Goal: Task Accomplishment & Management: Manage account settings

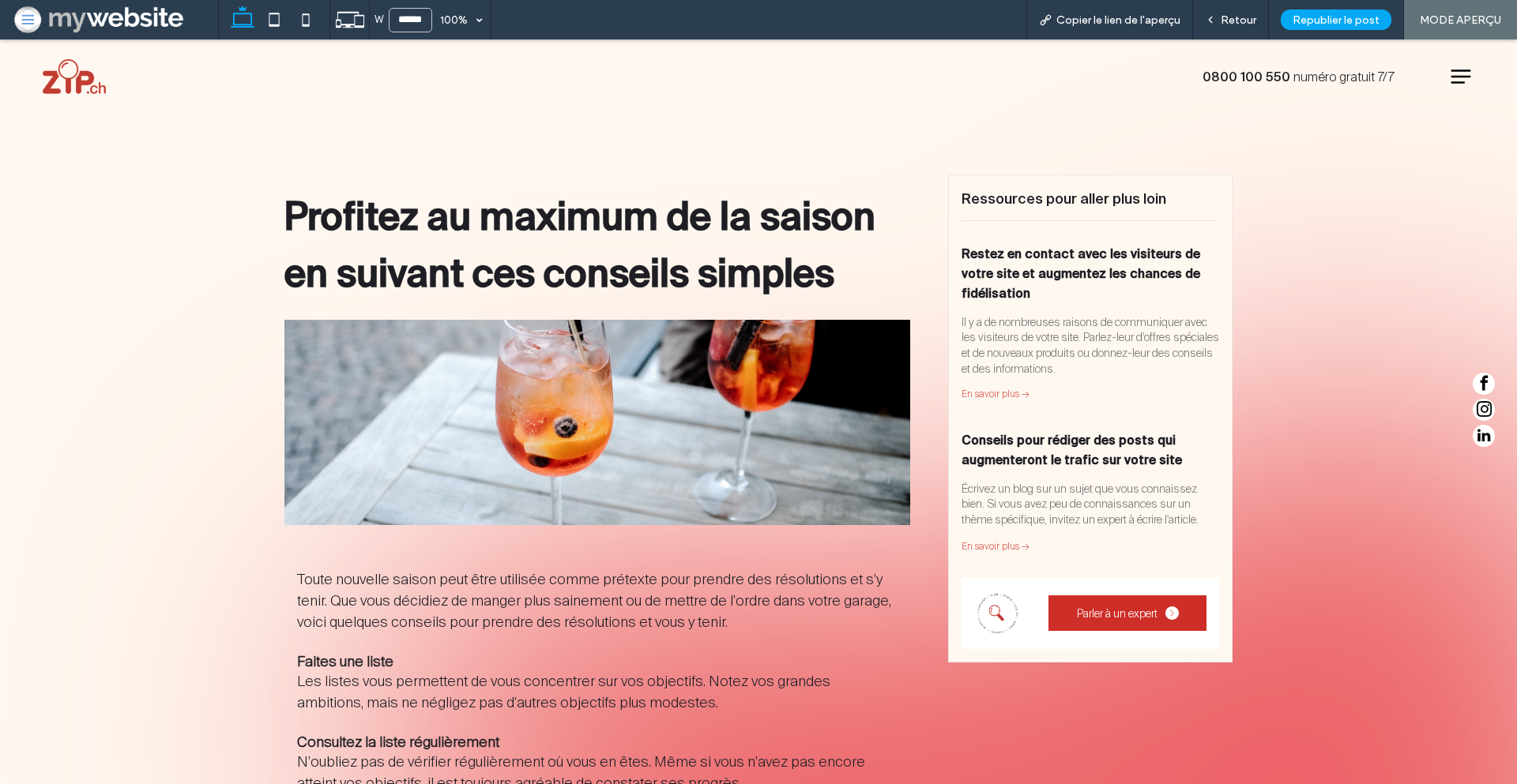
click at [1007, 259] on link "Restez en contact avec les visiteurs de votre site et augmentez les chances de …" at bounding box center [1081, 273] width 238 height 54
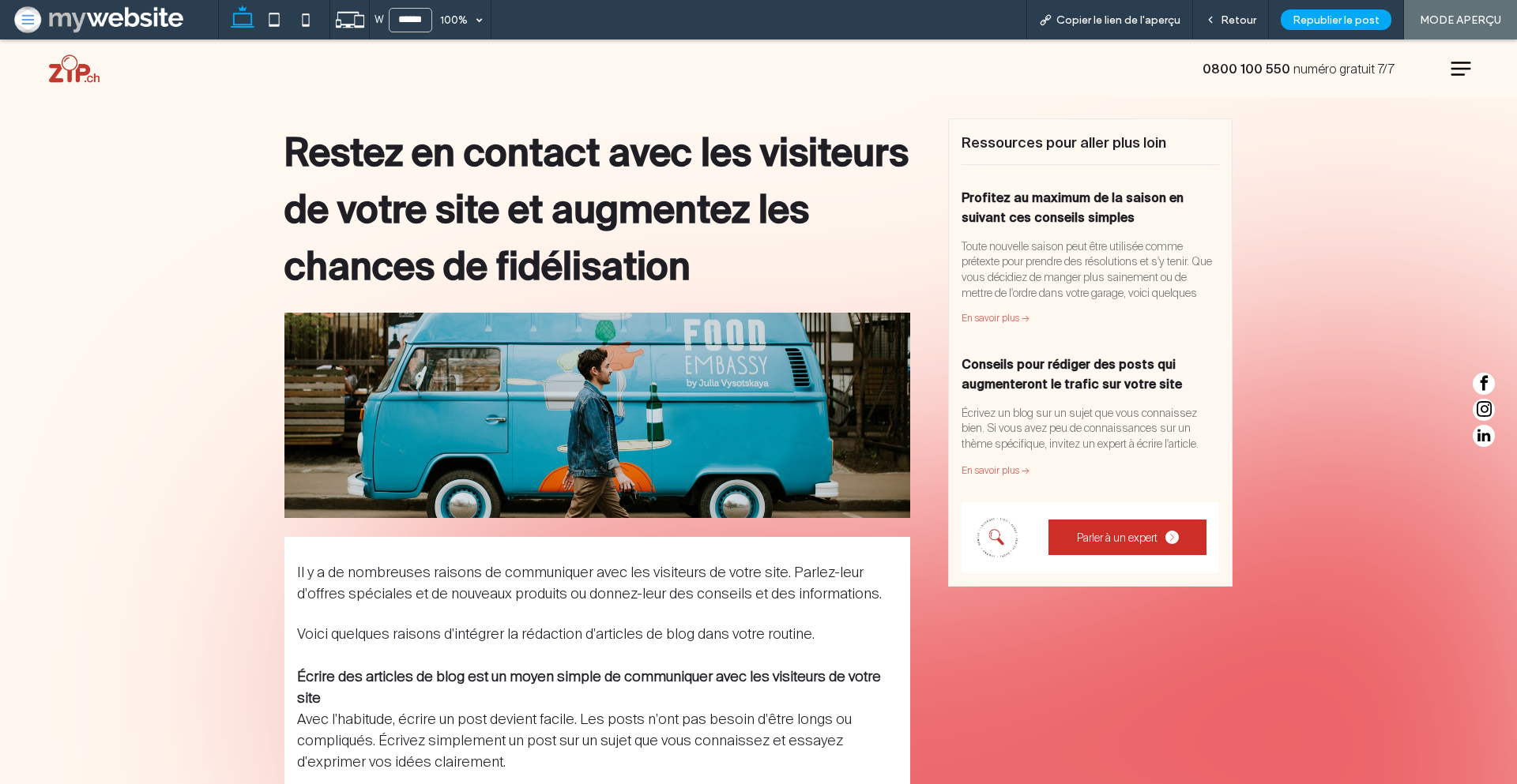
scroll to position [54, 0]
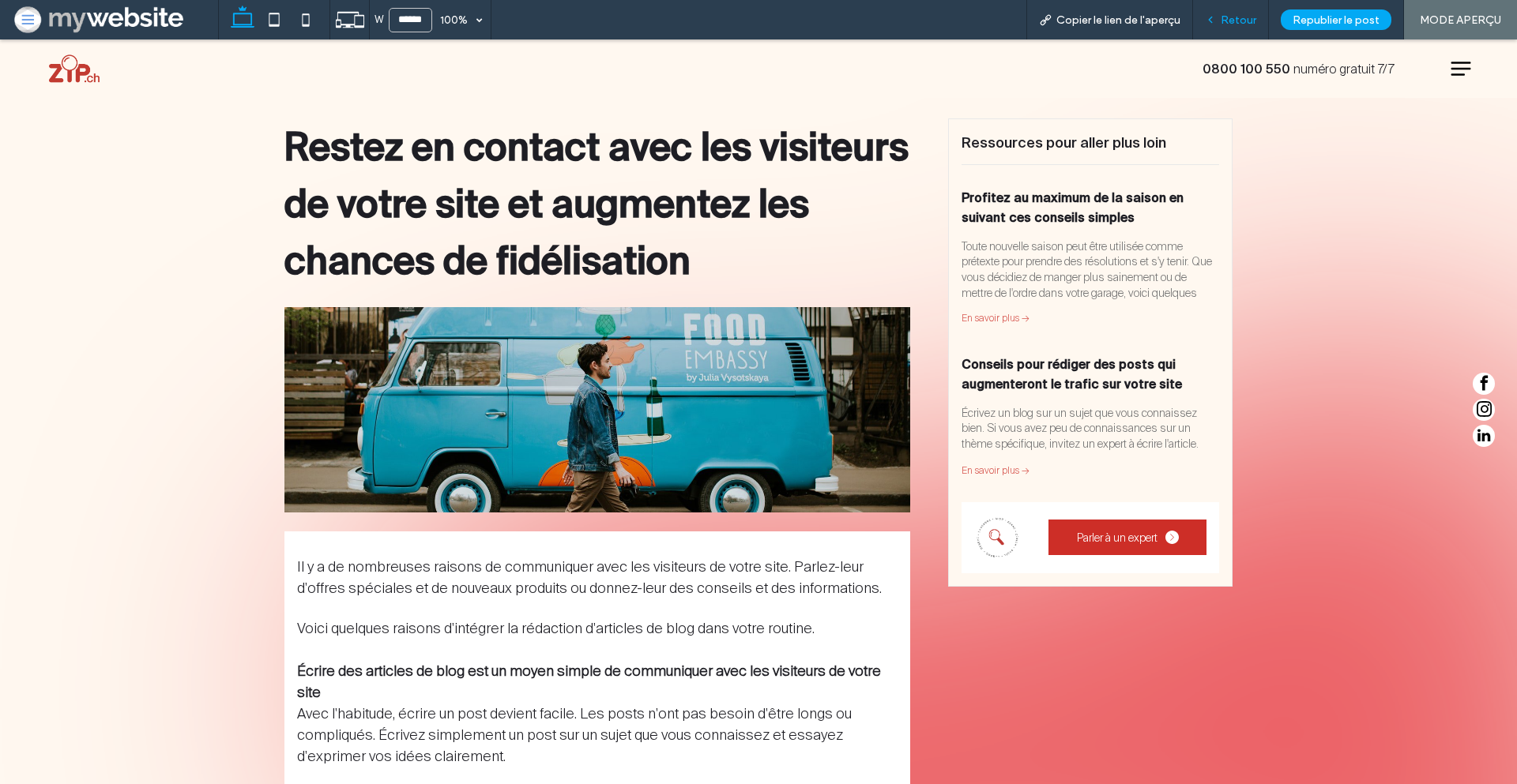
click at [1228, 20] on span "Retour" at bounding box center [1238, 20] width 35 height 13
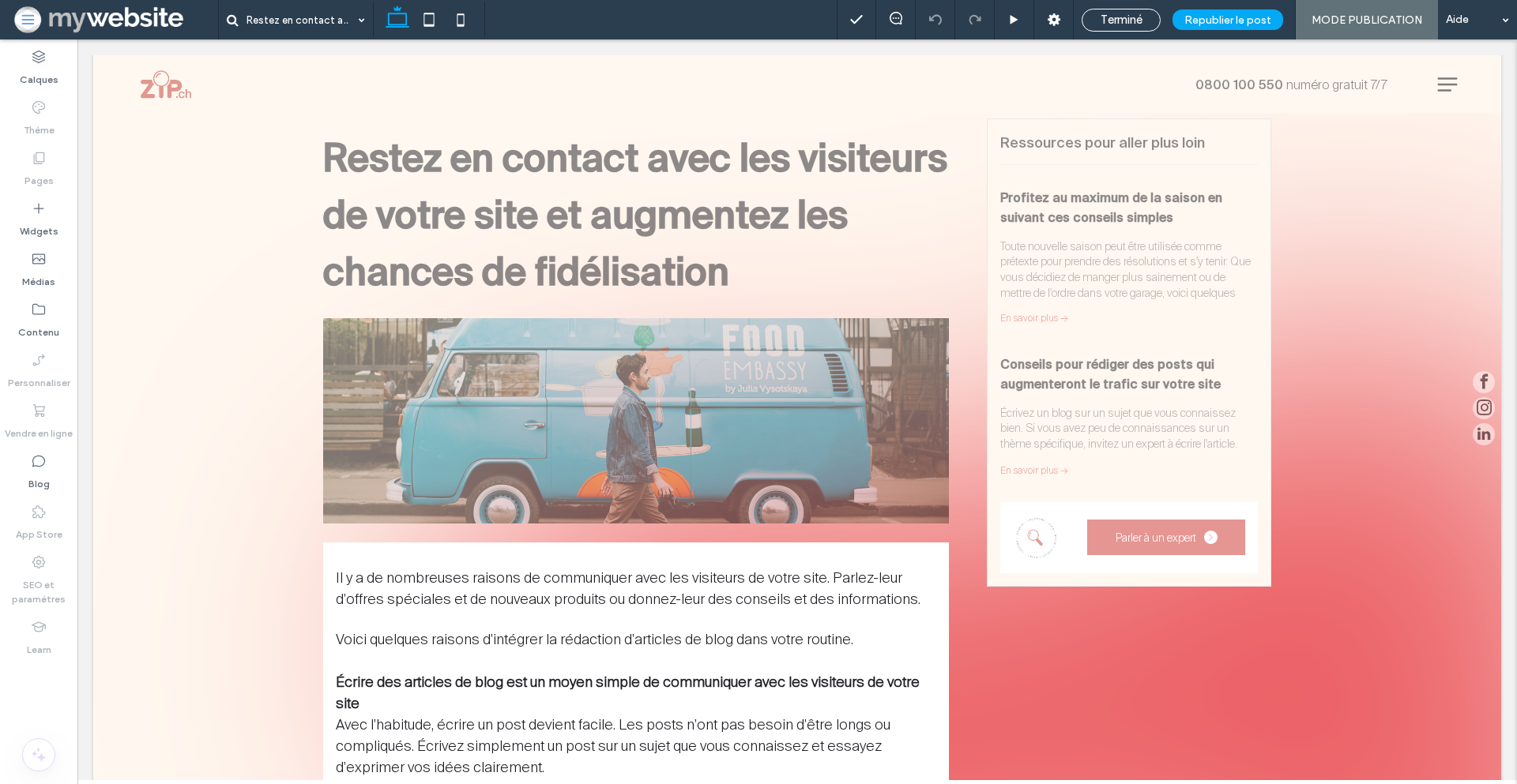
scroll to position [50, 0]
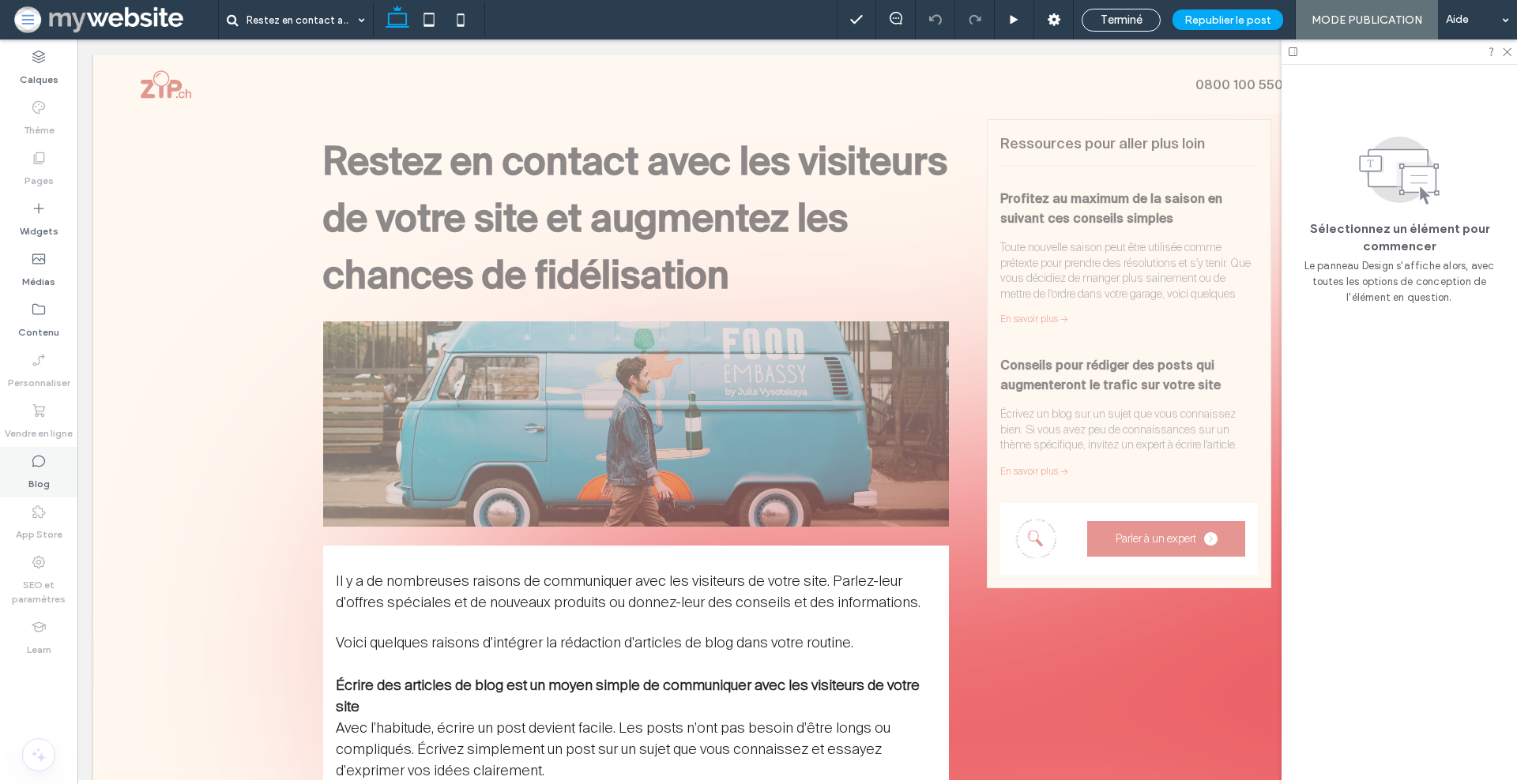
click at [47, 478] on label "Blog" at bounding box center [39, 480] width 21 height 22
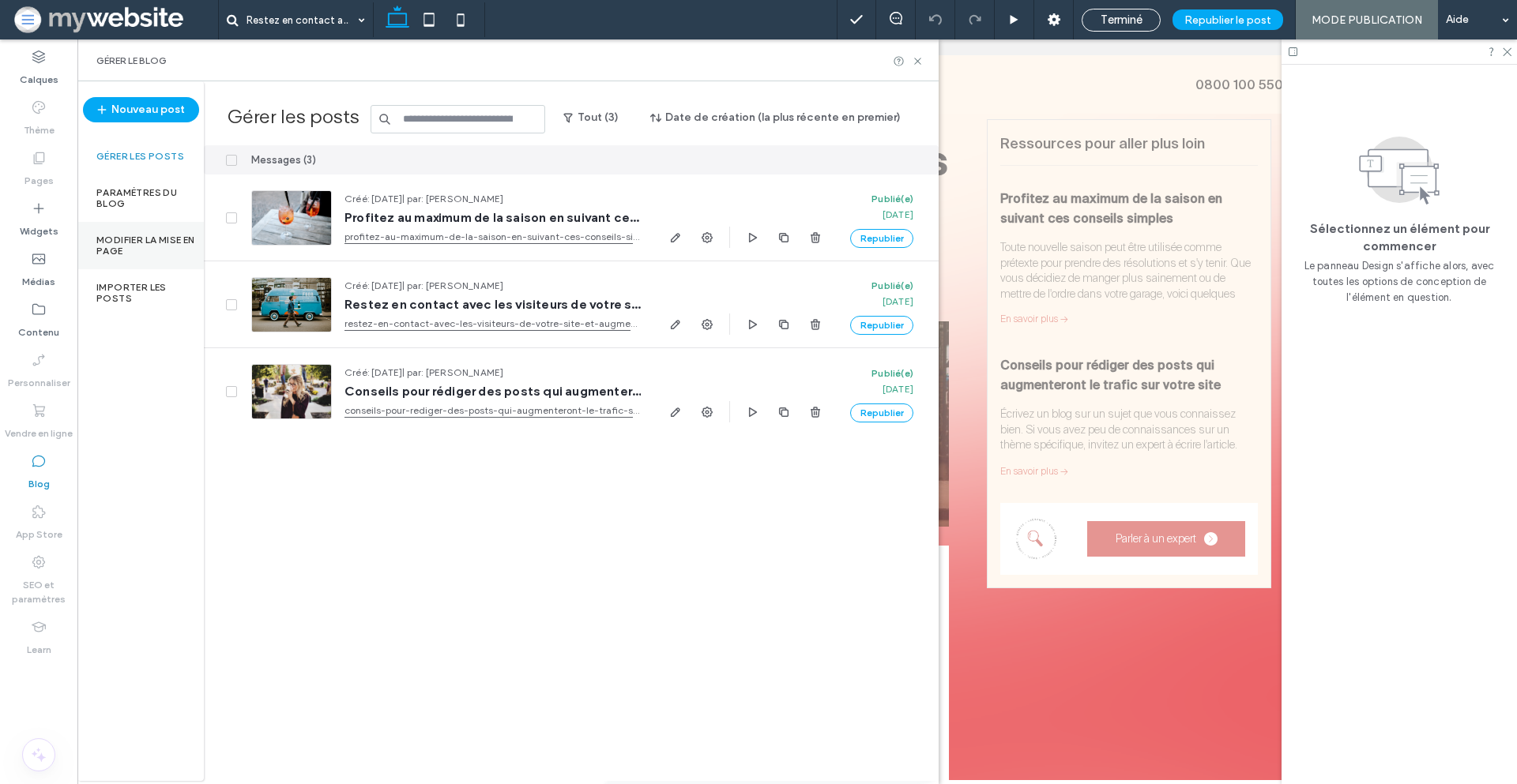
click at [177, 243] on label "Modifier la mise en page" at bounding box center [150, 246] width 107 height 22
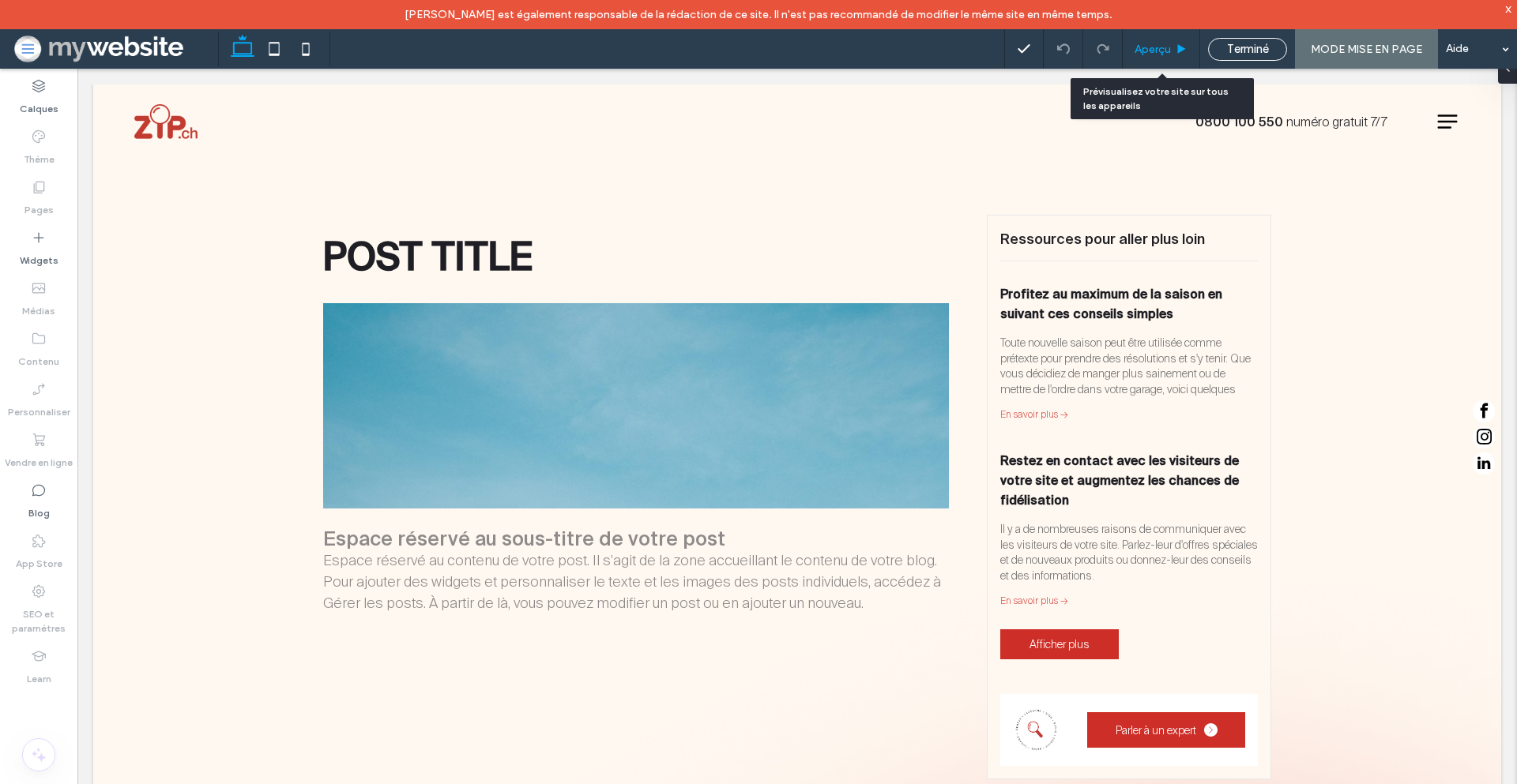
click at [1164, 49] on span "Aperçu" at bounding box center [1153, 49] width 36 height 13
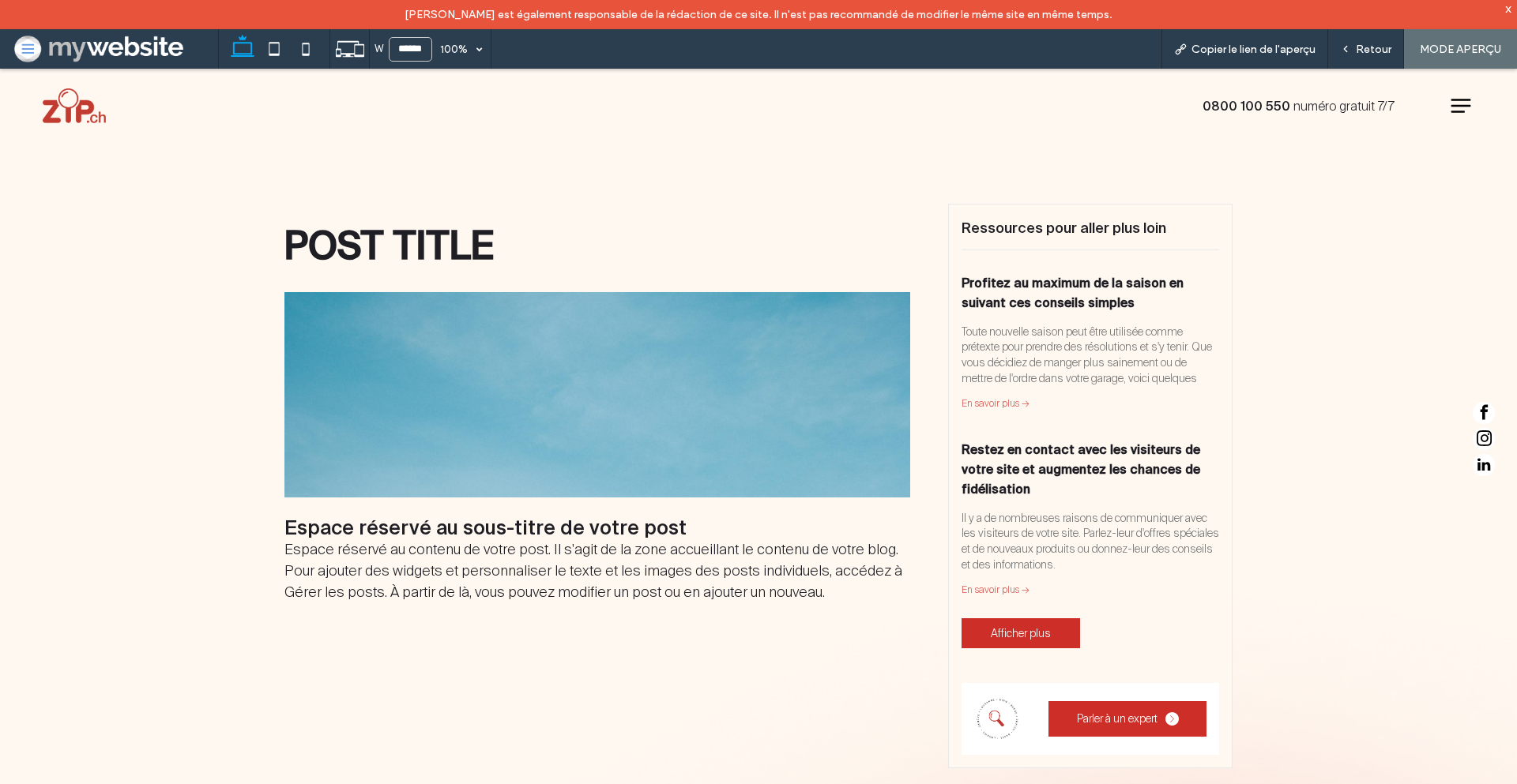
click at [1079, 302] on link "Profitez au maximum de la saison en suivant ces conseils simples" at bounding box center [1072, 292] width 222 height 34
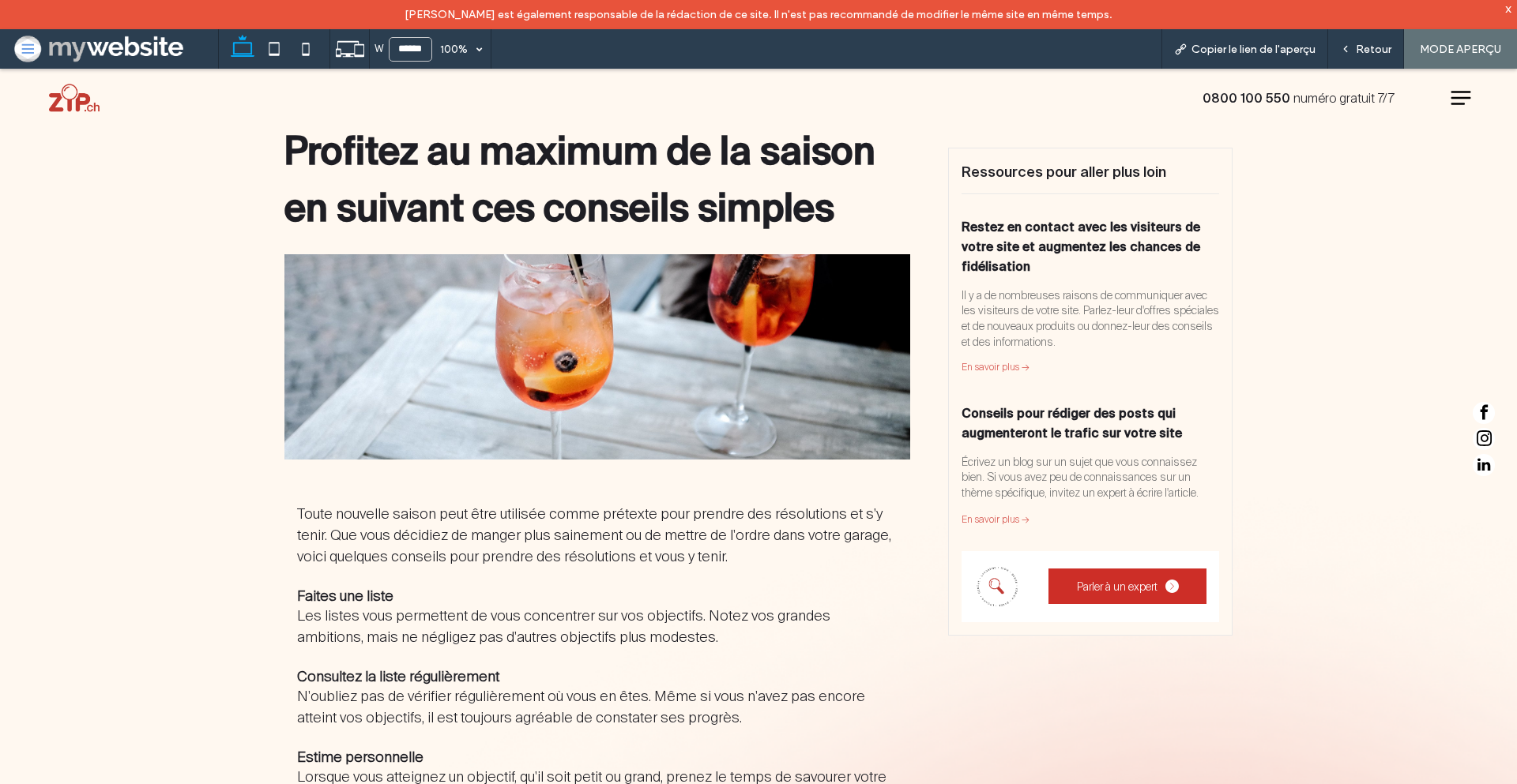
scroll to position [122, 0]
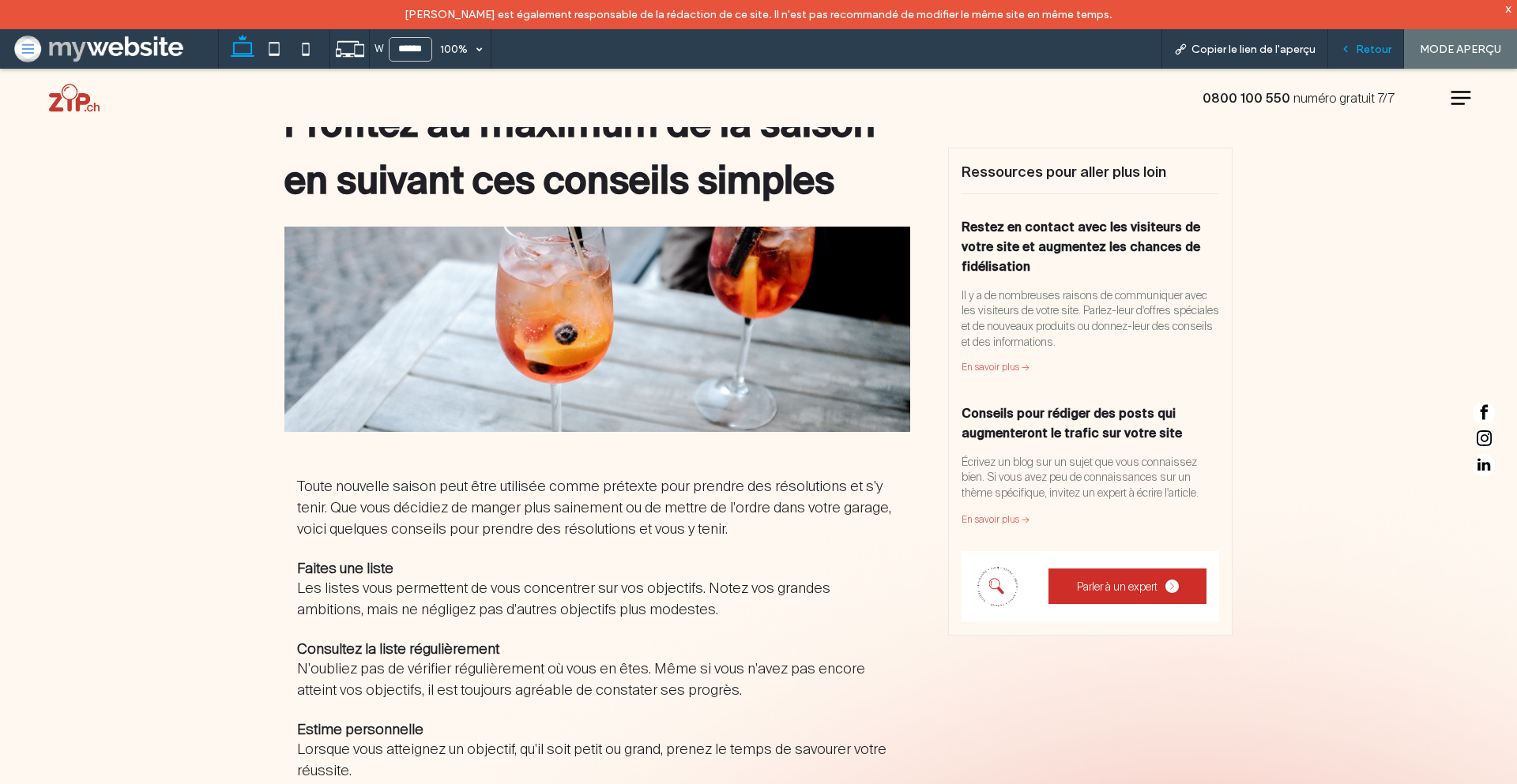
click at [1362, 62] on div "Retour" at bounding box center [1366, 49] width 76 height 40
click at [1370, 52] on span "Retour" at bounding box center [1373, 49] width 35 height 13
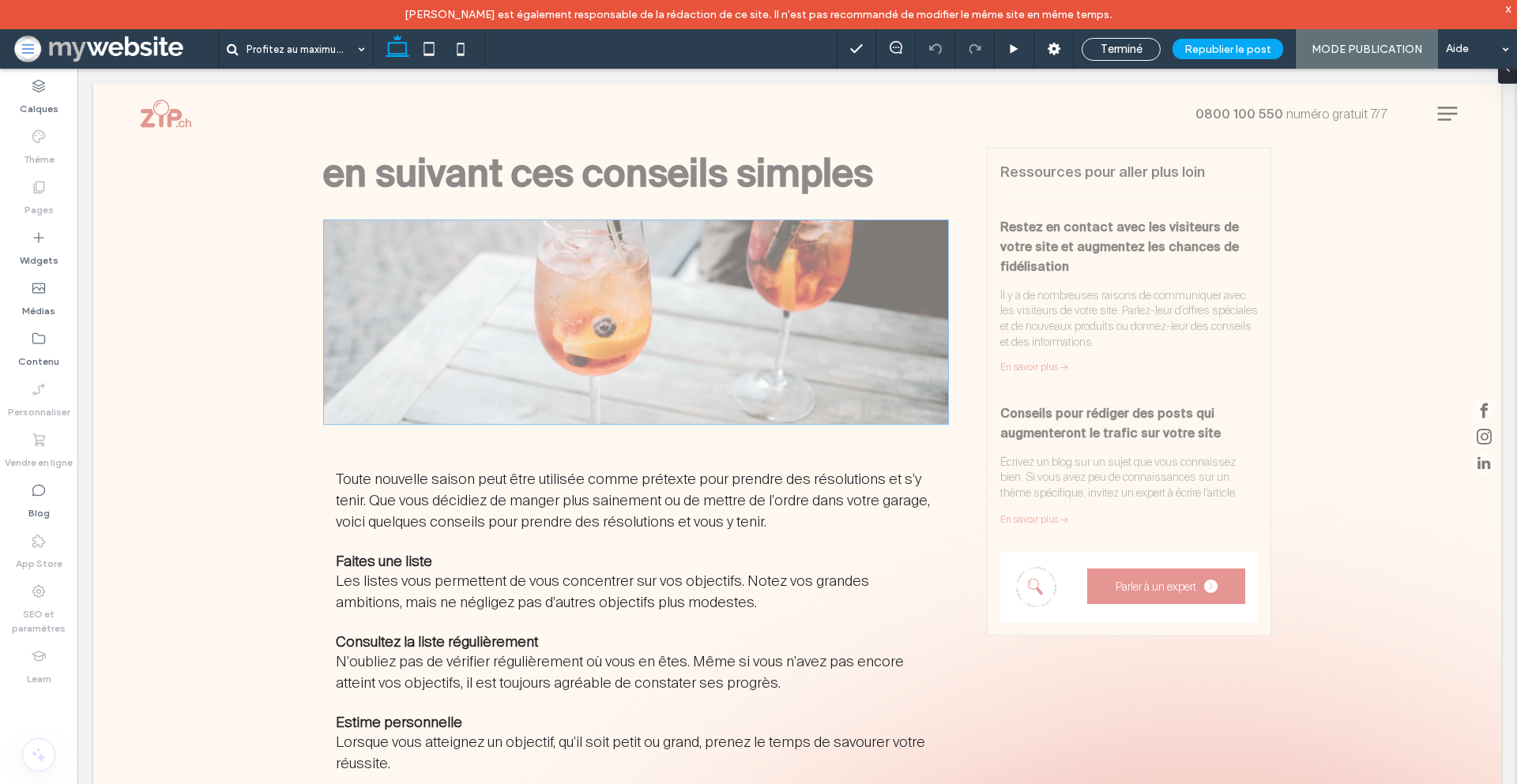
scroll to position [120, 0]
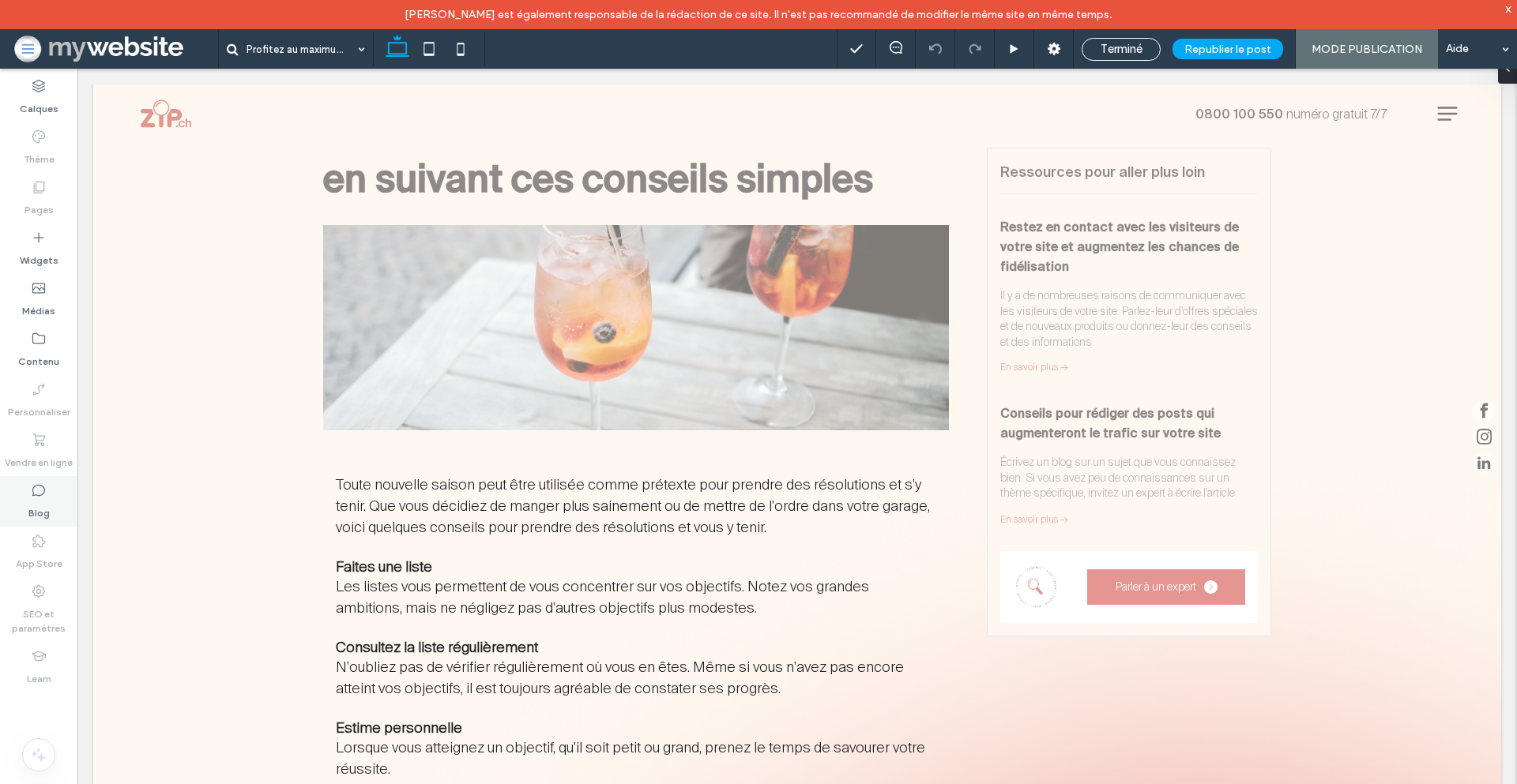
click at [42, 484] on icon at bounding box center [38, 490] width 16 height 16
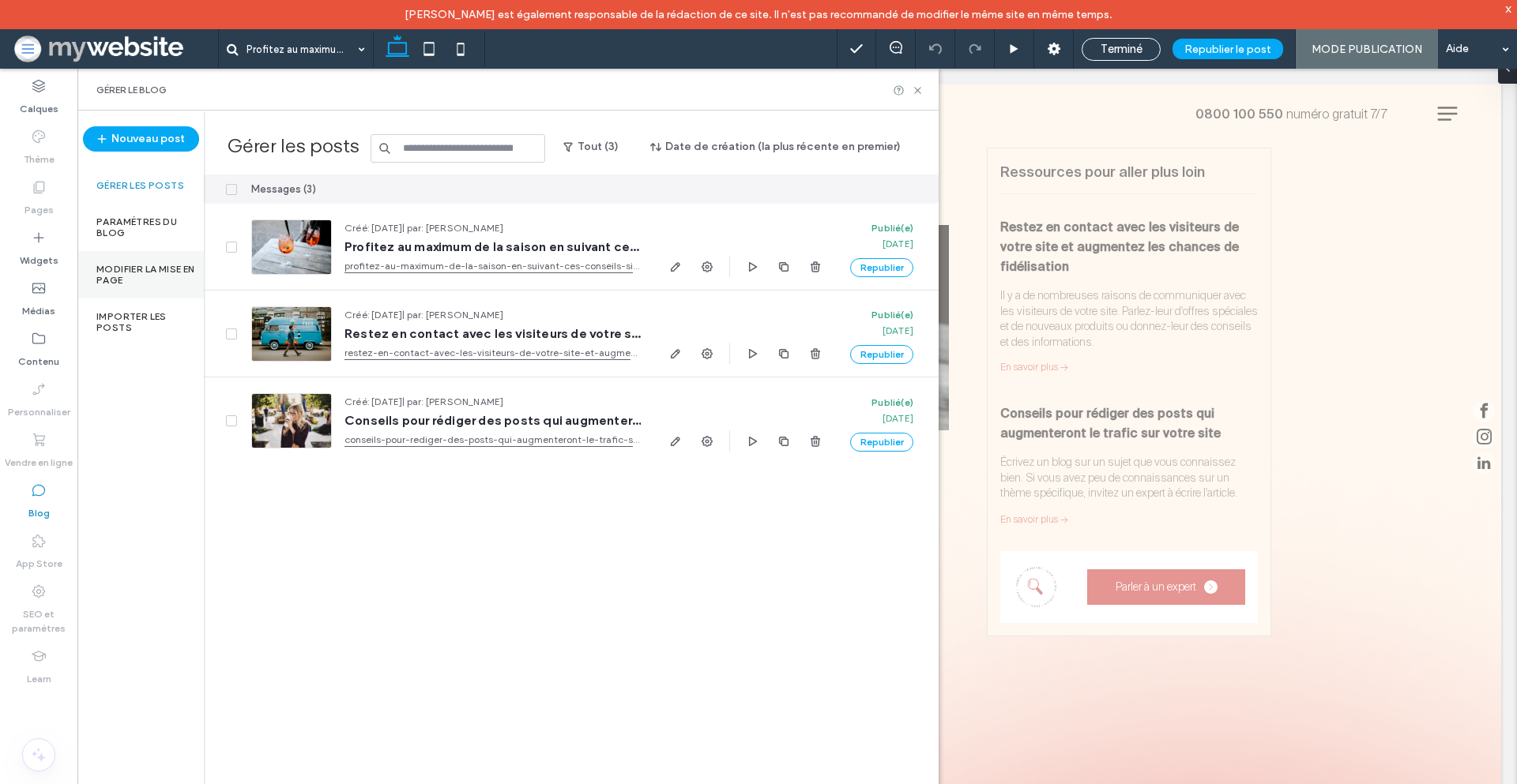
click at [158, 281] on label "Modifier la mise en page" at bounding box center [150, 275] width 107 height 22
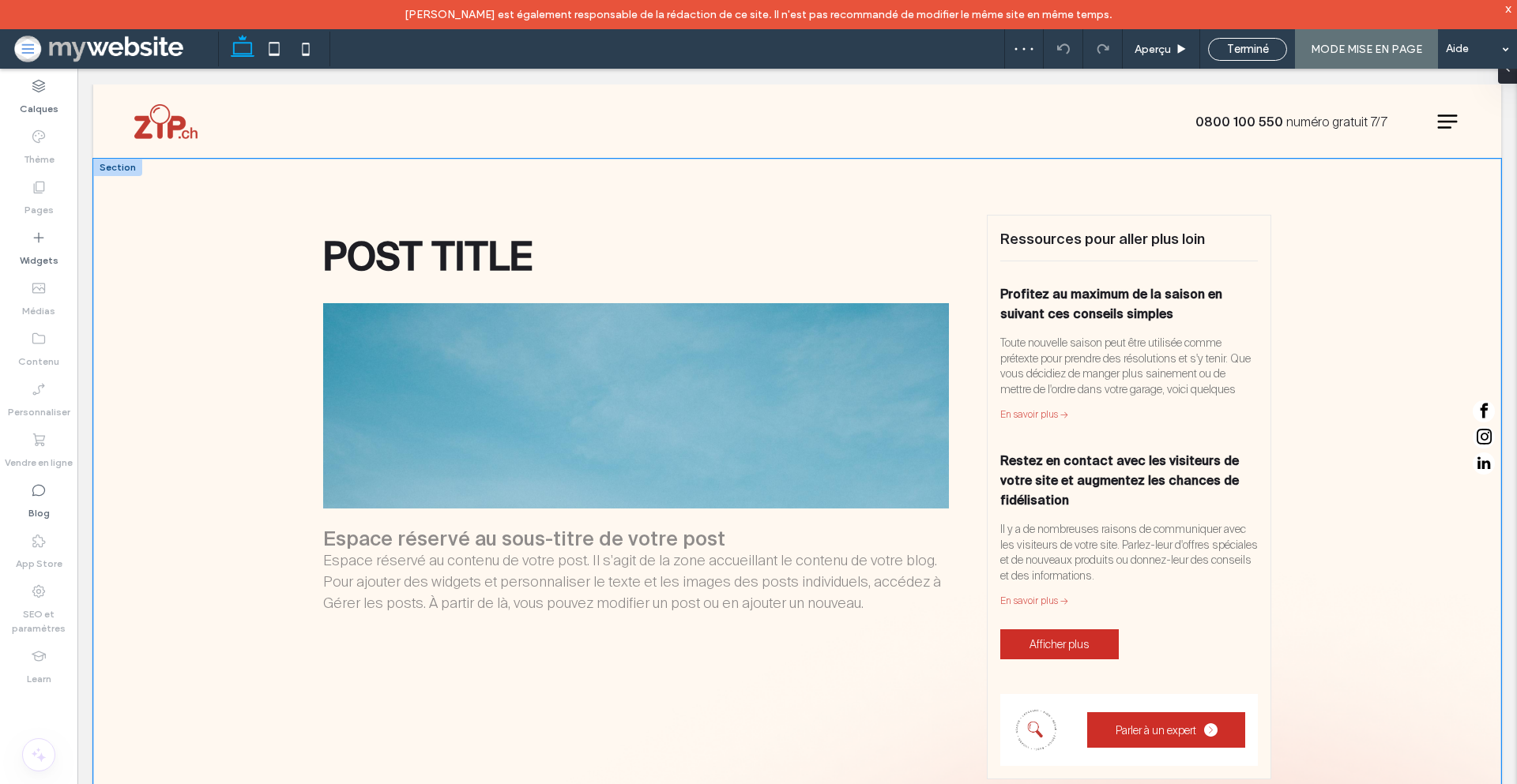
click at [187, 271] on div "POST TITLE Espace réservé au sous-titre de votre post Espace réservé au contenu…" at bounding box center [797, 497] width 1408 height 677
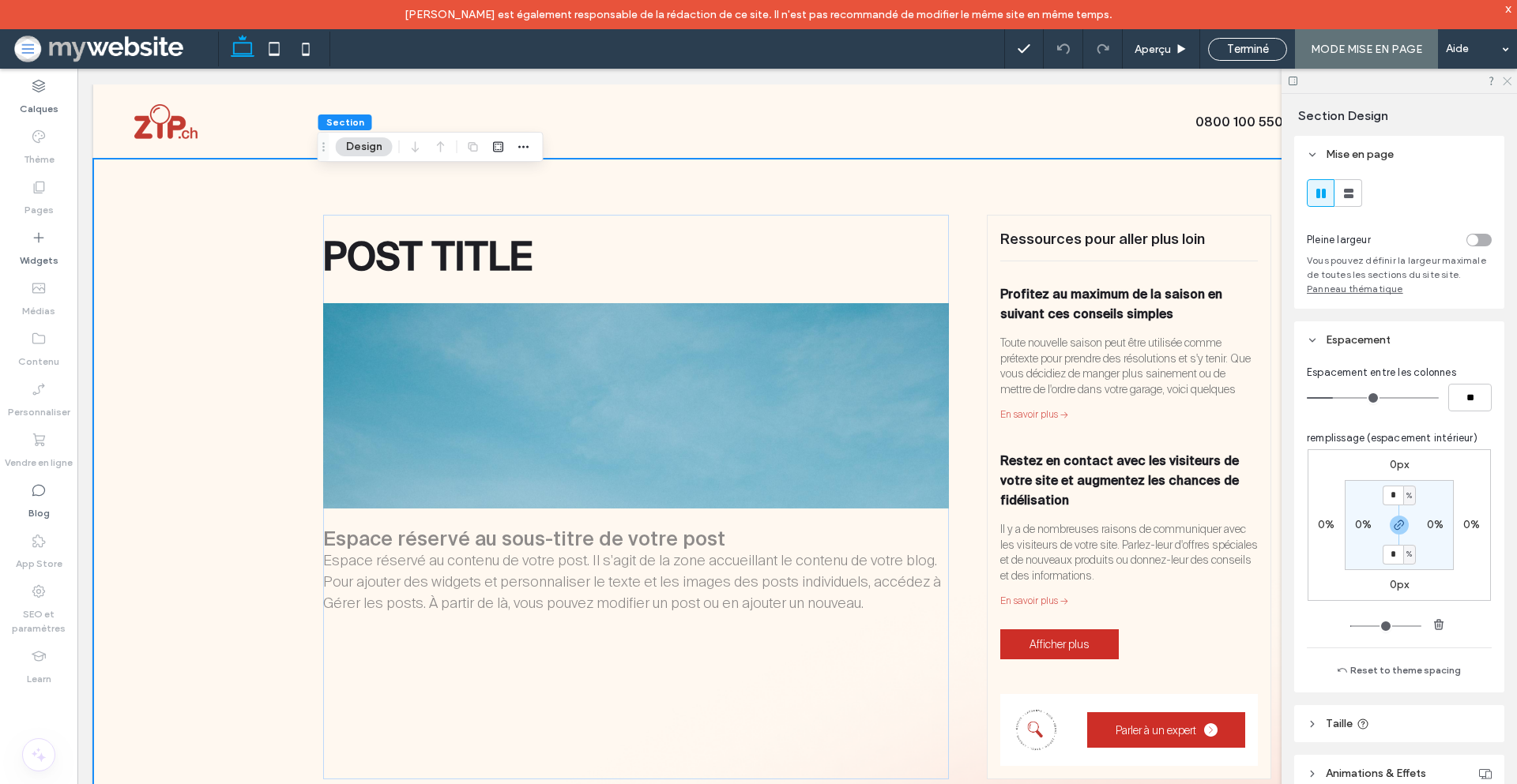
click at [1508, 80] on use at bounding box center [1507, 82] width 9 height 9
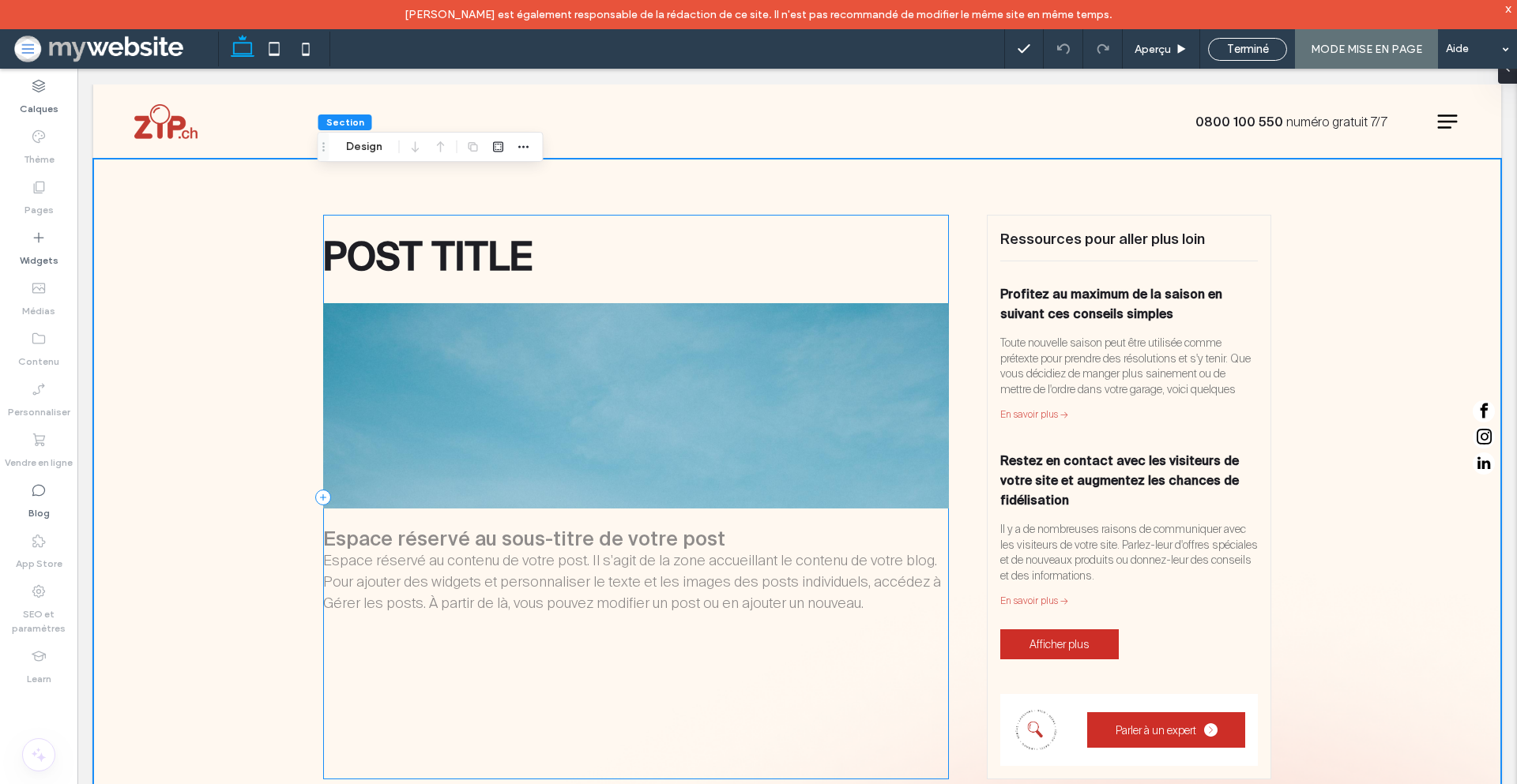
click at [383, 639] on div "POST TITLE Espace réservé au sous-titre de votre post Espace réservé au contenu…" at bounding box center [636, 497] width 626 height 565
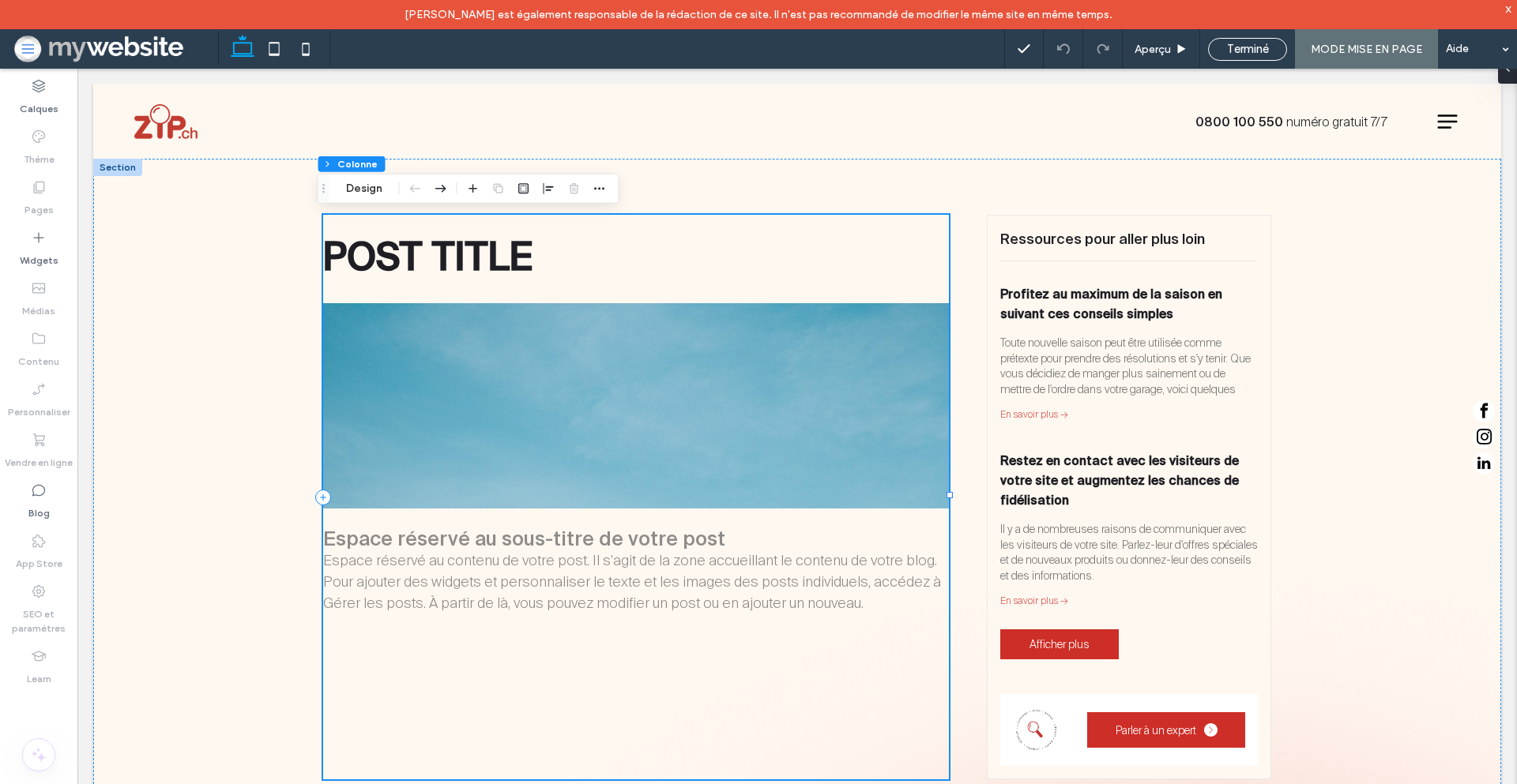
click at [382, 630] on div "POST TITLE Espace réservé au sous-titre de votre post Espace réservé au contenu…" at bounding box center [636, 497] width 626 height 565
click at [1231, 50] on span "Terminé" at bounding box center [1248, 49] width 42 height 14
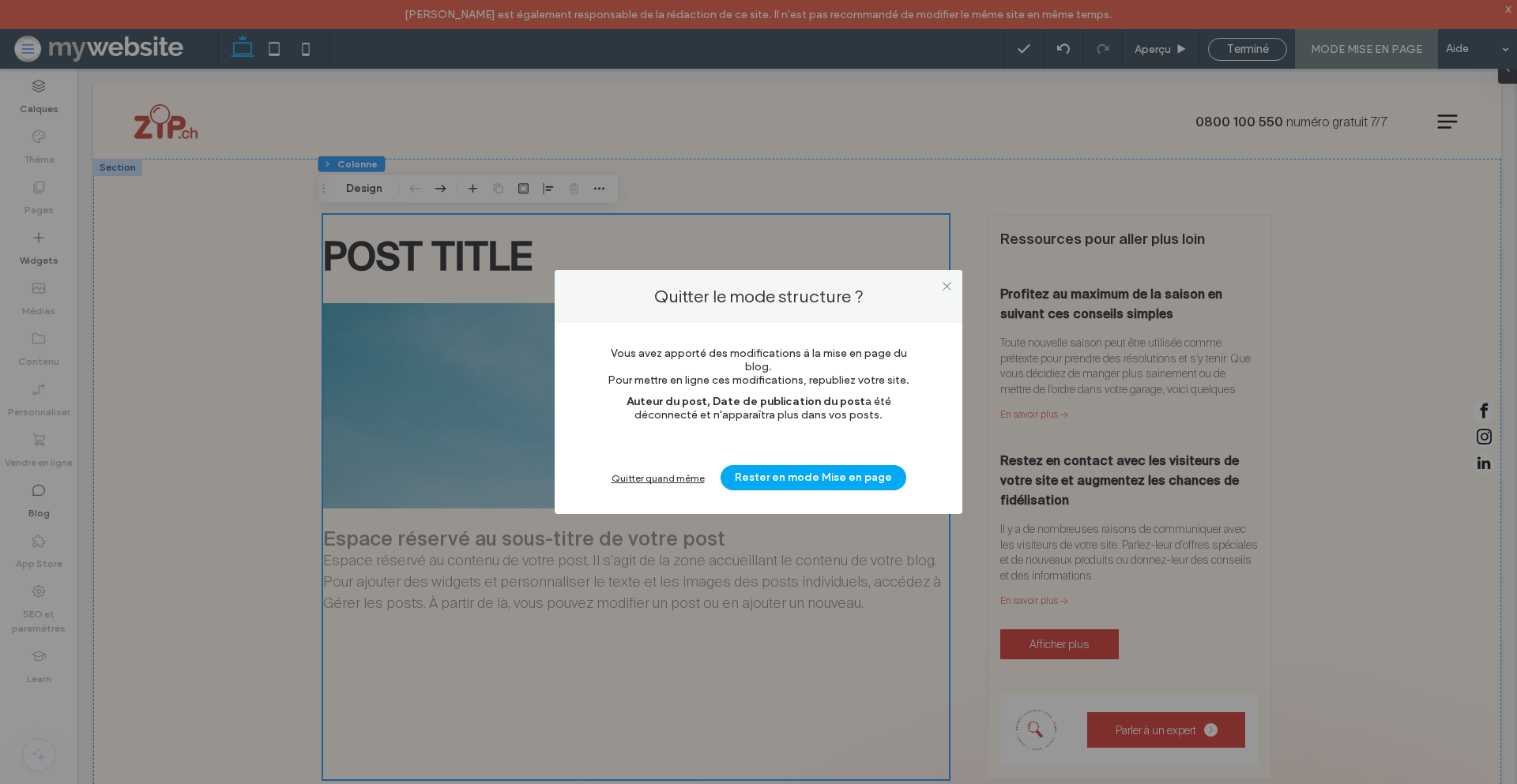
click at [629, 481] on div "Quitter quand même" at bounding box center [657, 478] width 93 height 12
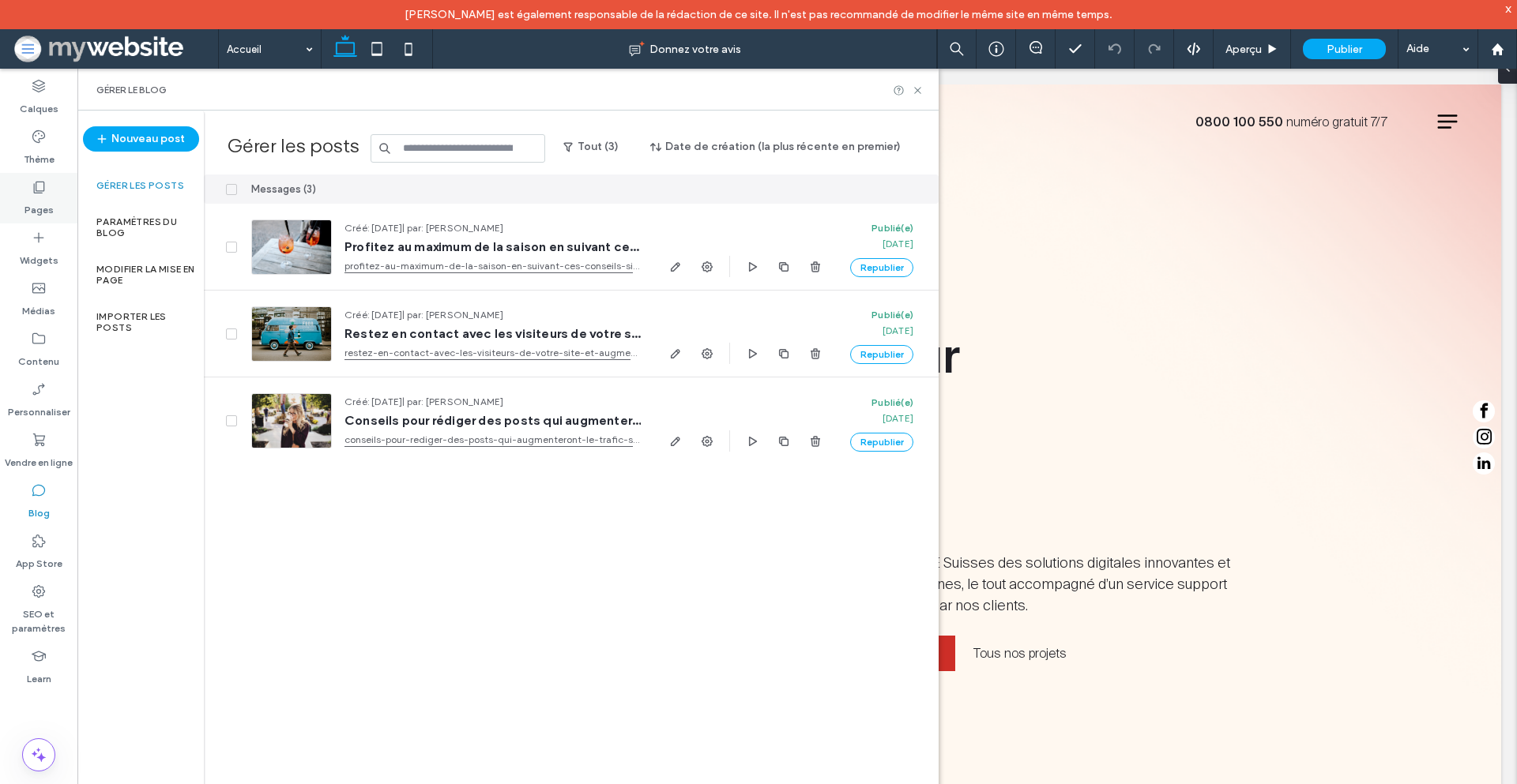
click at [58, 198] on div "Pages" at bounding box center [39, 198] width 78 height 50
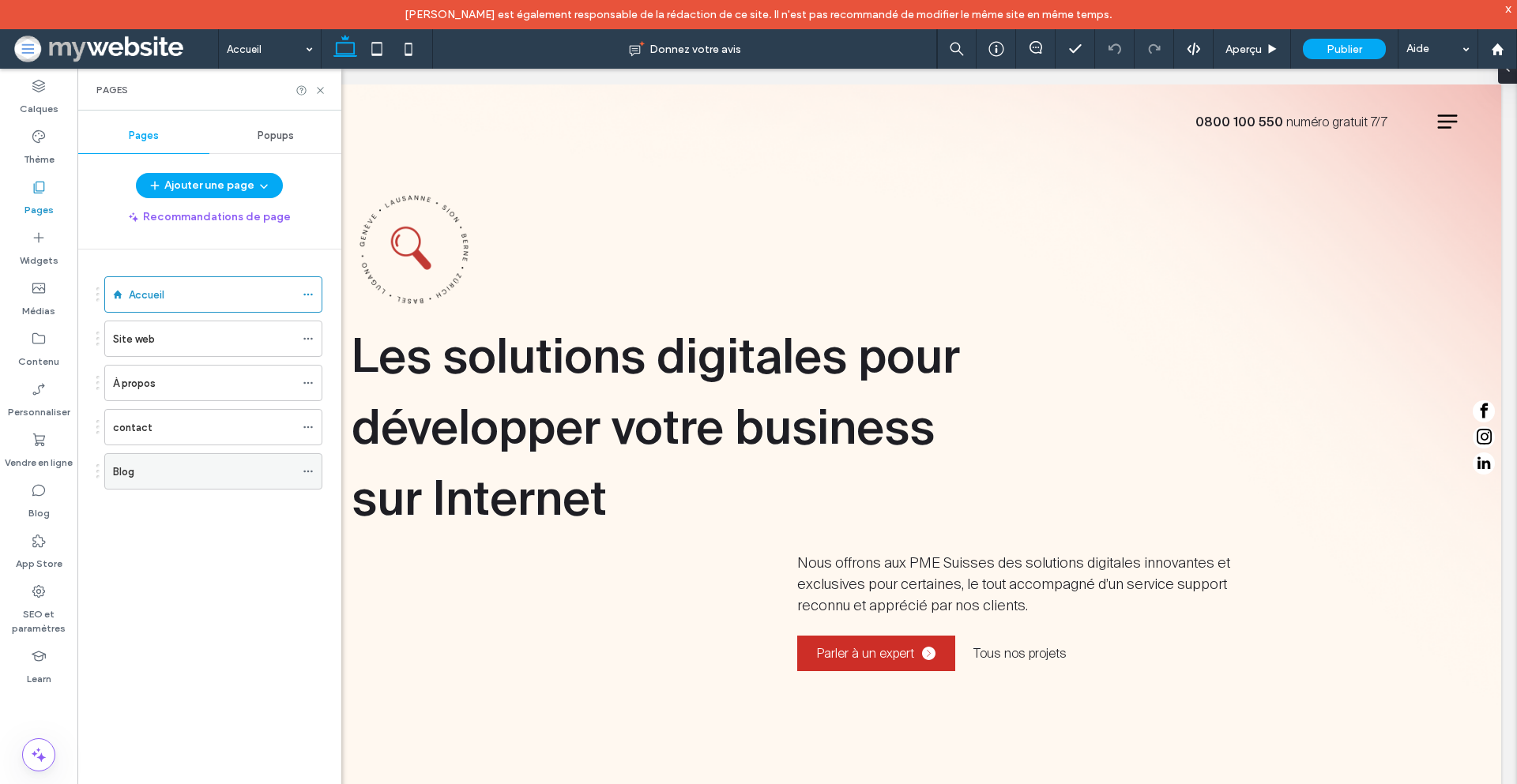
click at [190, 480] on div "Blog" at bounding box center [204, 472] width 181 height 35
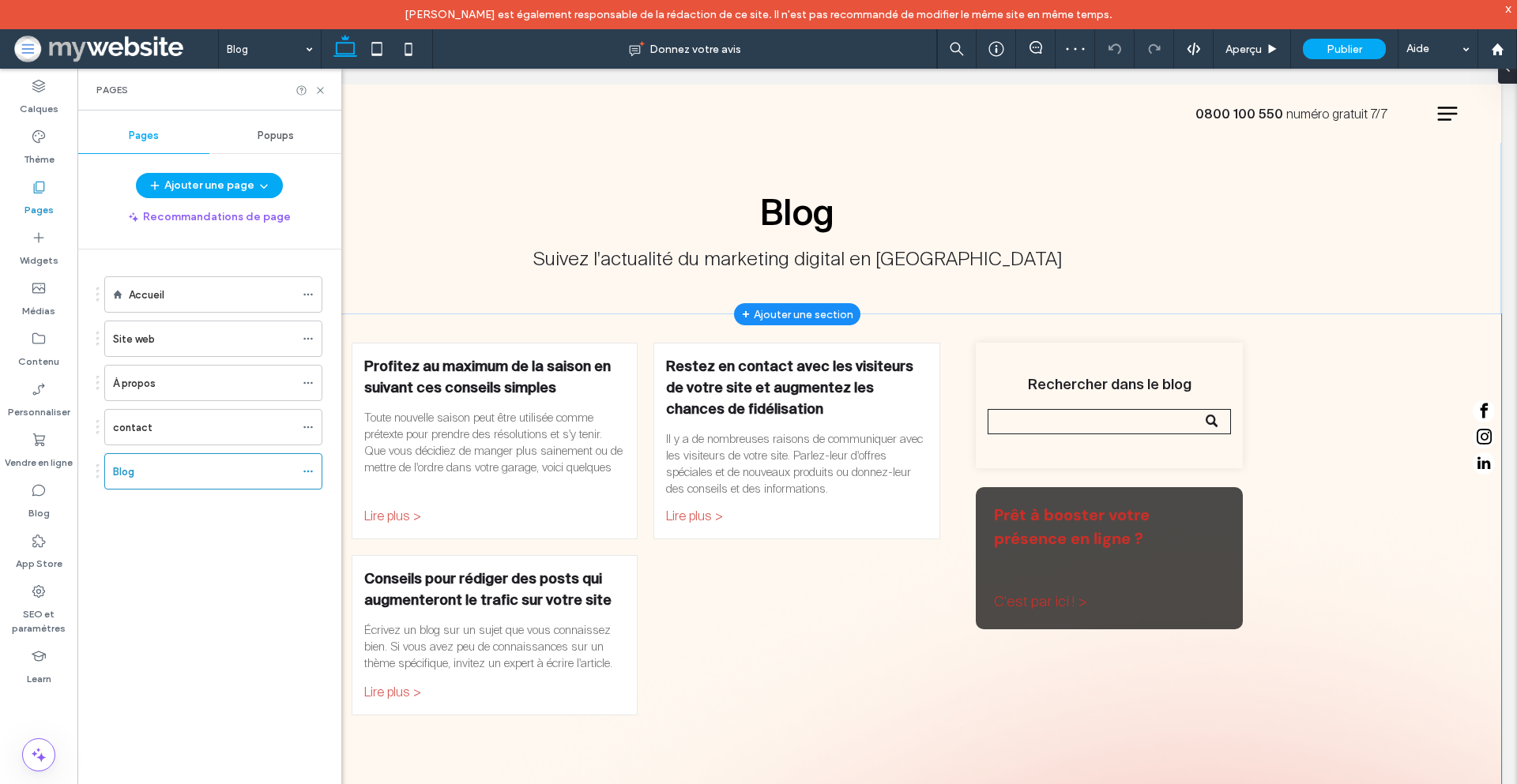
scroll to position [106, 0]
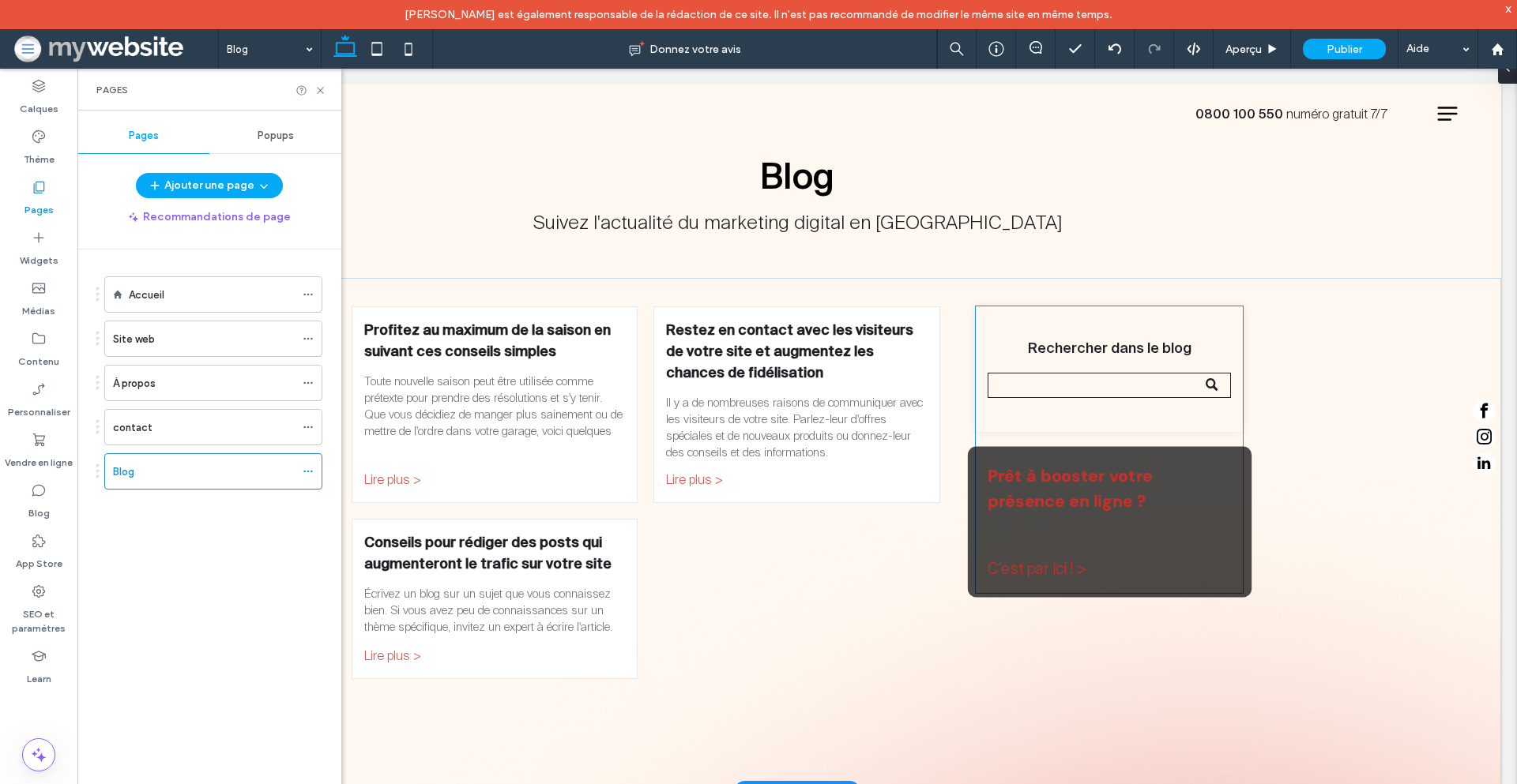
click at [1190, 509] on div "Prêt à booster votre présence en ligne ? C'est par ici ! >" at bounding box center [1109, 521] width 284 height 151
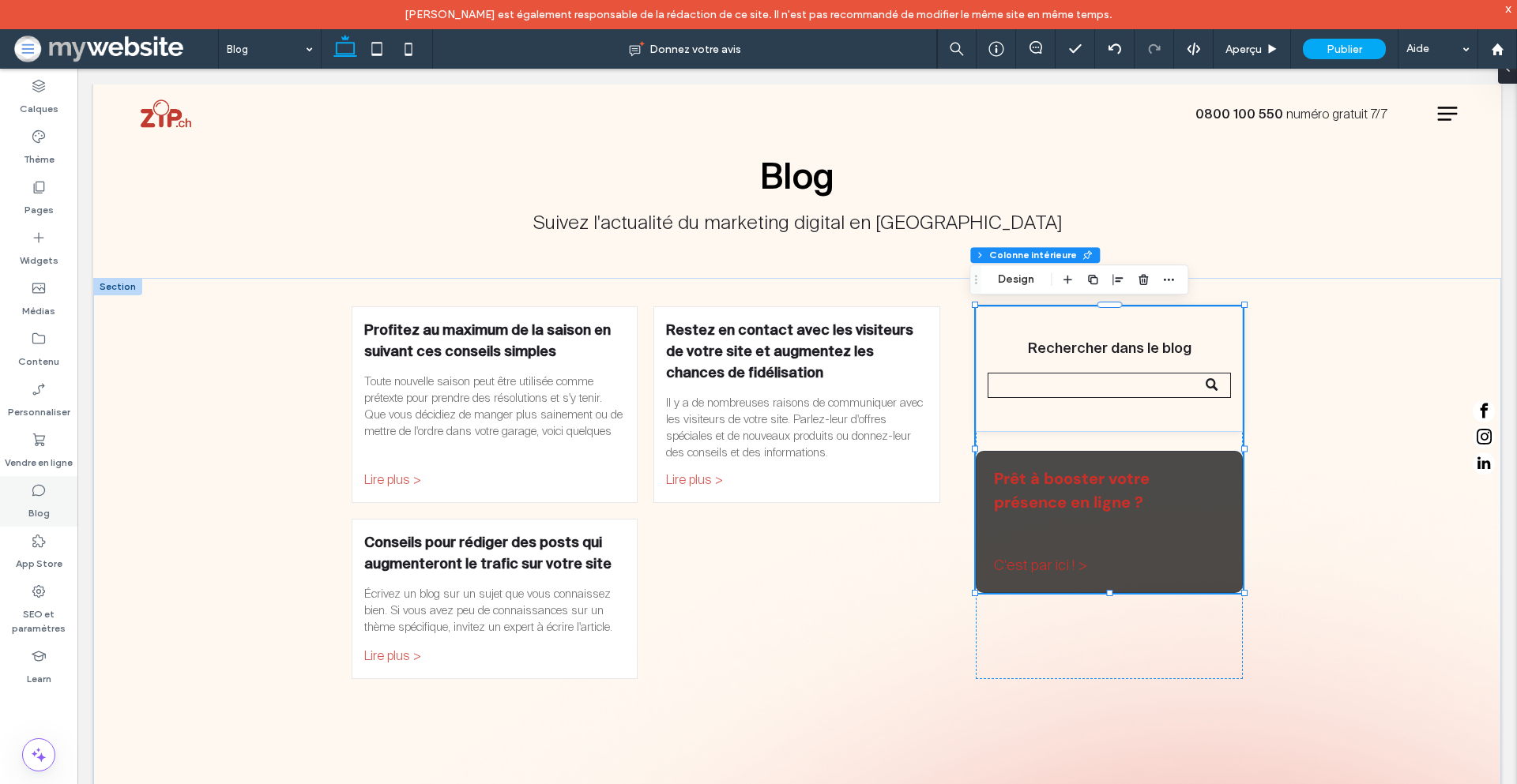
click at [48, 494] on div "Blog" at bounding box center [39, 501] width 78 height 50
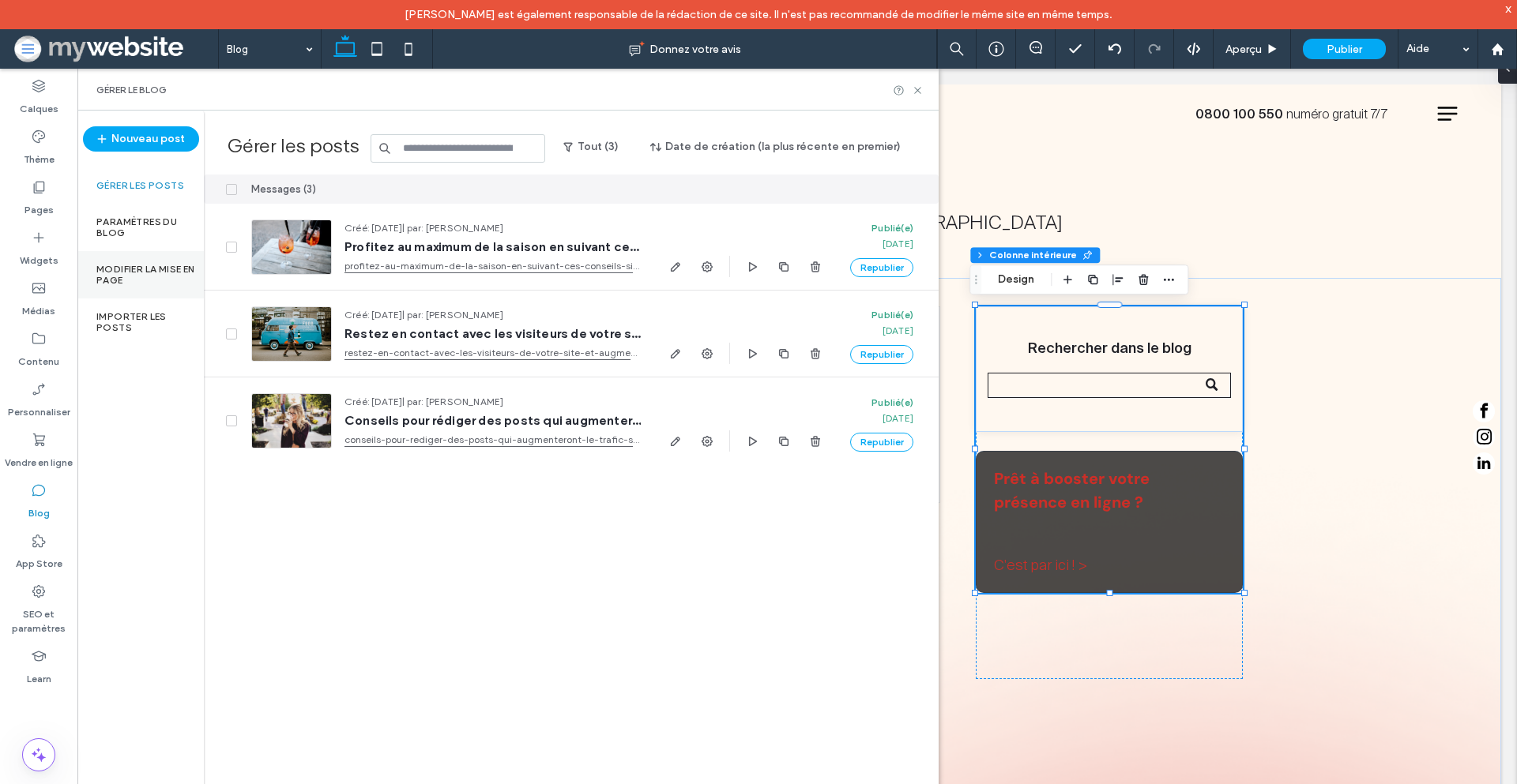
click at [172, 272] on label "Modifier la mise en page" at bounding box center [150, 275] width 107 height 22
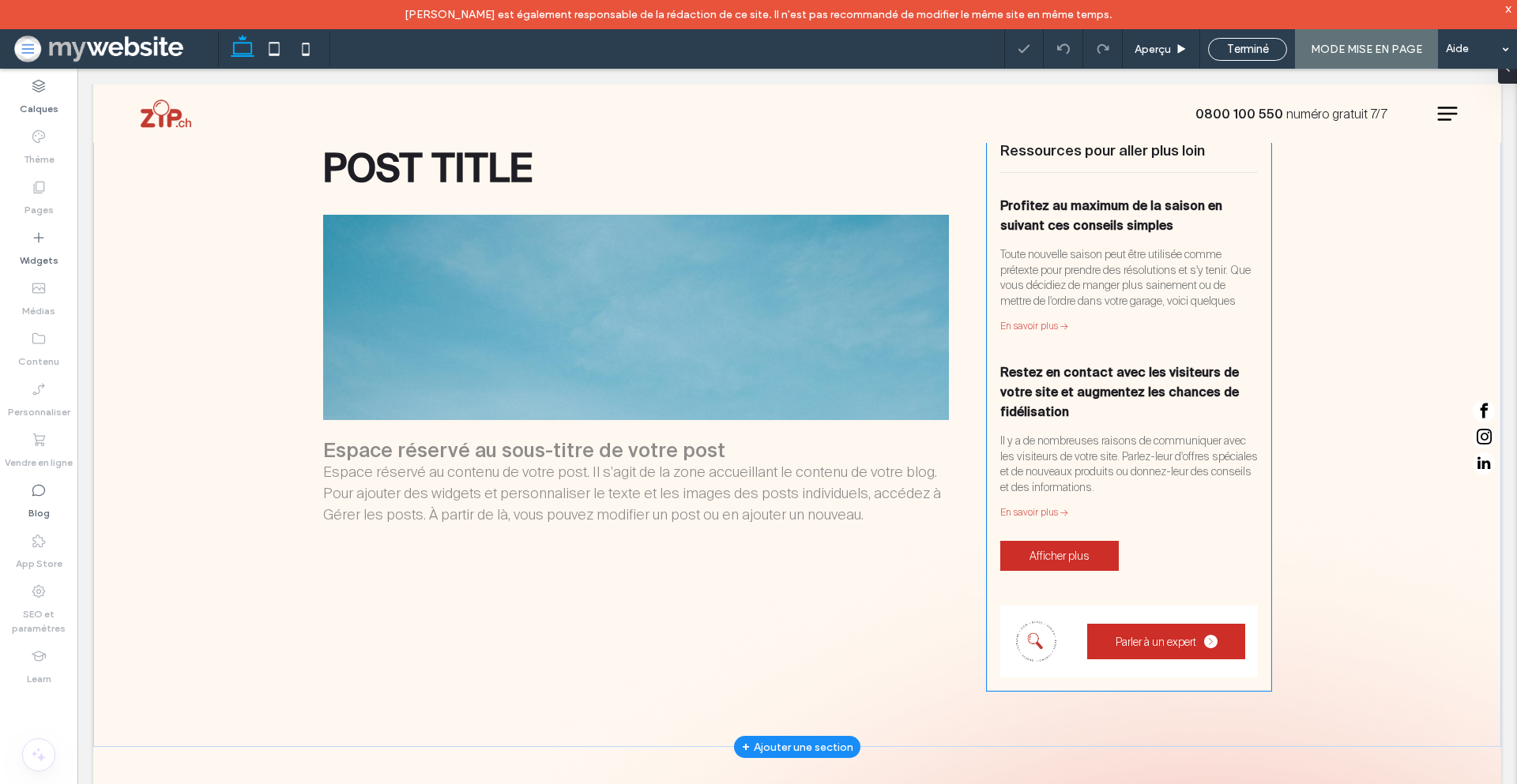
scroll to position [176, 0]
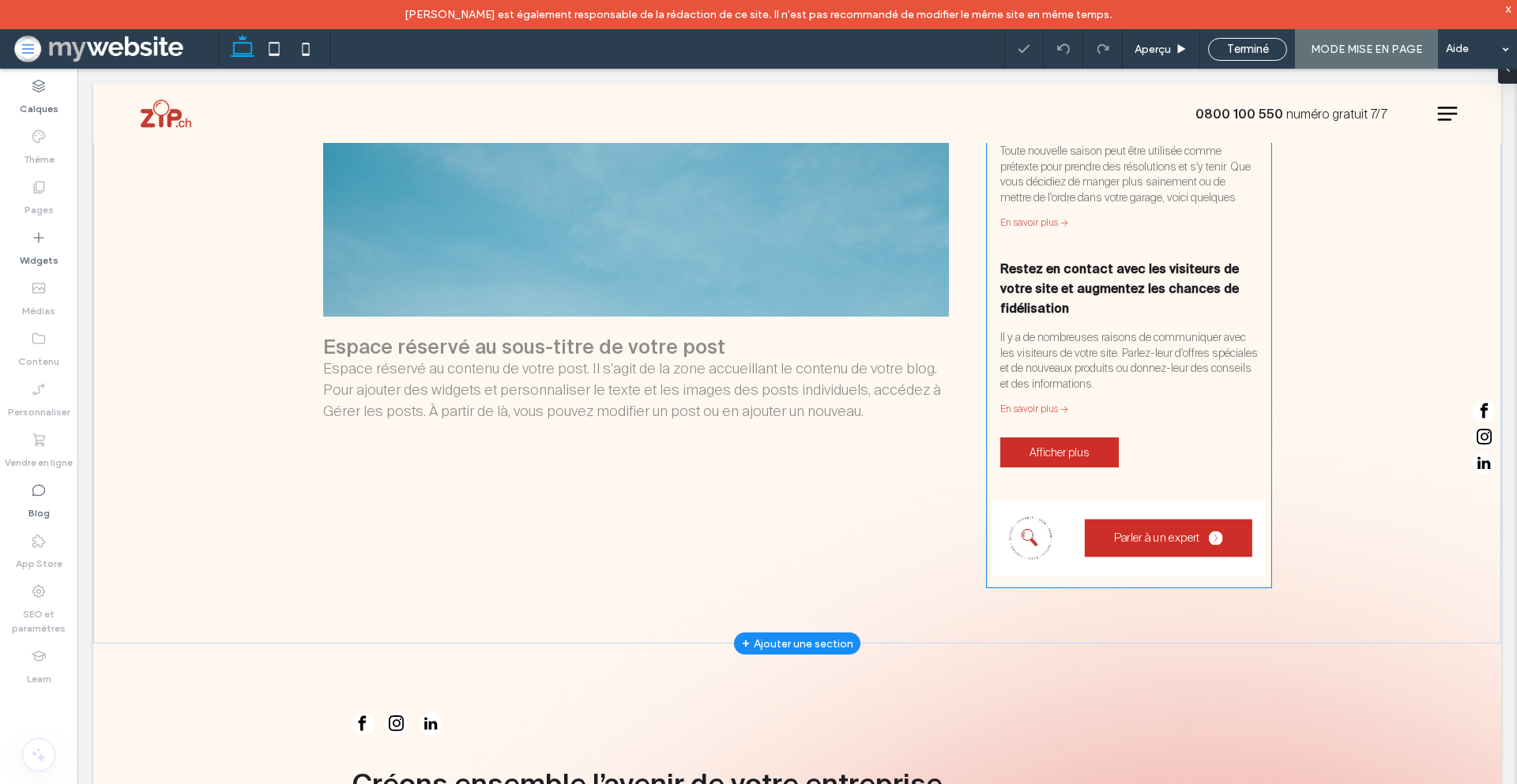
click at [1023, 504] on div "Parler à un expert" at bounding box center [1128, 538] width 273 height 76
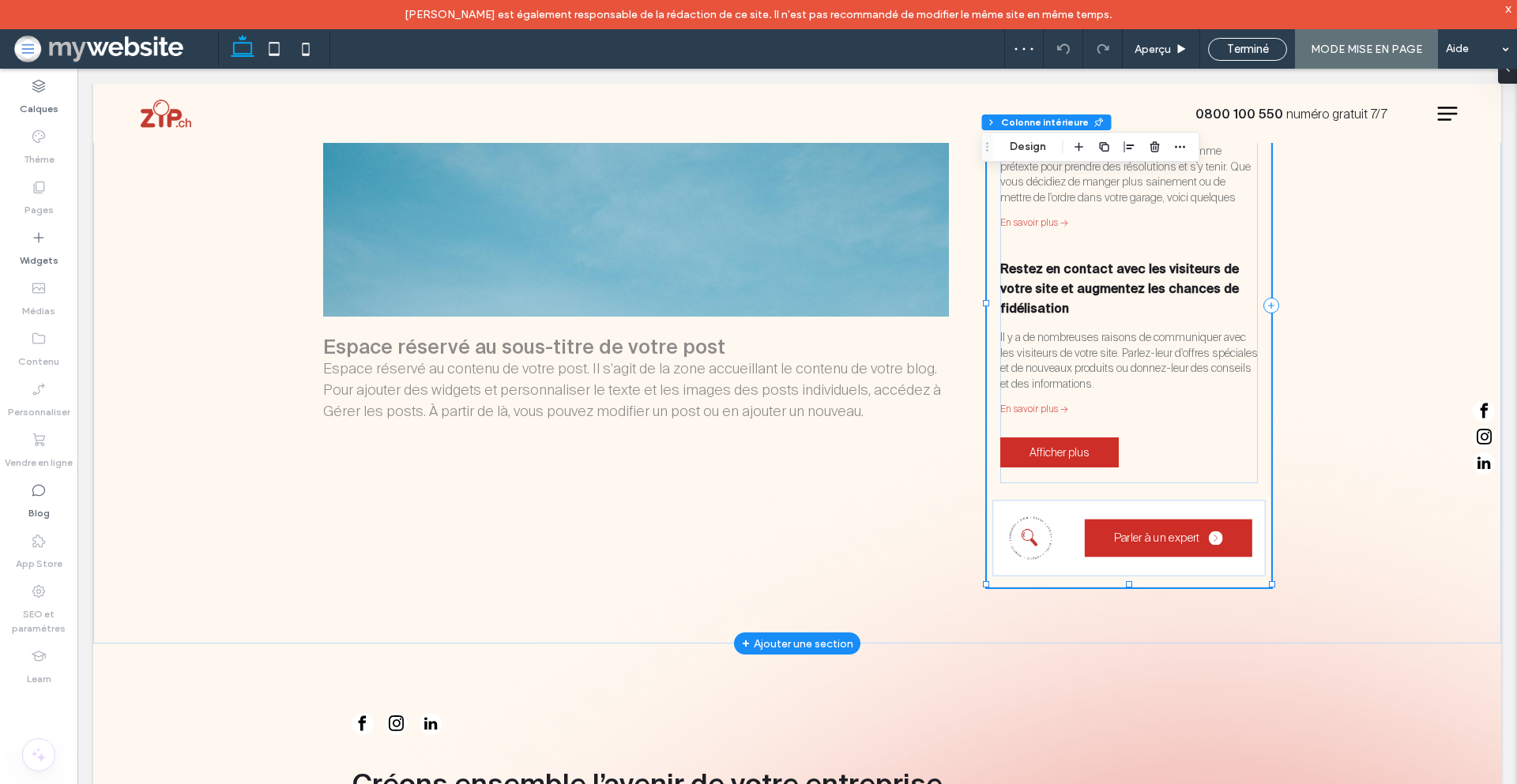
click at [992, 500] on div "Parler à un expert" at bounding box center [1128, 538] width 273 height 76
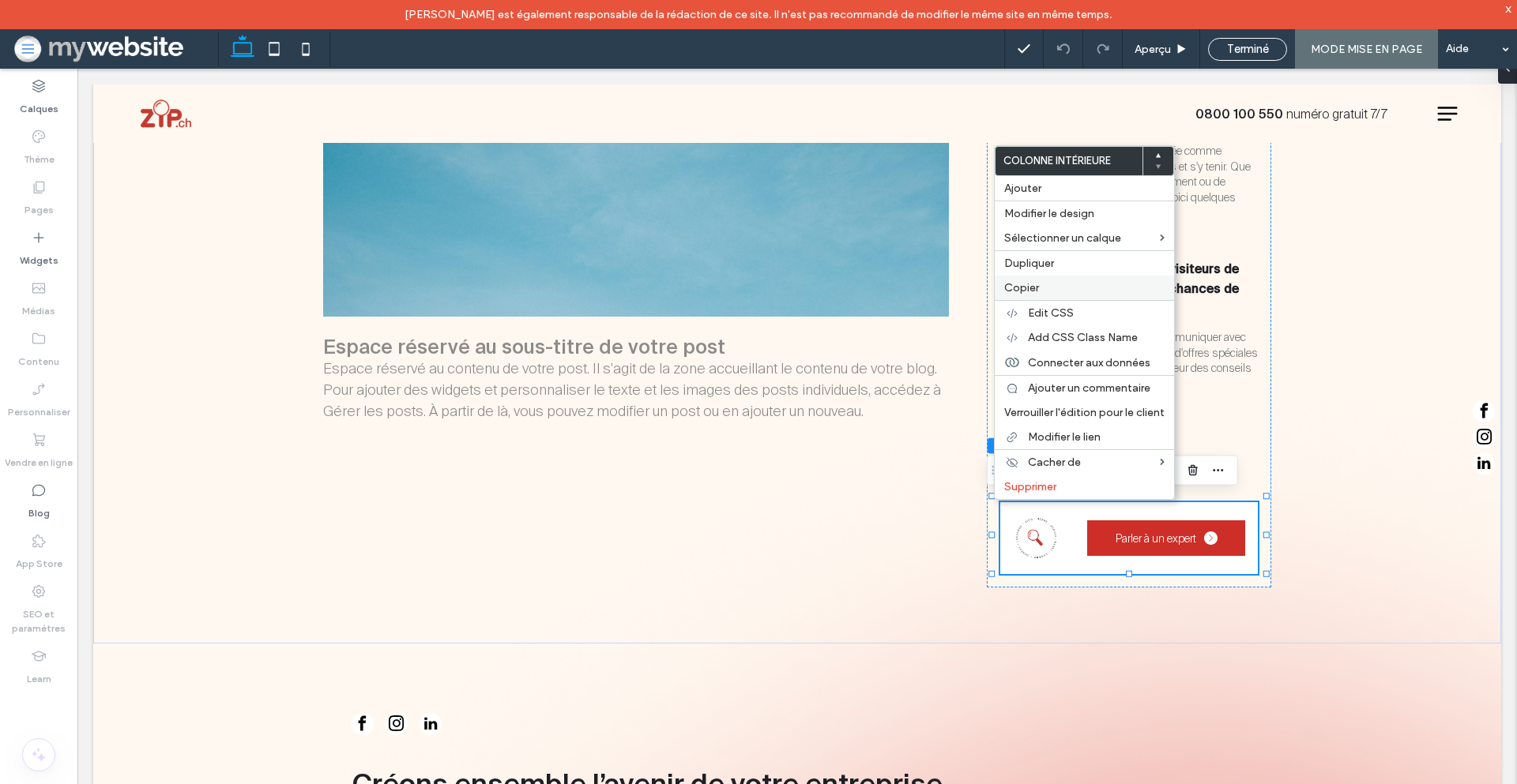
click at [1061, 290] on label "Copier" at bounding box center [1085, 288] width 160 height 13
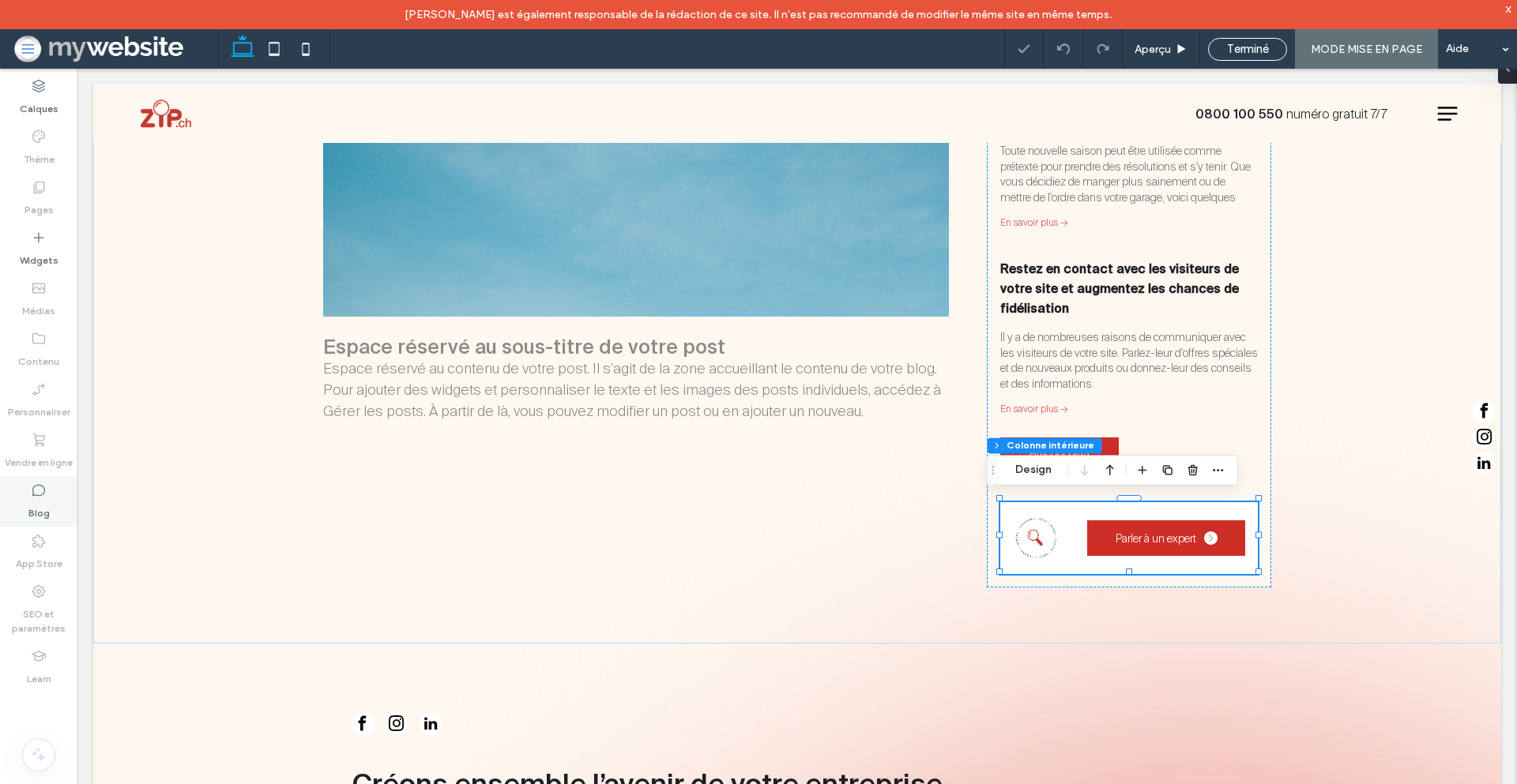
click at [44, 491] on icon at bounding box center [38, 490] width 16 height 16
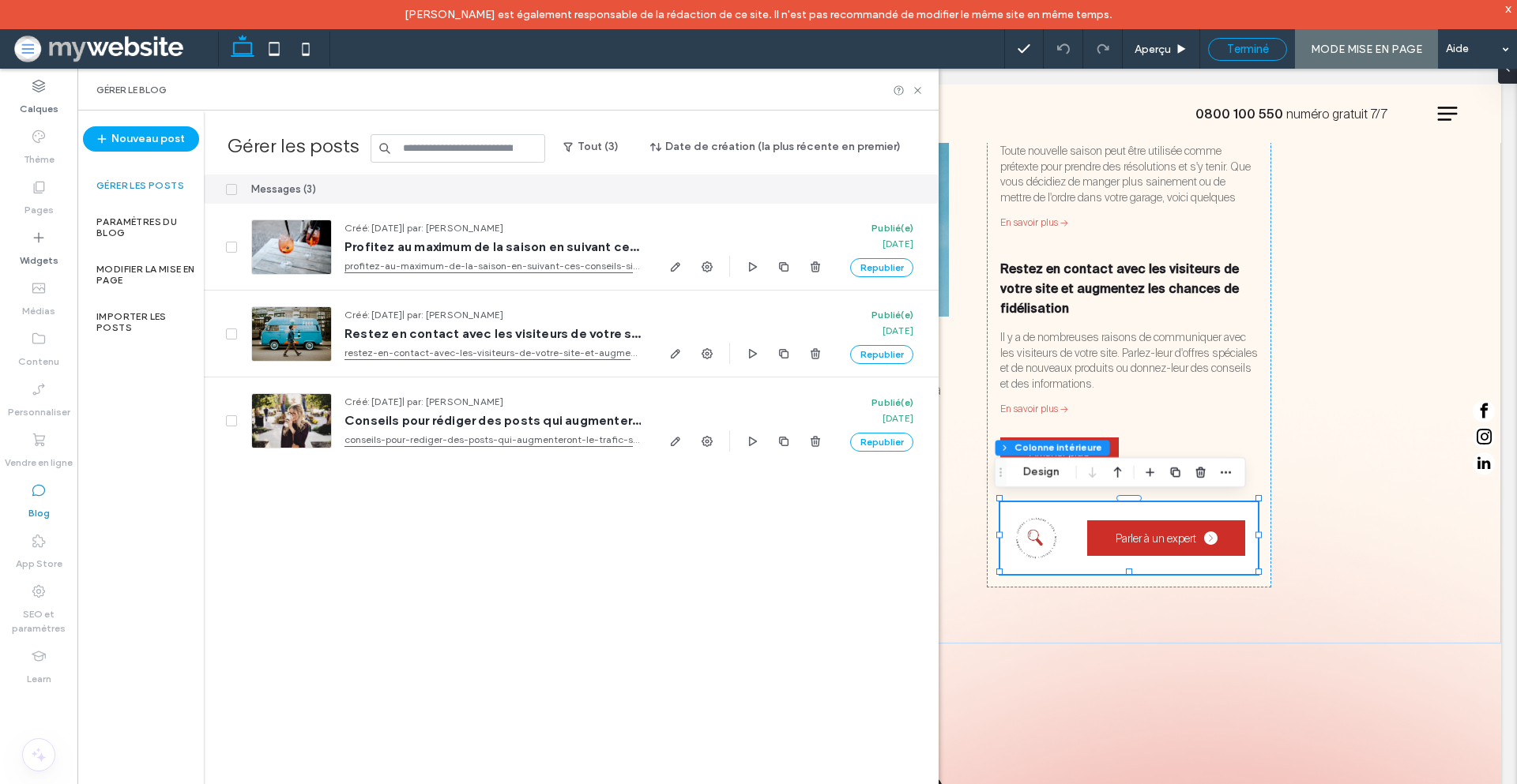
click at [1262, 52] on span "Terminé" at bounding box center [1248, 49] width 42 height 14
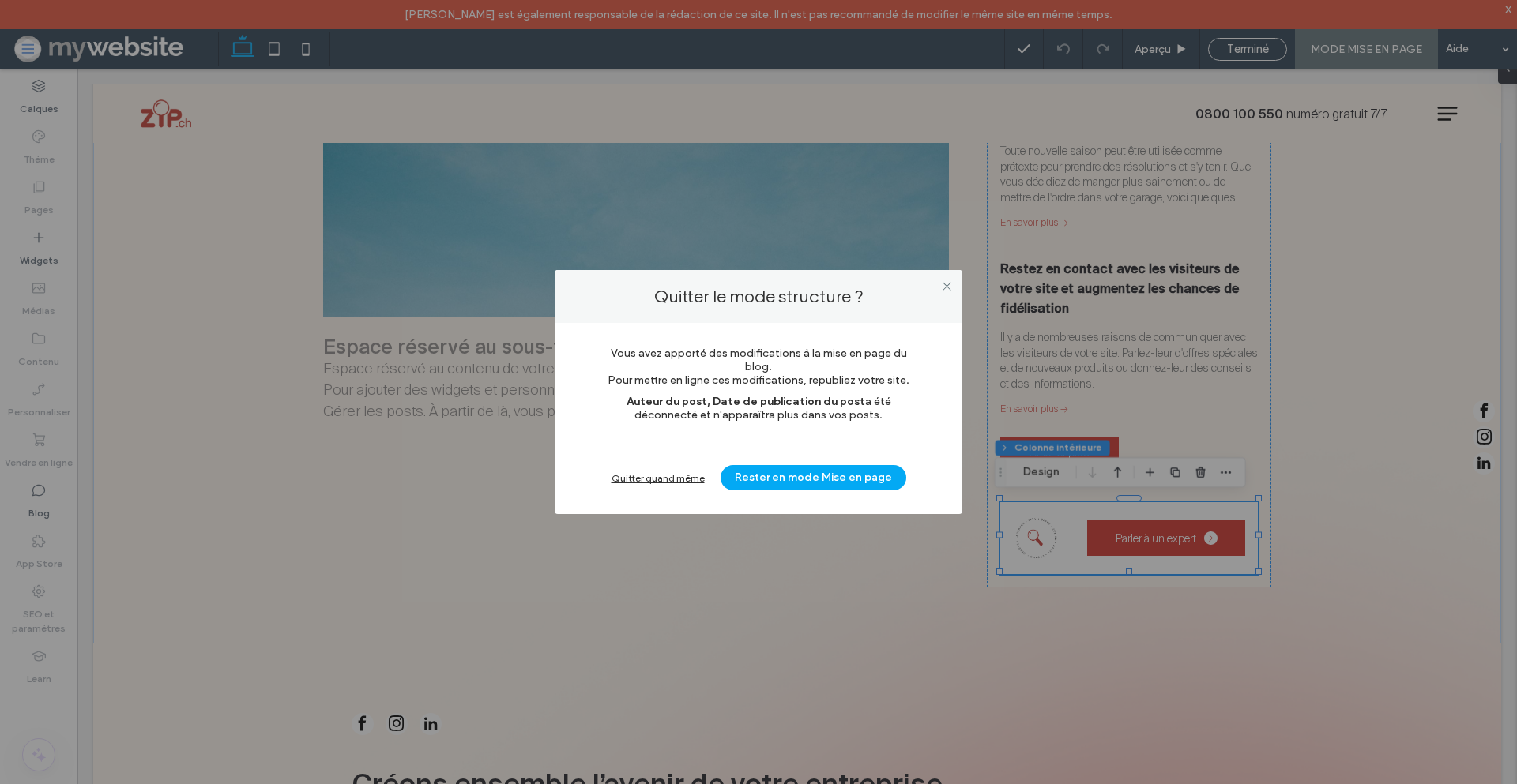
click at [667, 472] on div "Quitter quand même" at bounding box center [657, 478] width 93 height 12
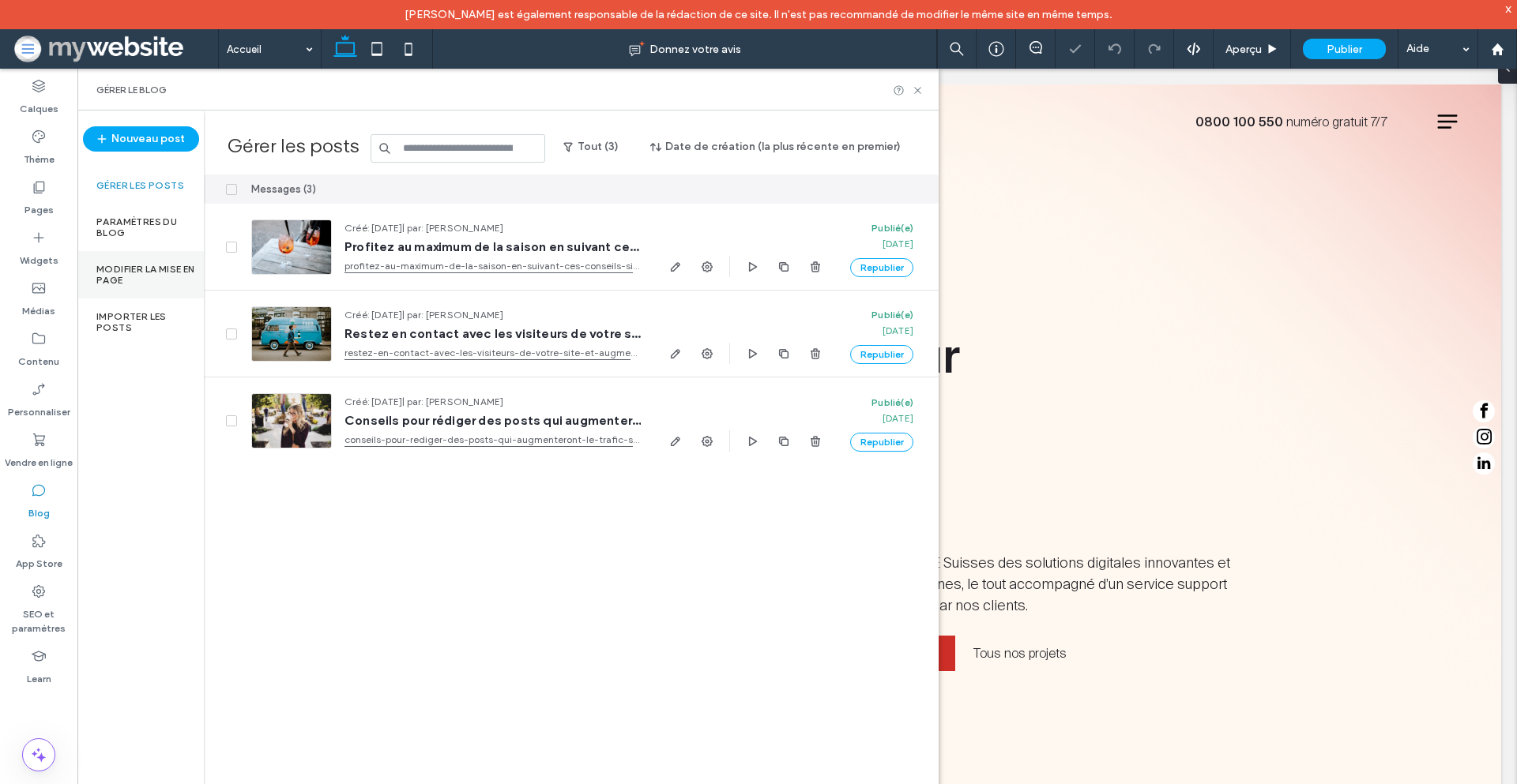
click at [132, 265] on label "Modifier la mise en page" at bounding box center [150, 275] width 107 height 22
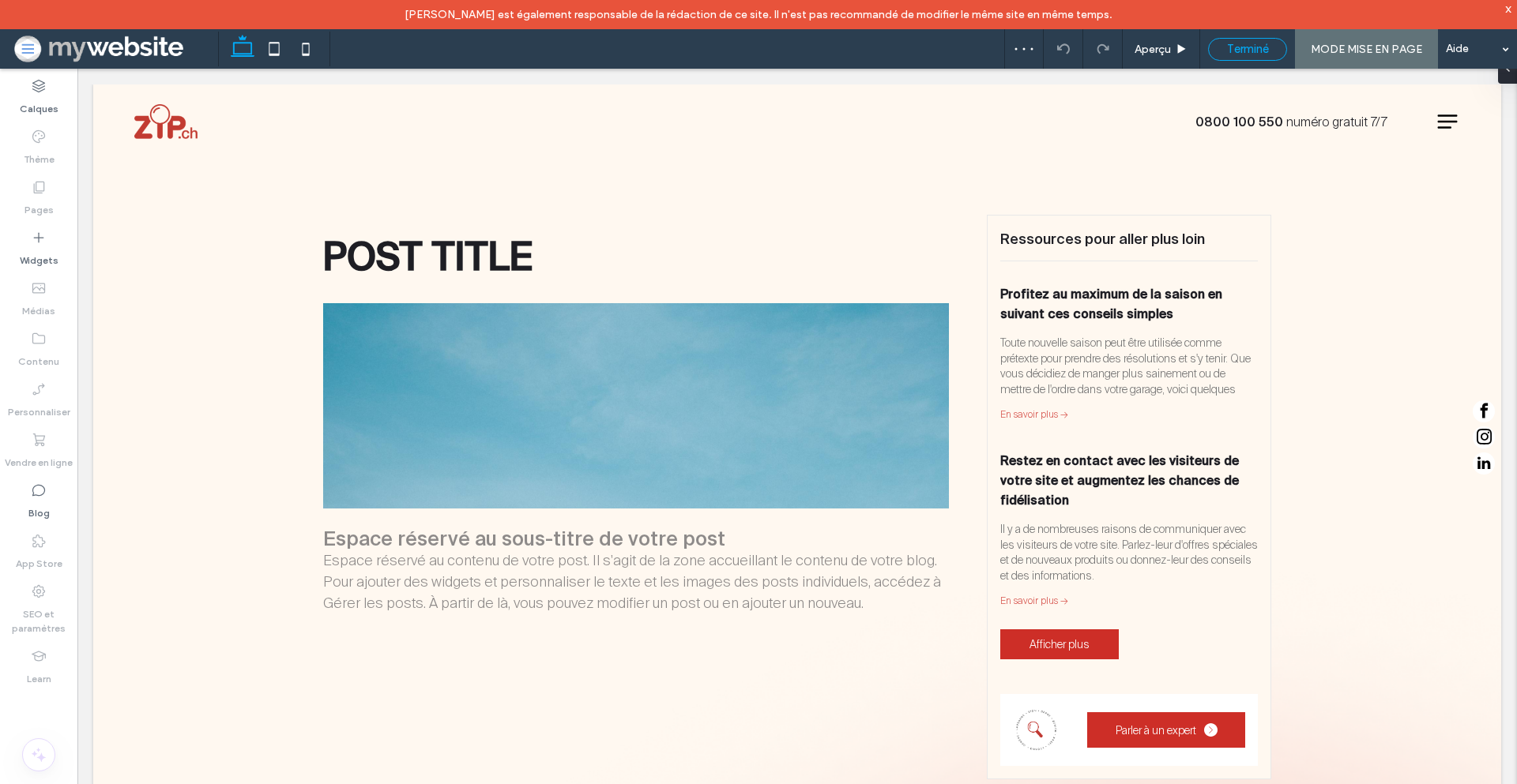
click at [1255, 46] on span "Terminé" at bounding box center [1248, 49] width 42 height 14
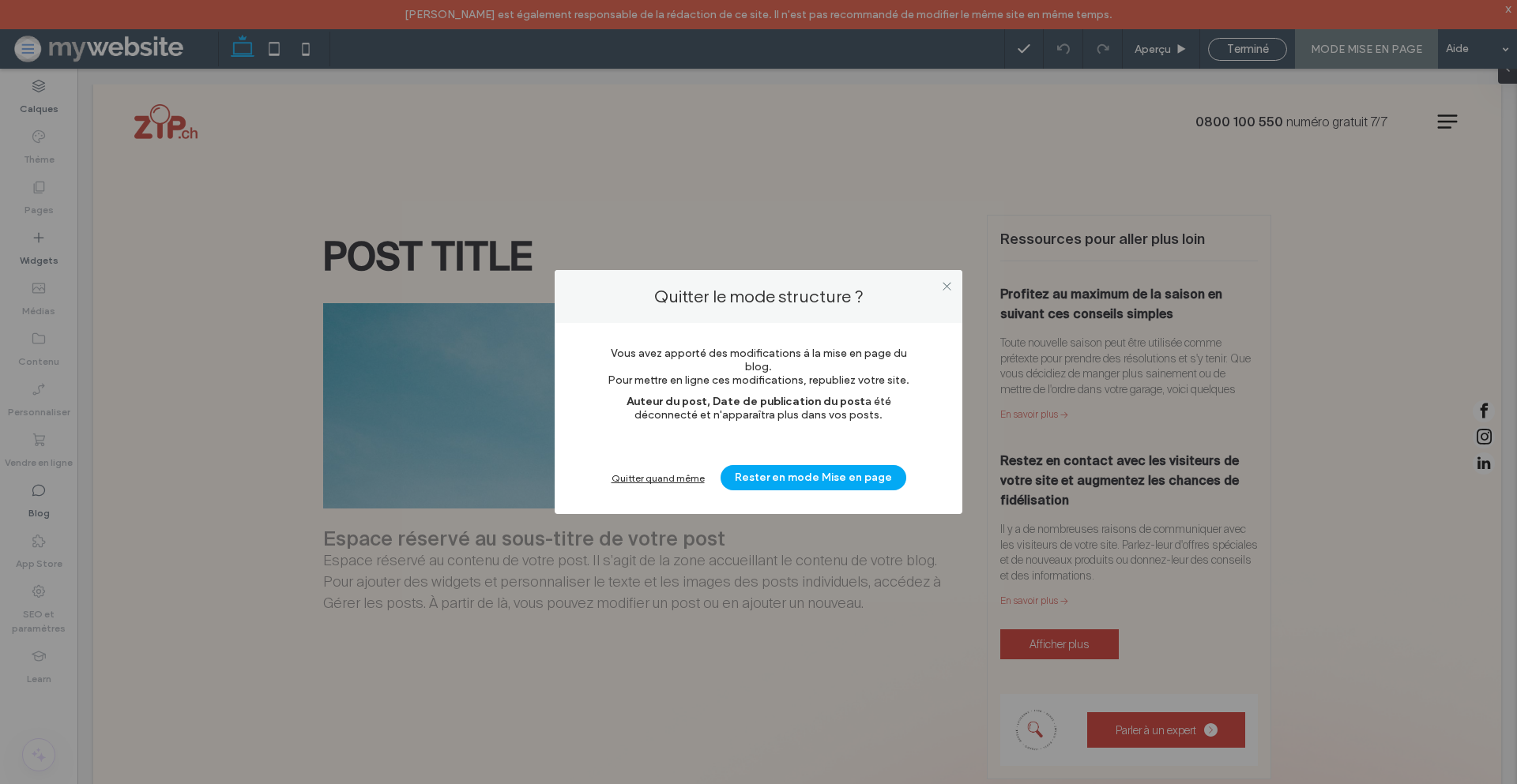
click at [671, 472] on div "Quitter quand même" at bounding box center [657, 478] width 93 height 12
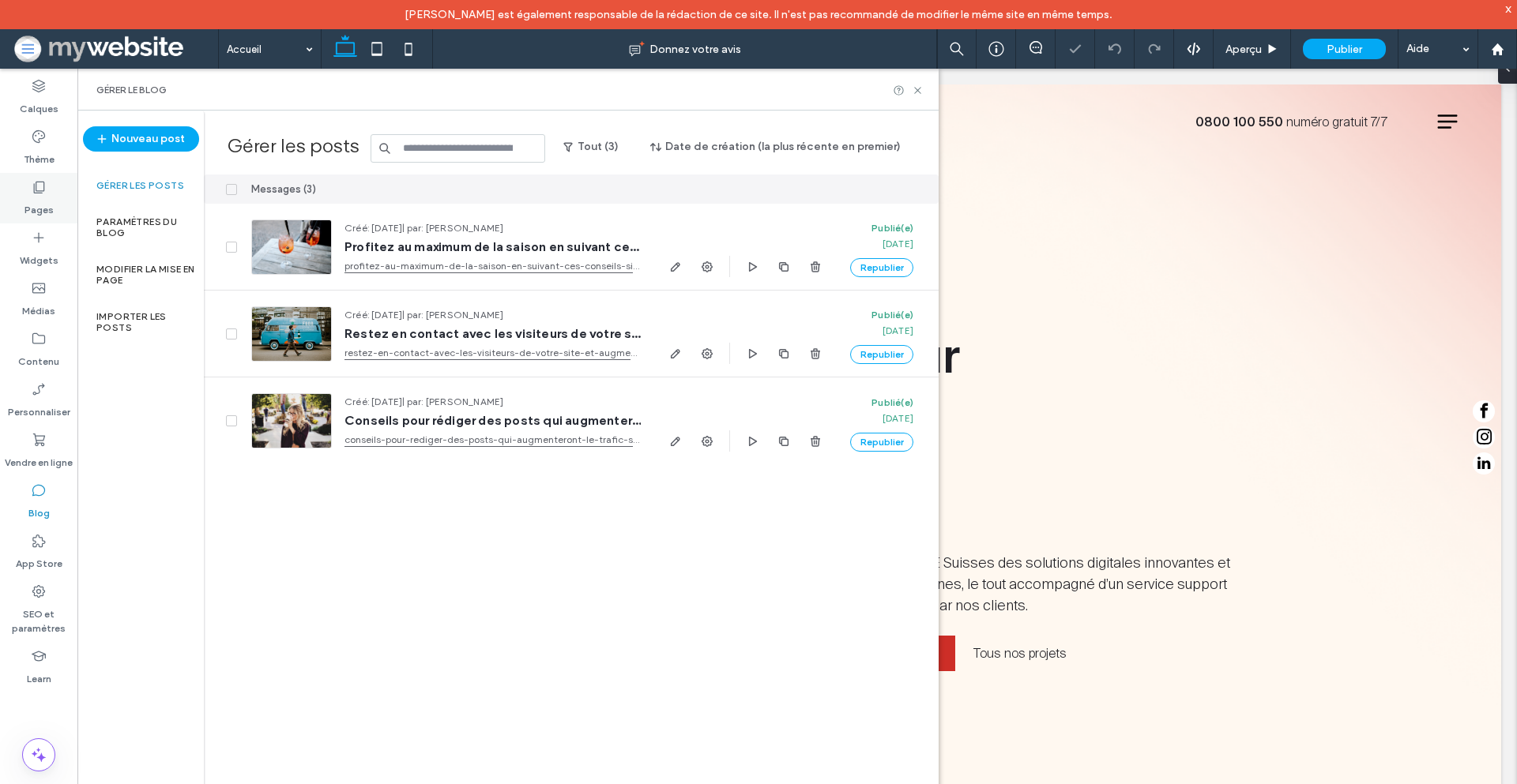
click at [36, 184] on icon at bounding box center [38, 186] width 16 height 16
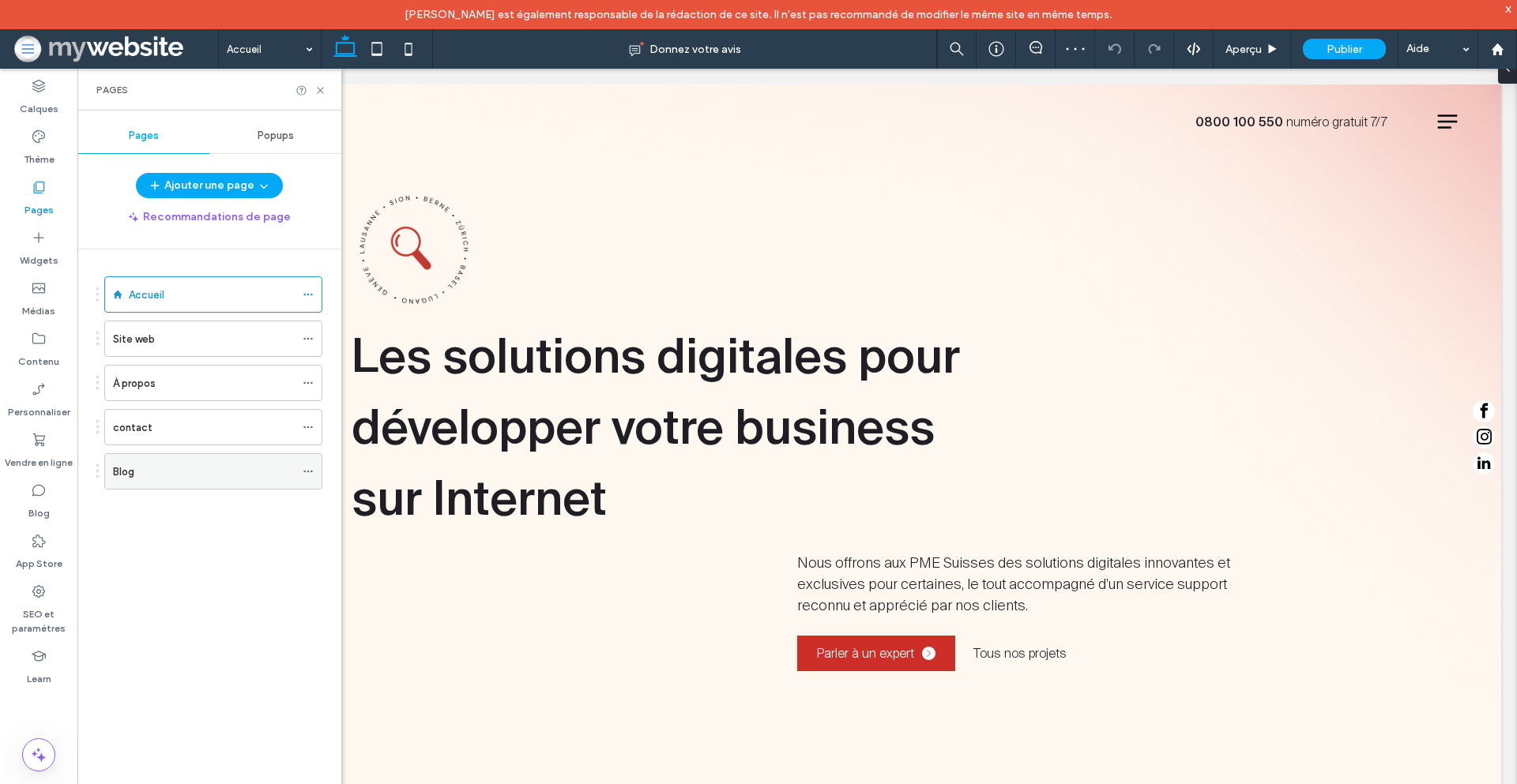
click at [216, 468] on div "Blog" at bounding box center [204, 472] width 181 height 16
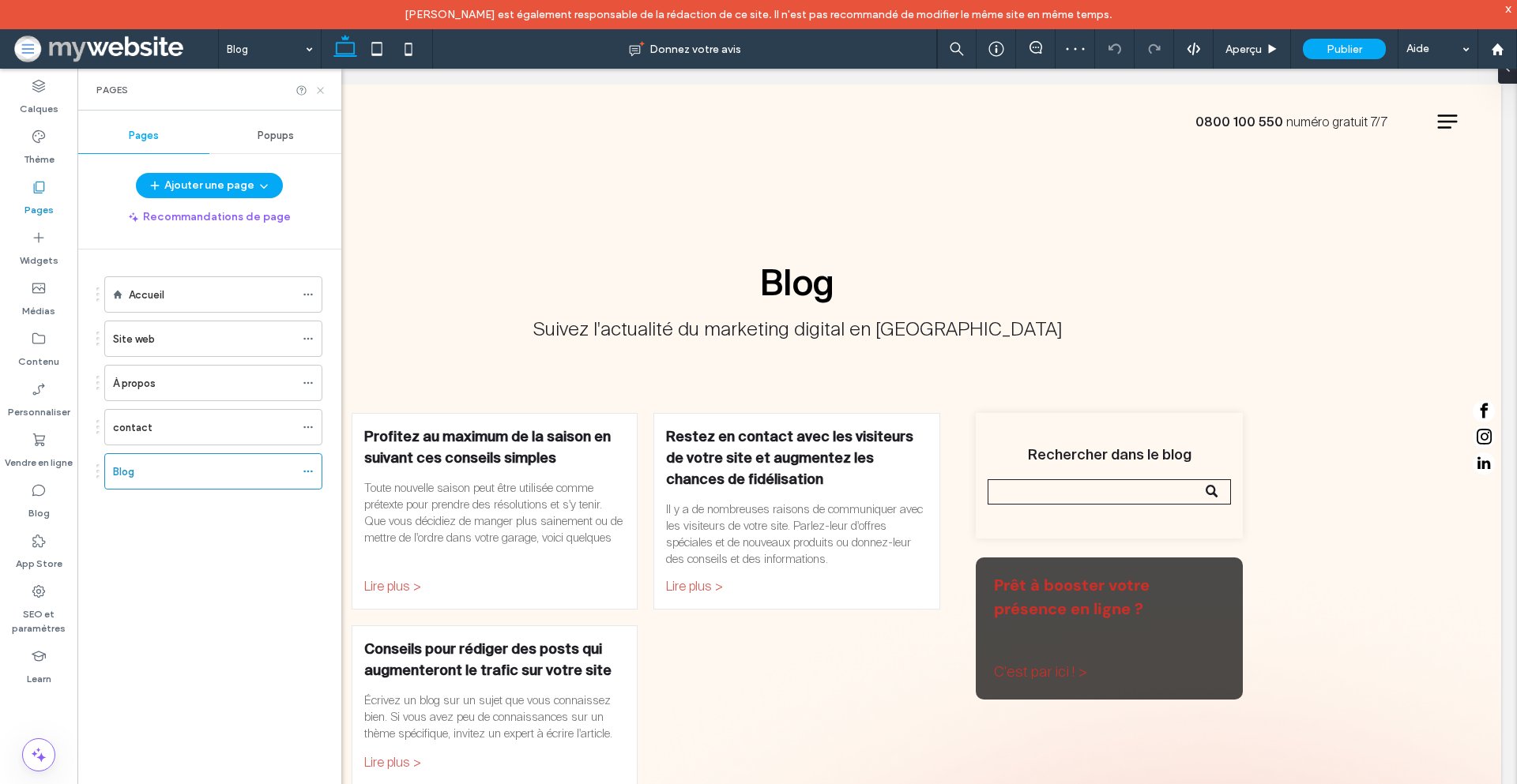
click at [323, 91] on icon at bounding box center [320, 90] width 12 height 12
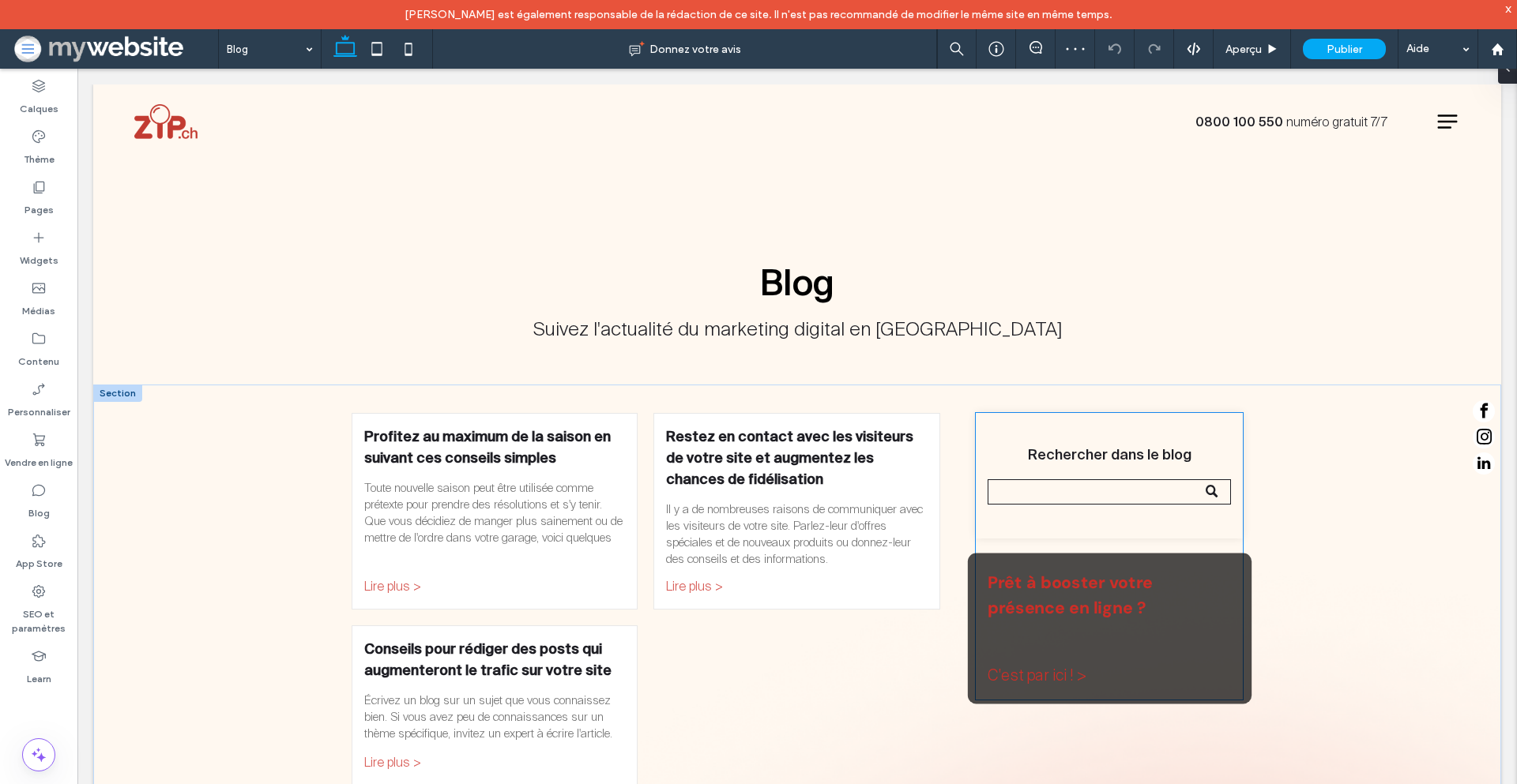
click at [1068, 565] on div "Prêt à booster votre présence en ligne ? C'est par ici ! >" at bounding box center [1109, 628] width 284 height 151
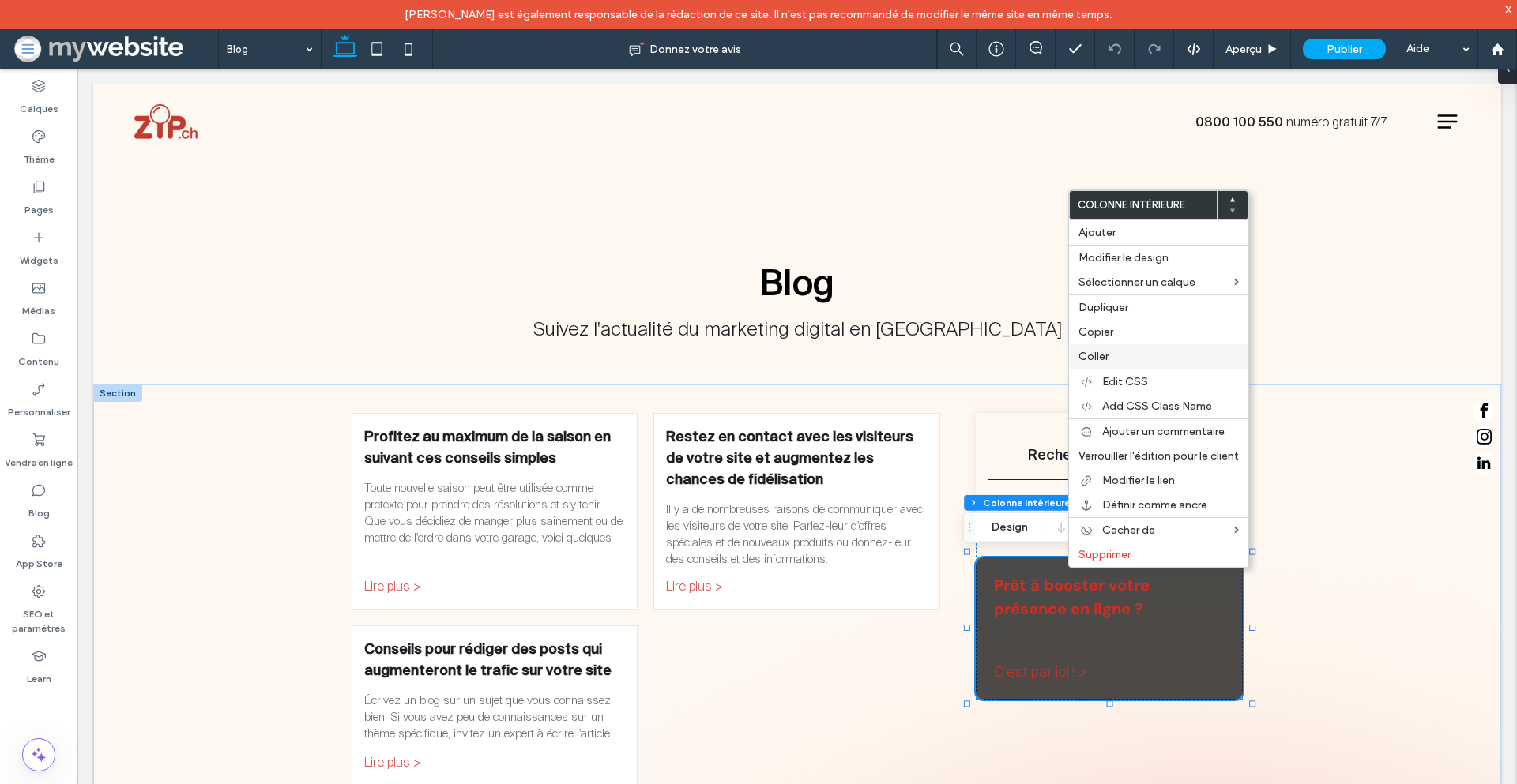
click at [1128, 364] on div "Coller" at bounding box center [1158, 357] width 179 height 25
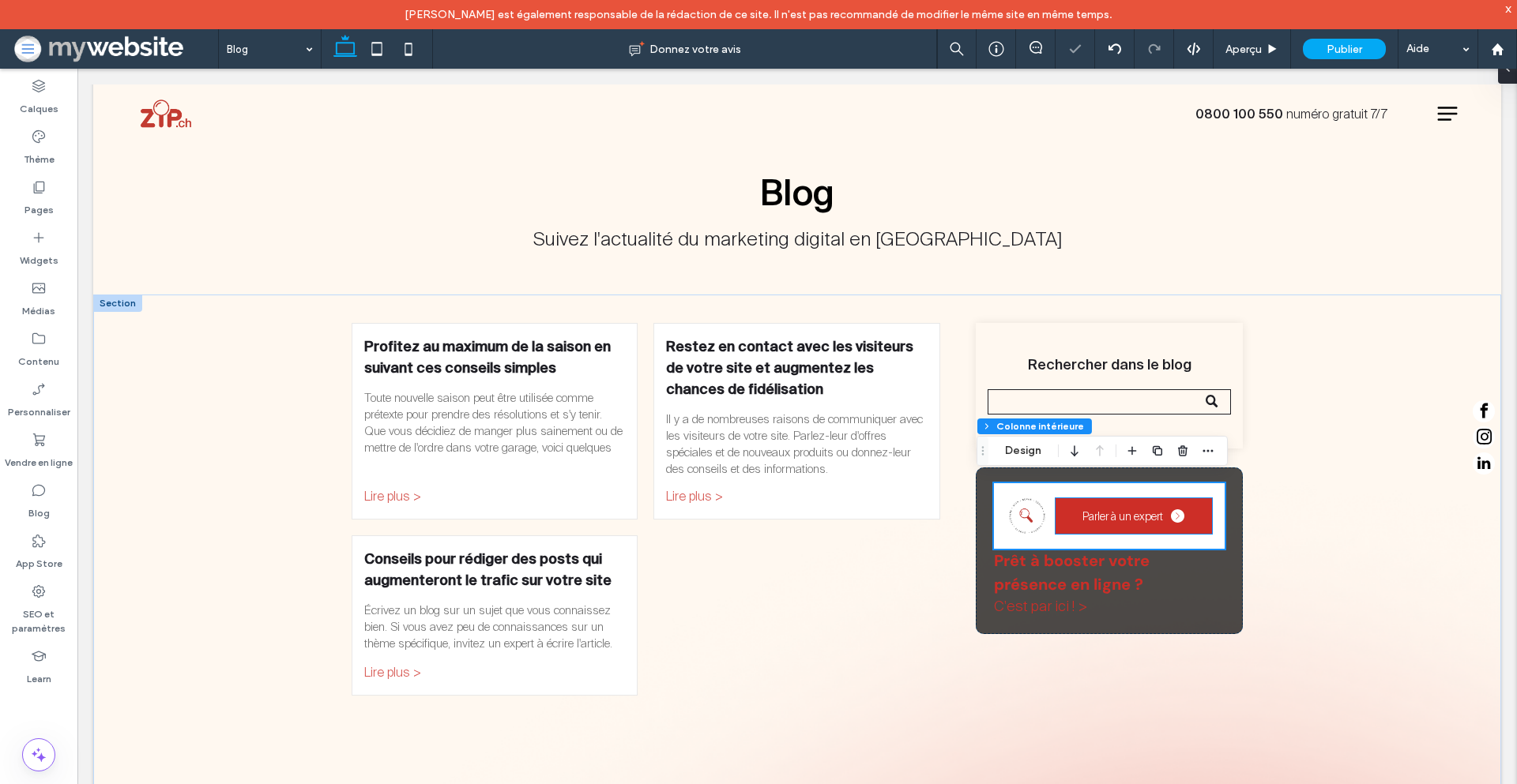
scroll to position [91, 0]
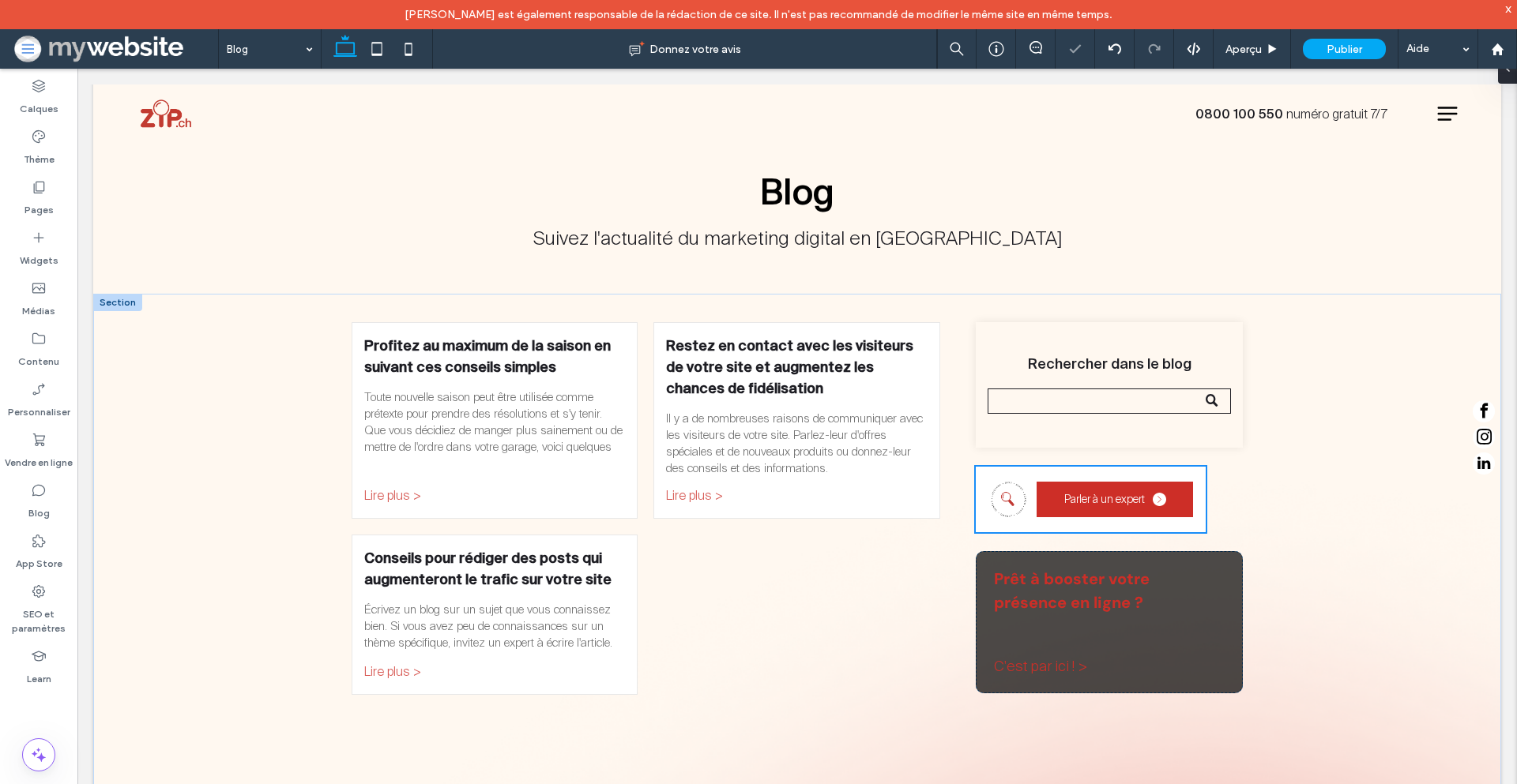
type input "**"
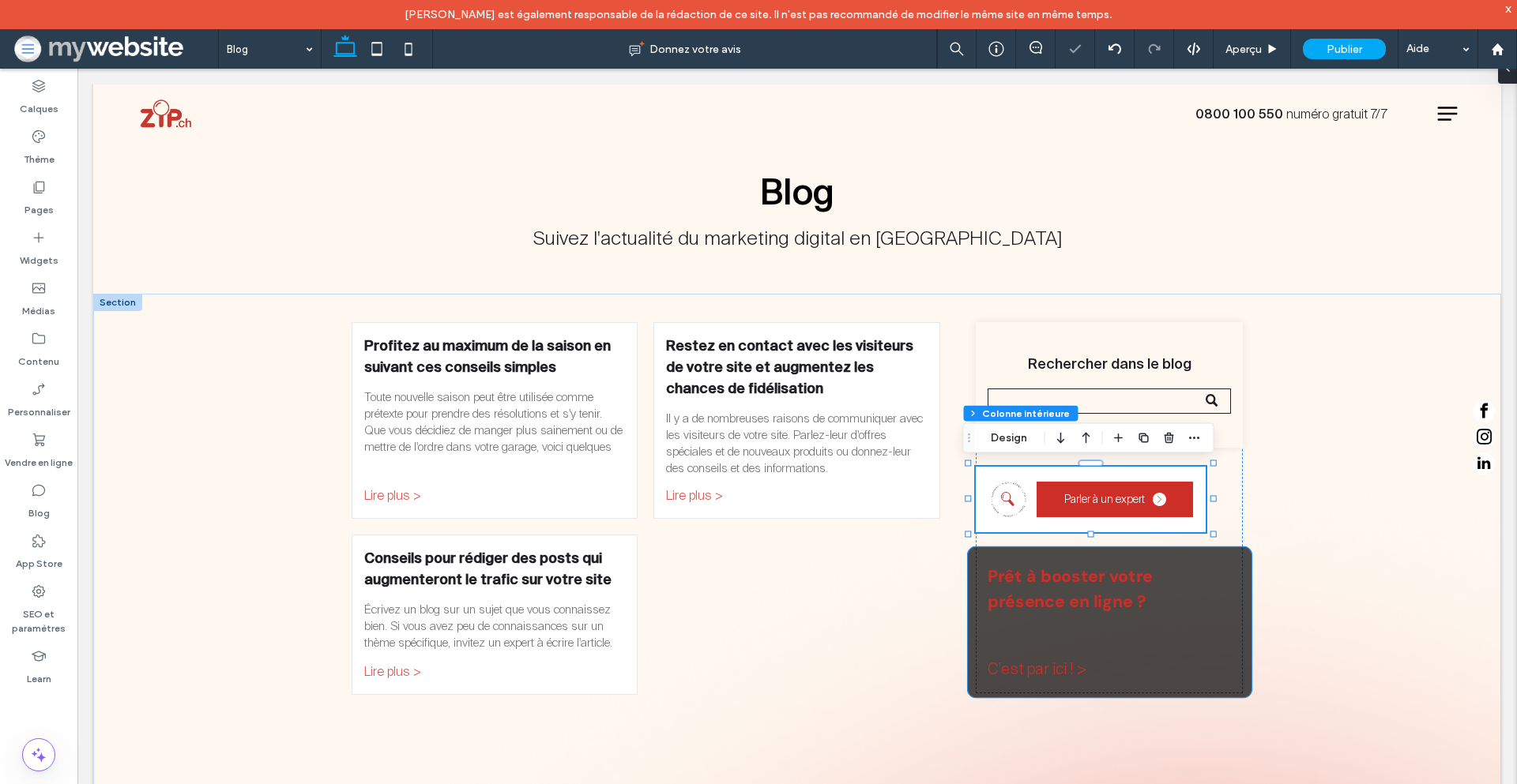
click at [987, 564] on p "Prêt à booster votre présence en ligne ?" at bounding box center [1080, 589] width 185 height 50
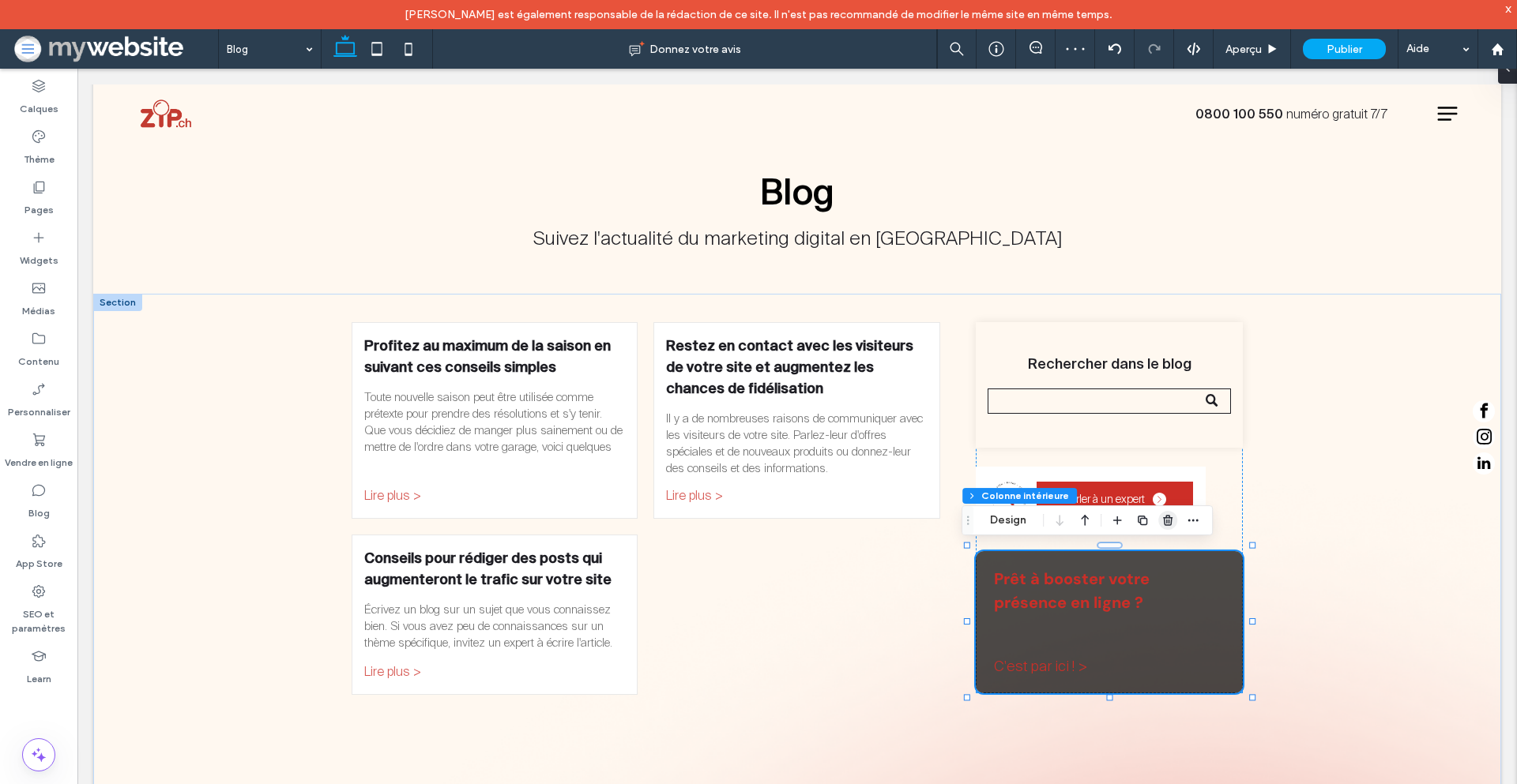
click at [1168, 519] on icon "button" at bounding box center [1167, 520] width 12 height 12
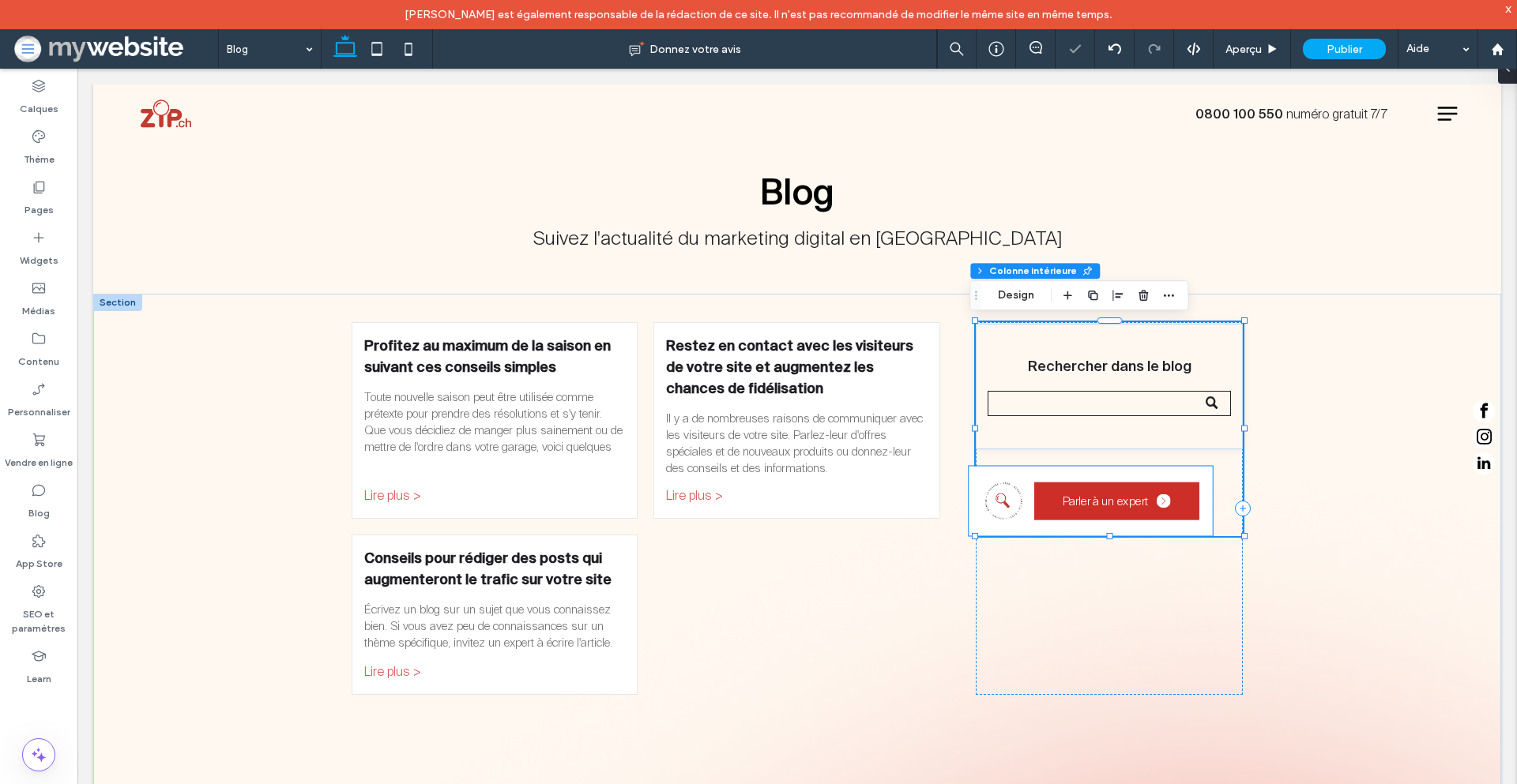
click at [1199, 520] on div "Parler à un expert" at bounding box center [1091, 501] width 244 height 69
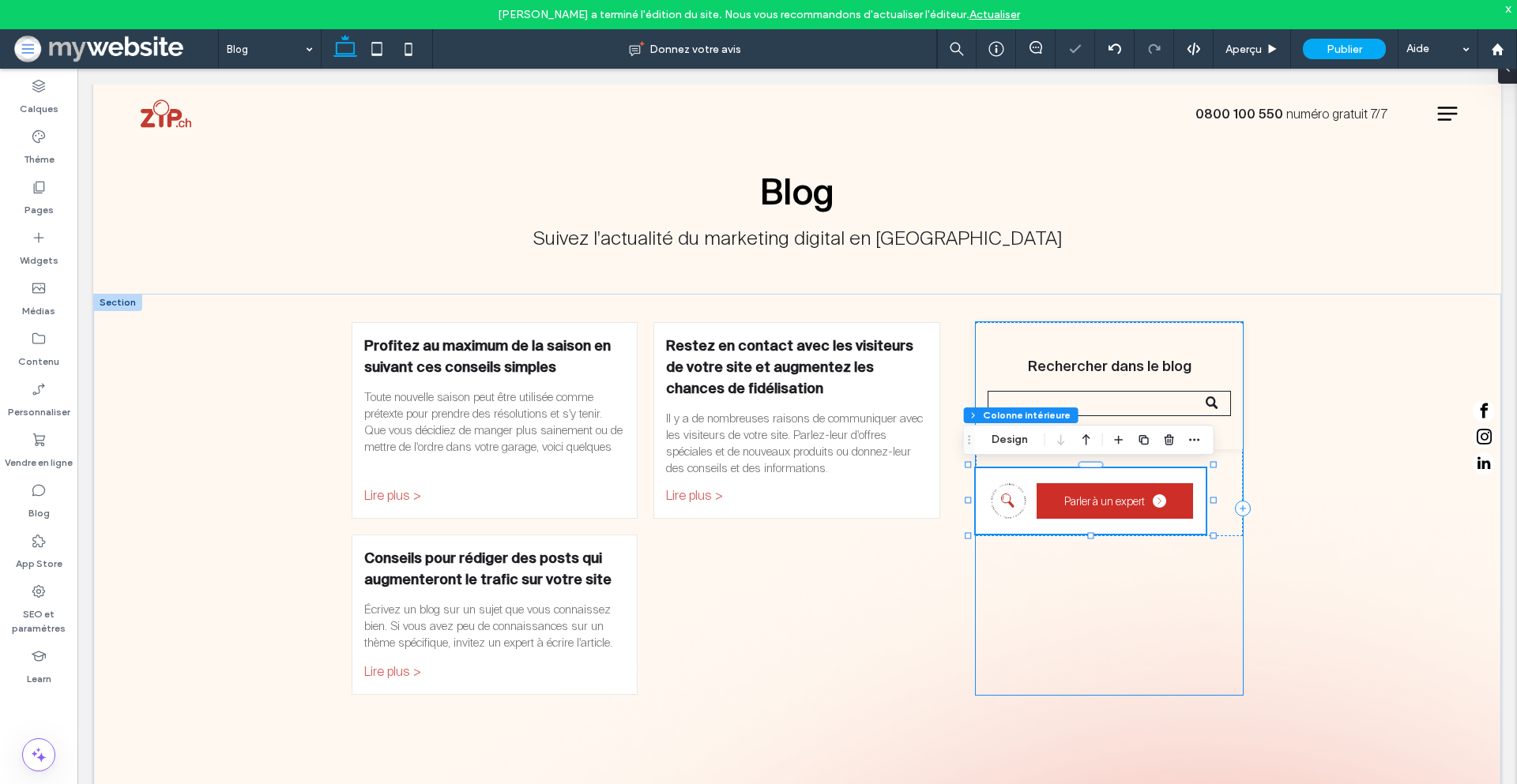
click at [1148, 602] on div "Rechercher dans le blog Parler à un expert" at bounding box center [1109, 509] width 268 height 373
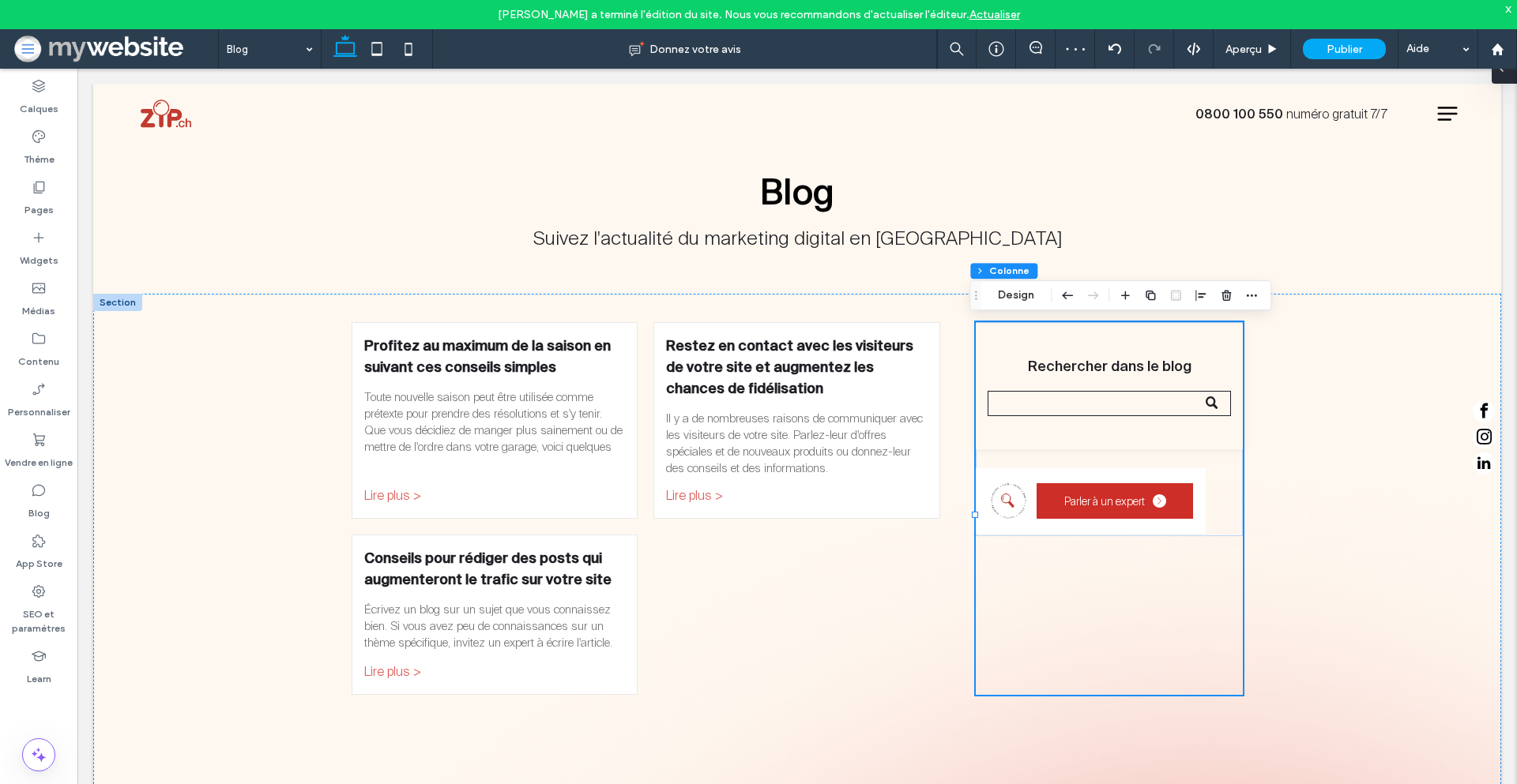
click at [1508, 76] on div at bounding box center [1505, 68] width 26 height 31
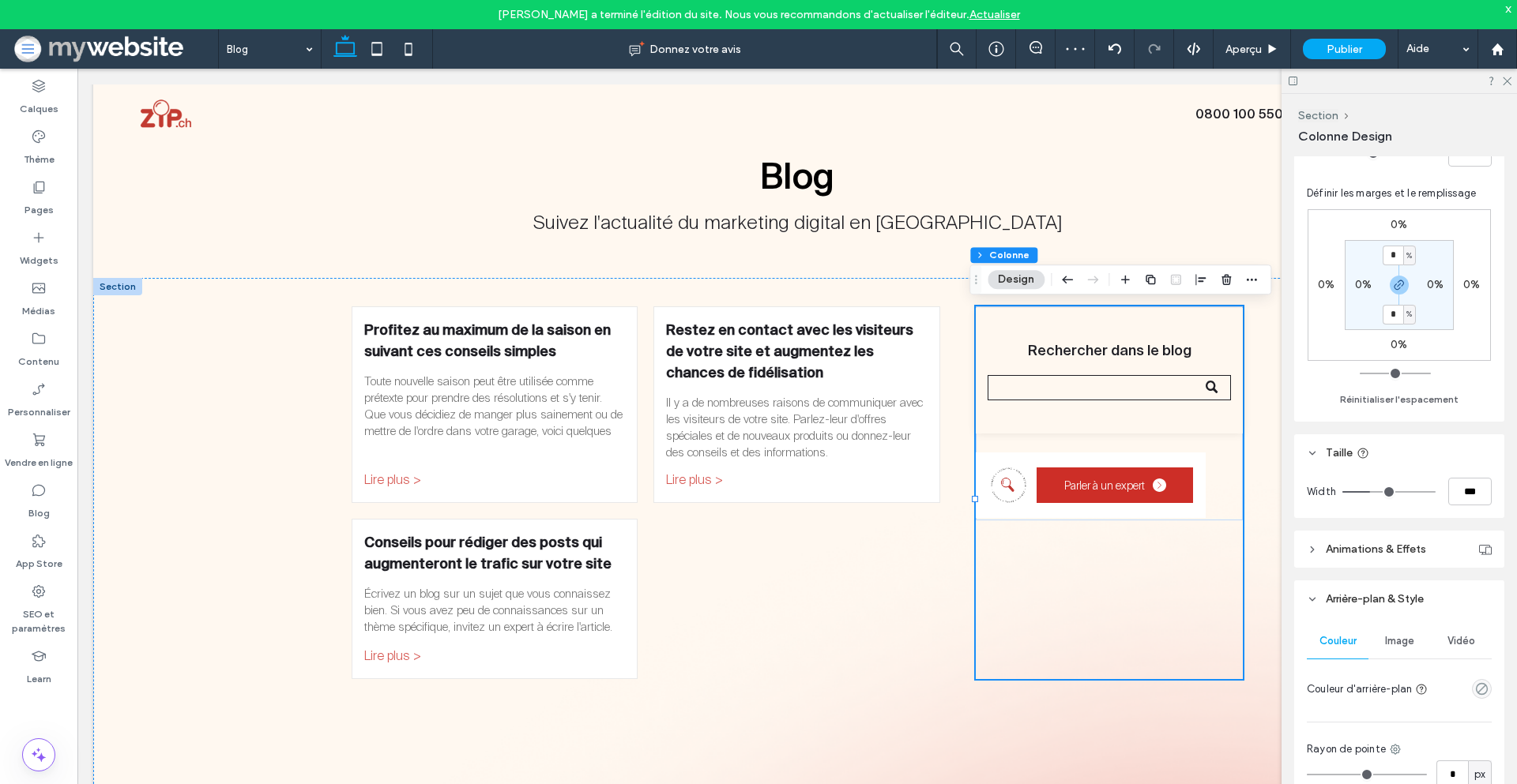
scroll to position [412, 0]
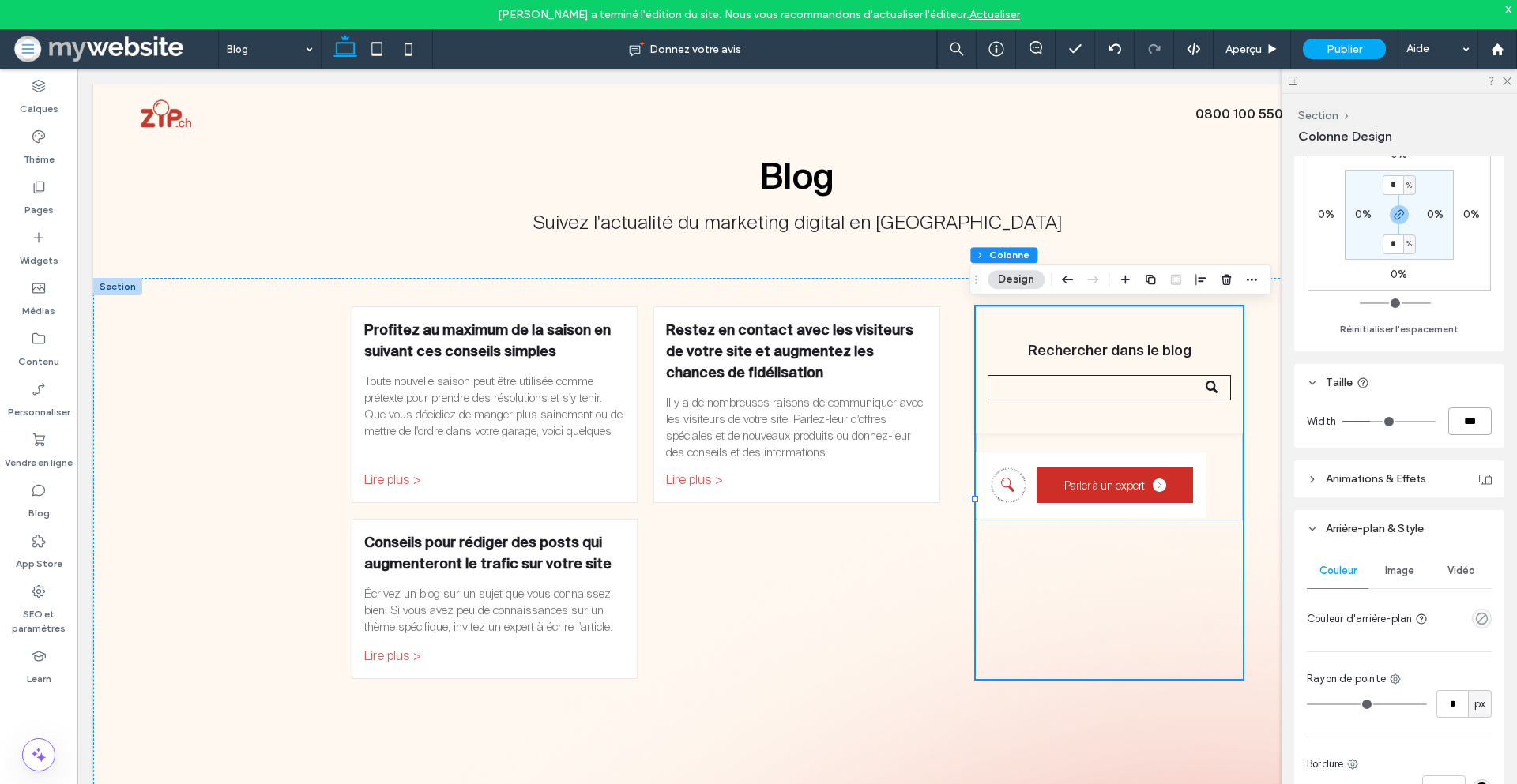
click at [1461, 423] on input "***" at bounding box center [1470, 421] width 44 height 28
type input "**"
type input "***"
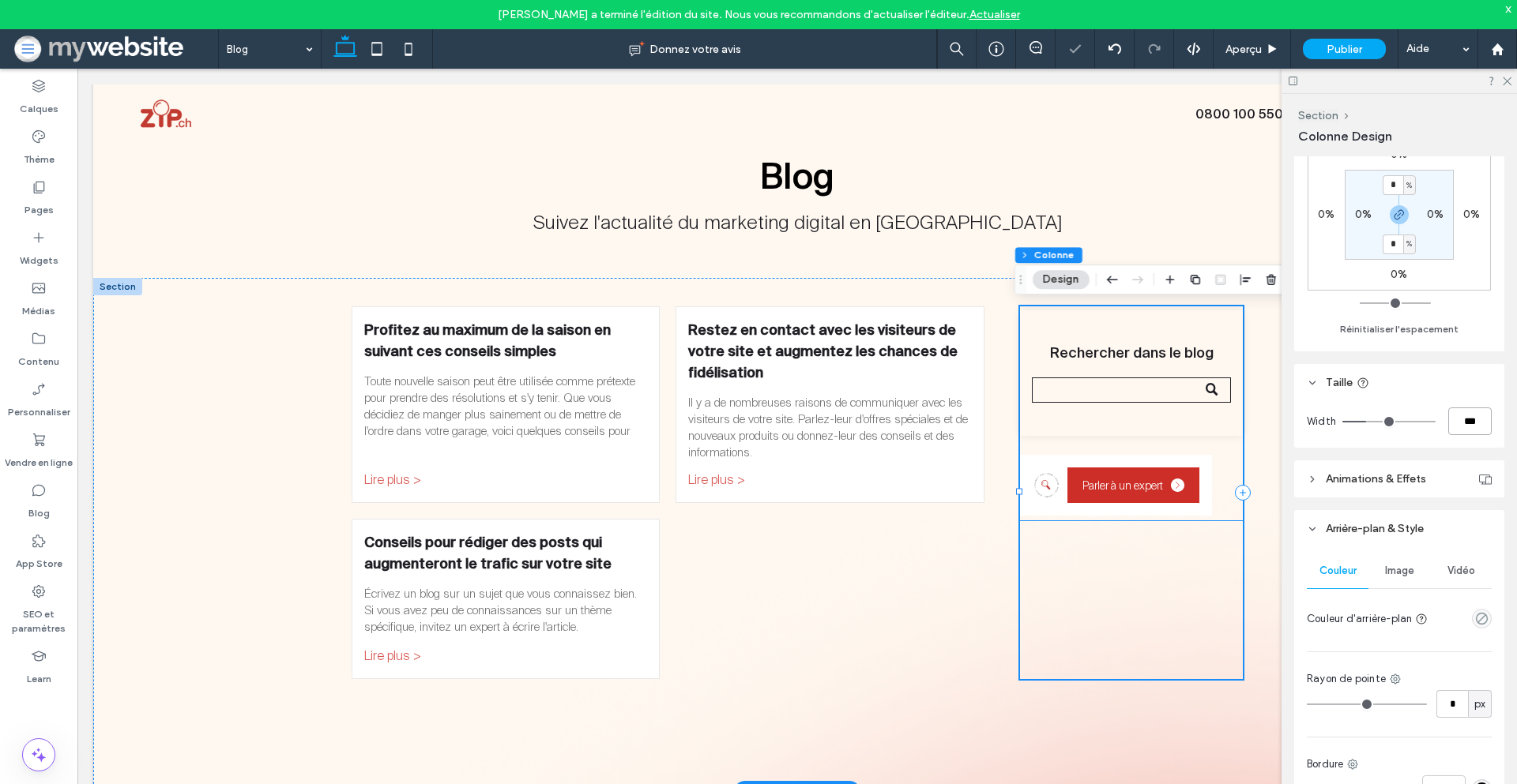
click at [1124, 449] on div "Rechercher dans le blog Parler à un expert" at bounding box center [1132, 414] width 223 height 214
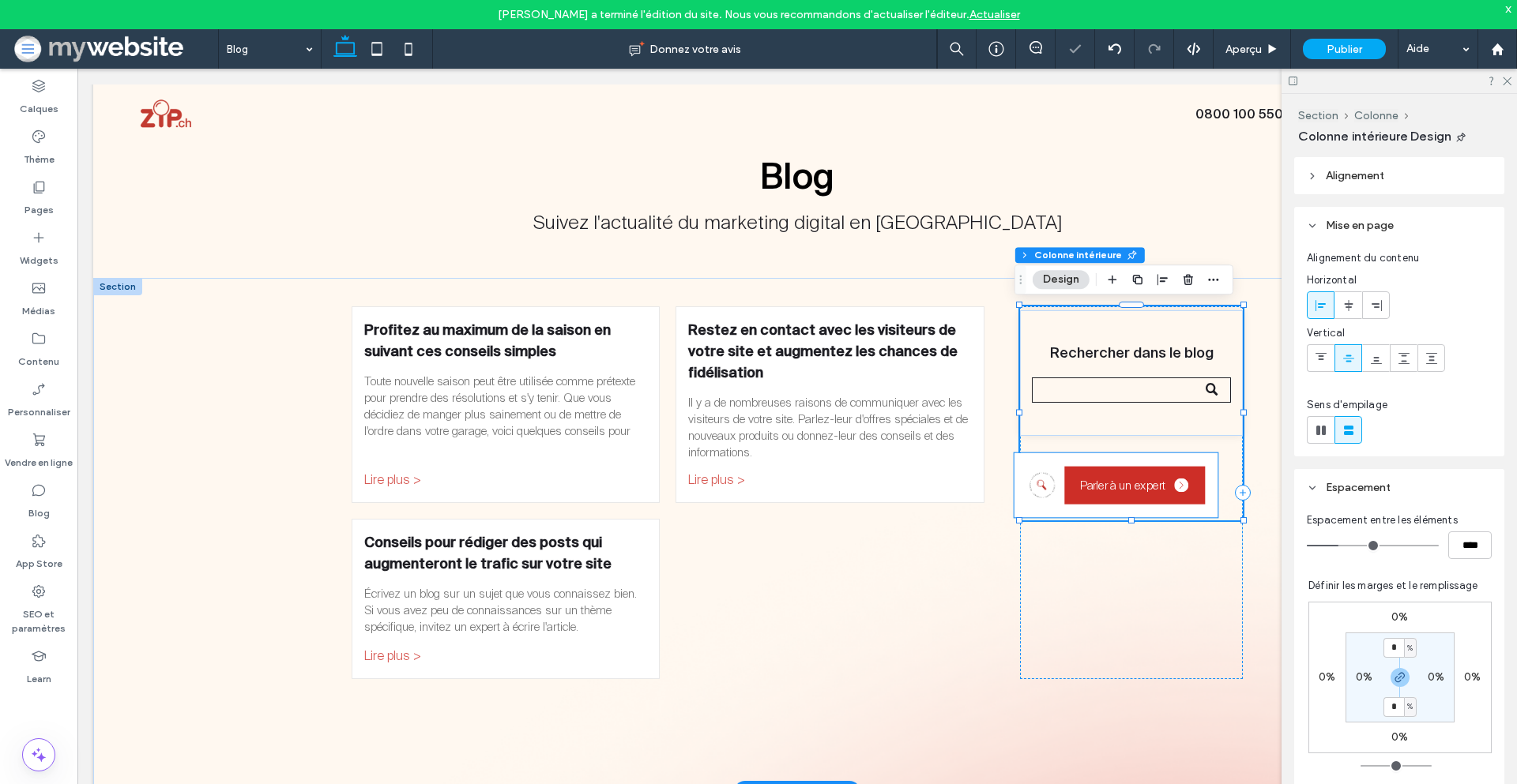
click at [1124, 458] on div "Parler à un expert" at bounding box center [1116, 486] width 203 height 65
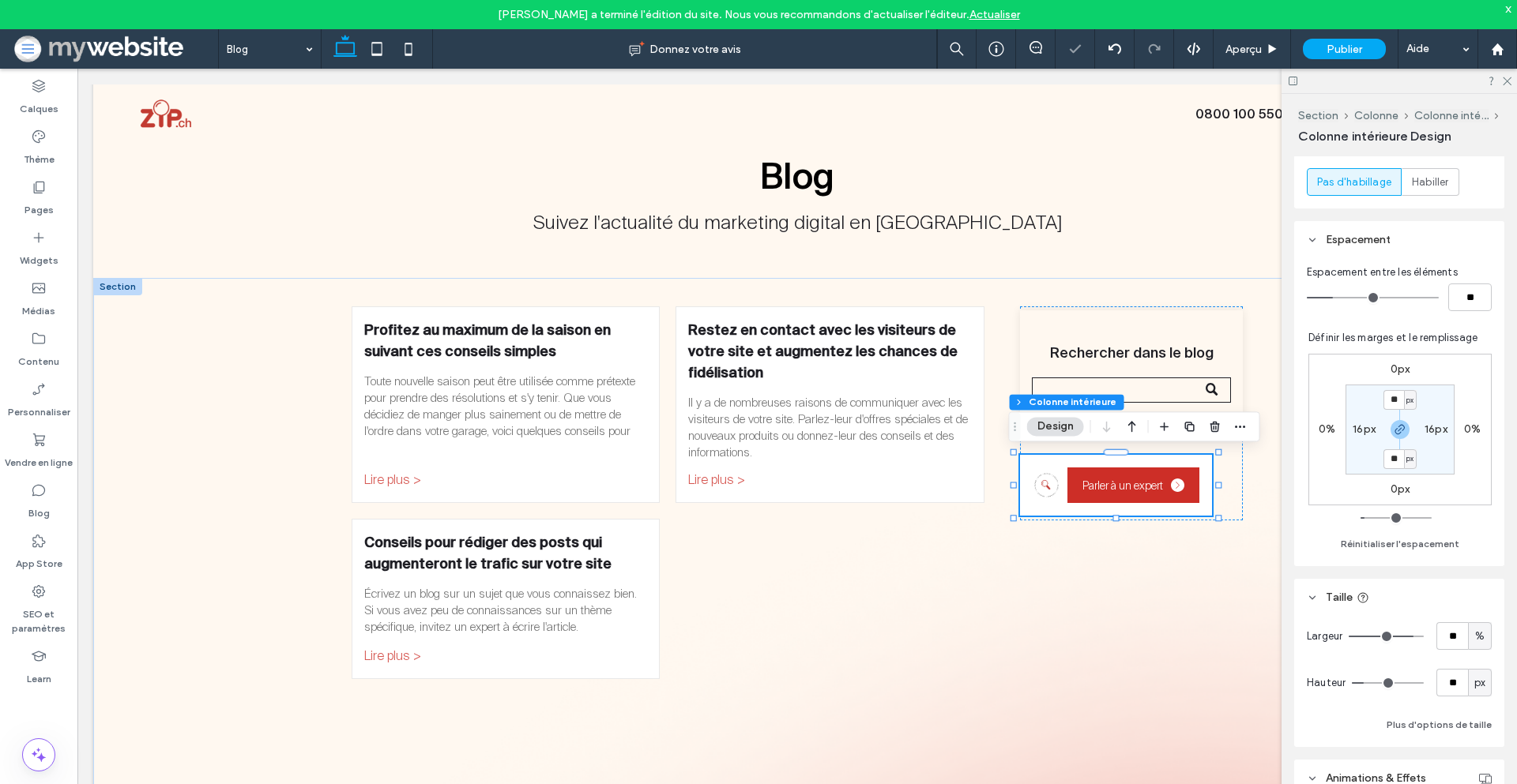
scroll to position [450, 0]
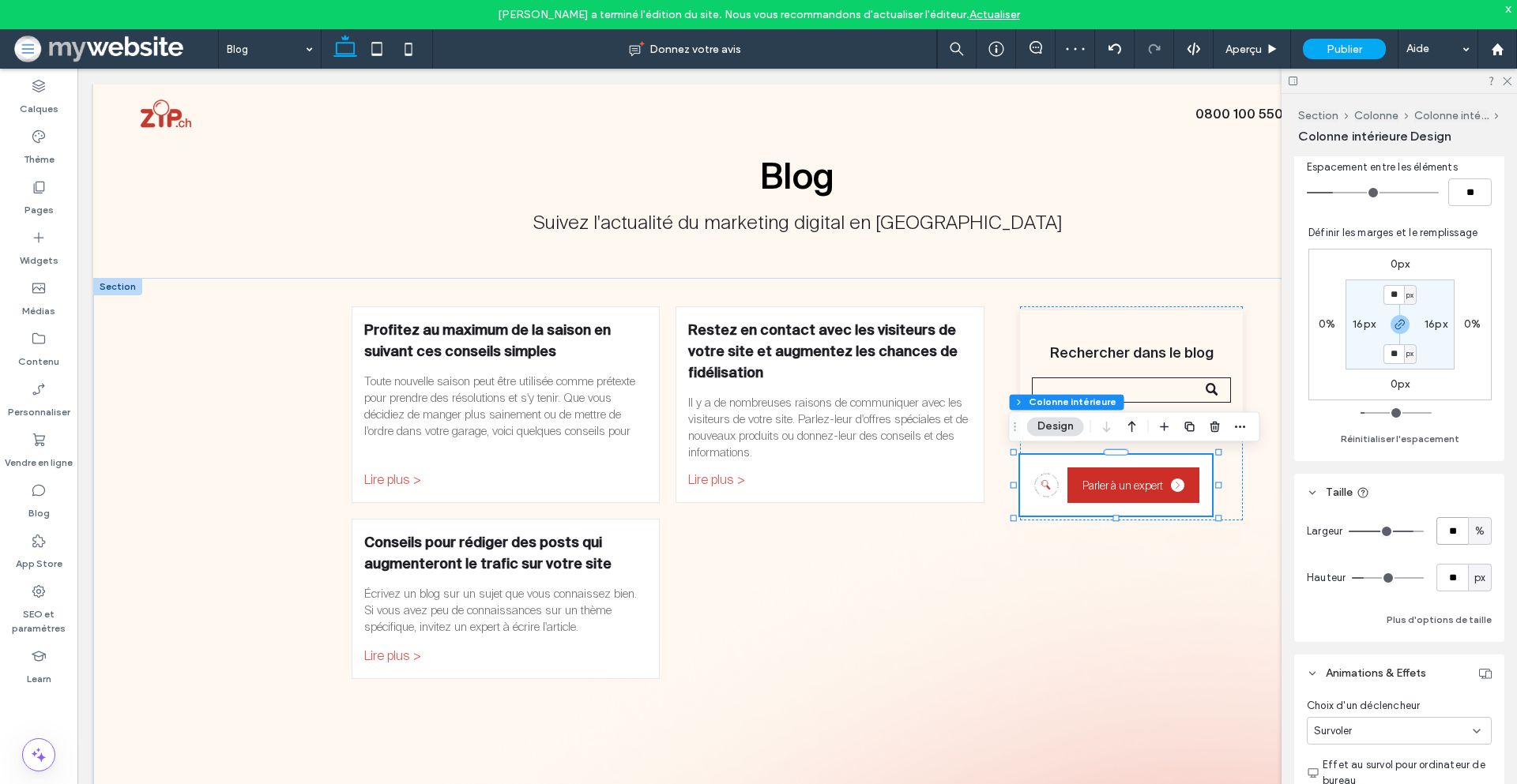
click at [1440, 535] on input "**" at bounding box center [1453, 531] width 31 height 28
type input "***"
click at [1194, 448] on div "Rechercher dans le blog Parler à un expert" at bounding box center [1132, 414] width 223 height 214
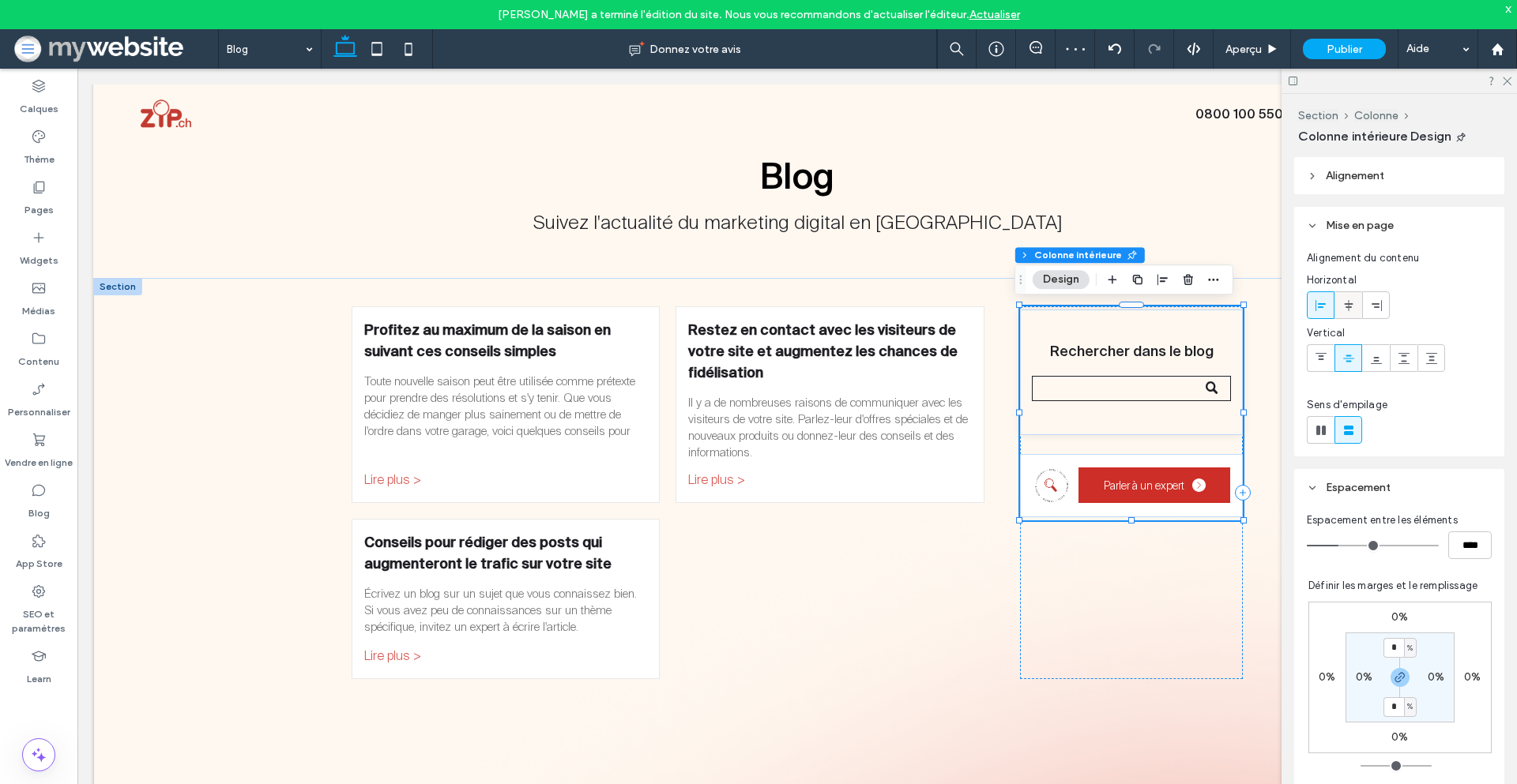
click at [1350, 304] on use at bounding box center [1348, 304] width 9 height 11
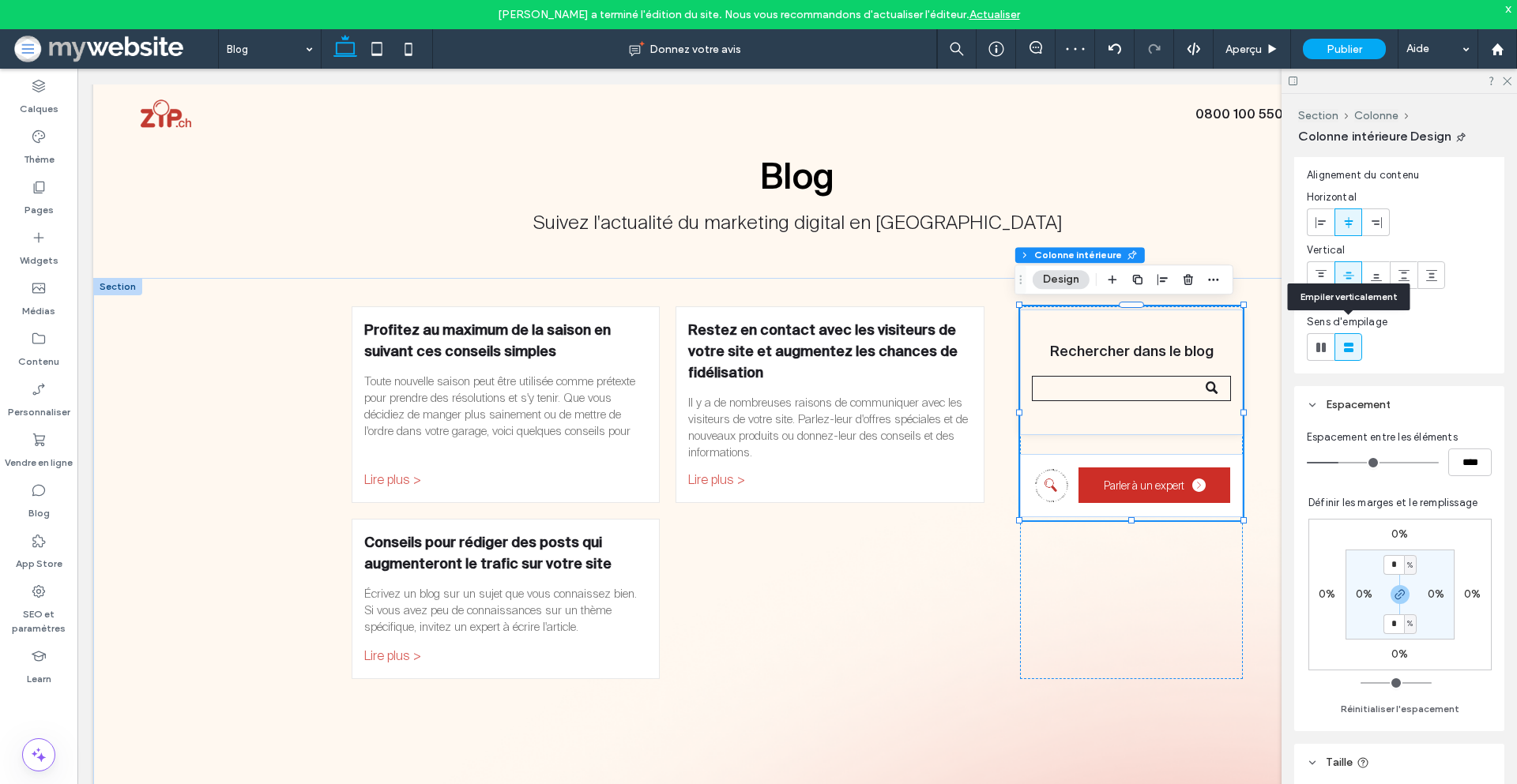
scroll to position [109, 0]
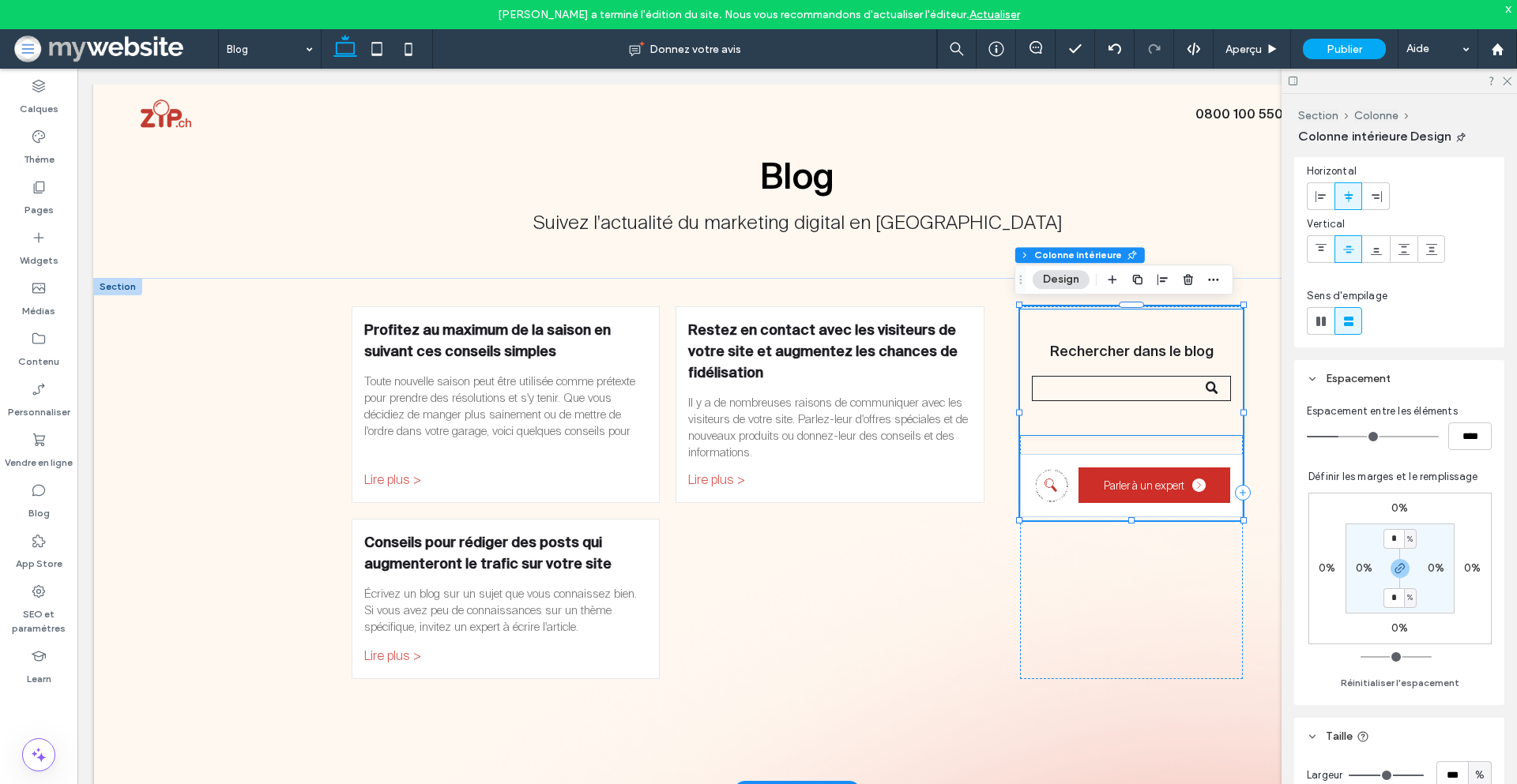
click at [1163, 332] on div "Rechercher dans le blog" at bounding box center [1132, 373] width 223 height 125
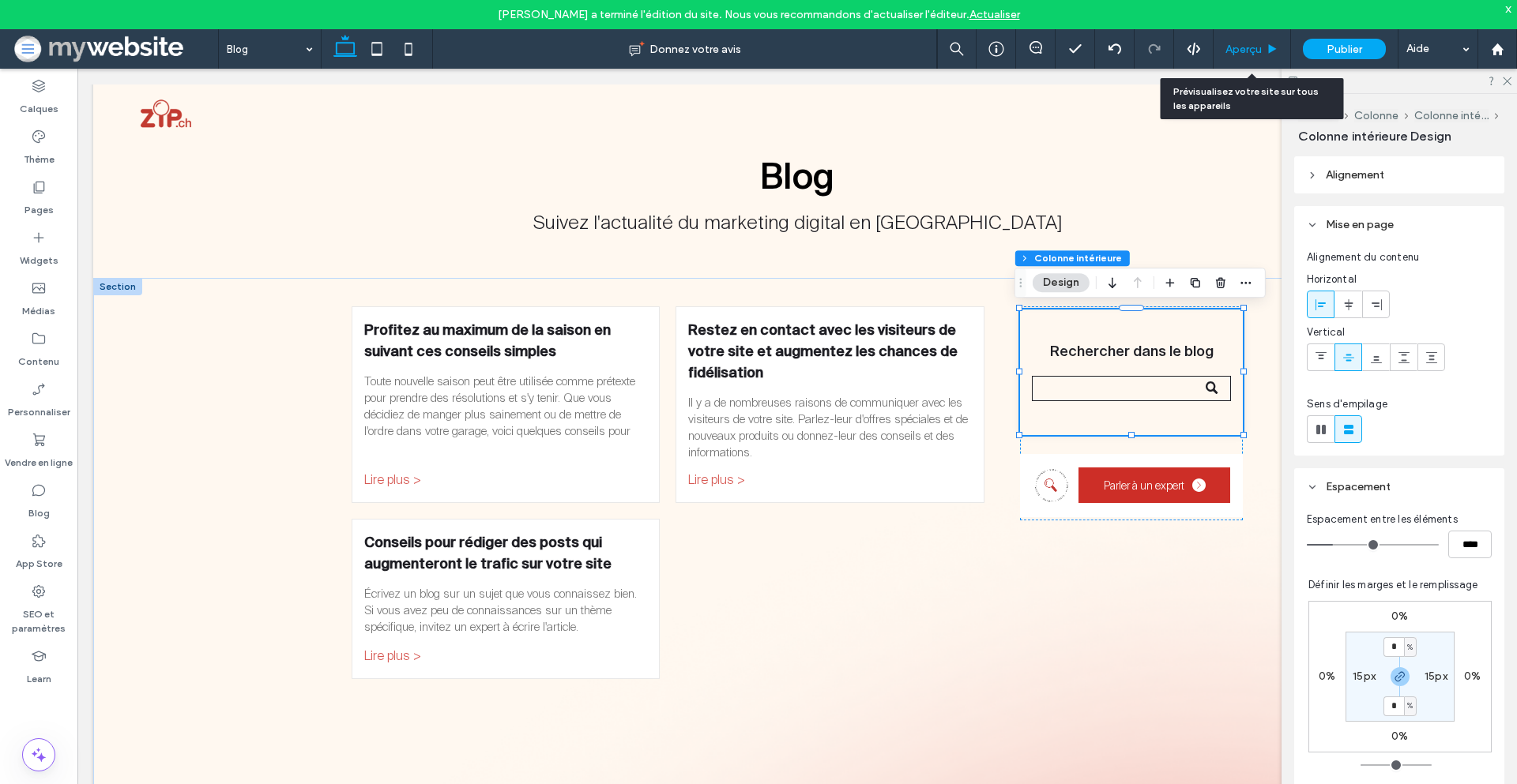
click at [1223, 51] on div "Aperçu" at bounding box center [1251, 49] width 77 height 13
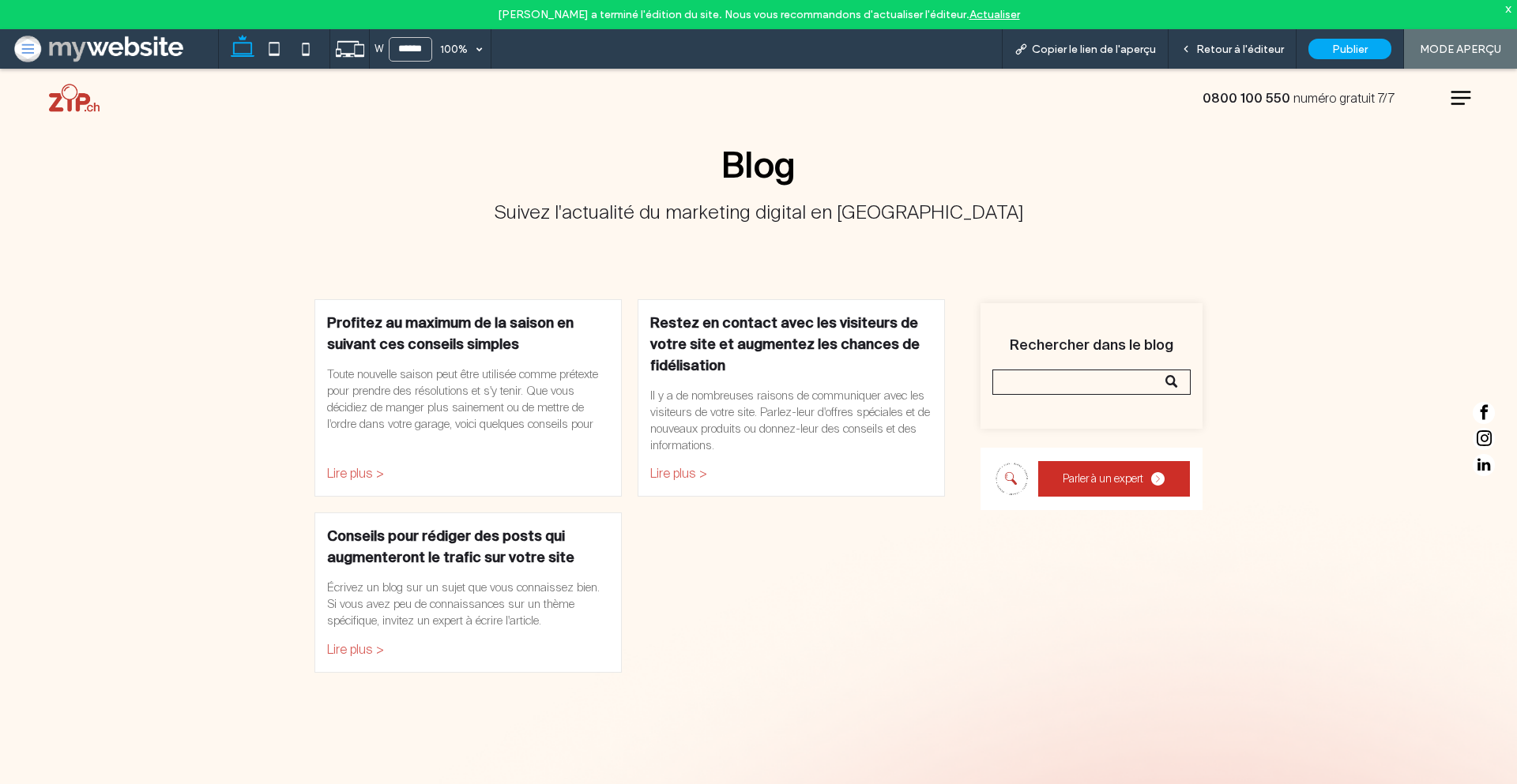
scroll to position [96, 0]
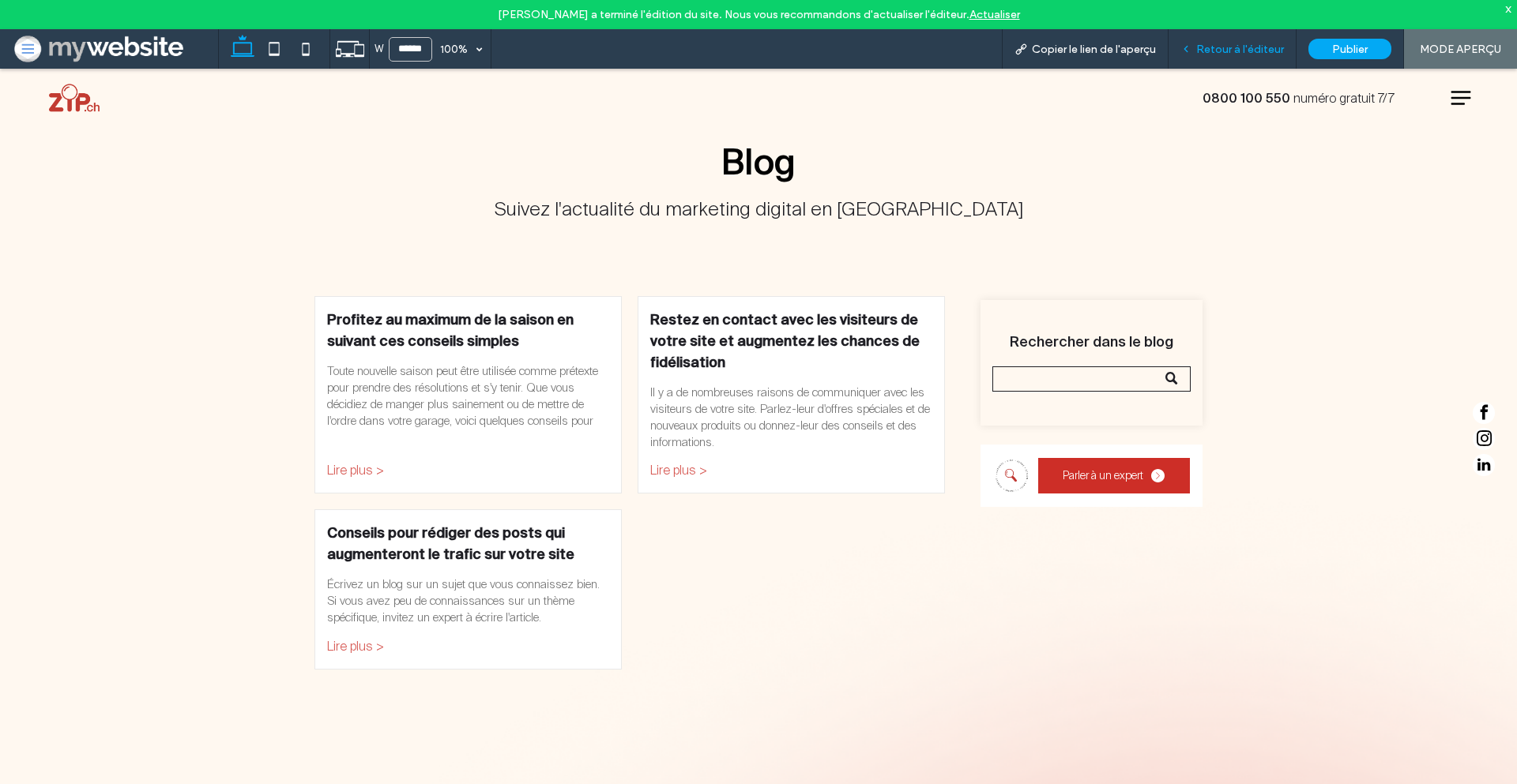
click at [1218, 50] on span "Retour à l'éditeur" at bounding box center [1240, 49] width 87 height 13
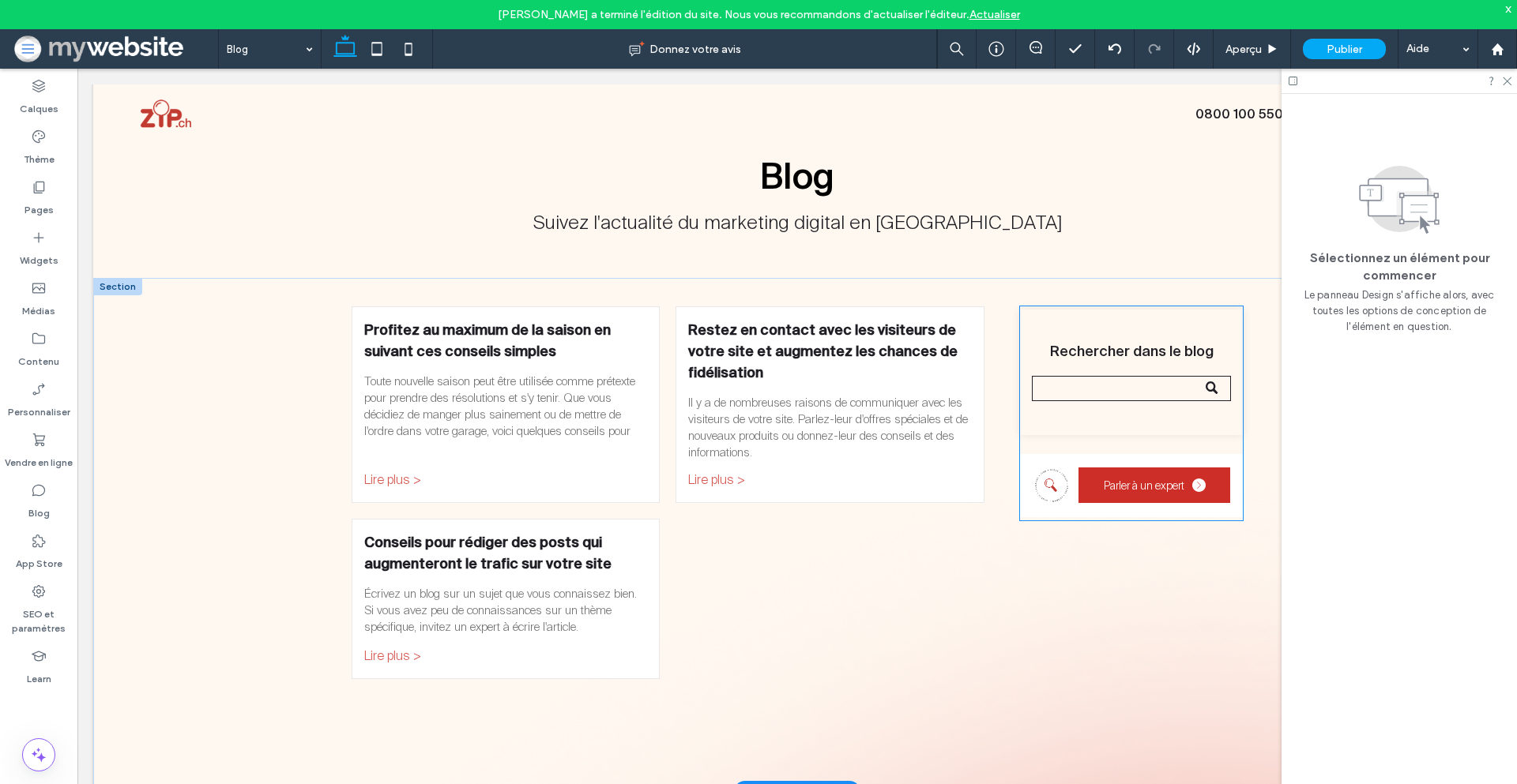
scroll to position [91, 0]
click at [1142, 399] on input "Recherche" at bounding box center [1131, 388] width 199 height 26
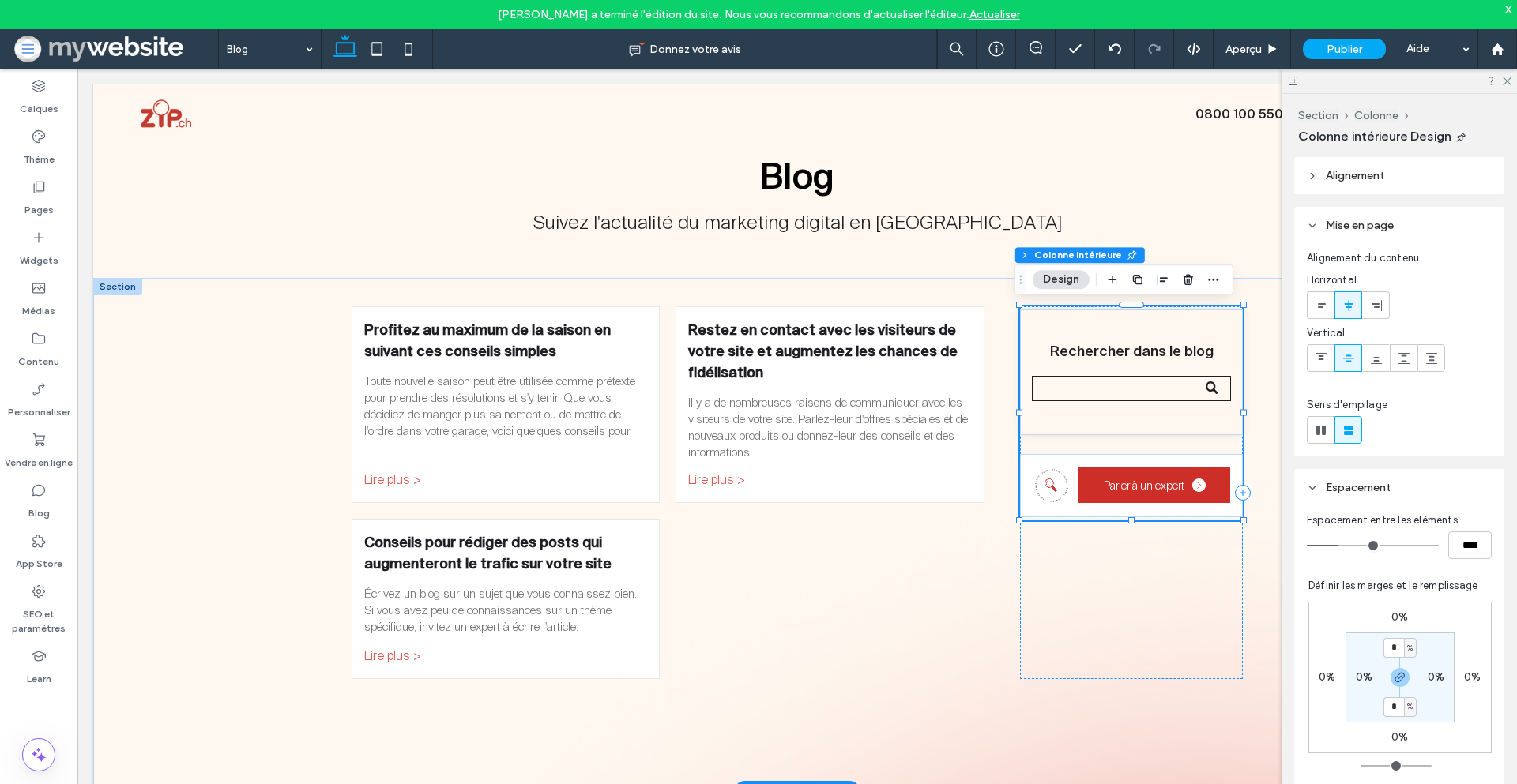
click at [1143, 385] on input "Recherche" at bounding box center [1131, 388] width 199 height 26
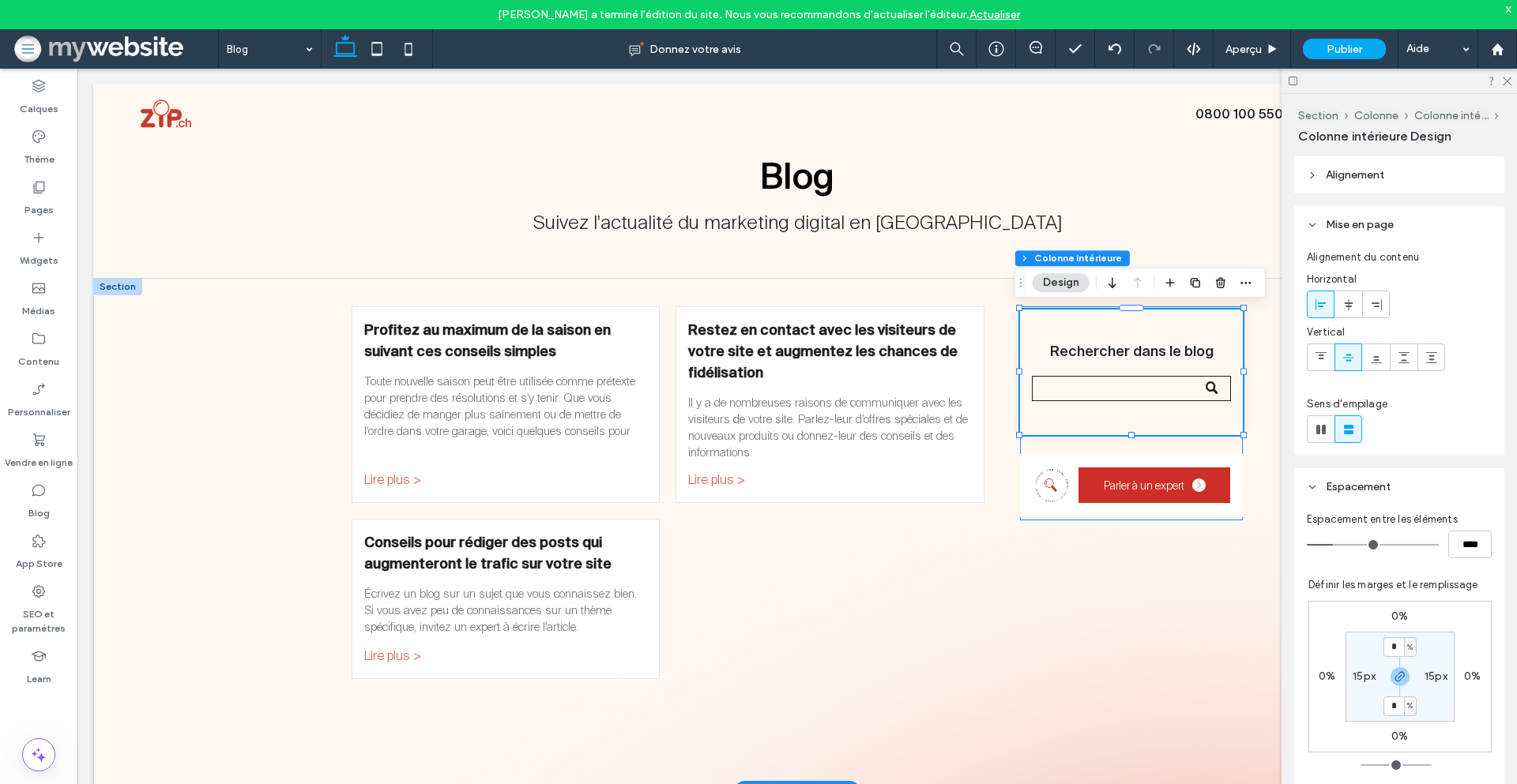
click at [1141, 383] on input "Recherche" at bounding box center [1131, 388] width 199 height 26
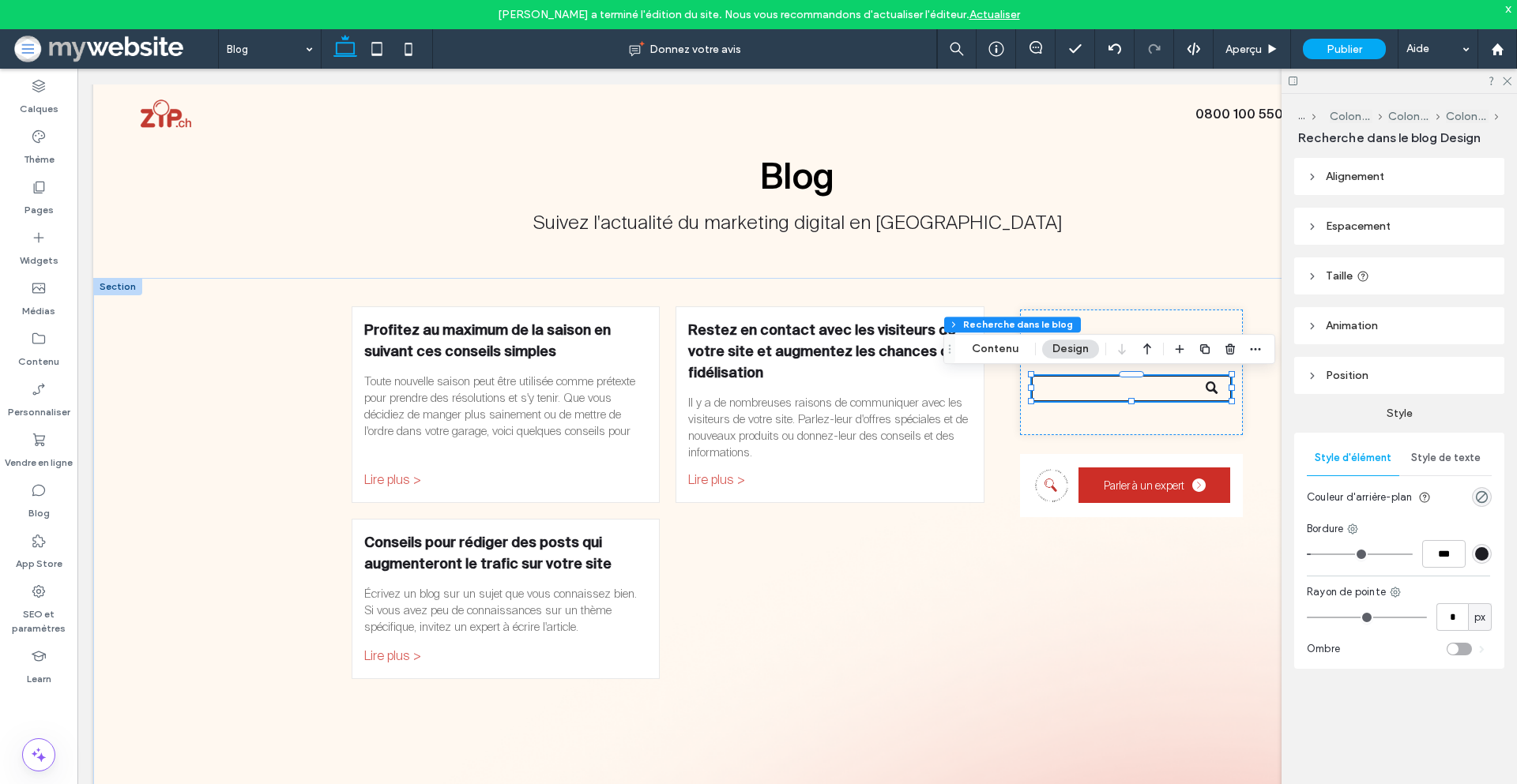
click at [1479, 552] on div "rgb(30, 30, 36)" at bounding box center [1482, 554] width 13 height 13
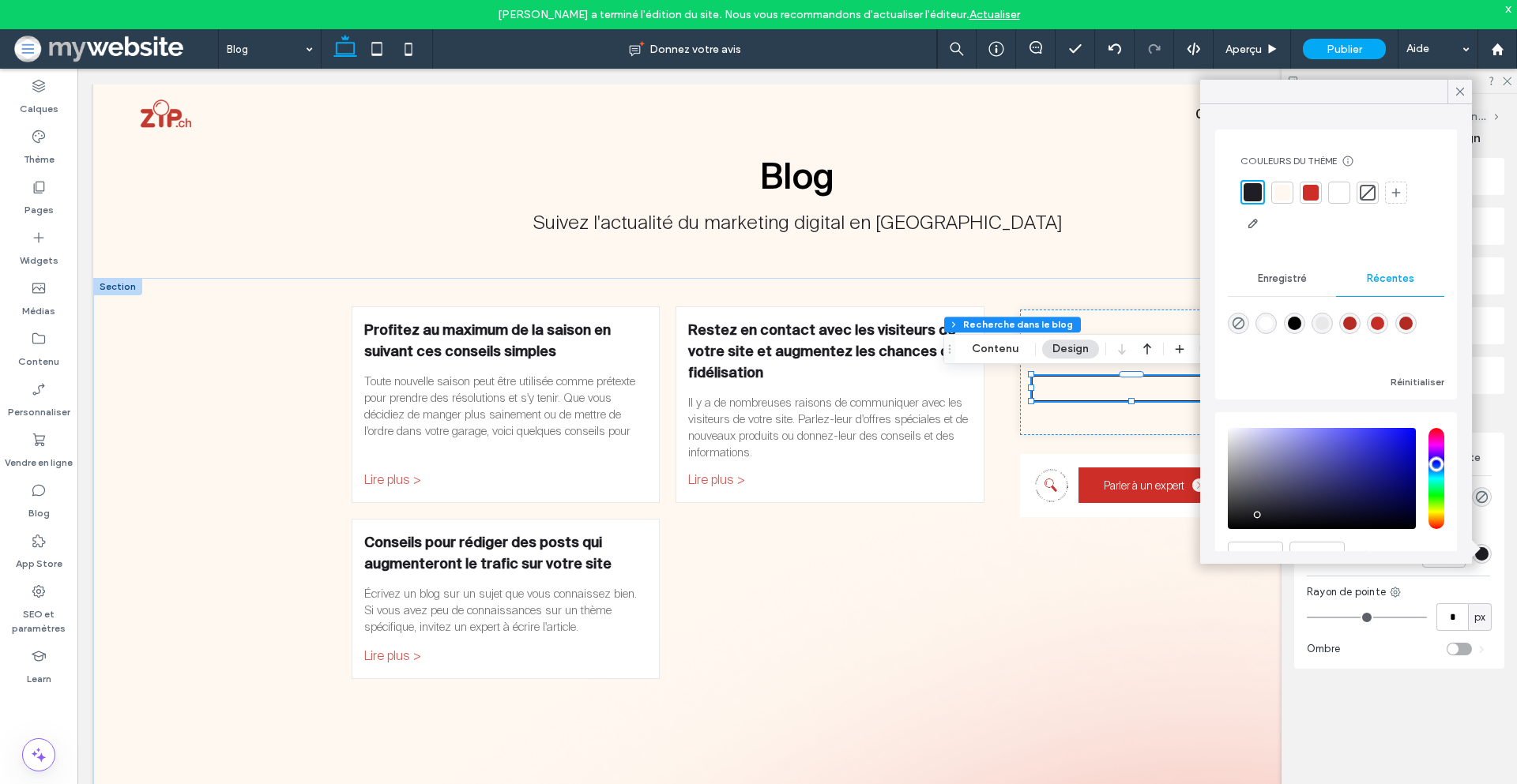
click at [1329, 320] on div "rgba(232, 232, 232, 1)" at bounding box center [1322, 323] width 13 height 13
type input "*******"
click at [1456, 92] on icon at bounding box center [1460, 91] width 14 height 14
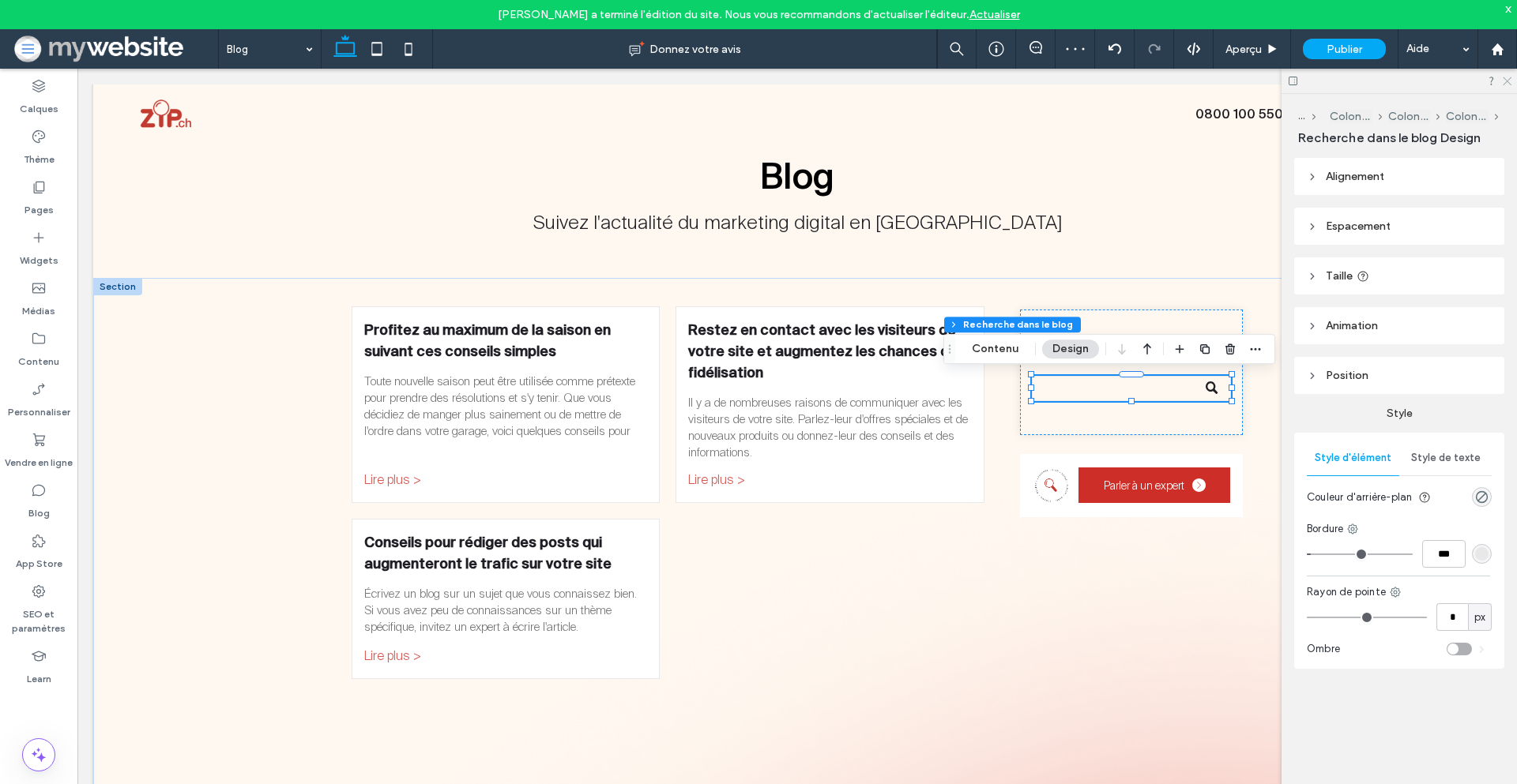
click at [1506, 80] on use at bounding box center [1507, 82] width 9 height 9
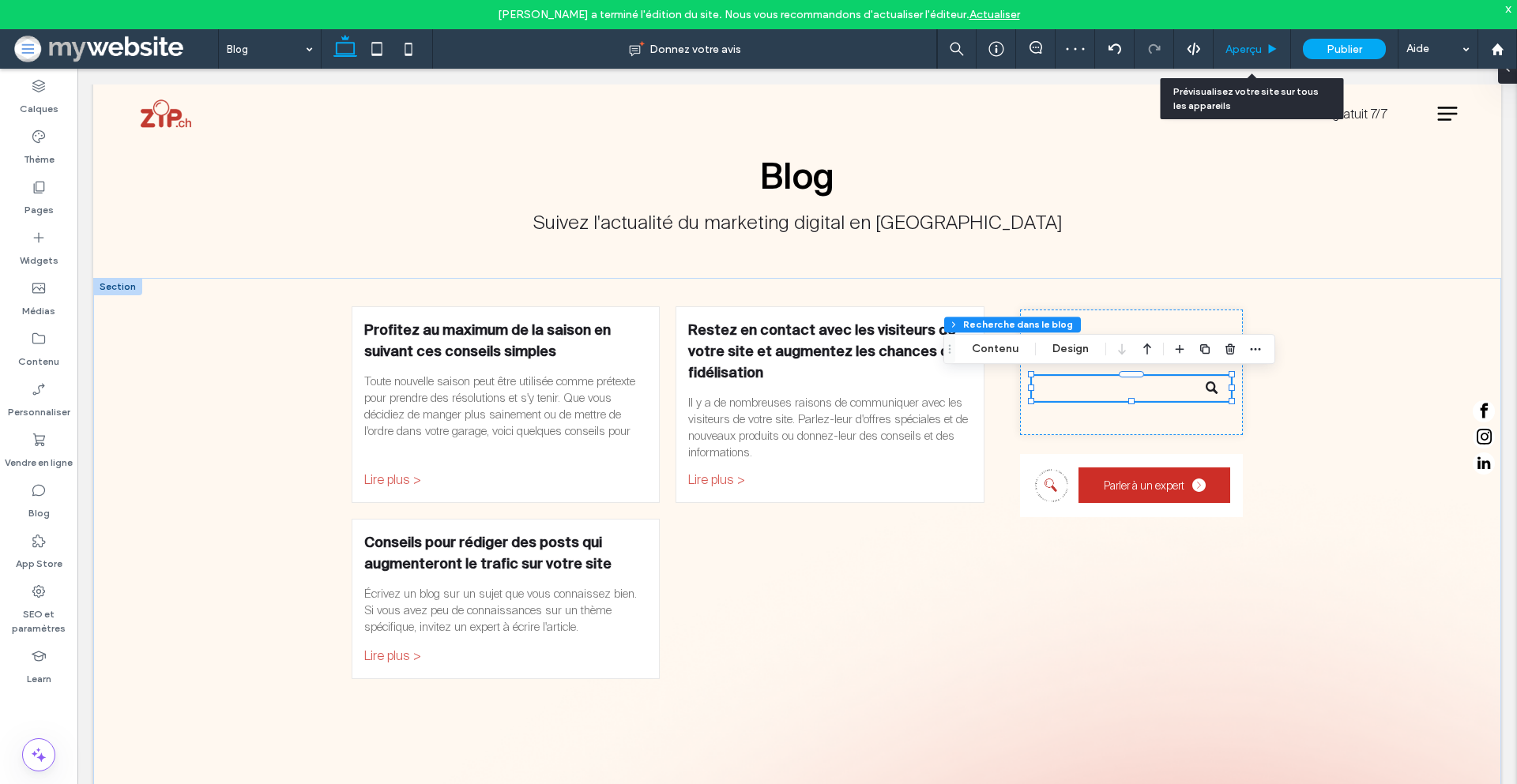
click at [1246, 57] on div "Aperçu" at bounding box center [1252, 49] width 78 height 40
click at [1247, 54] on span "Aperçu" at bounding box center [1244, 49] width 36 height 13
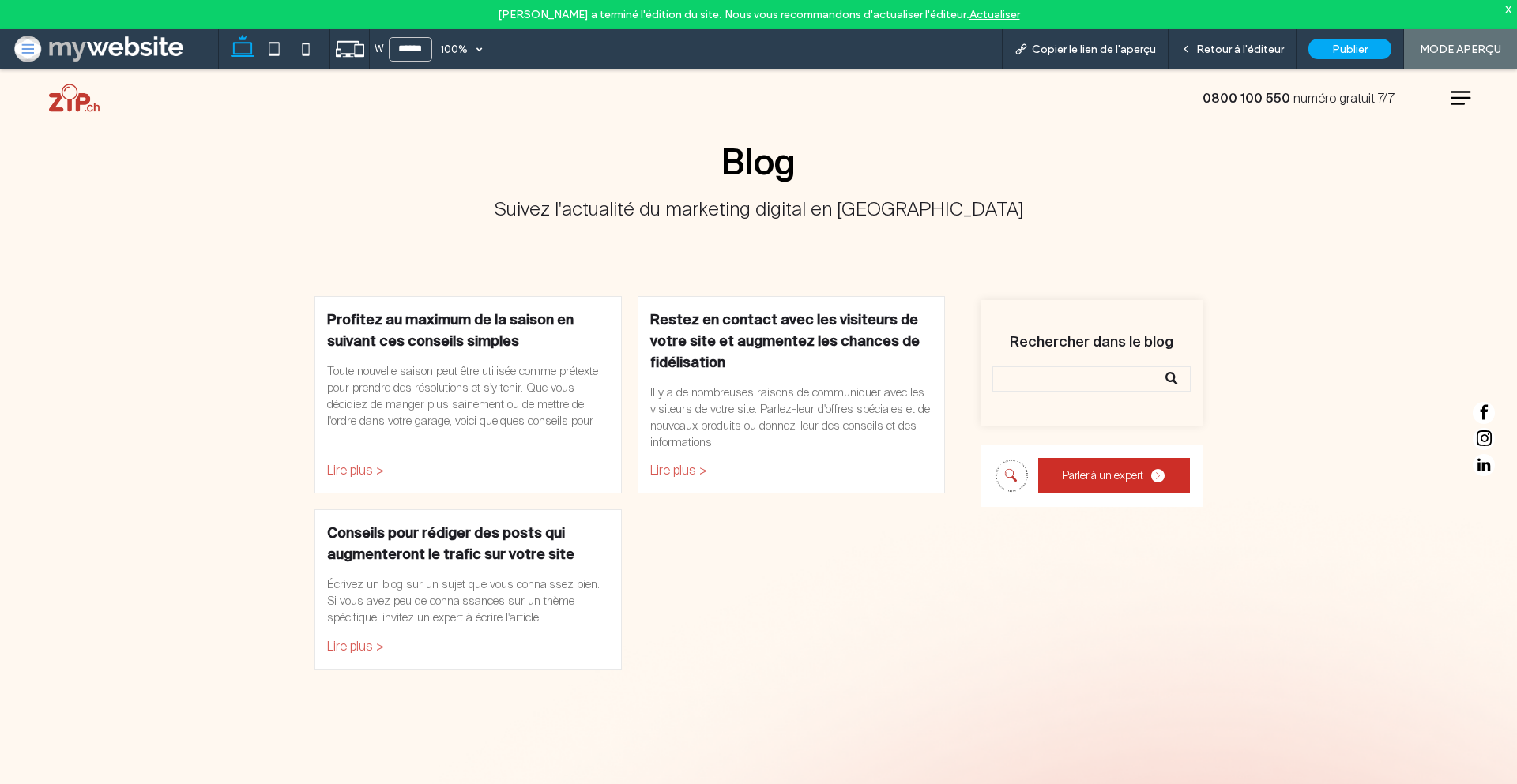
click at [1247, 54] on span "Retour à l'éditeur" at bounding box center [1240, 49] width 87 height 13
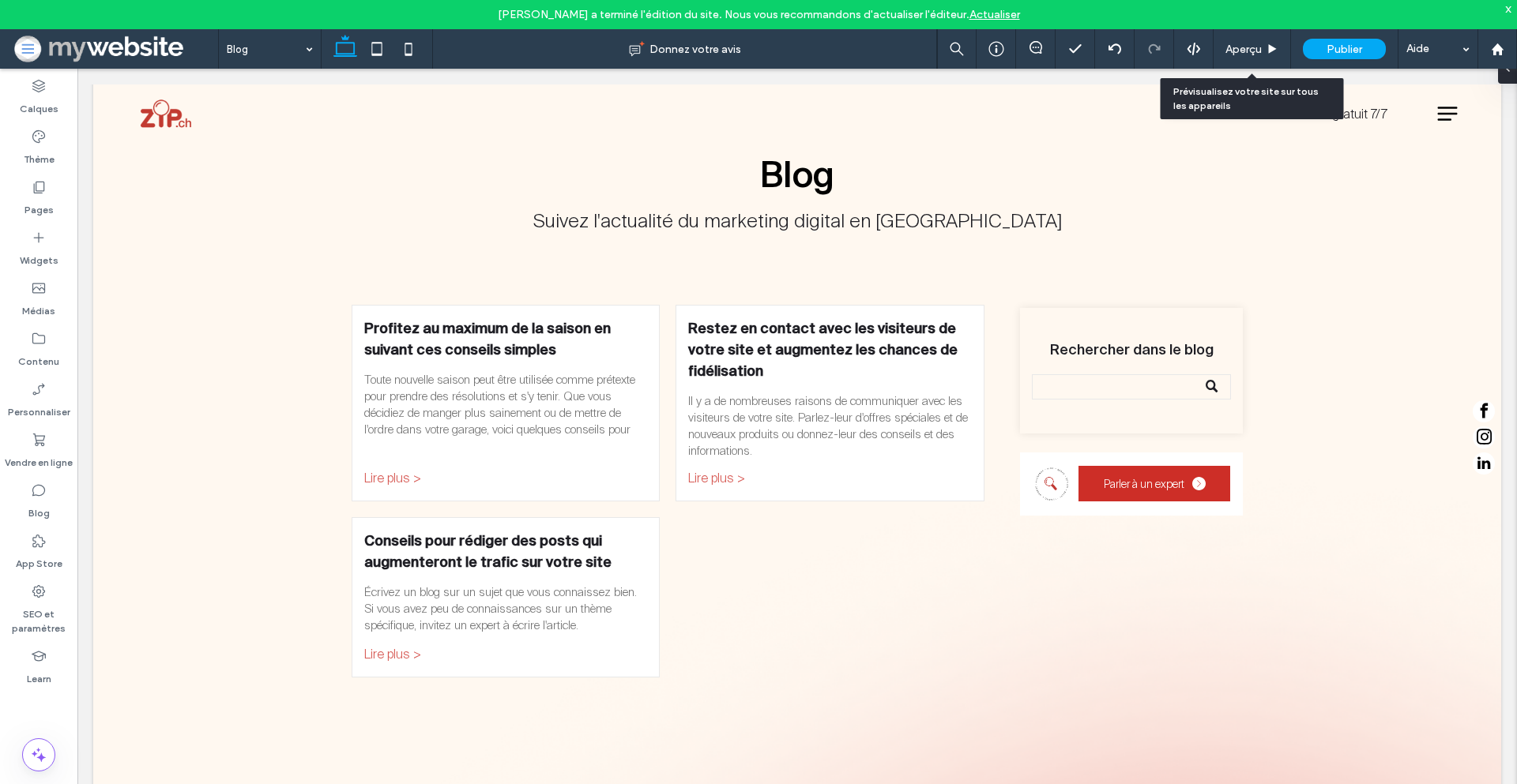
scroll to position [91, 0]
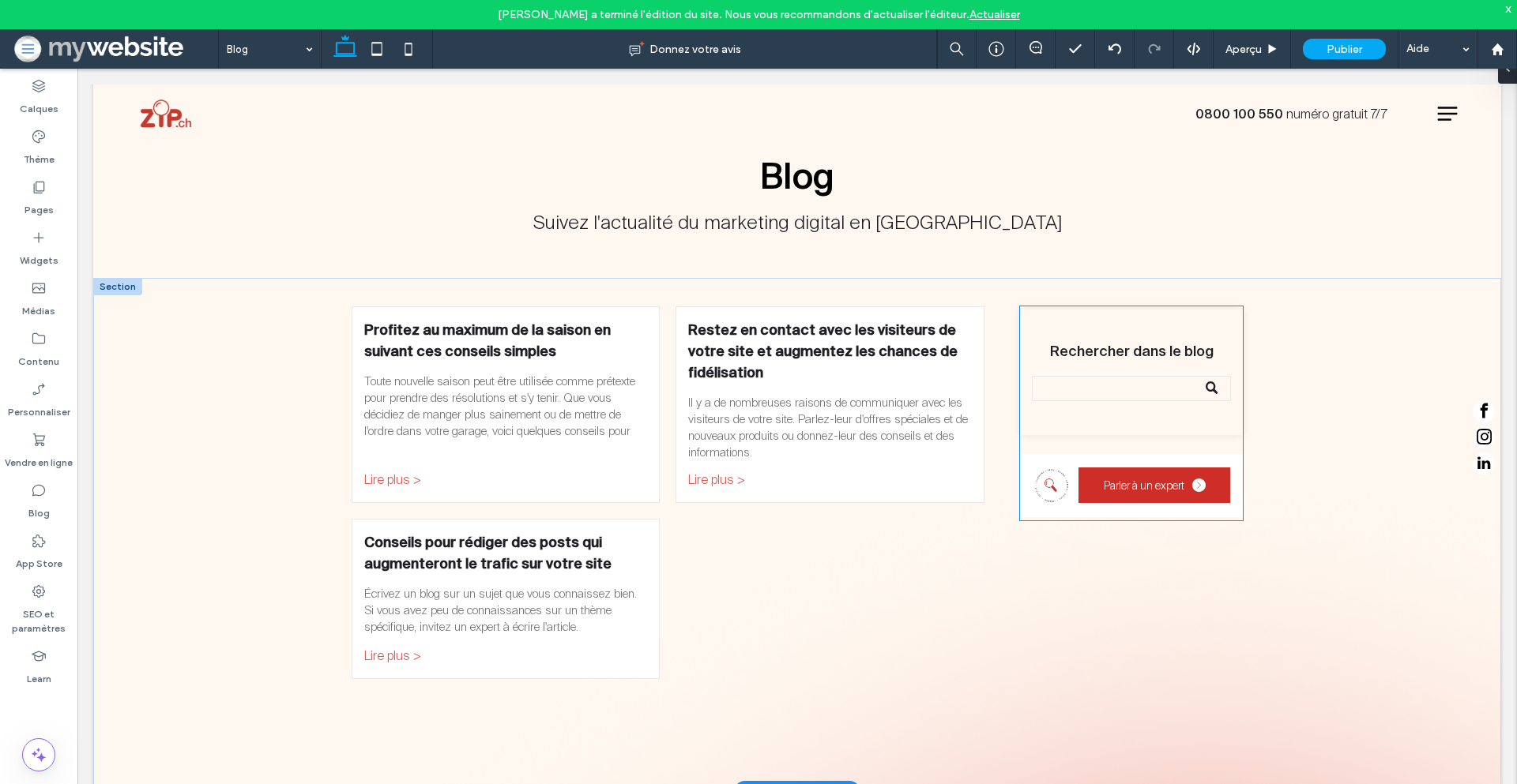
click at [1133, 385] on input "Recherche" at bounding box center [1131, 388] width 199 height 26
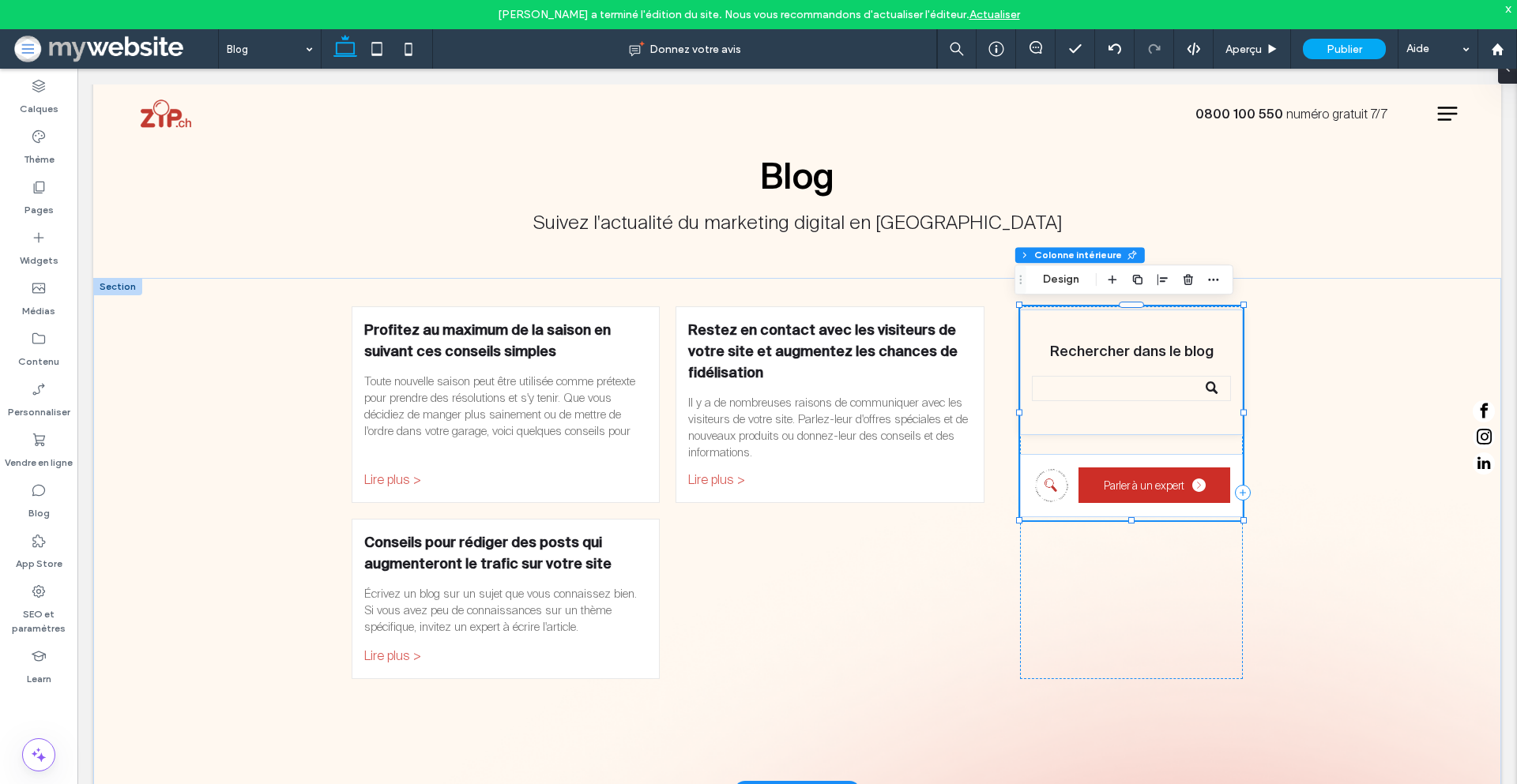
click at [1133, 385] on input "Recherche" at bounding box center [1131, 388] width 199 height 26
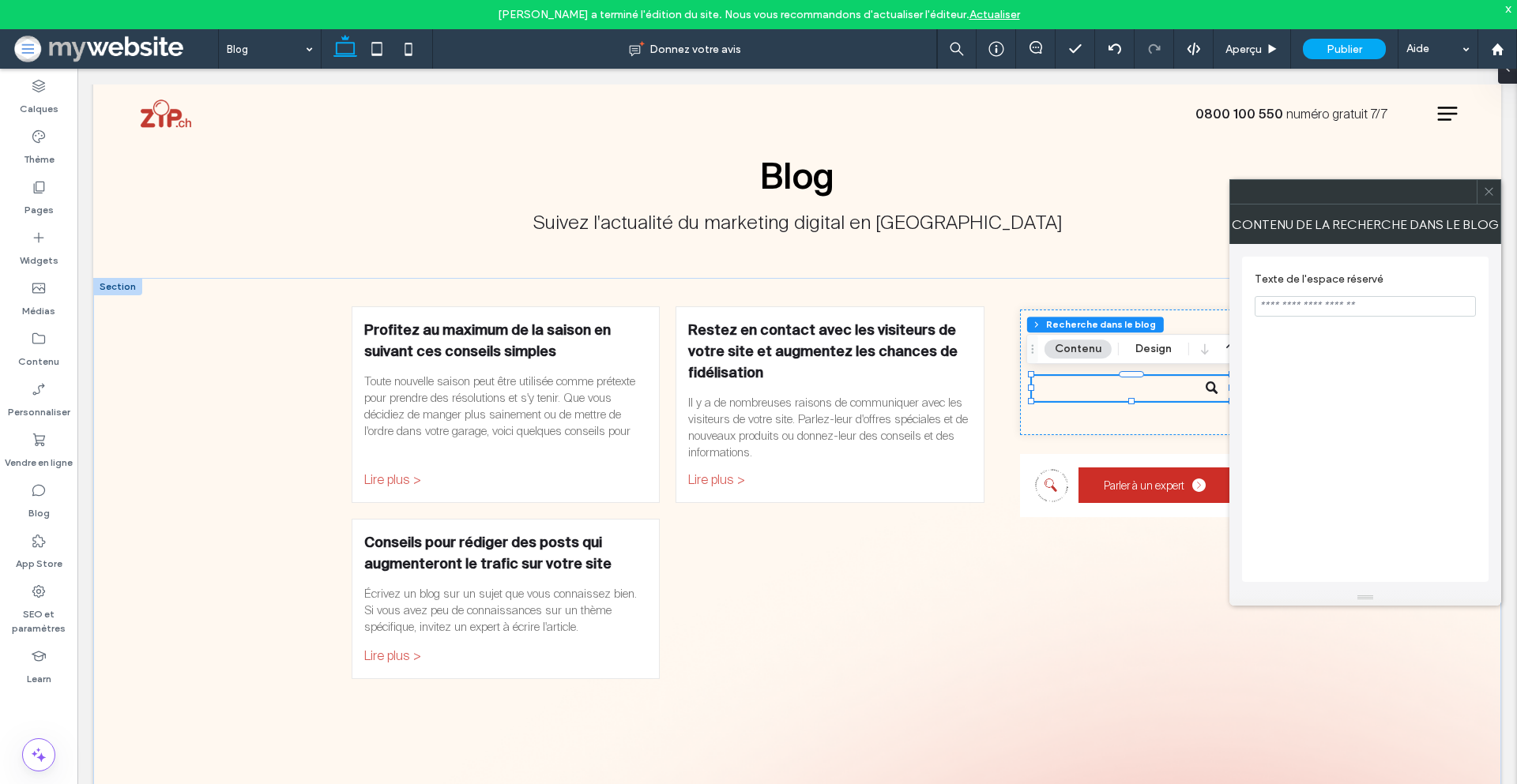
click at [1277, 311] on input "Texte de l'espace réservé" at bounding box center [1365, 306] width 221 height 21
type input "**********"
click at [1491, 187] on icon at bounding box center [1489, 191] width 12 height 12
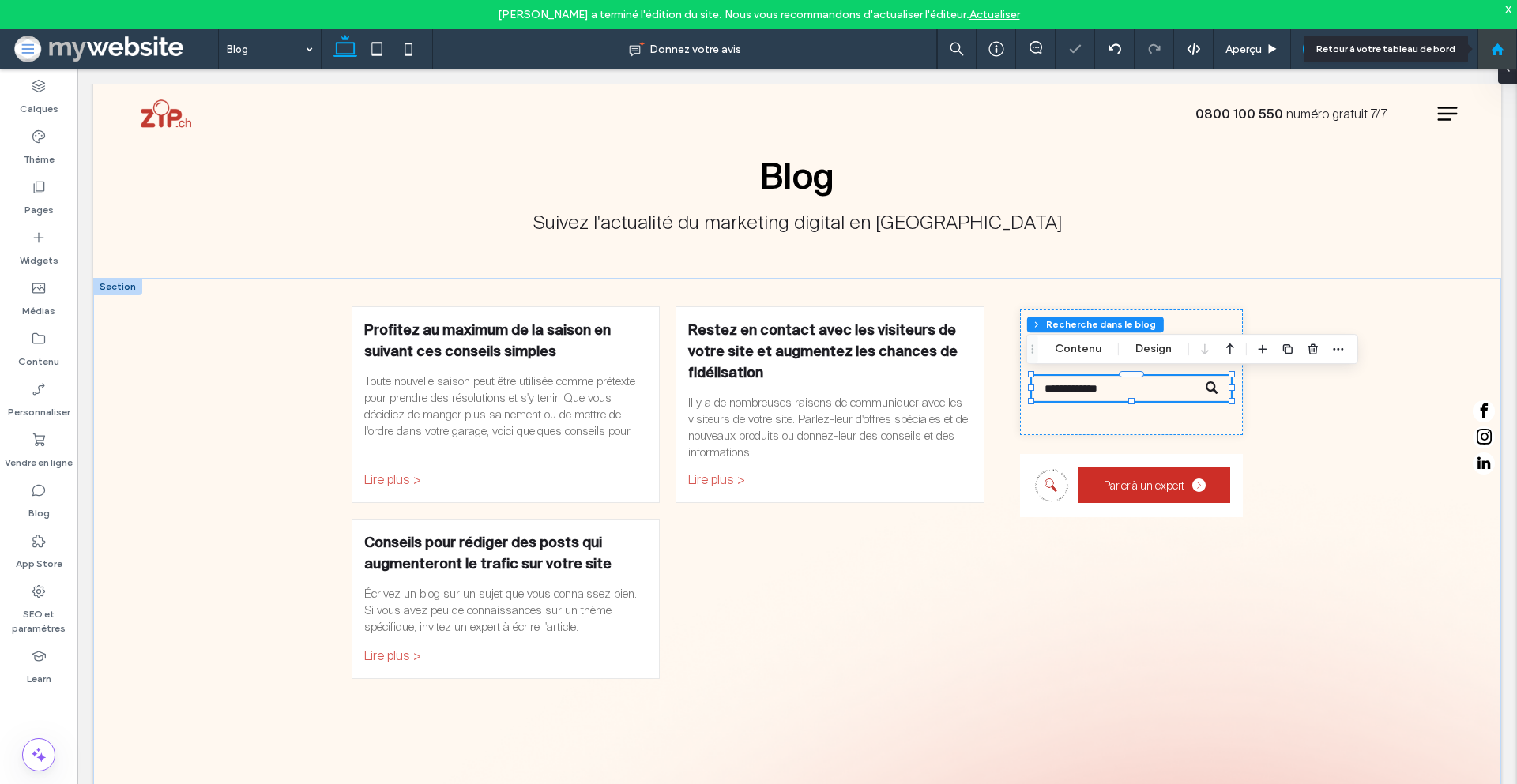
click at [1509, 66] on div at bounding box center [1497, 49] width 40 height 40
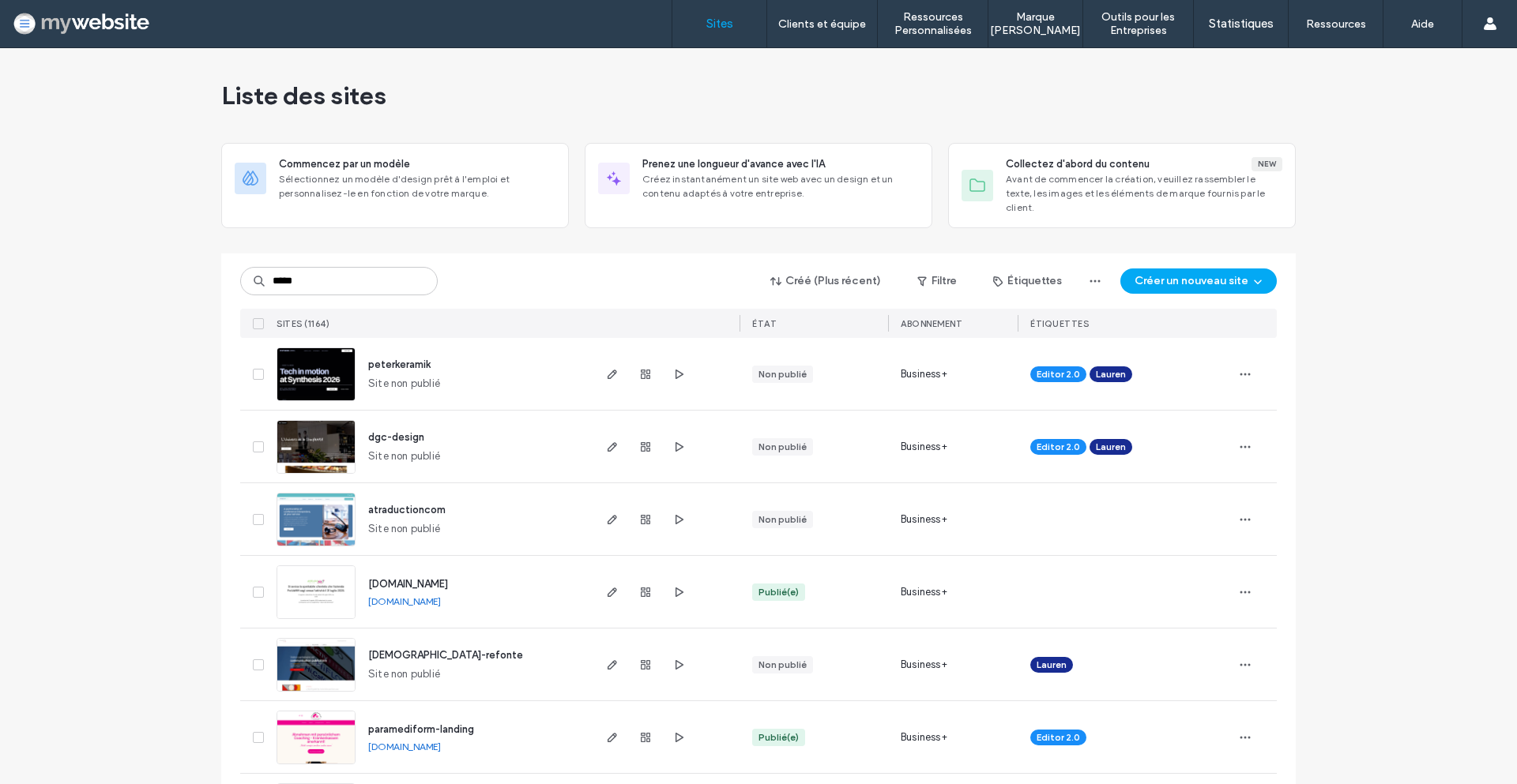
type input "*****"
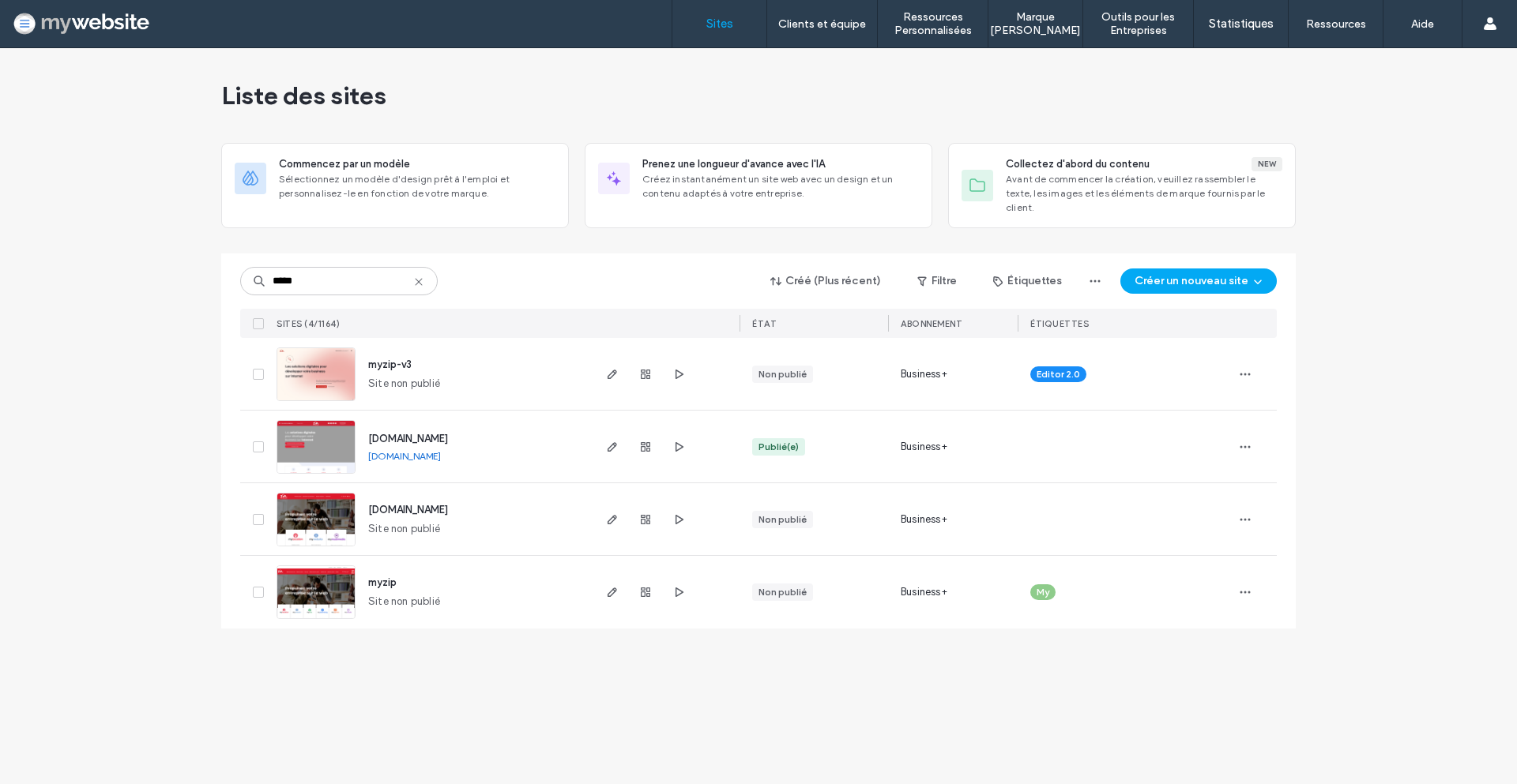
click at [389, 359] on span "myzip-v3" at bounding box center [389, 364] width 44 height 12
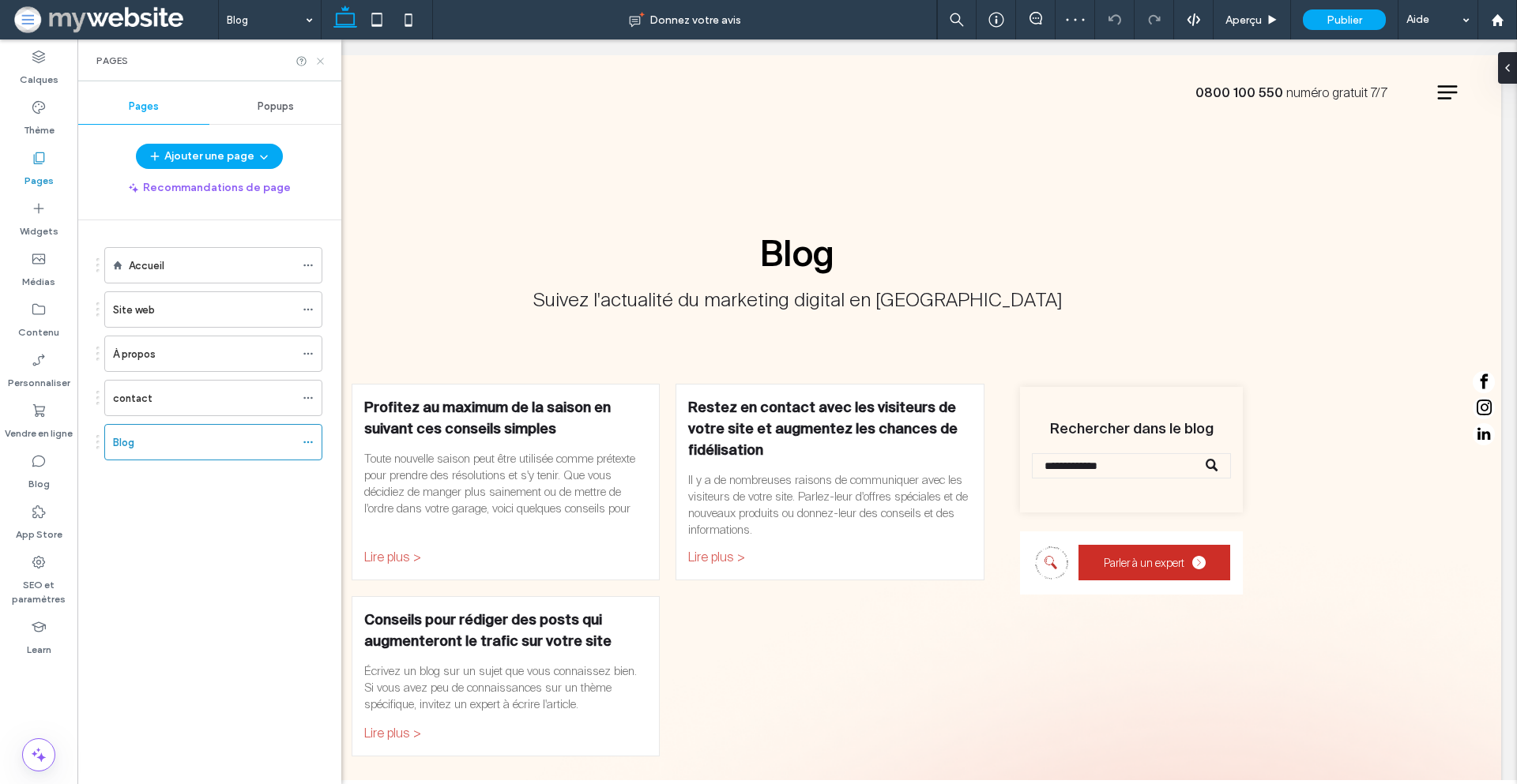
click at [318, 63] on use at bounding box center [320, 61] width 7 height 7
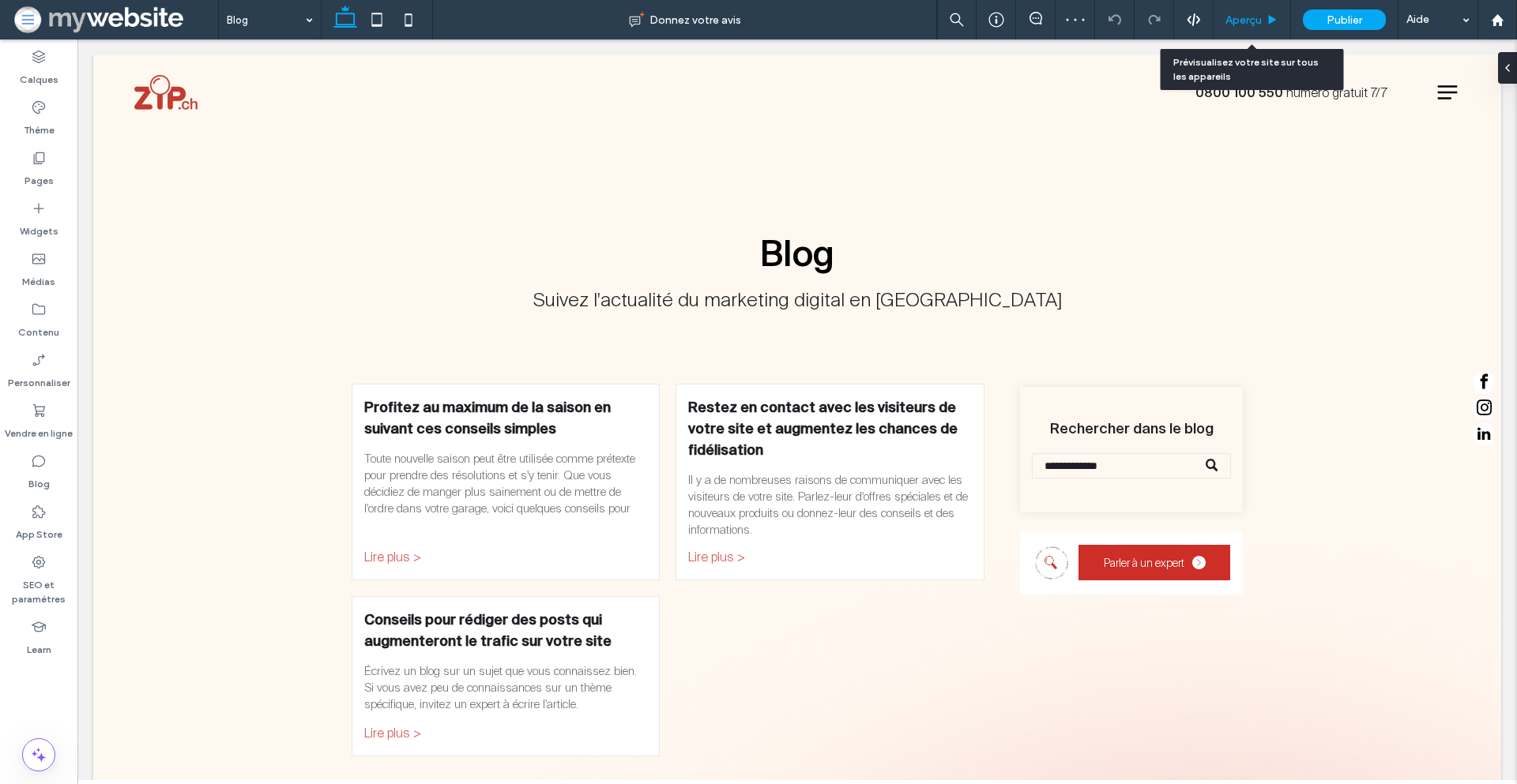
click at [1256, 21] on span "Aperçu" at bounding box center [1244, 20] width 36 height 13
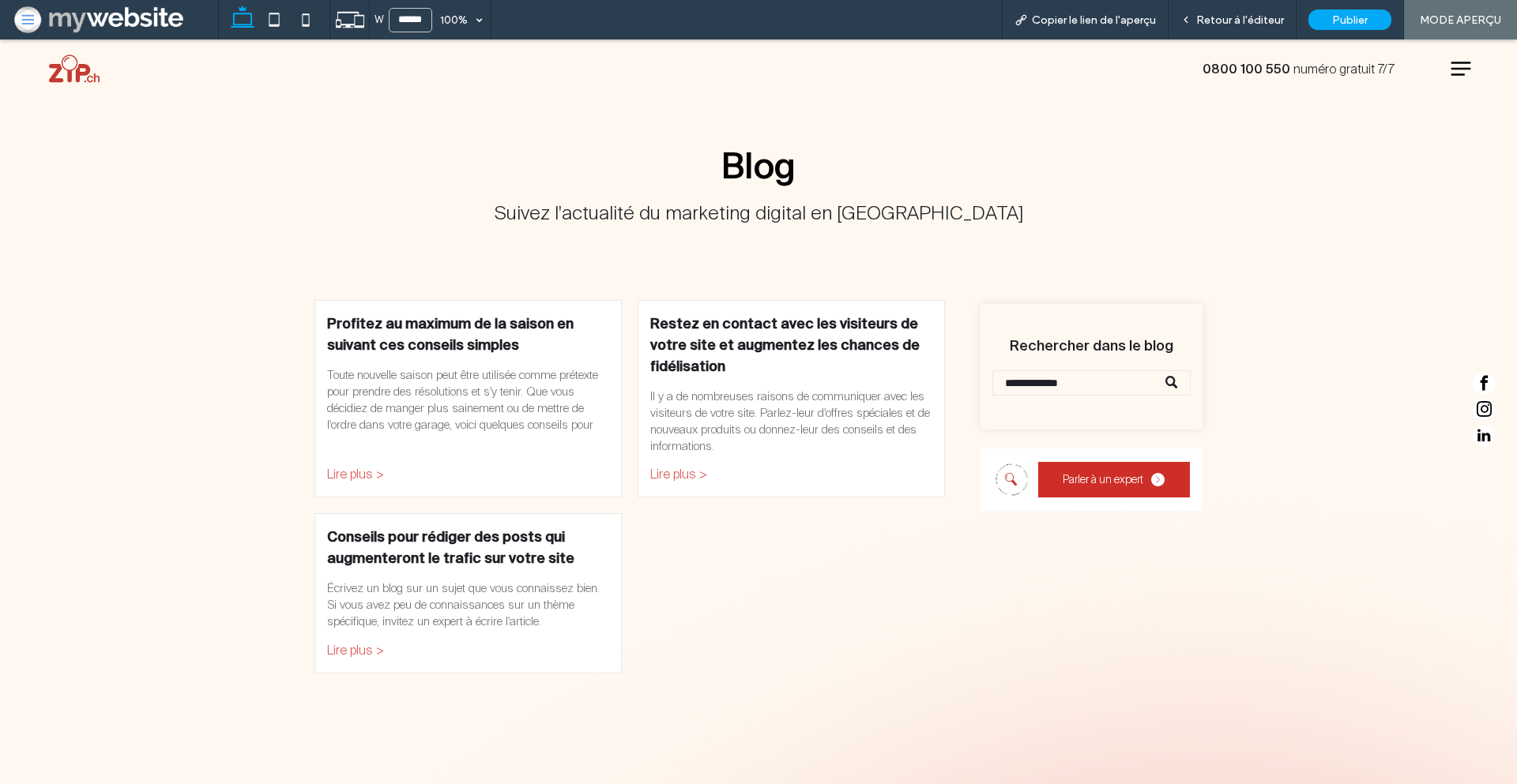
scroll to position [56, 0]
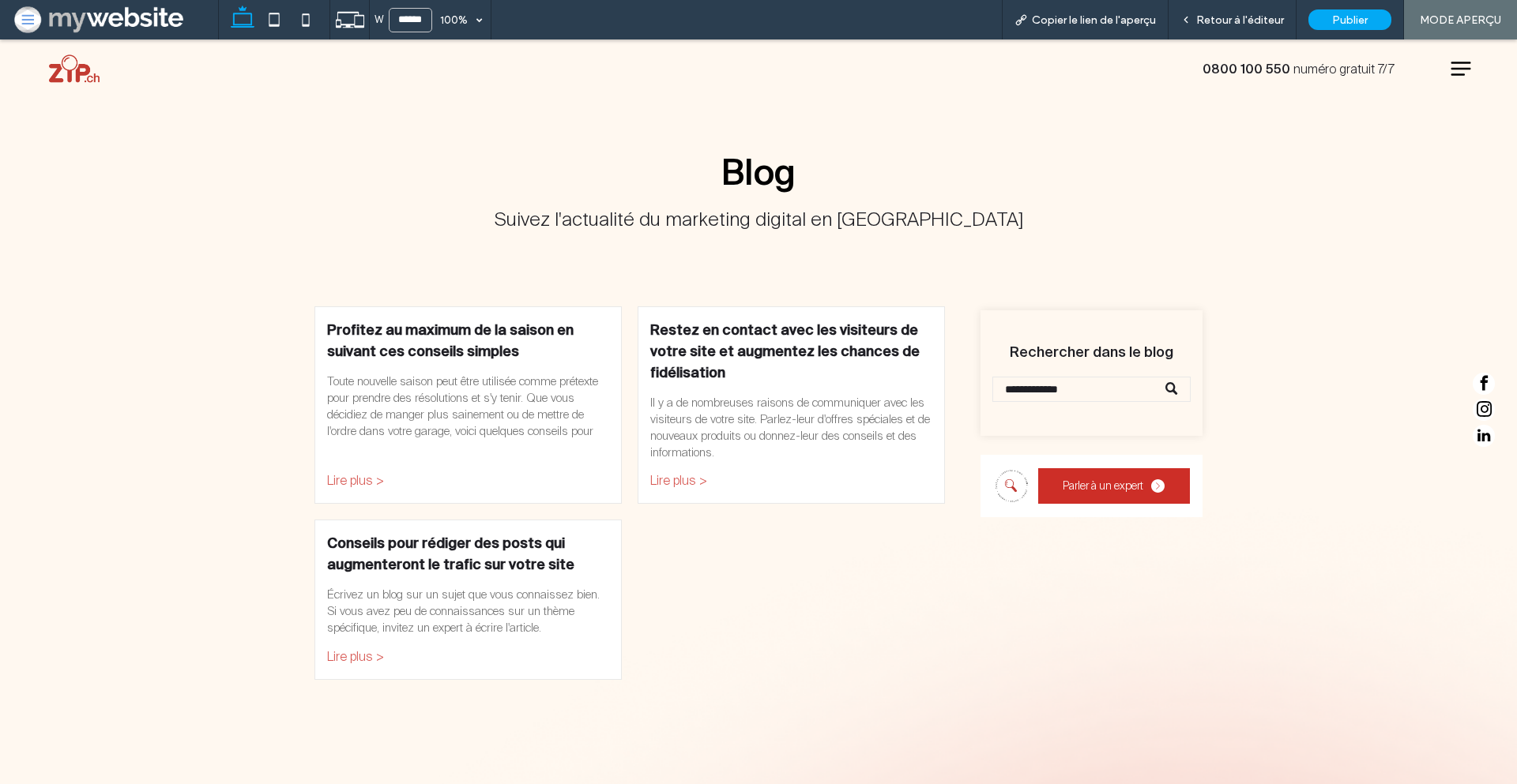
click at [693, 450] on div "Il y a de nombreuses raisons de communiquer avec les visiteurs de votre site. P…" at bounding box center [791, 428] width 282 height 66
click at [697, 425] on div "Il y a de nombreuses raisons de communiquer avec les visiteurs de votre site. P…" at bounding box center [791, 428] width 282 height 66
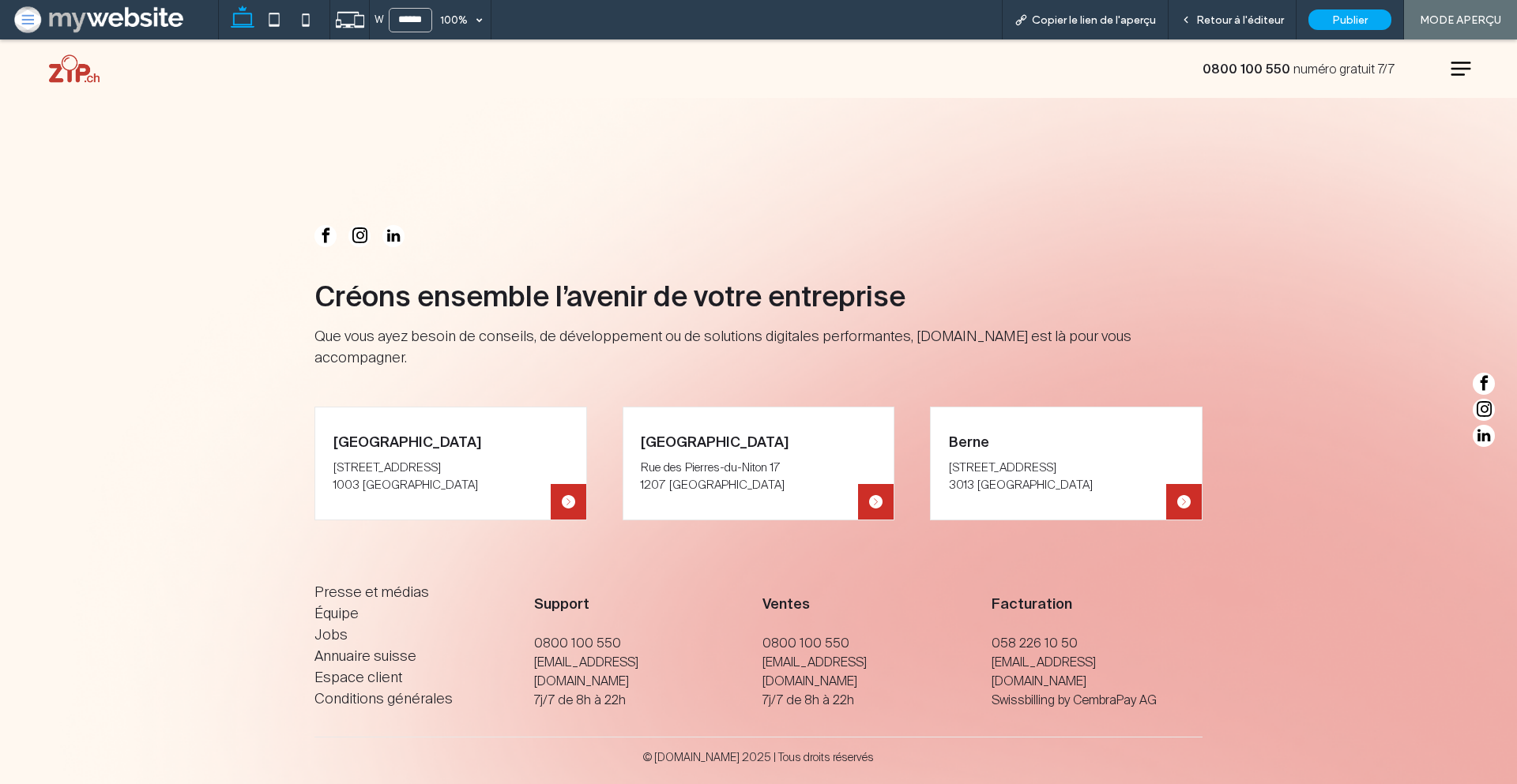
scroll to position [0, 0]
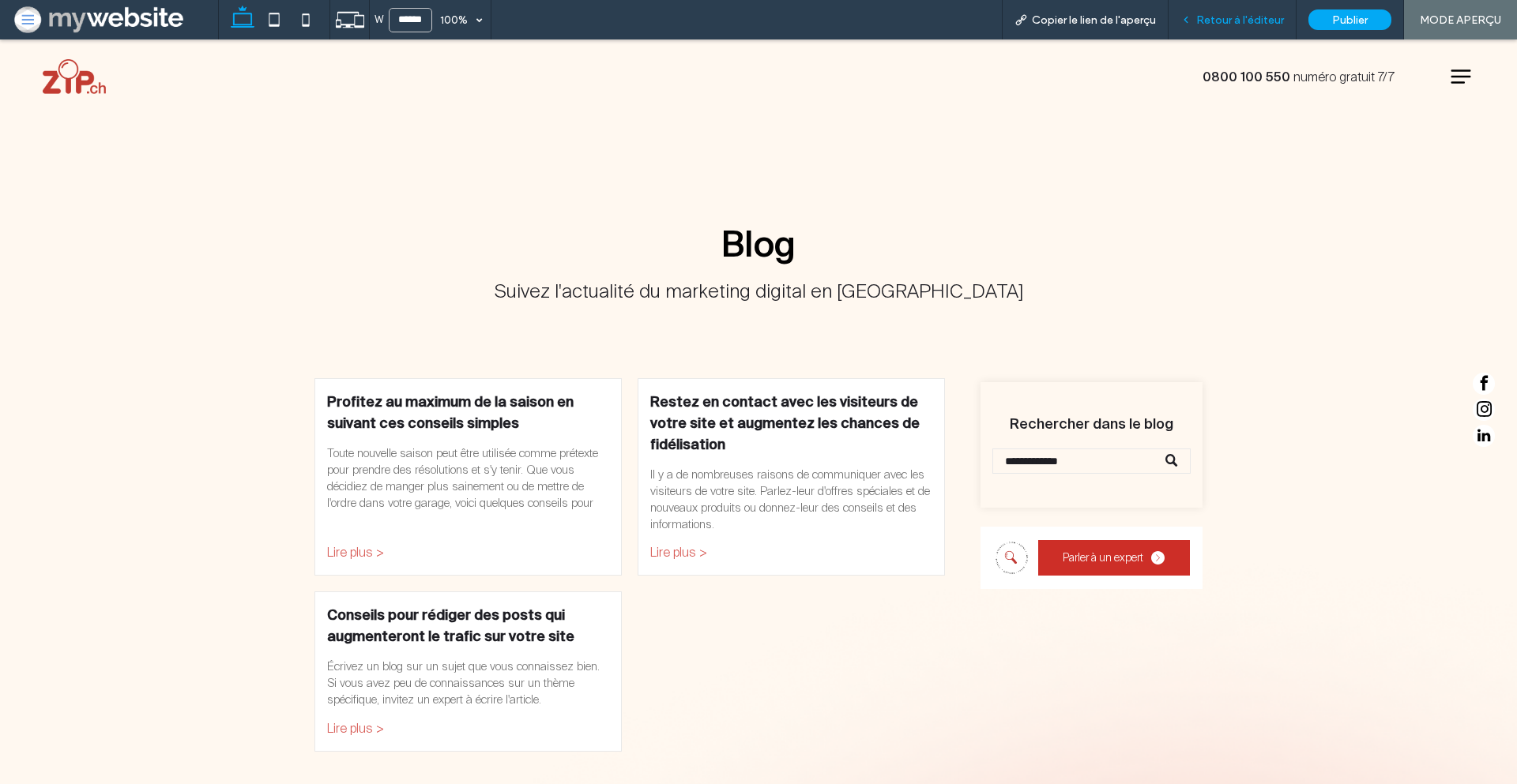
click at [1270, 23] on span "Retour à l'éditeur" at bounding box center [1240, 20] width 87 height 13
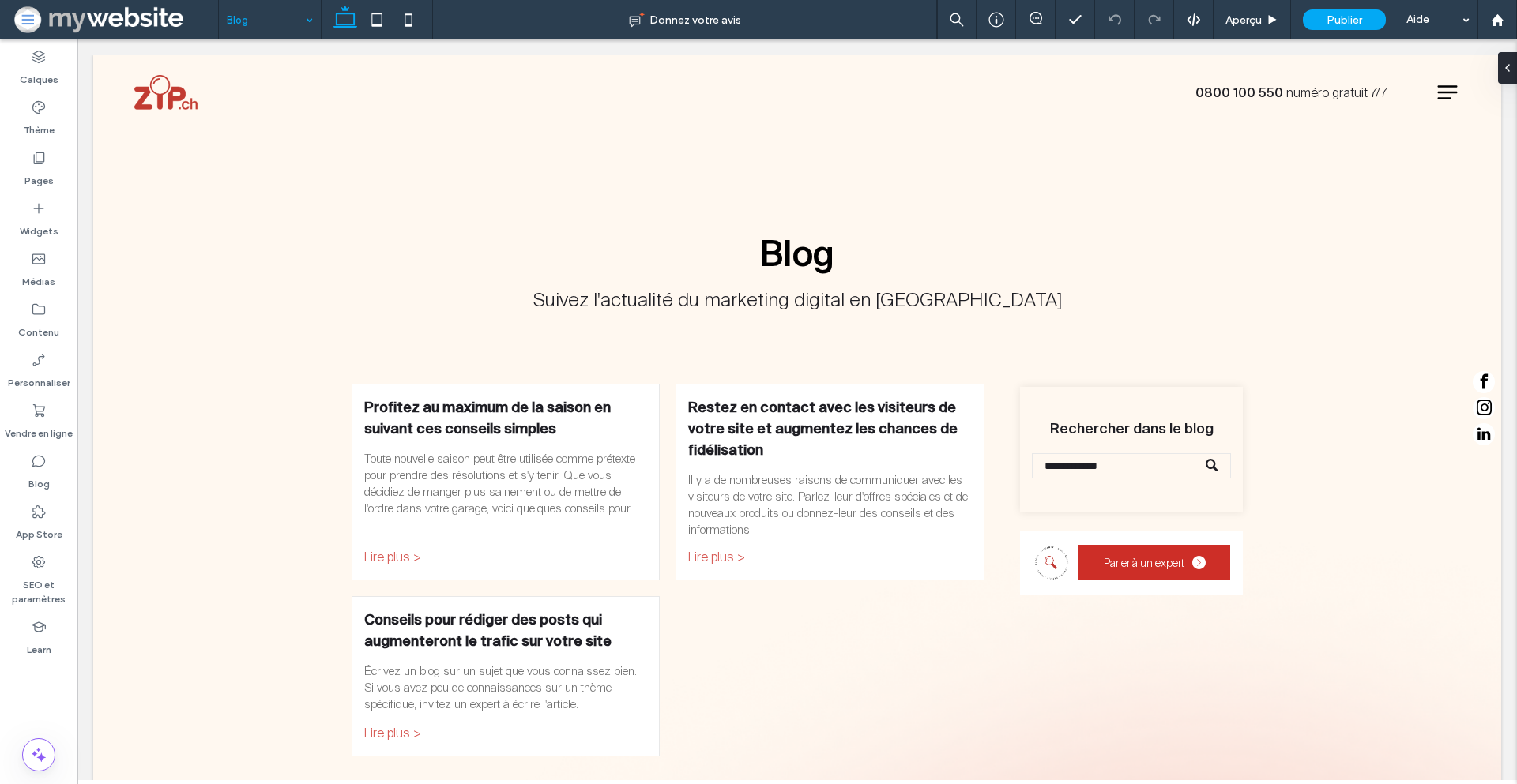
drag, startPoint x: 294, startPoint y: 16, endPoint x: 291, endPoint y: 26, distance: 10.4
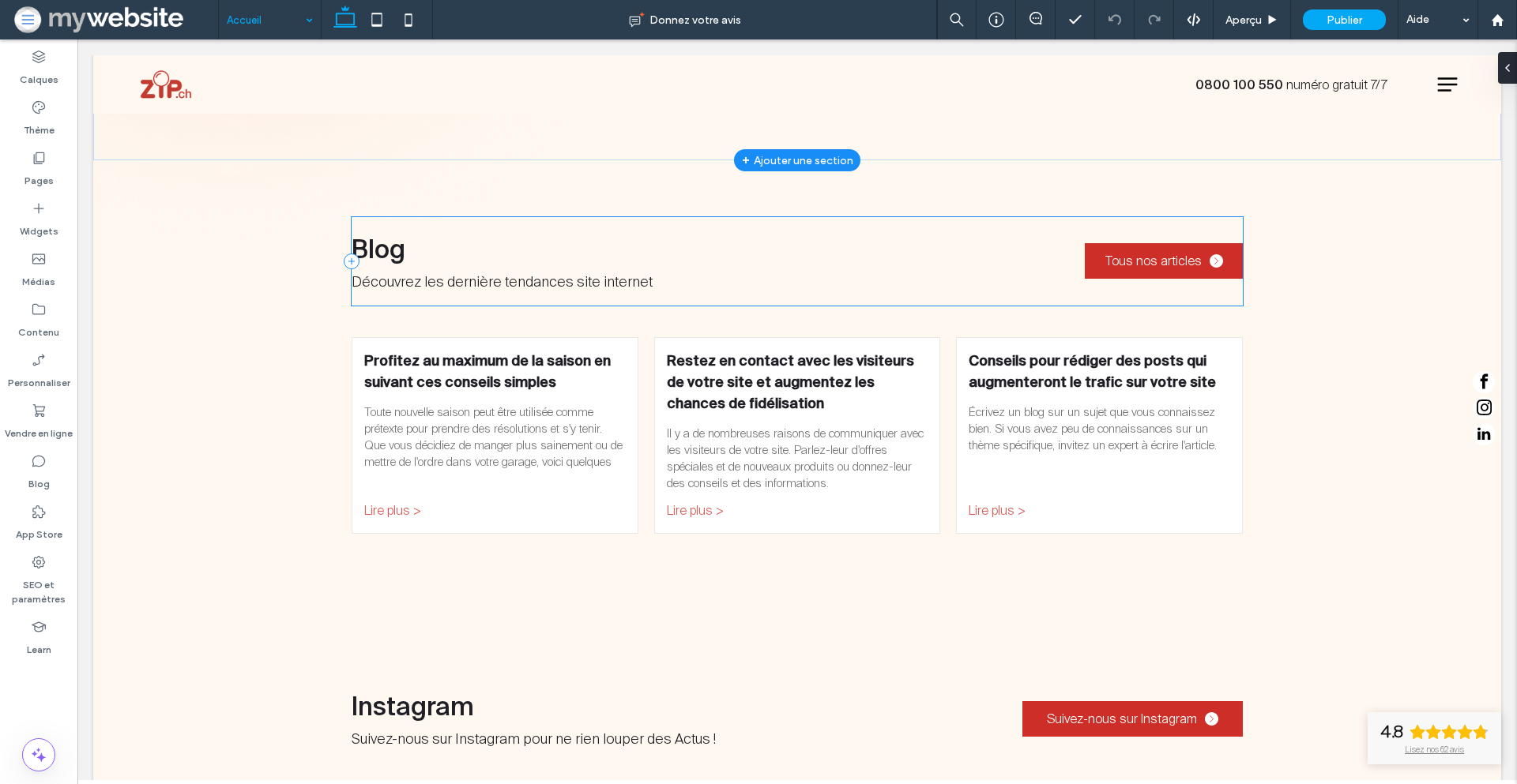
scroll to position [2618, 0]
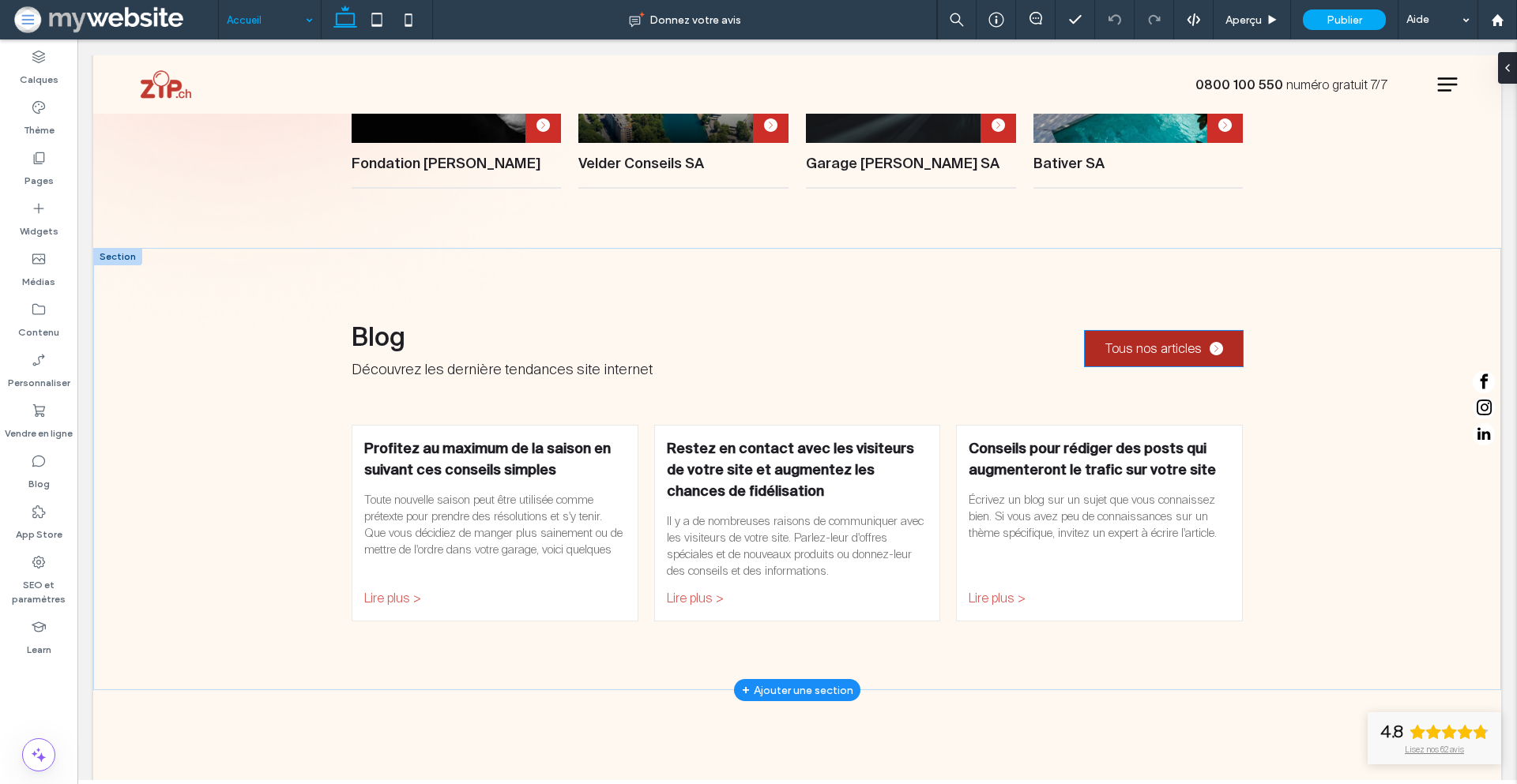
click at [1149, 331] on link "Tous nos articles" at bounding box center [1164, 348] width 158 height 35
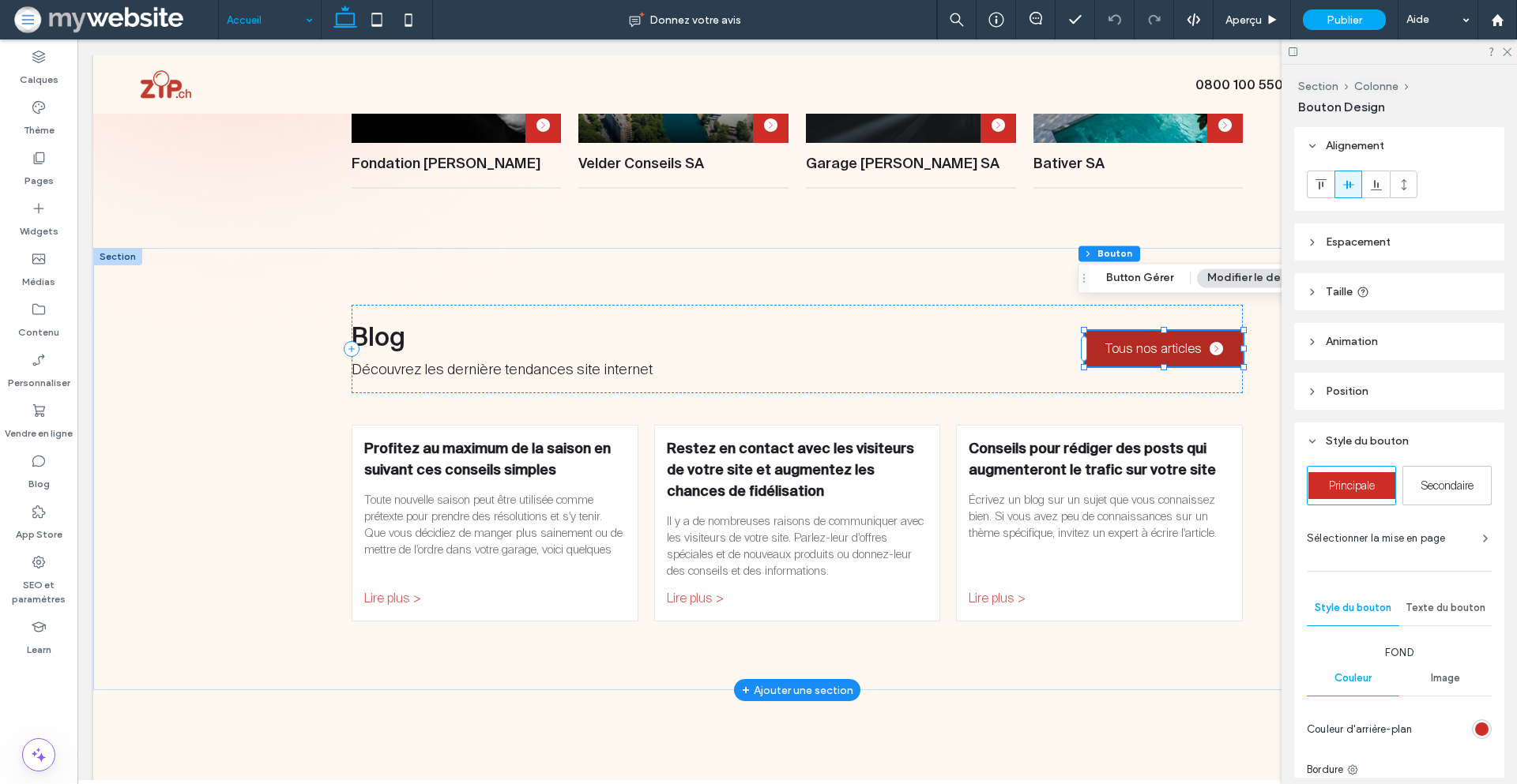
click at [1140, 340] on span "Tous nos articles" at bounding box center [1153, 349] width 97 height 16
click at [1147, 278] on button "Button Gérer" at bounding box center [1140, 278] width 87 height 19
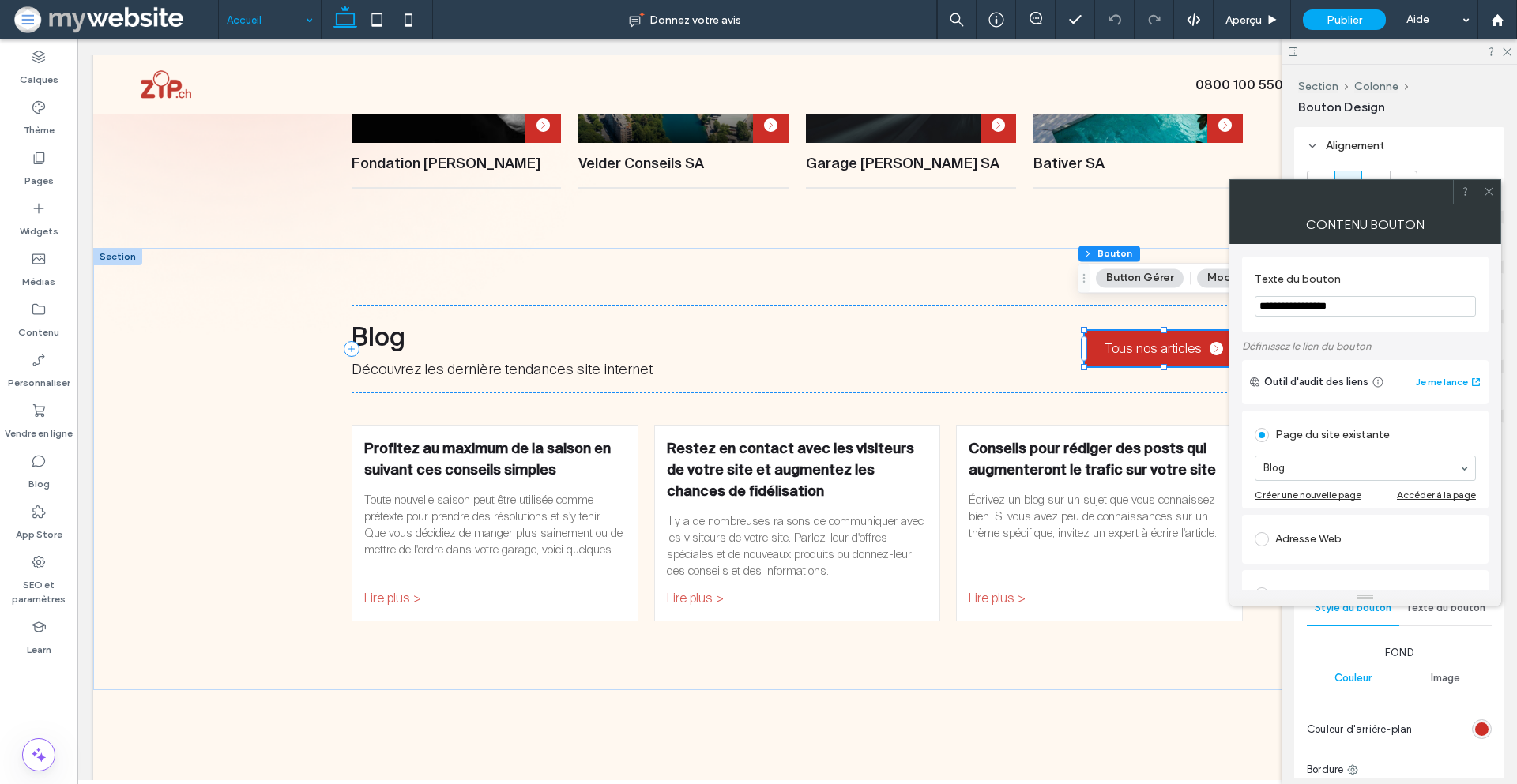
click at [1499, 192] on div at bounding box center [1488, 191] width 24 height 24
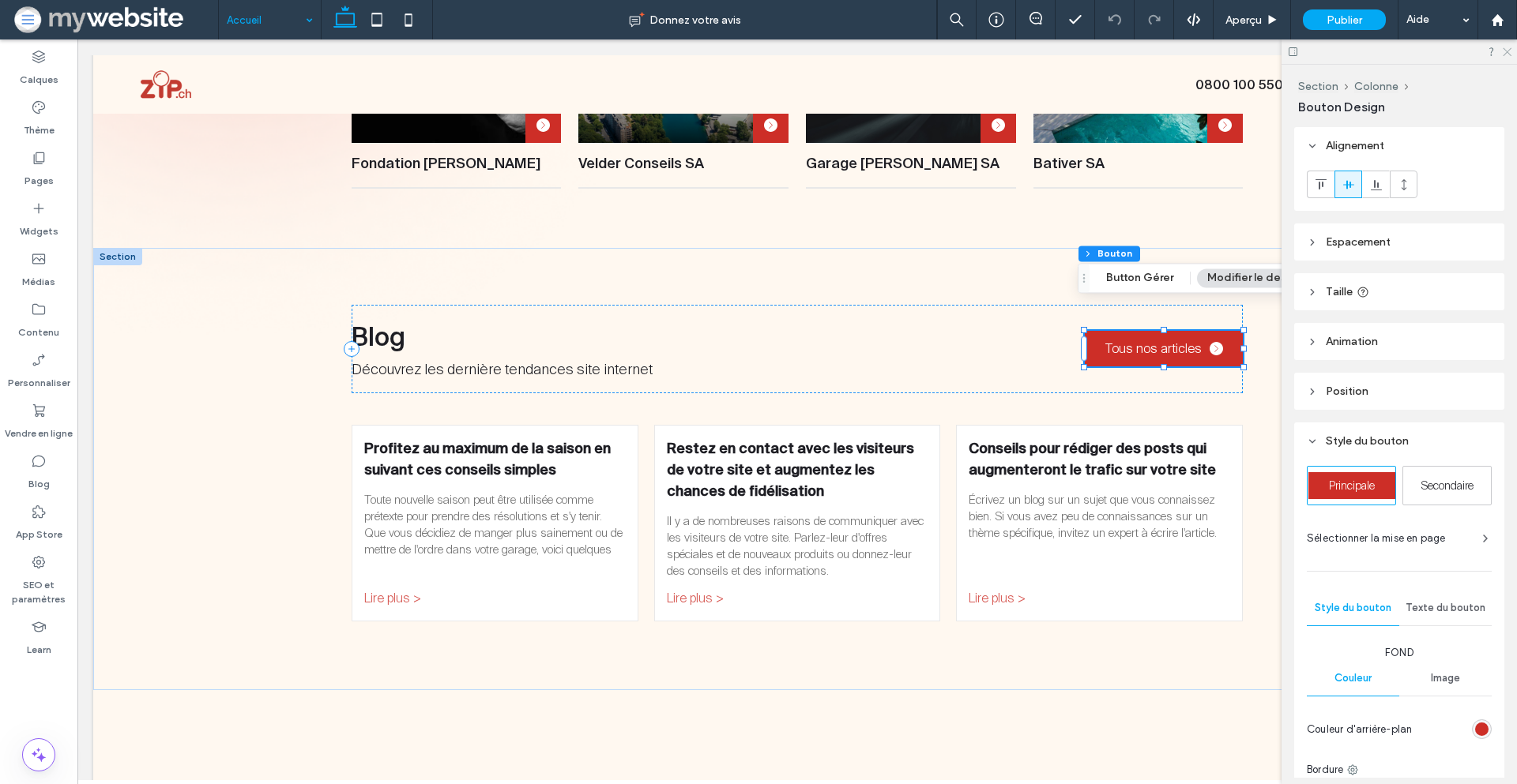
click at [1504, 51] on icon at bounding box center [1506, 51] width 10 height 10
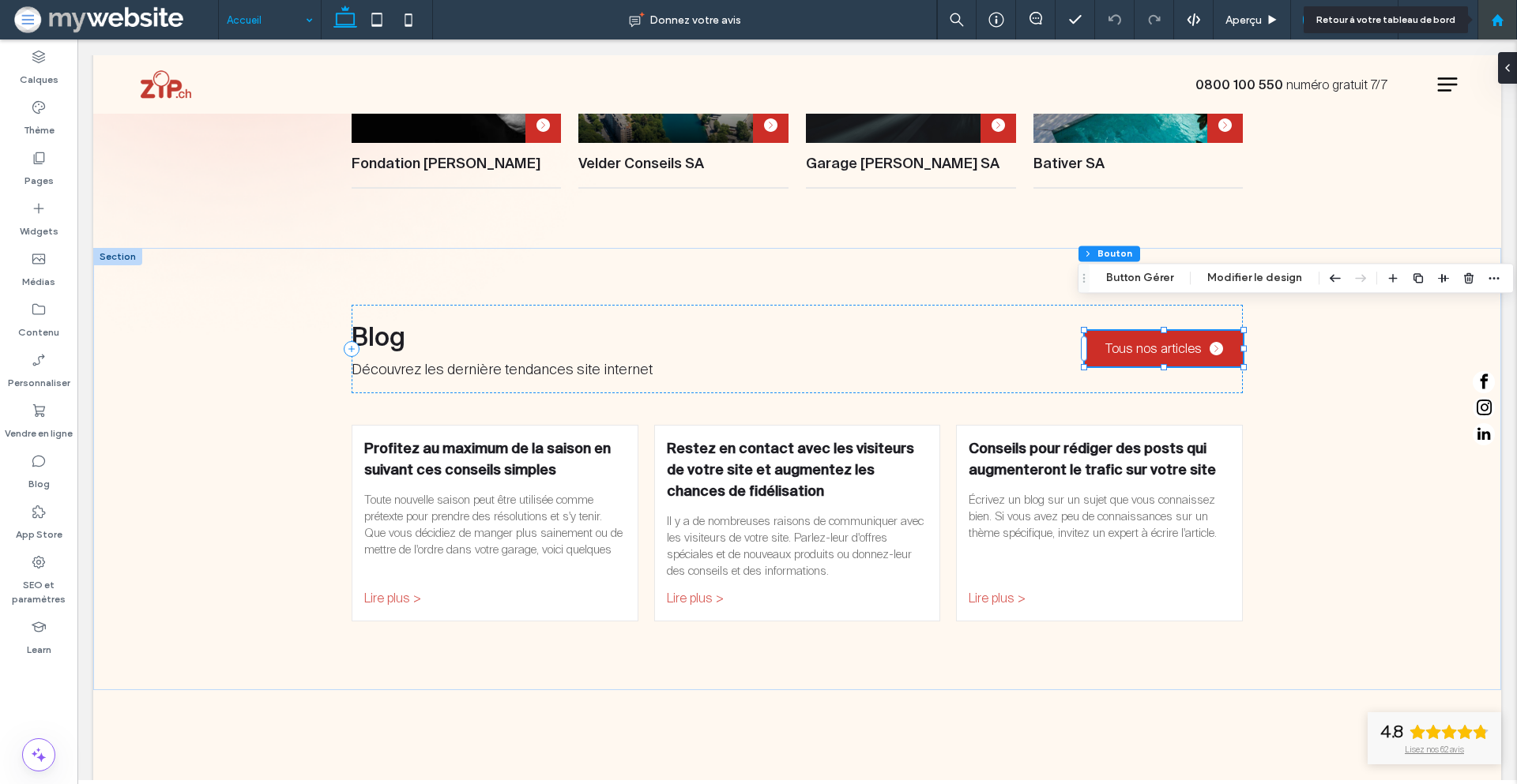
click at [1497, 14] on use at bounding box center [1497, 19] width 12 height 12
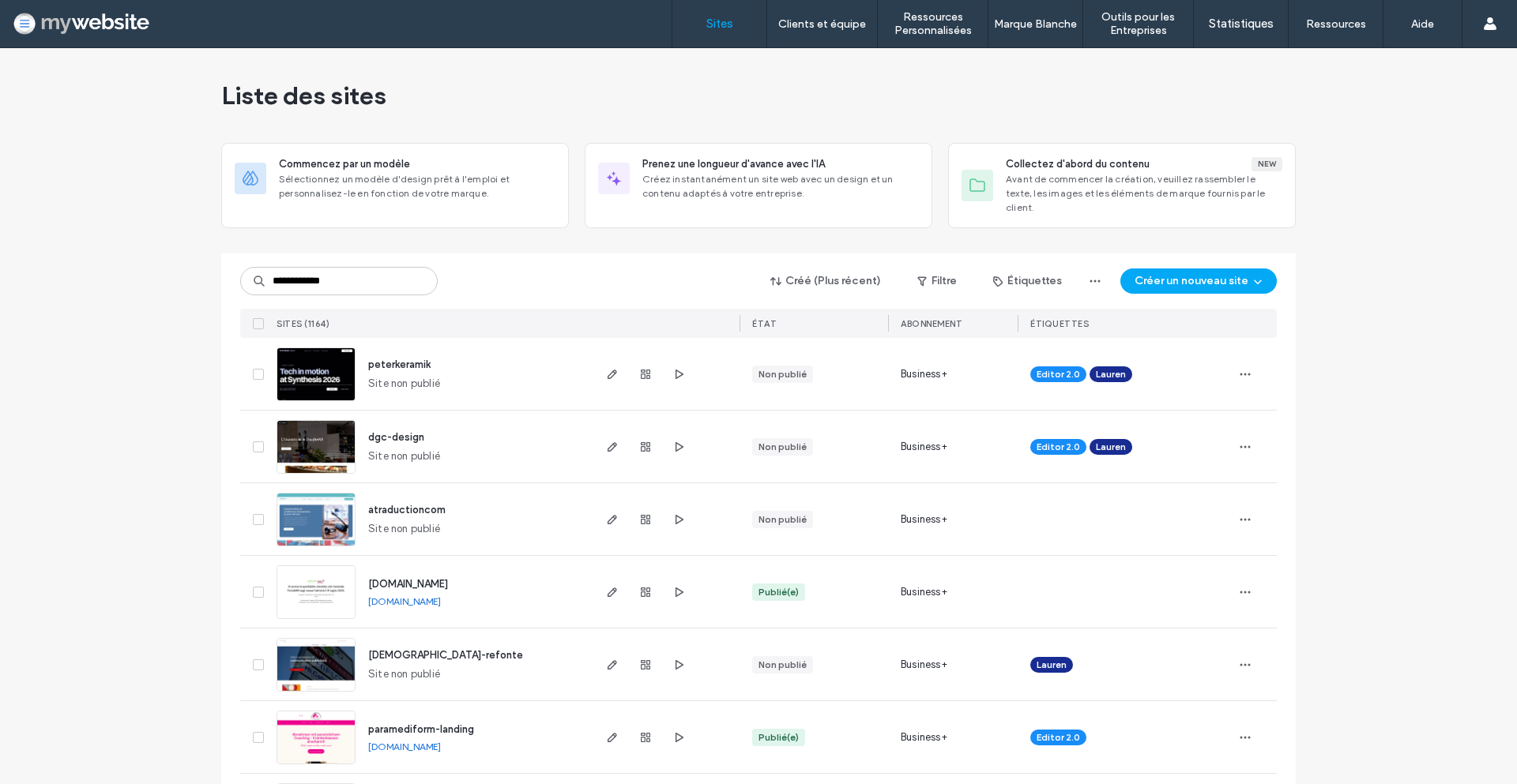
type input "**********"
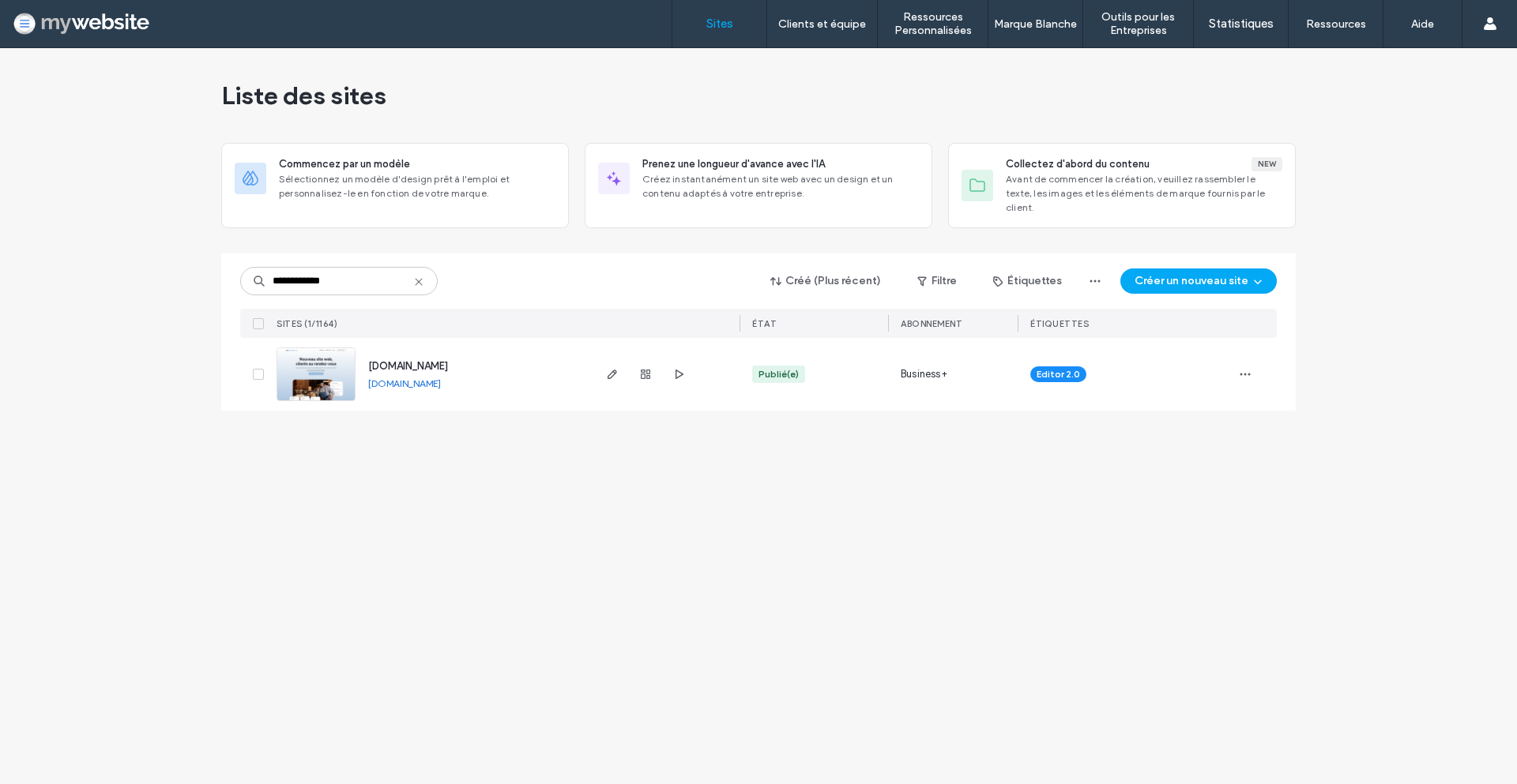
click at [375, 360] on span "[DOMAIN_NAME]" at bounding box center [408, 366] width 80 height 12
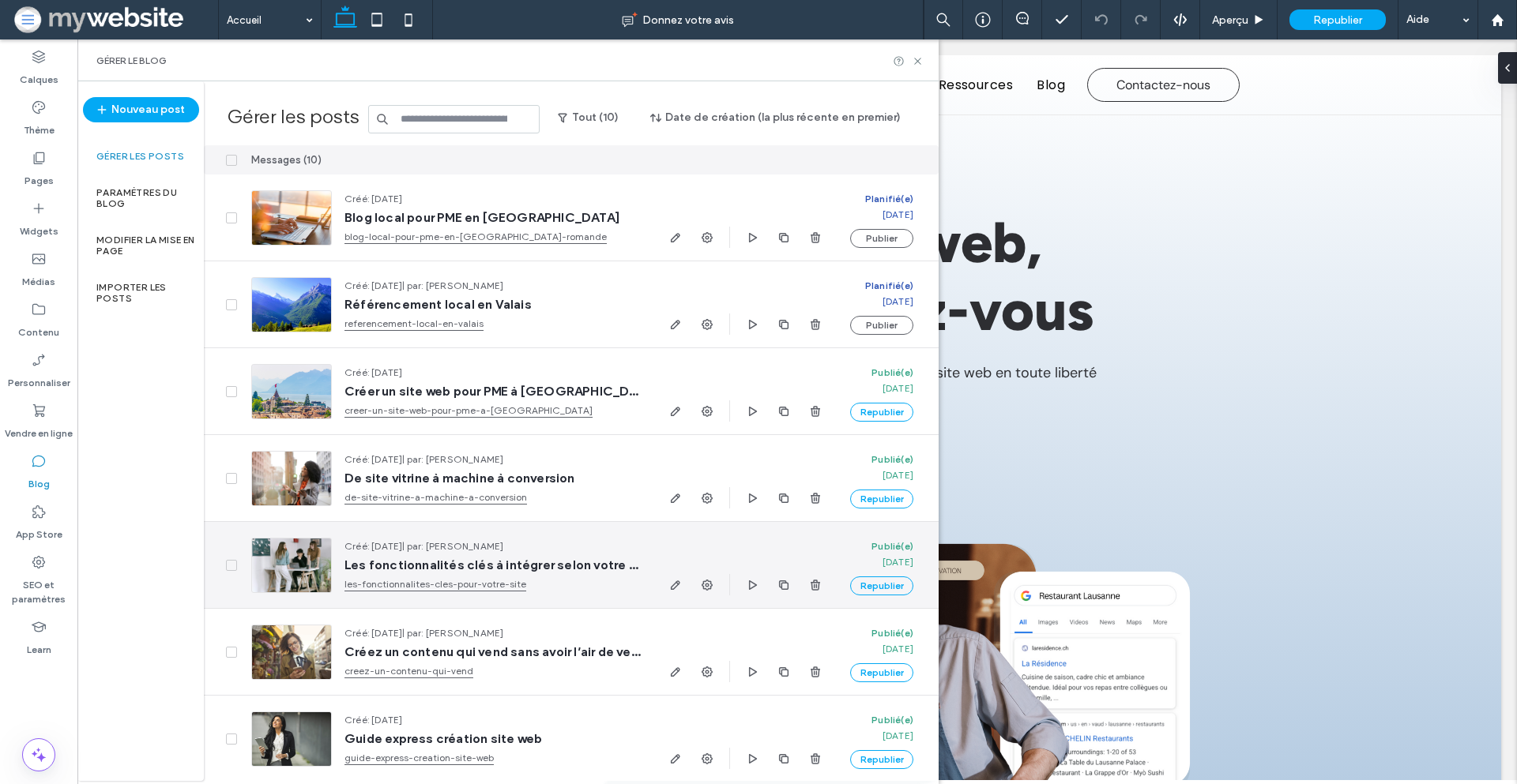
click at [403, 572] on span "Les fonctionnalités clés à intégrer selon votre métier" at bounding box center [492, 565] width 296 height 16
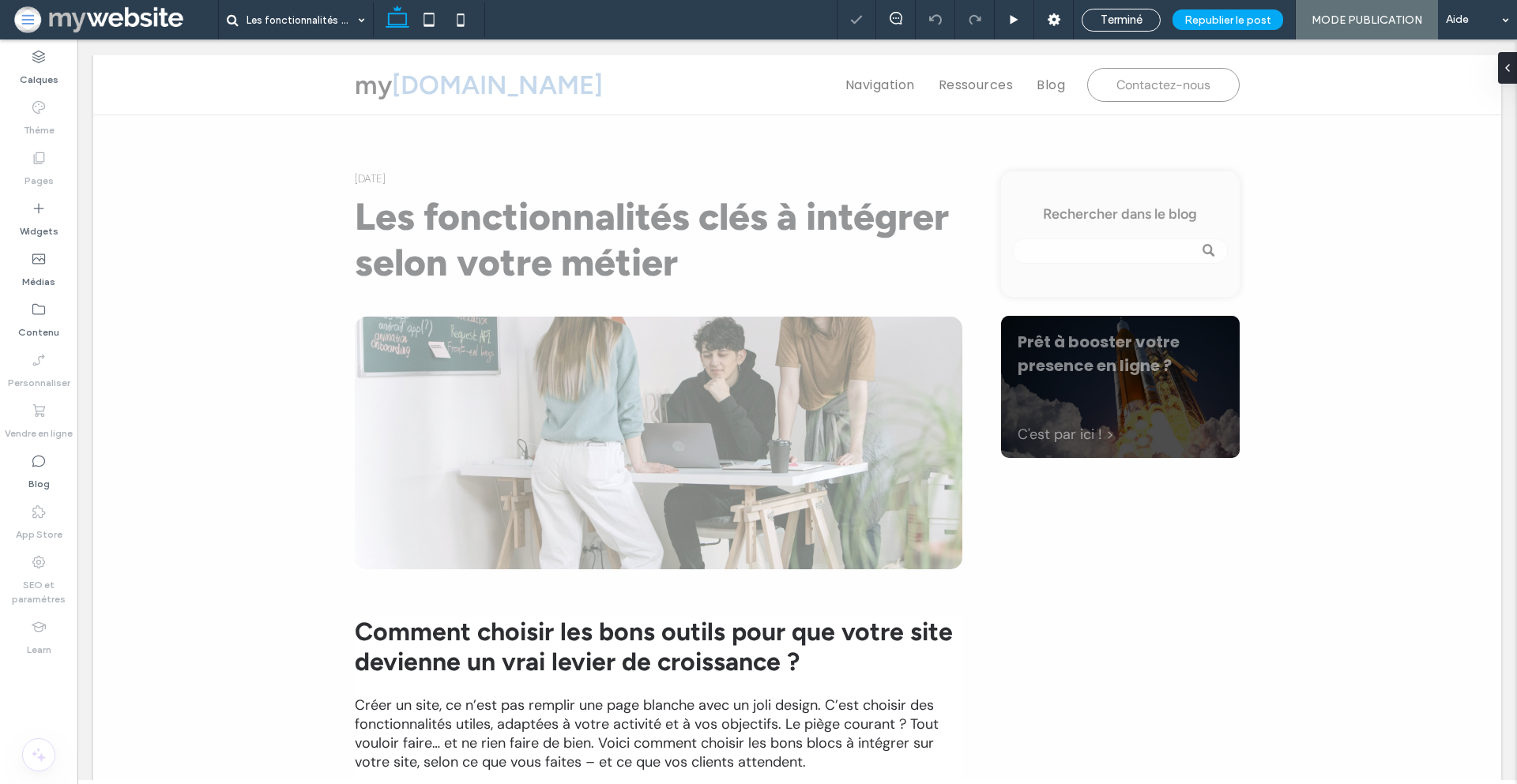
scroll to position [161, 0]
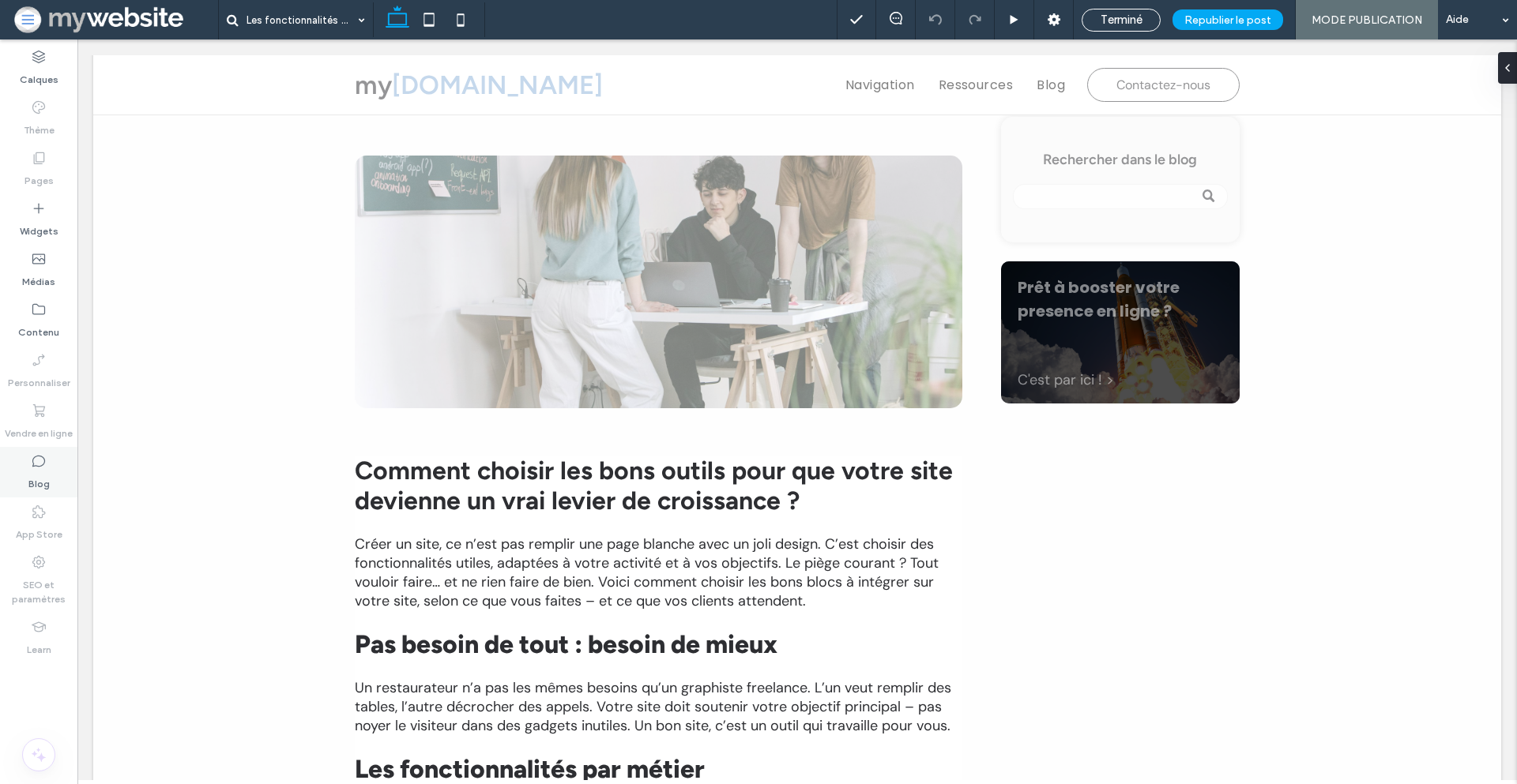
click at [40, 465] on use at bounding box center [38, 462] width 12 height 12
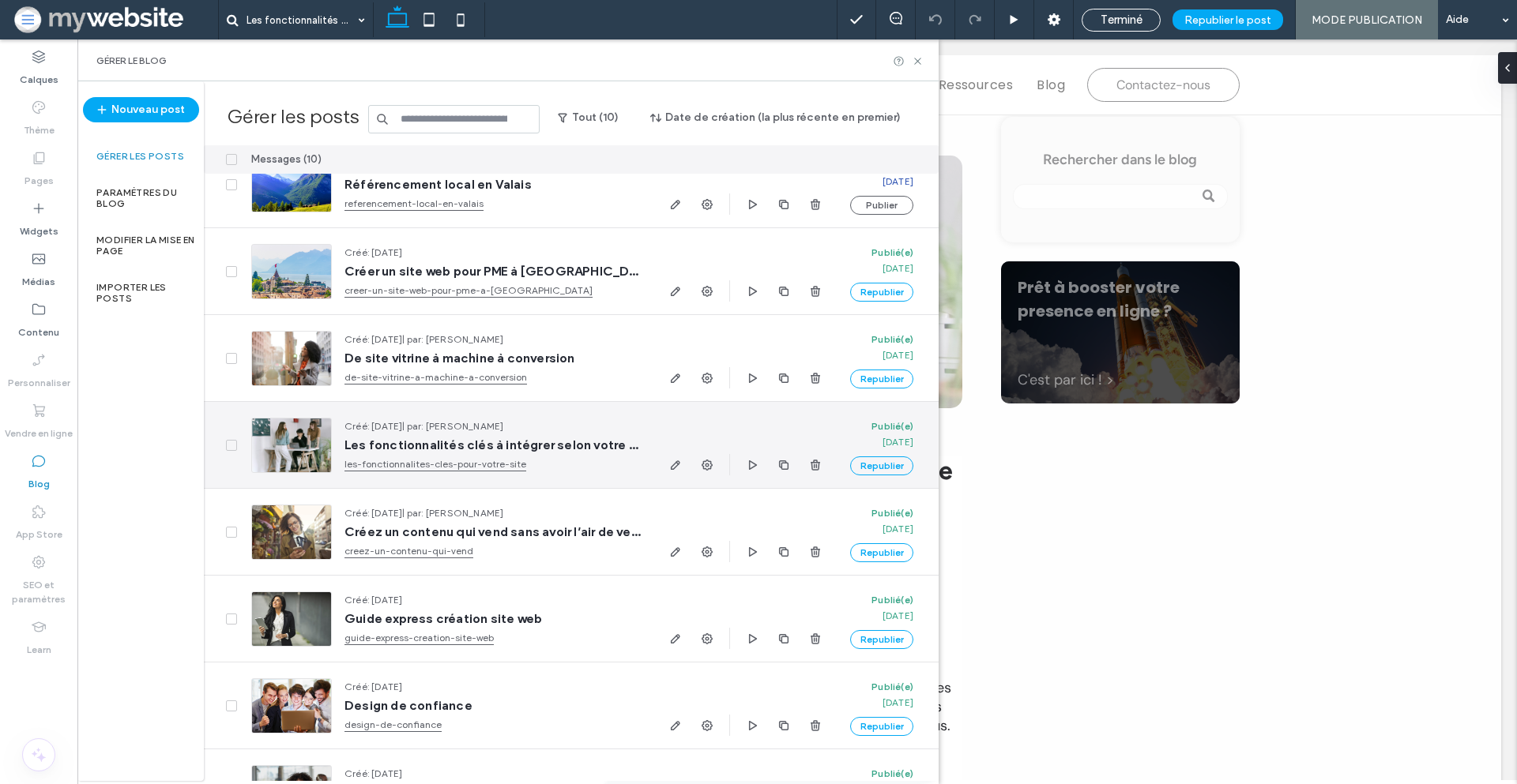
scroll to position [121, 0]
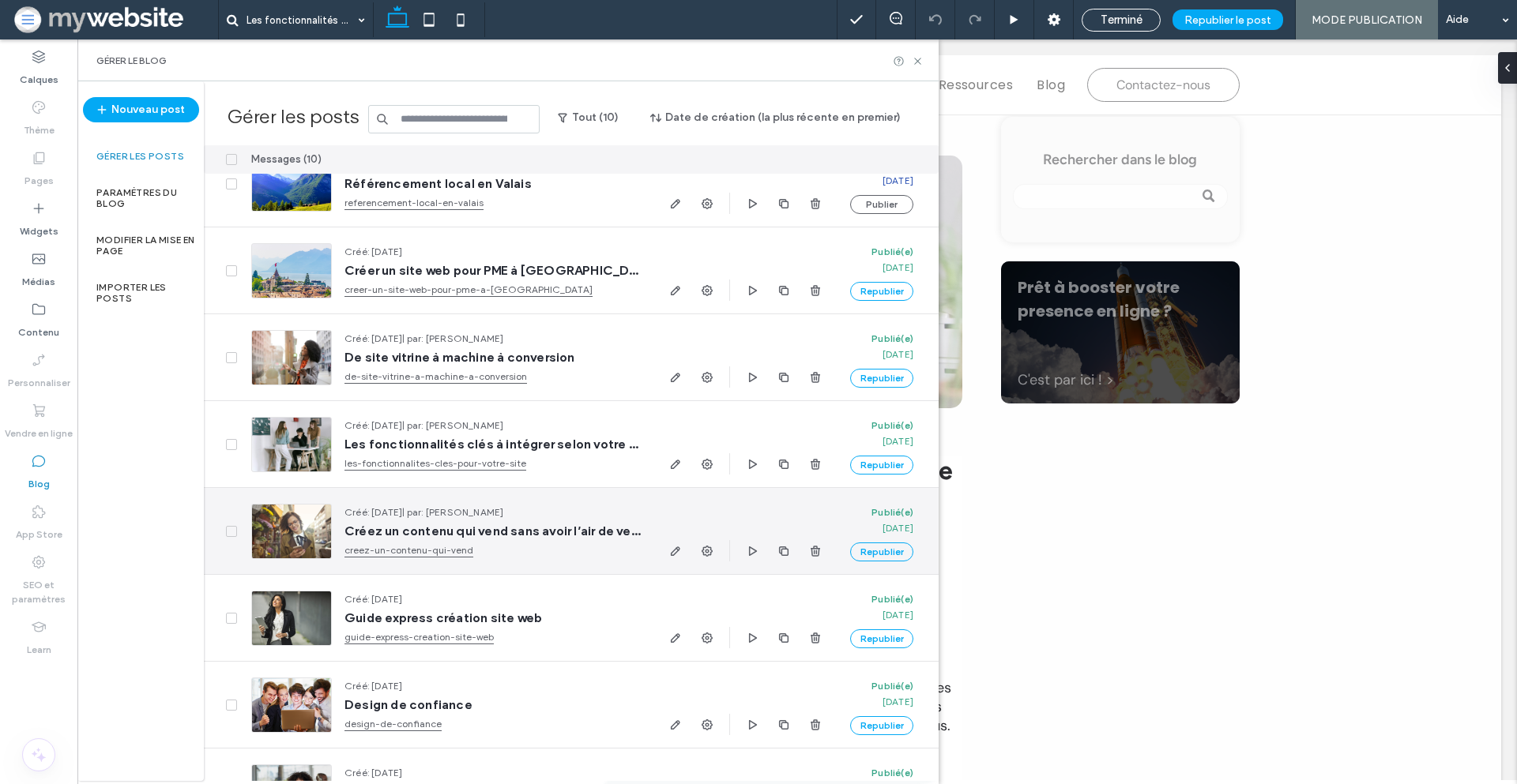
click at [437, 530] on span "Créez un contenu qui vend sans avoir l’air de vendre" at bounding box center [492, 531] width 296 height 16
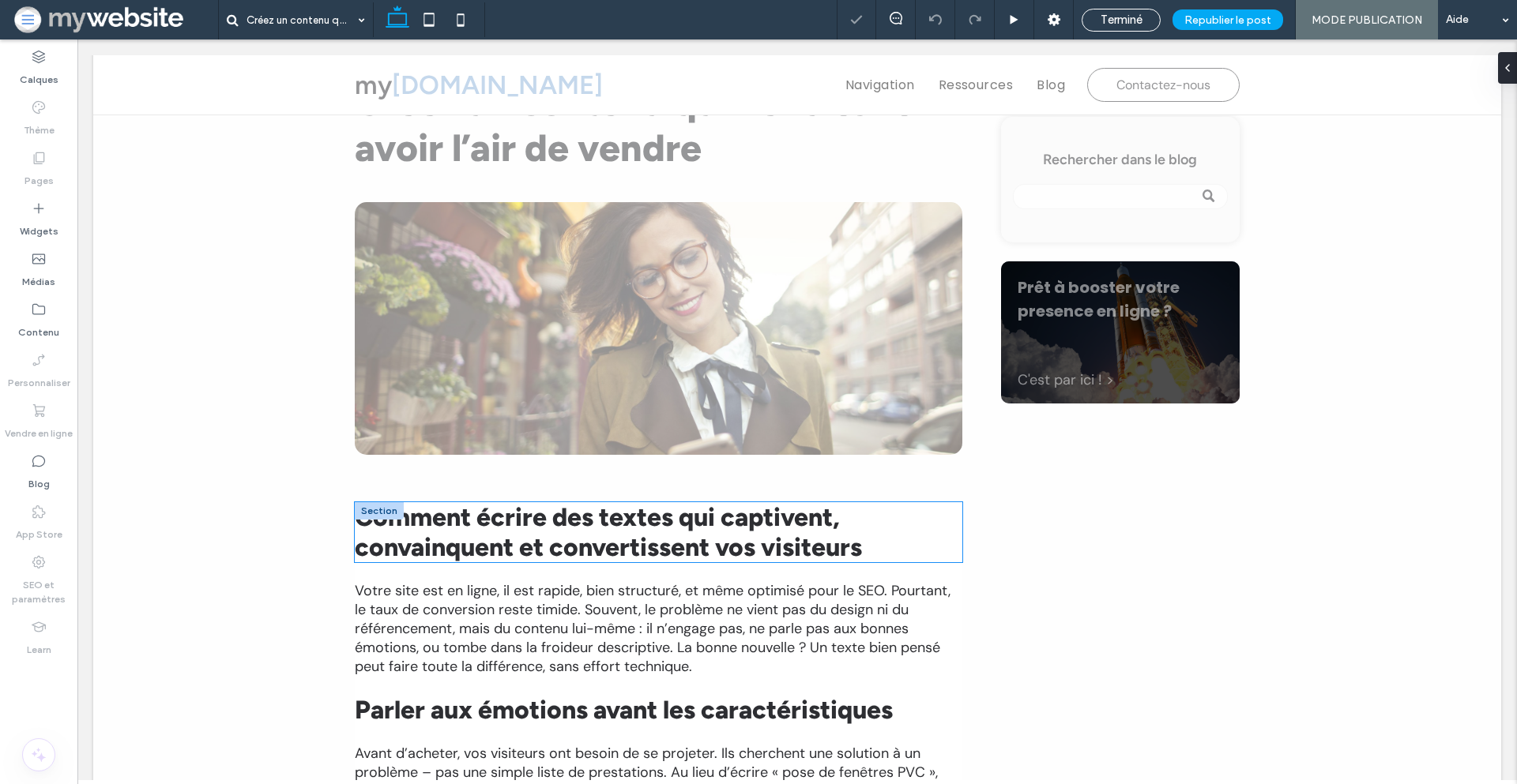
scroll to position [125, 0]
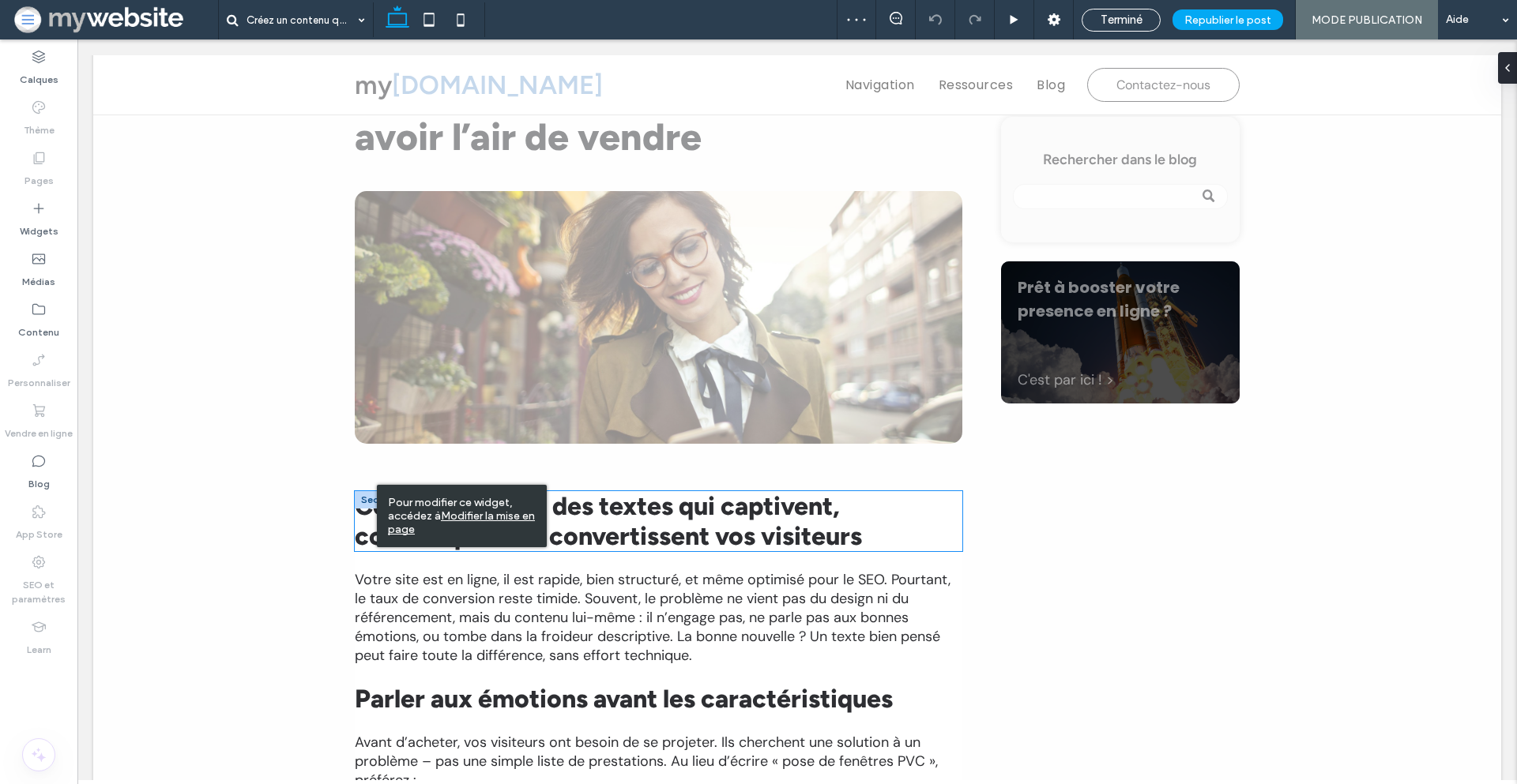
click at [363, 522] on span "Comment écrire des textes qui captivent, convainquent et convertissent vos visi…" at bounding box center [608, 521] width 507 height 60
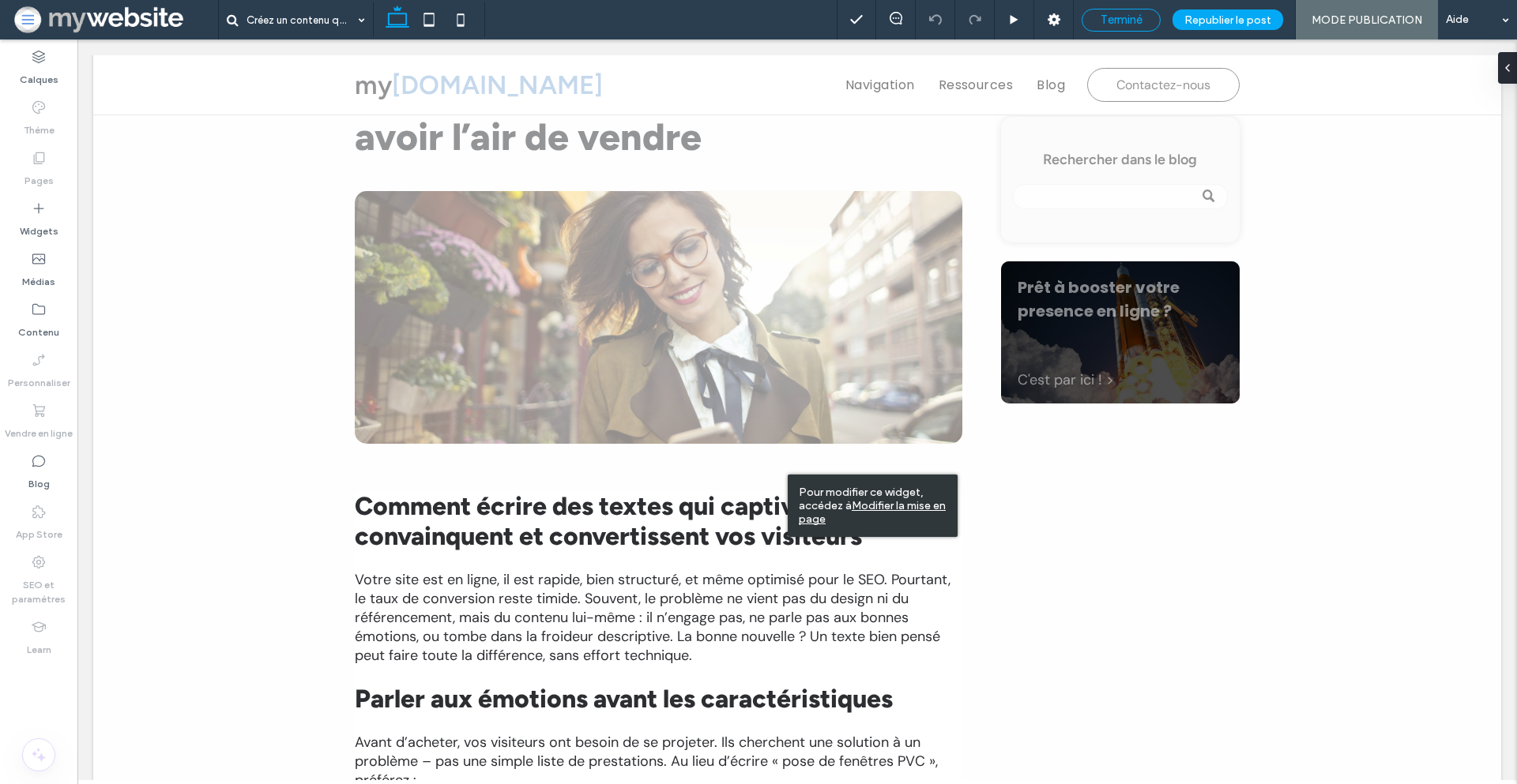
click at [1110, 18] on span "Terminé" at bounding box center [1121, 19] width 42 height 14
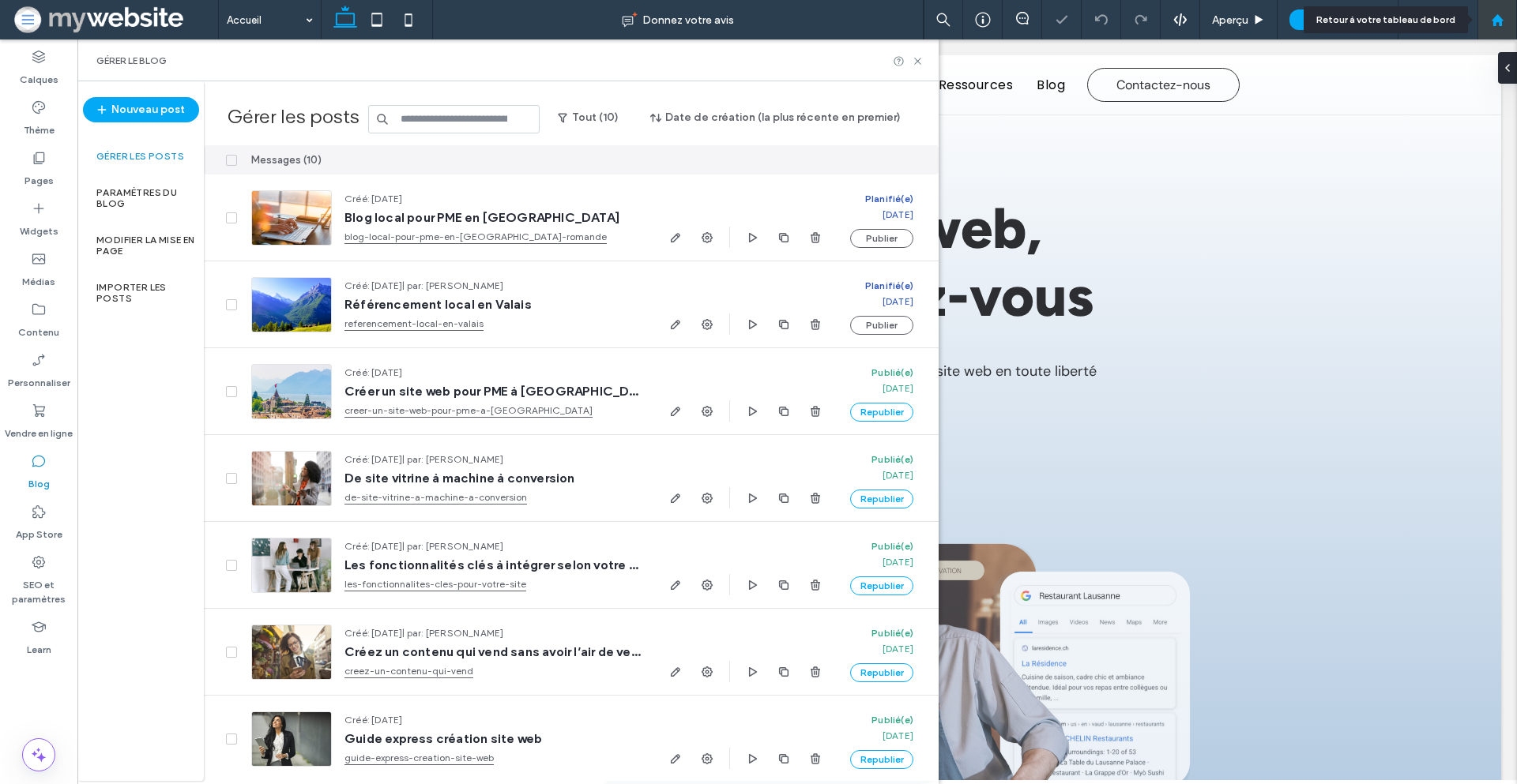
click at [1486, 20] on div at bounding box center [1497, 20] width 38 height 13
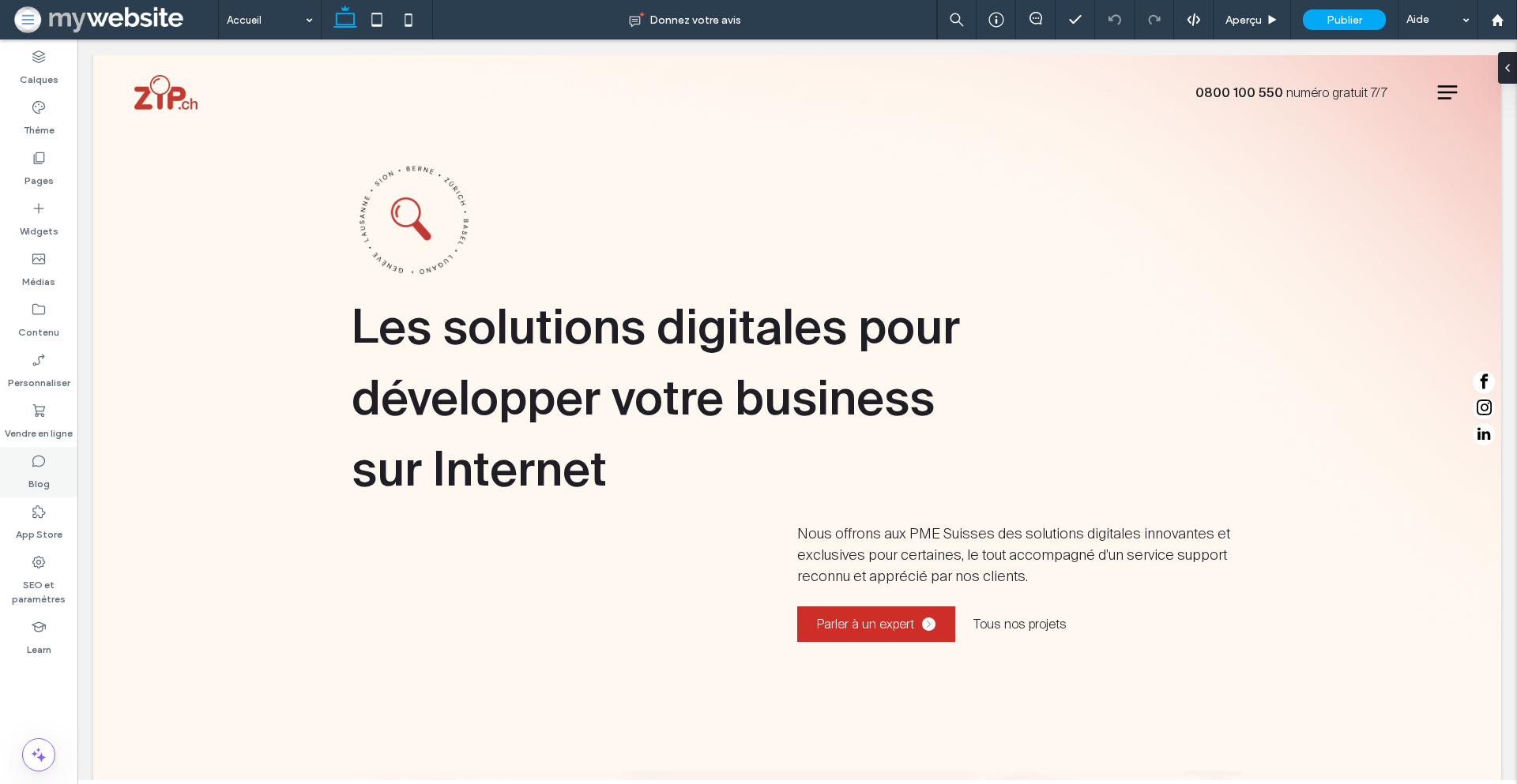
click at [26, 453] on div "Blog" at bounding box center [39, 472] width 78 height 50
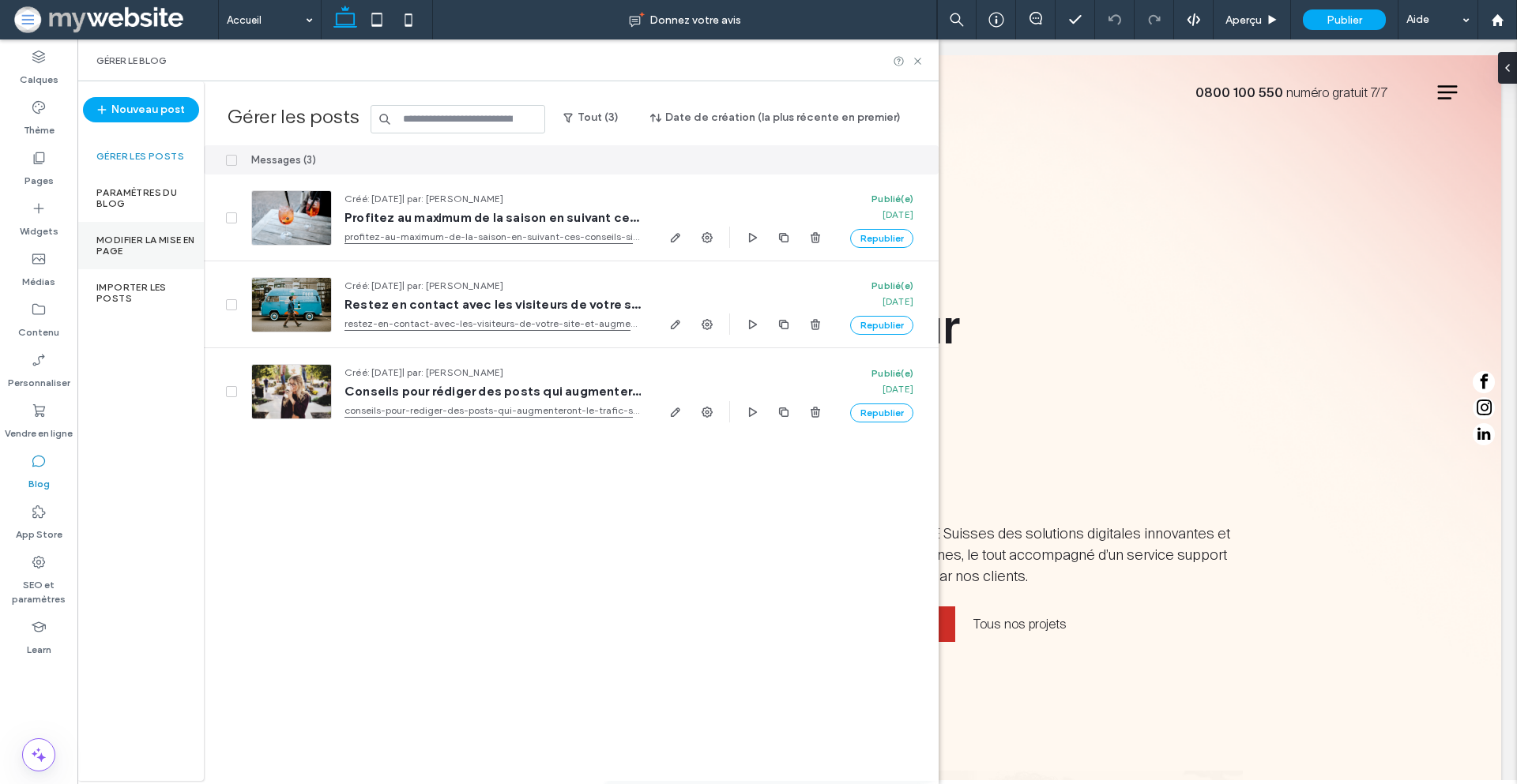
click at [160, 237] on label "Modifier la mise en page" at bounding box center [150, 246] width 107 height 22
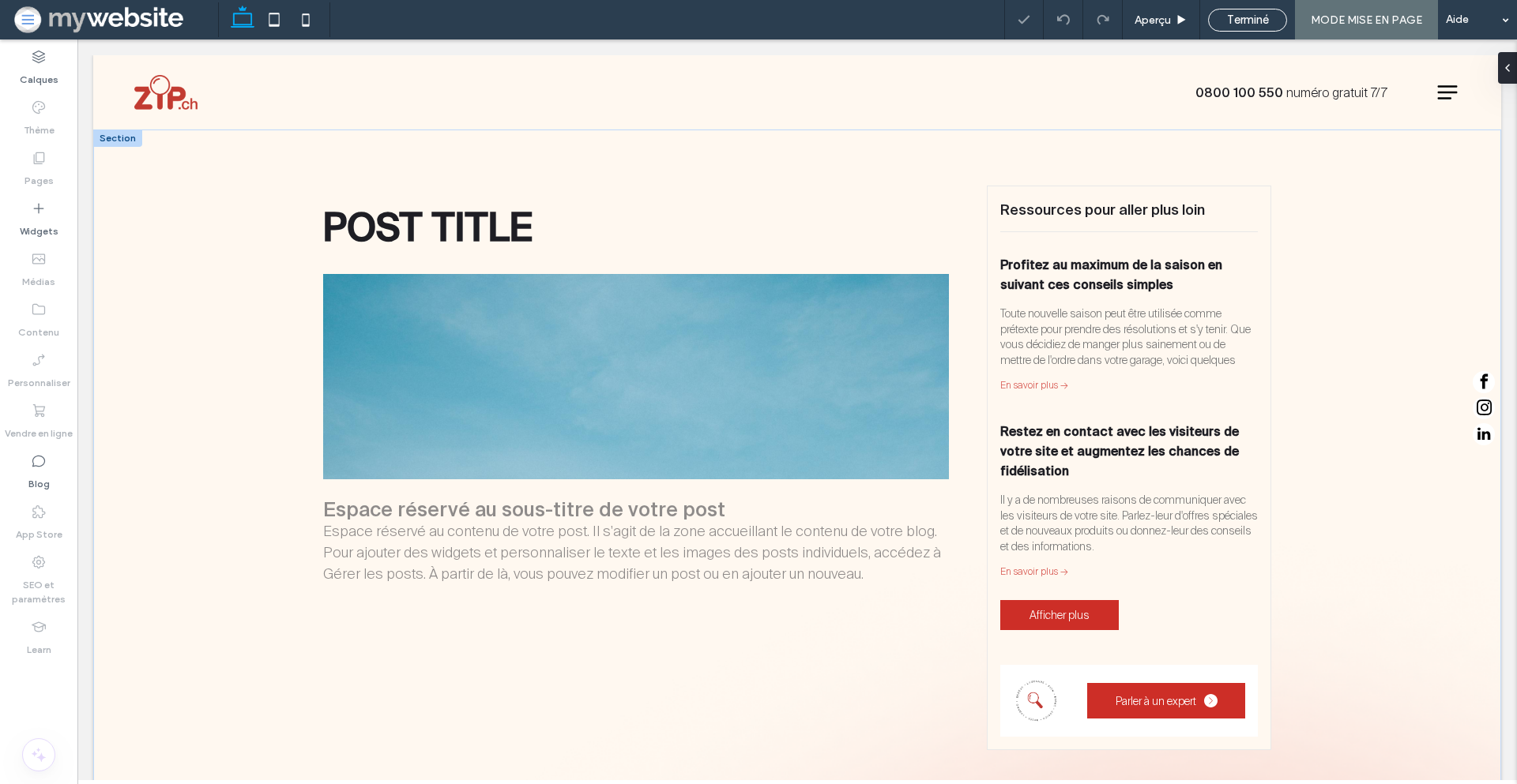
click at [188, 363] on div "POST TITLE Espace réservé au sous-titre de votre post Espace réservé au contenu…" at bounding box center [797, 467] width 1408 height 677
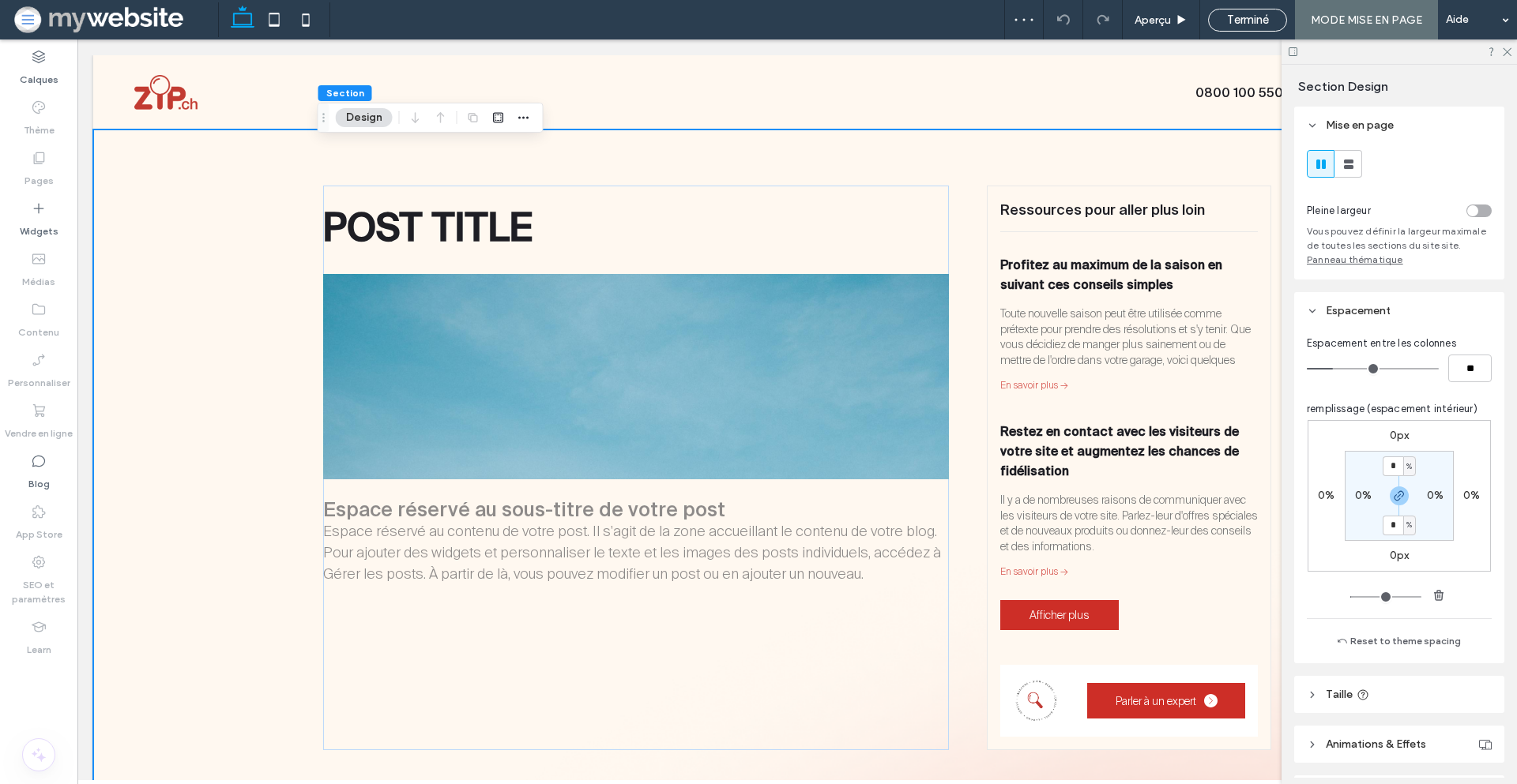
click at [1349, 497] on div "0%" at bounding box center [1363, 495] width 35 height 14
click at [1355, 497] on label "0%" at bounding box center [1364, 495] width 16 height 13
type input "*"
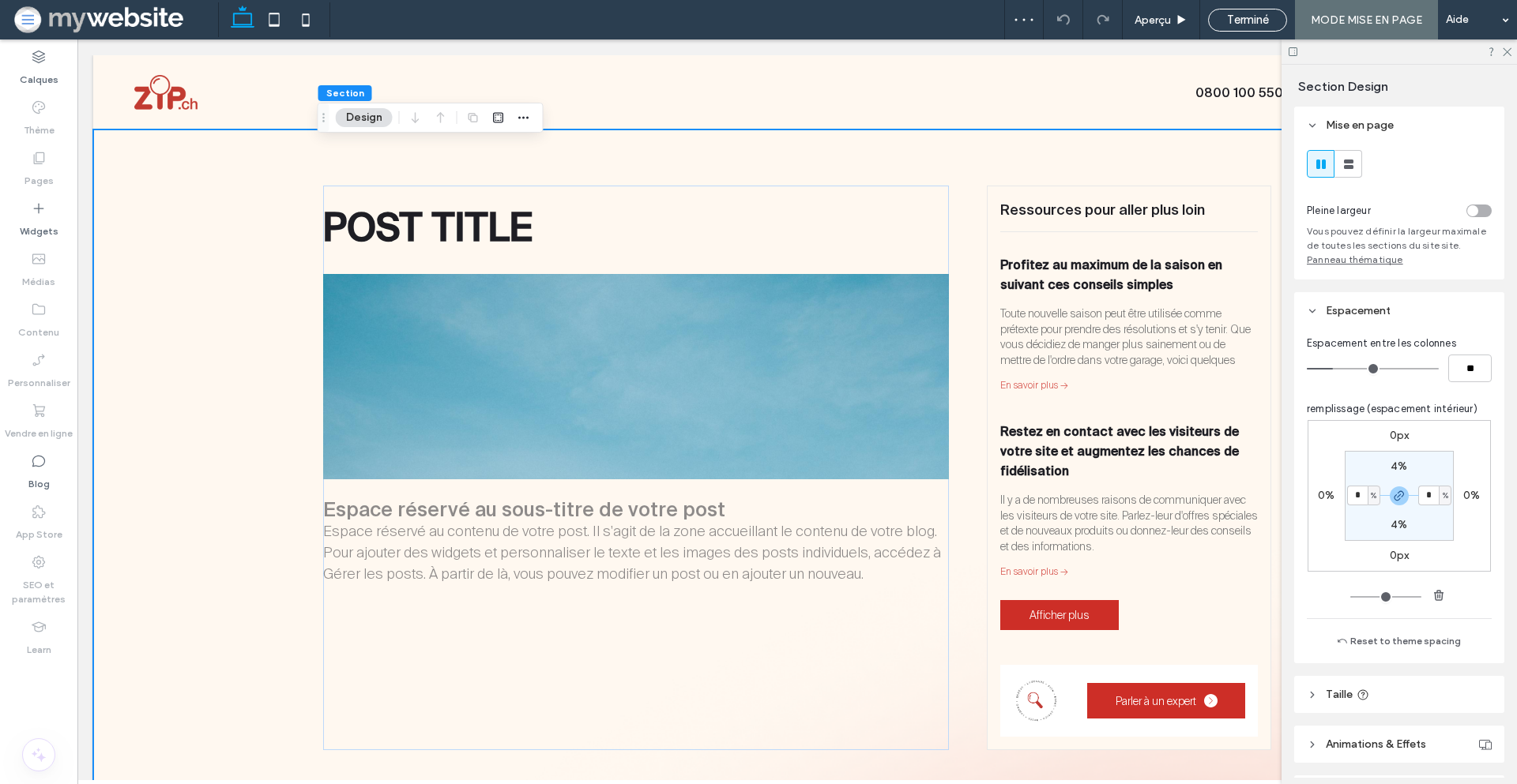
type input "*"
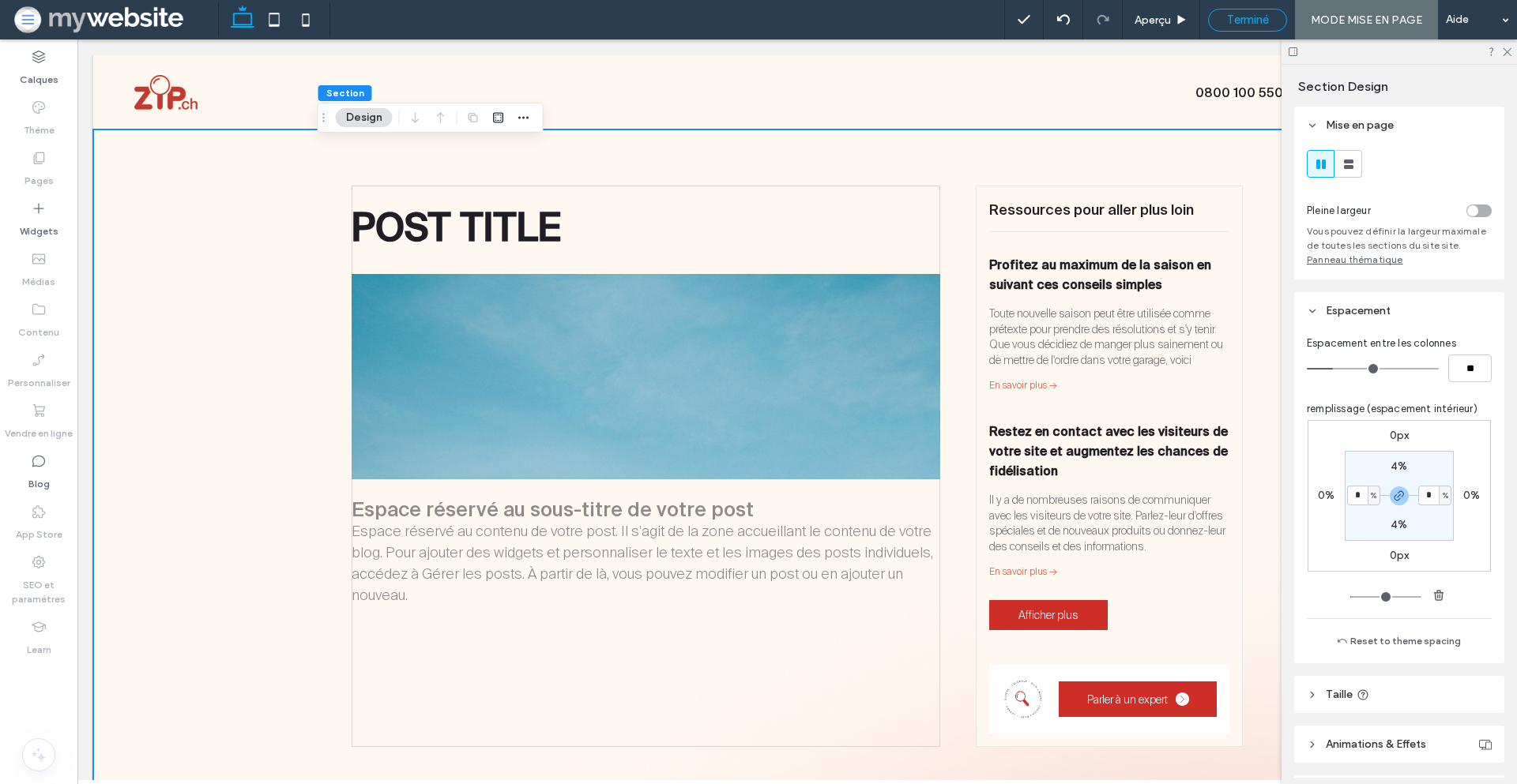
click at [1246, 16] on span "Terminé" at bounding box center [1248, 19] width 42 height 14
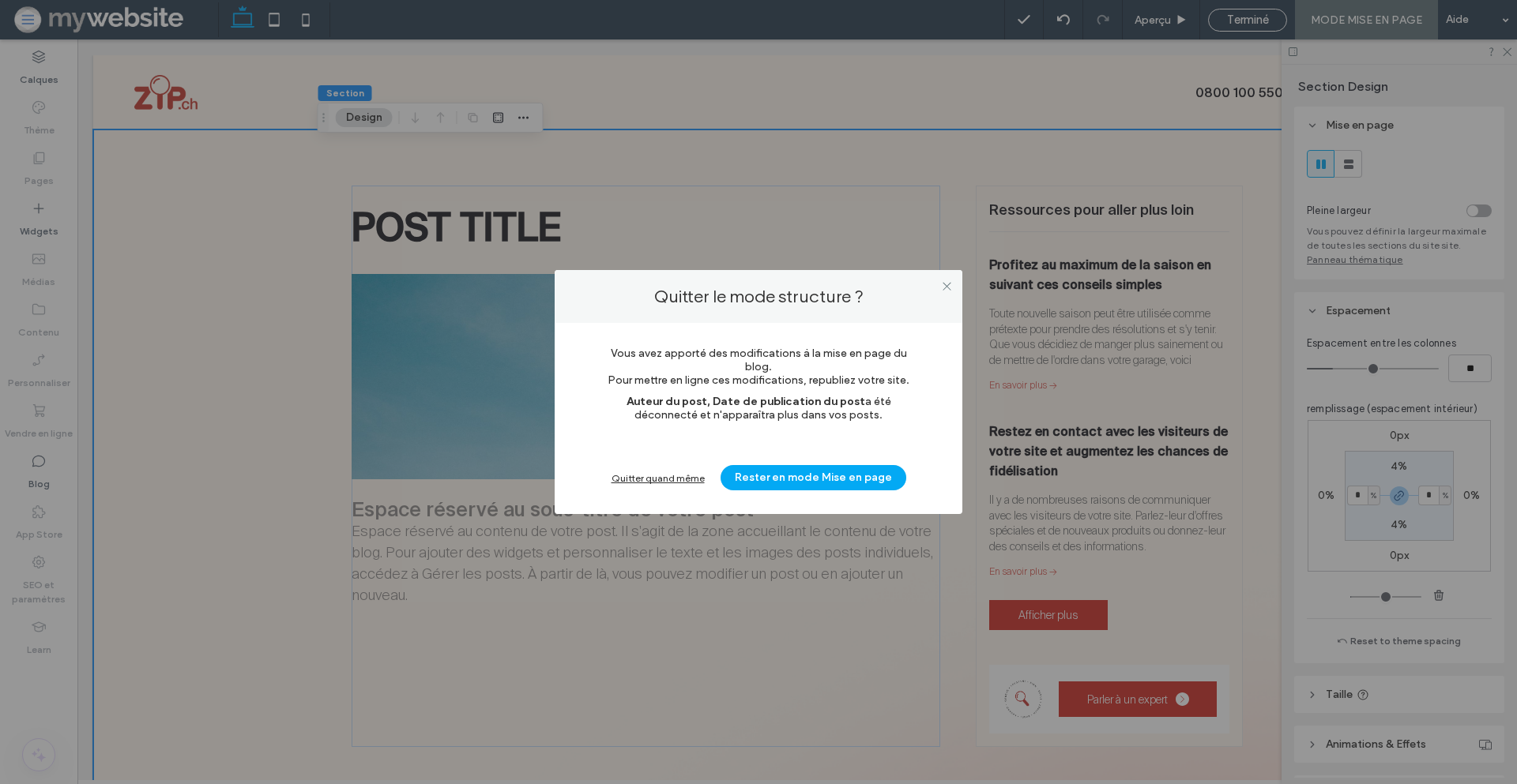
click at [632, 478] on div "Quitter quand même" at bounding box center [657, 478] width 93 height 12
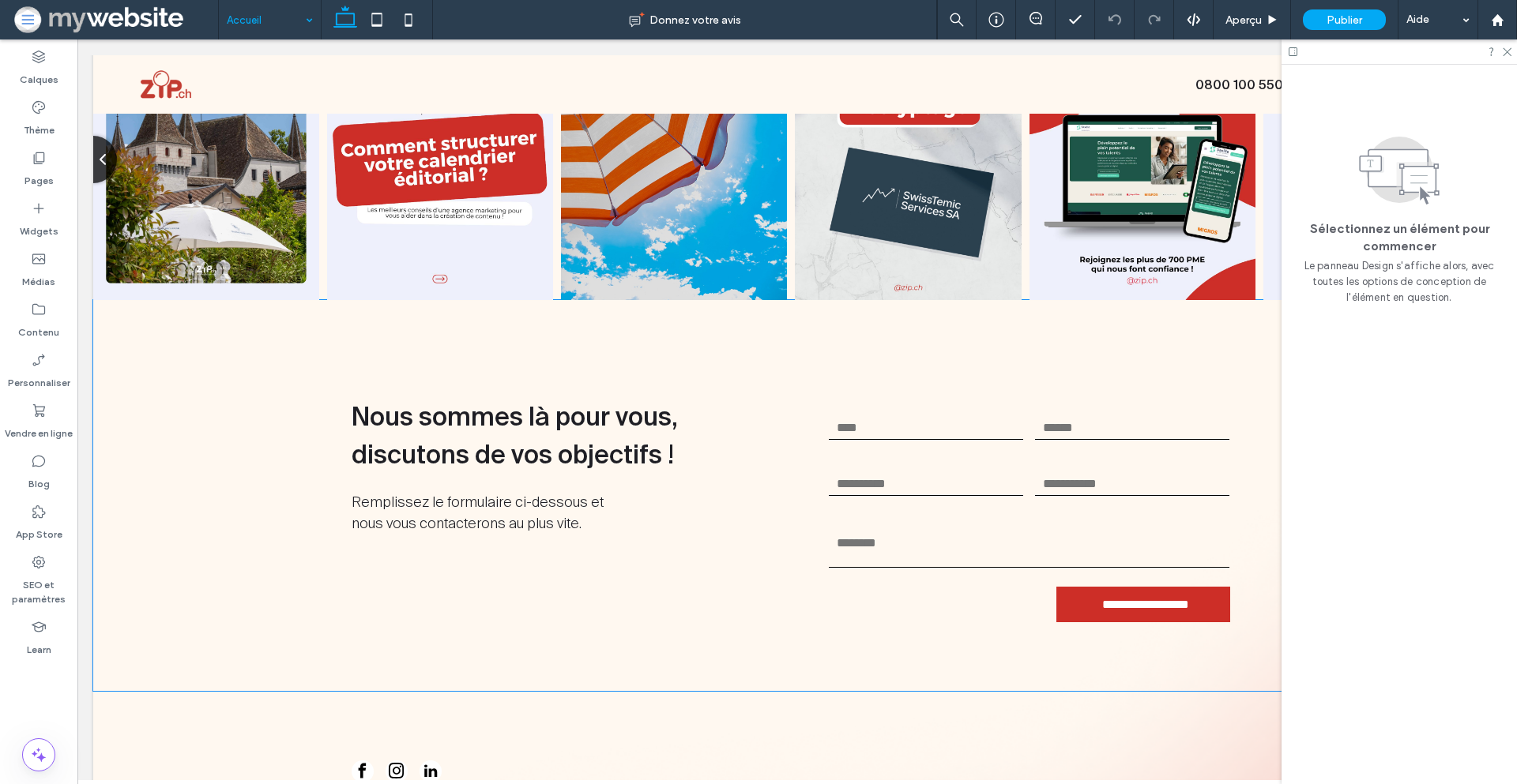
scroll to position [3559, 0]
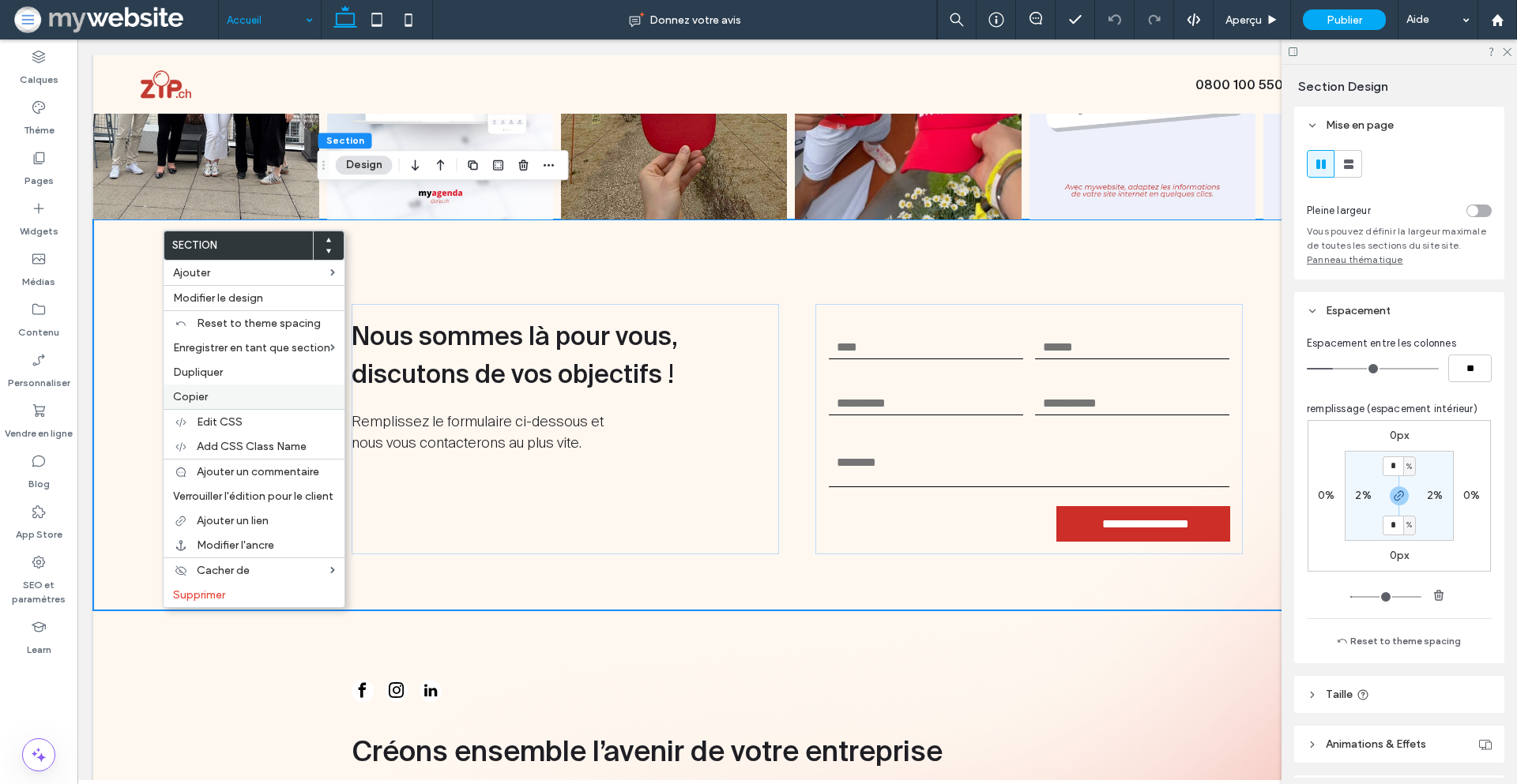
click at [210, 404] on div "Copier" at bounding box center [253, 397] width 181 height 25
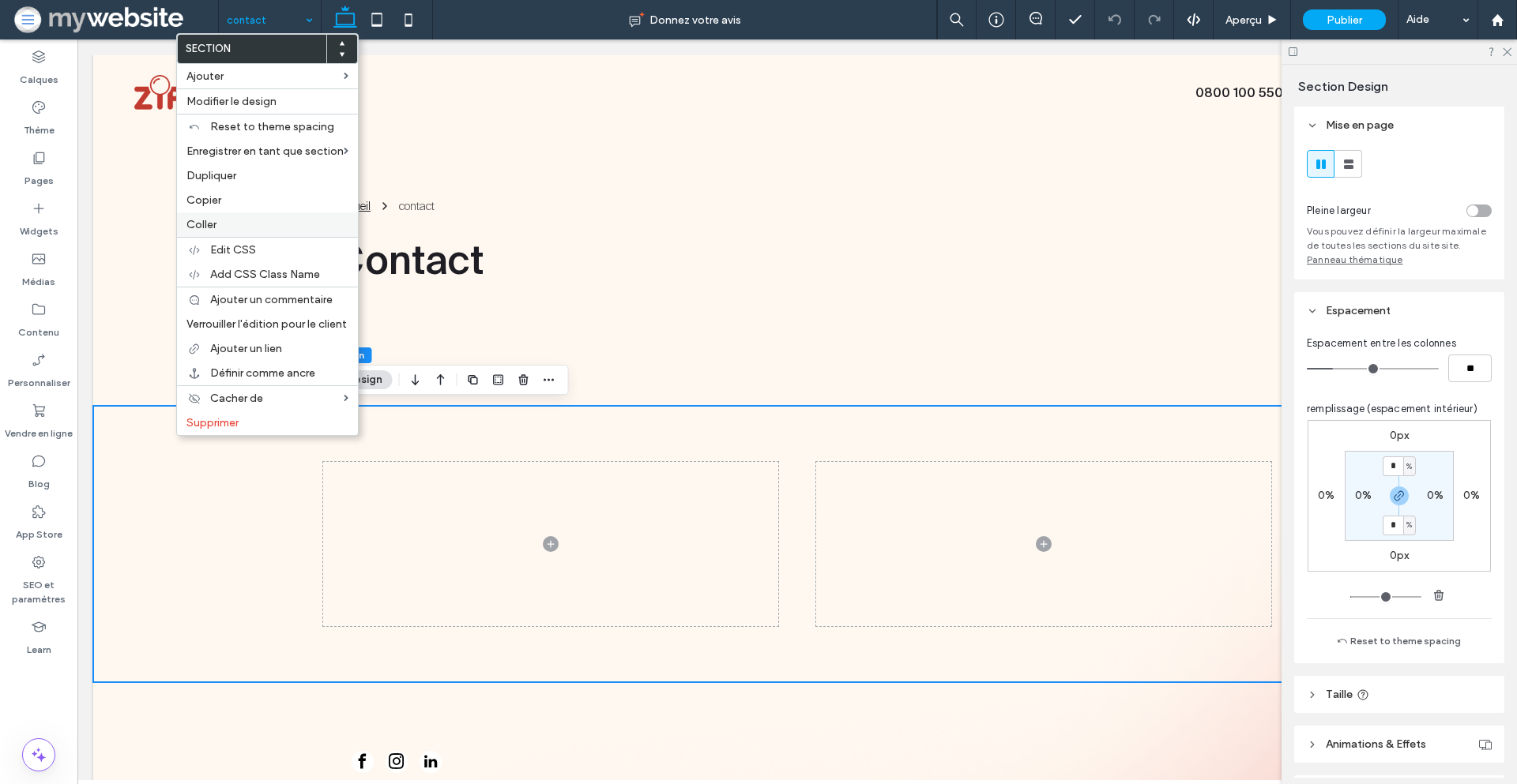
click at [279, 222] on label "Coller" at bounding box center [267, 224] width 162 height 13
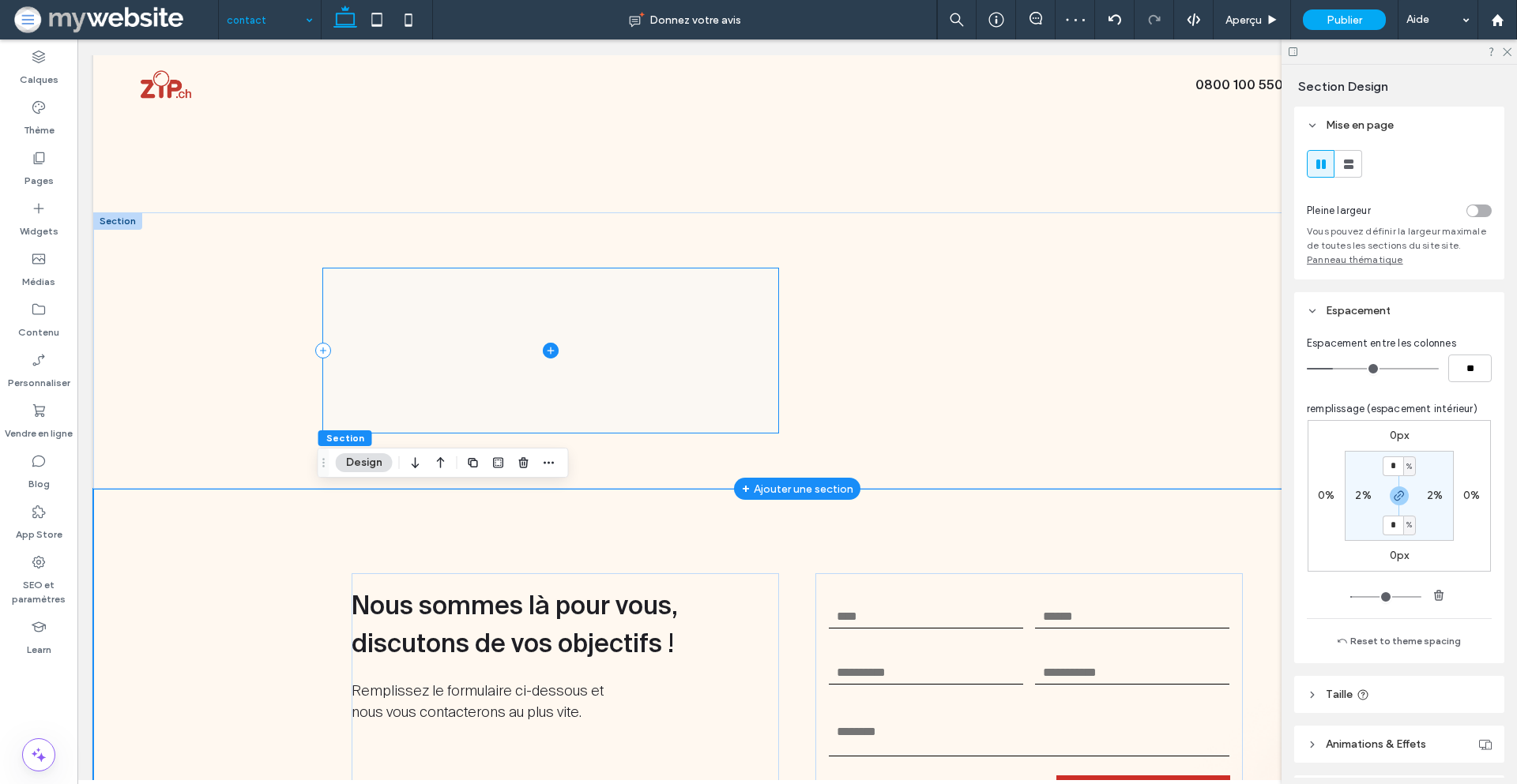
scroll to position [199, 0]
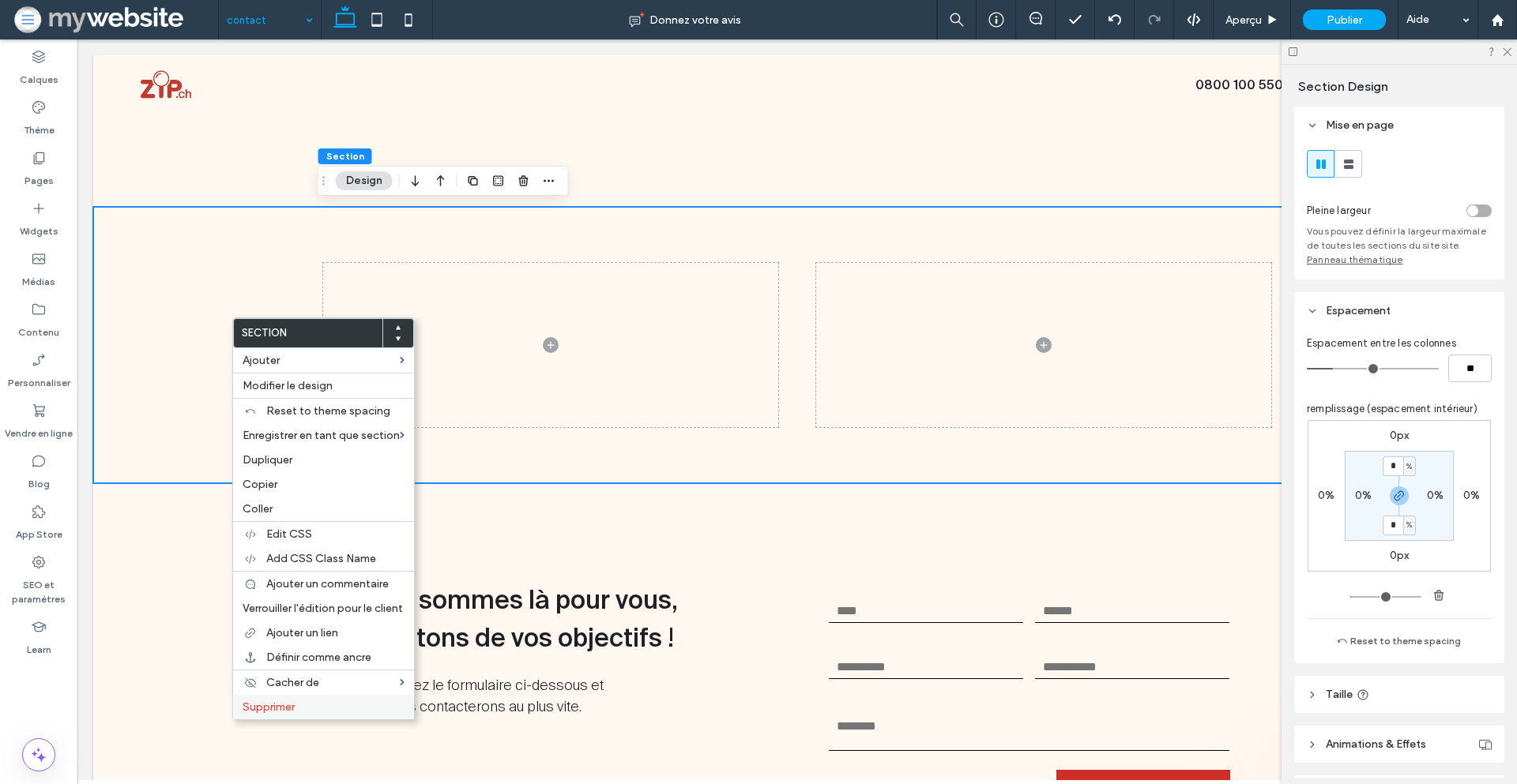
click at [302, 703] on label "Supprimer" at bounding box center [323, 707] width 162 height 13
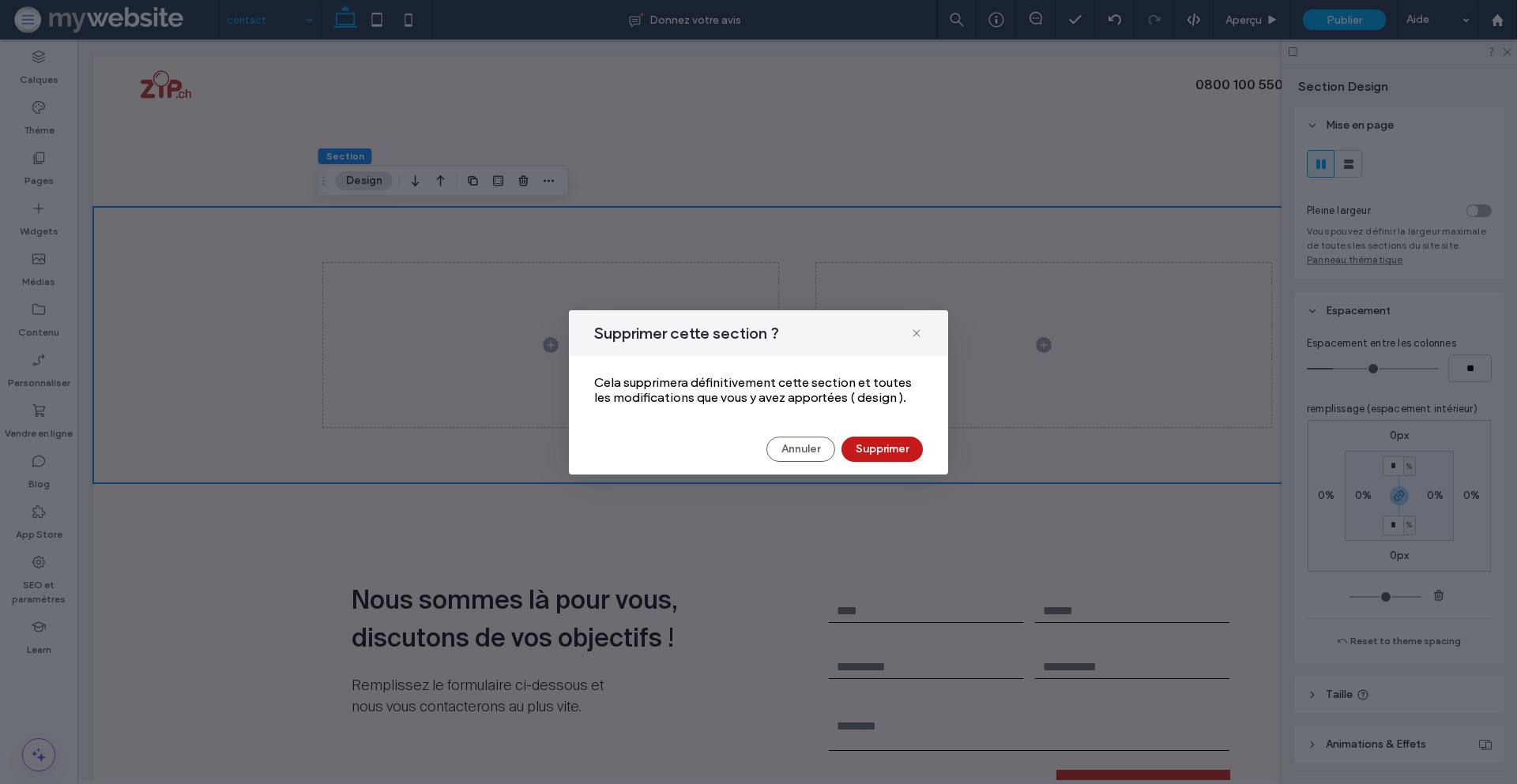
click at [885, 448] on button "Supprimer" at bounding box center [882, 449] width 82 height 26
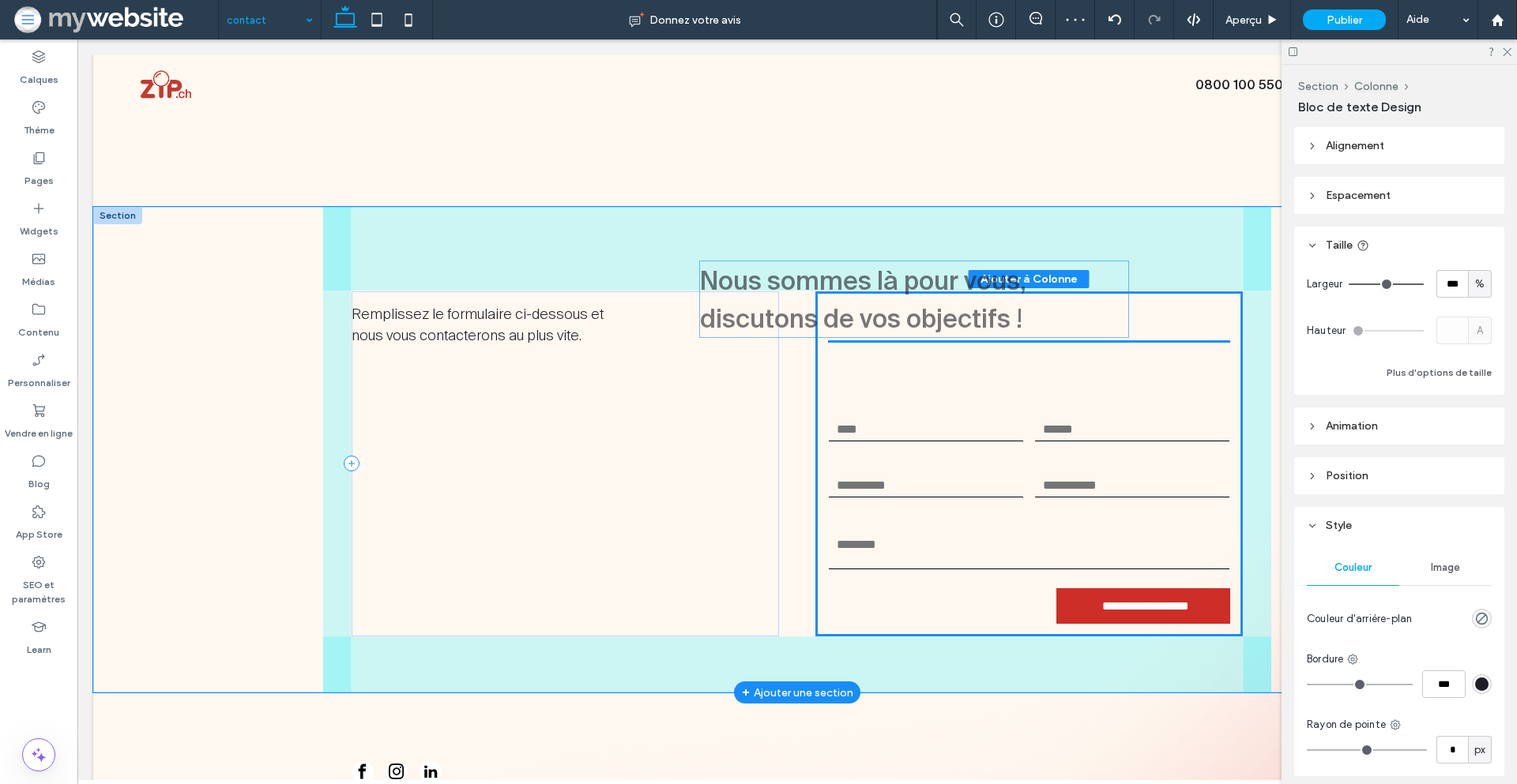
drag, startPoint x: 568, startPoint y: 358, endPoint x: 923, endPoint y: 316, distance: 357.5
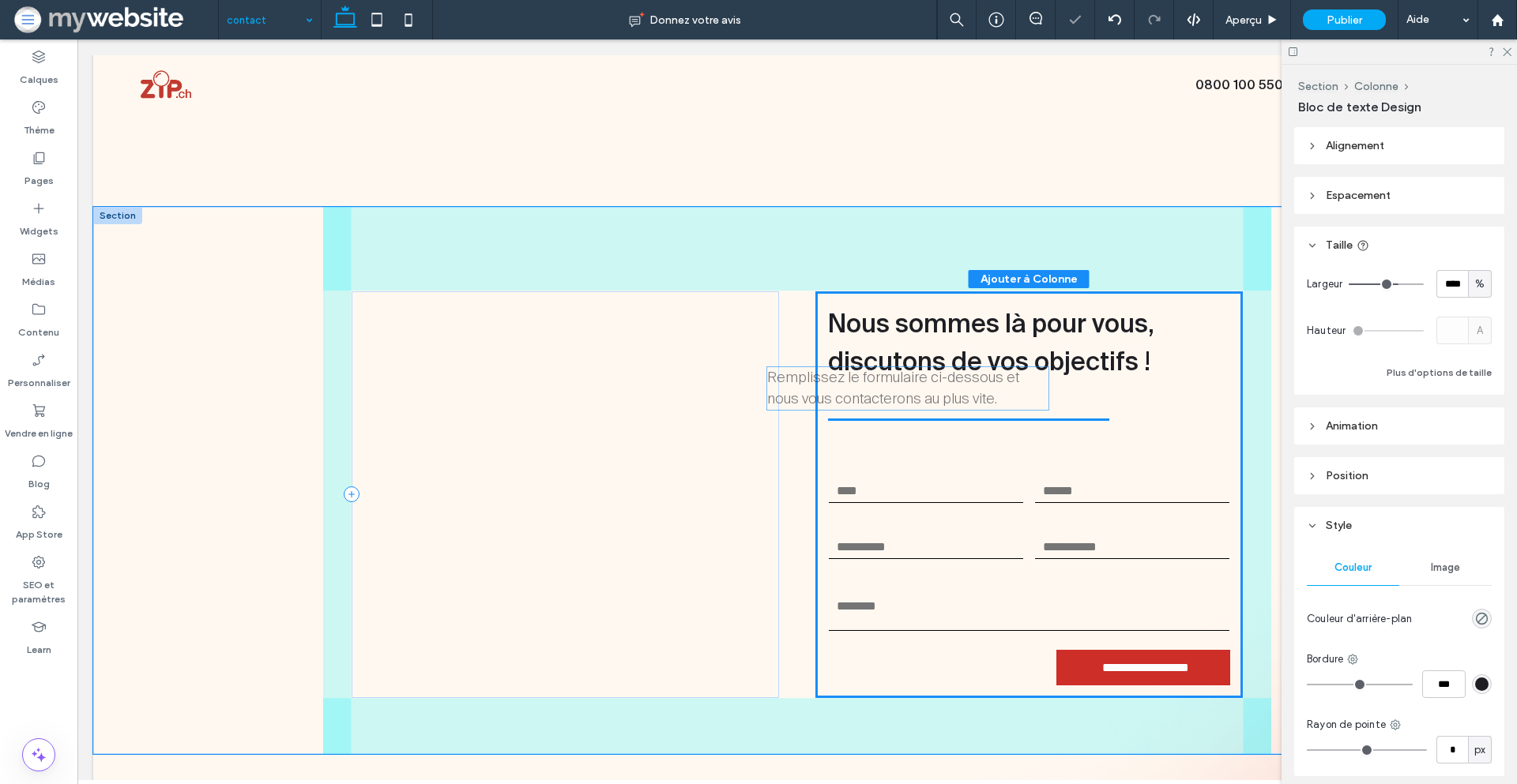
drag, startPoint x: 519, startPoint y: 321, endPoint x: 941, endPoint y: 385, distance: 426.8
type input "**"
type input "****"
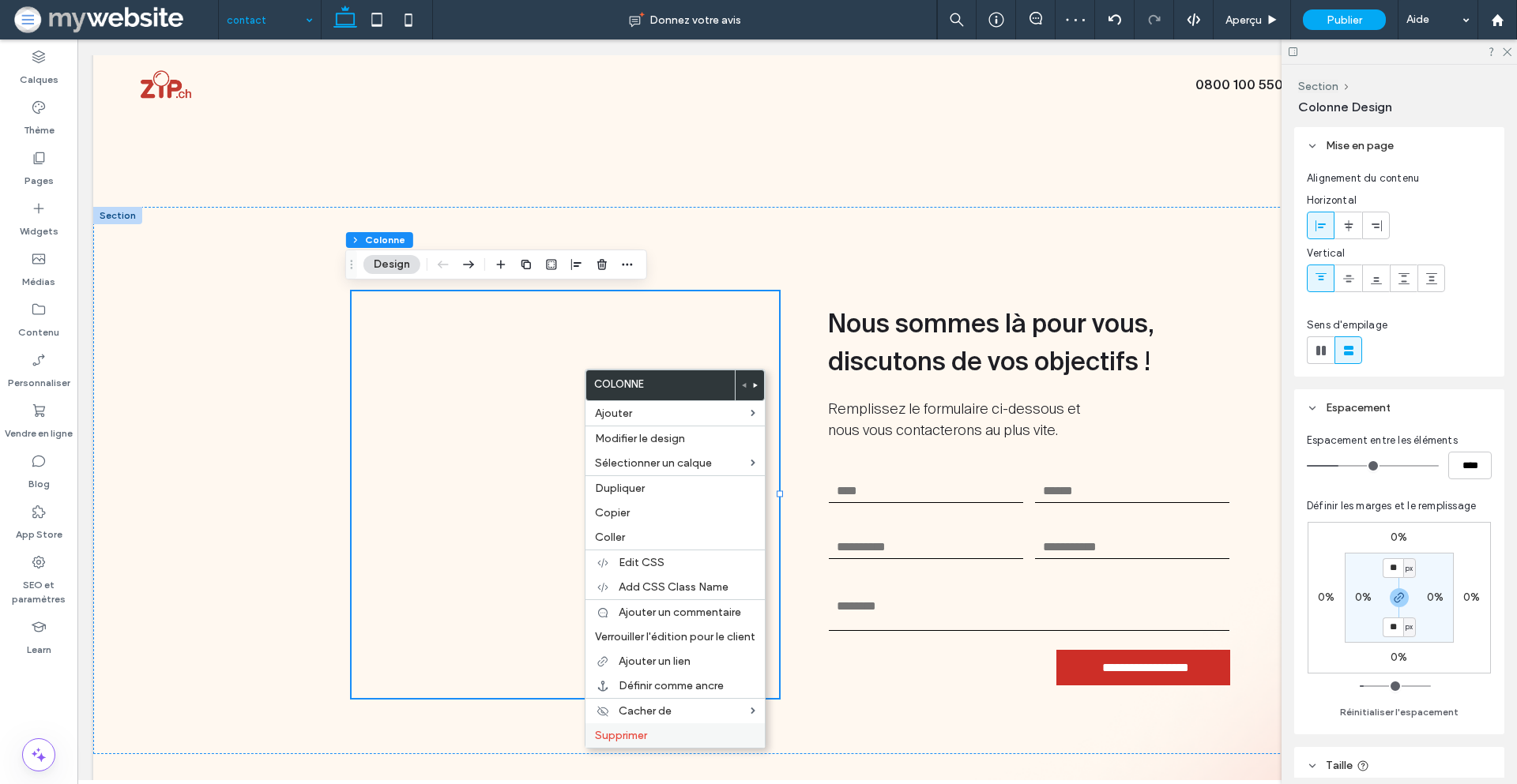
click at [664, 728] on div "Supprimer" at bounding box center [675, 735] width 179 height 25
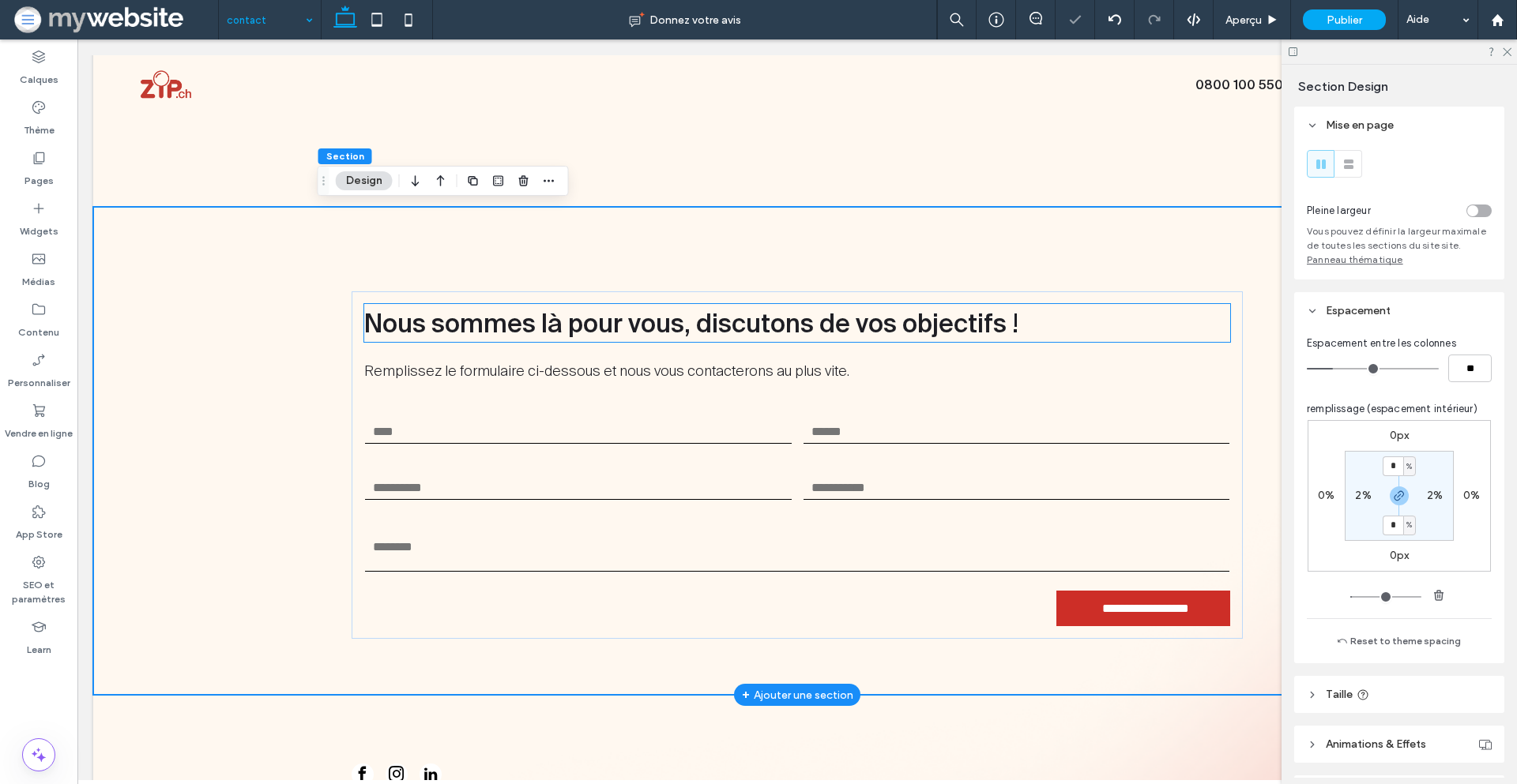
click at [671, 322] on span "Nous sommes là pour vous, discutons de vos objectifs !" at bounding box center [691, 323] width 654 height 28
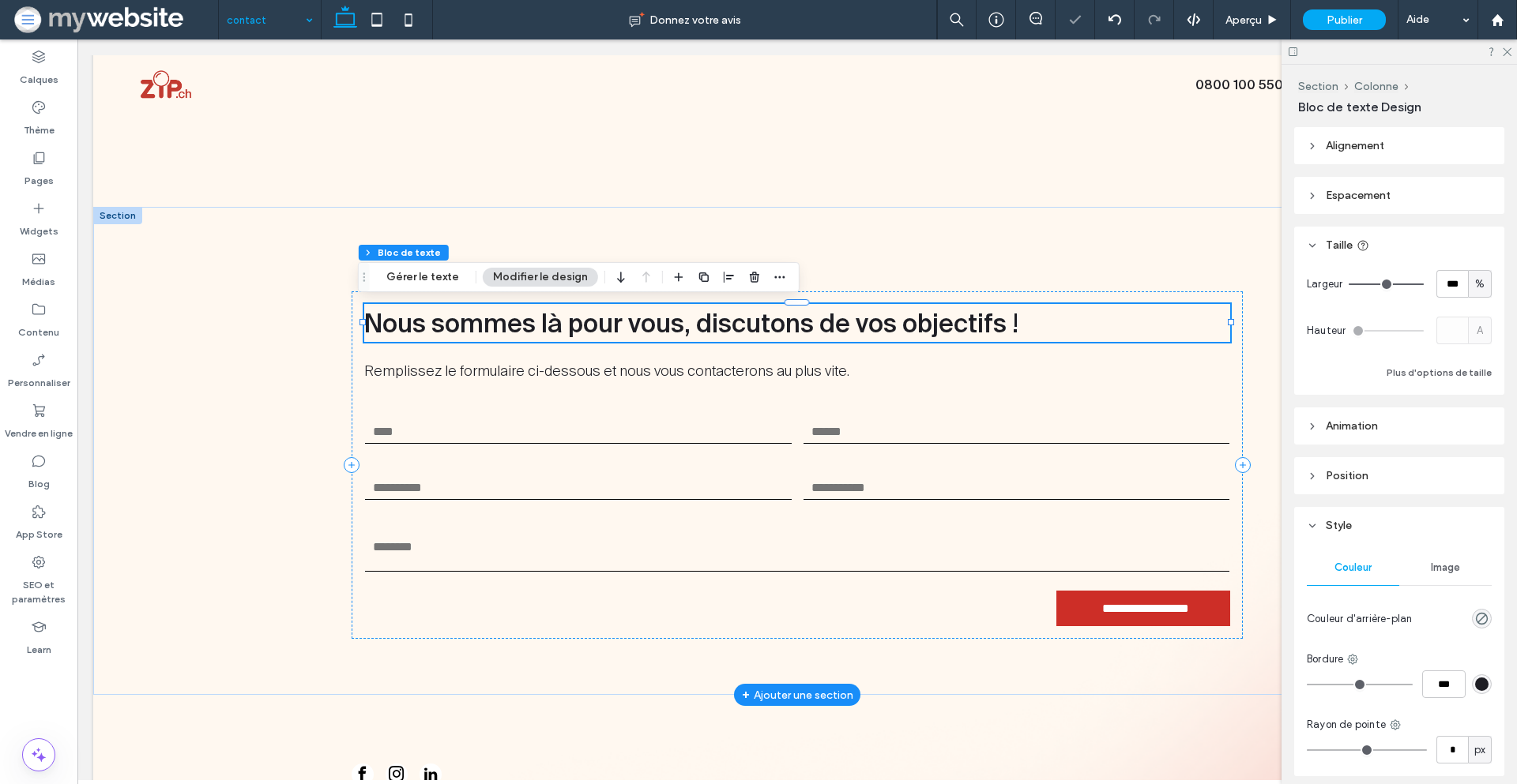
click at [671, 322] on span "Nous sommes là pour vous, discutons de vos objectifs !" at bounding box center [691, 323] width 654 height 28
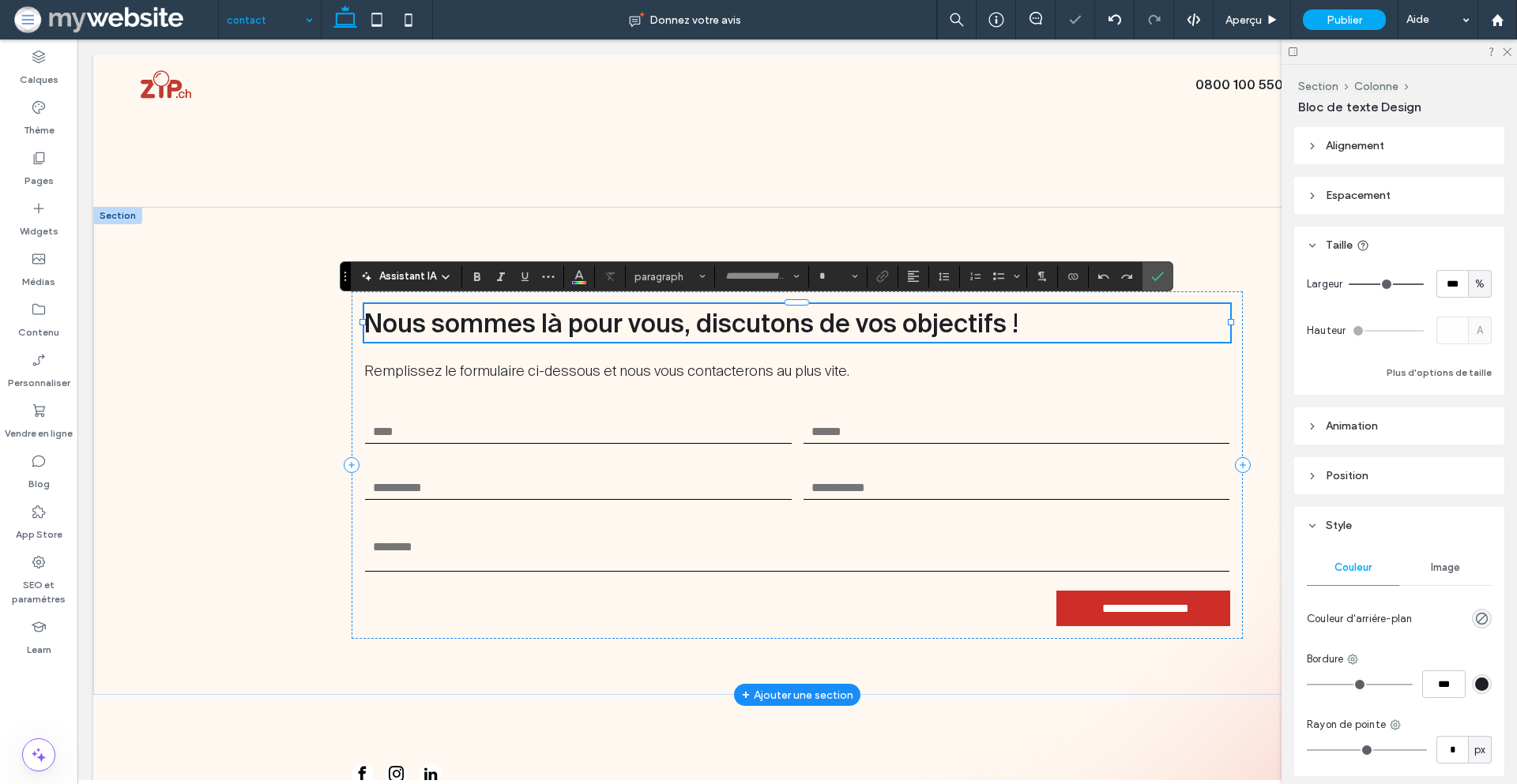
type input "**********"
type input "**"
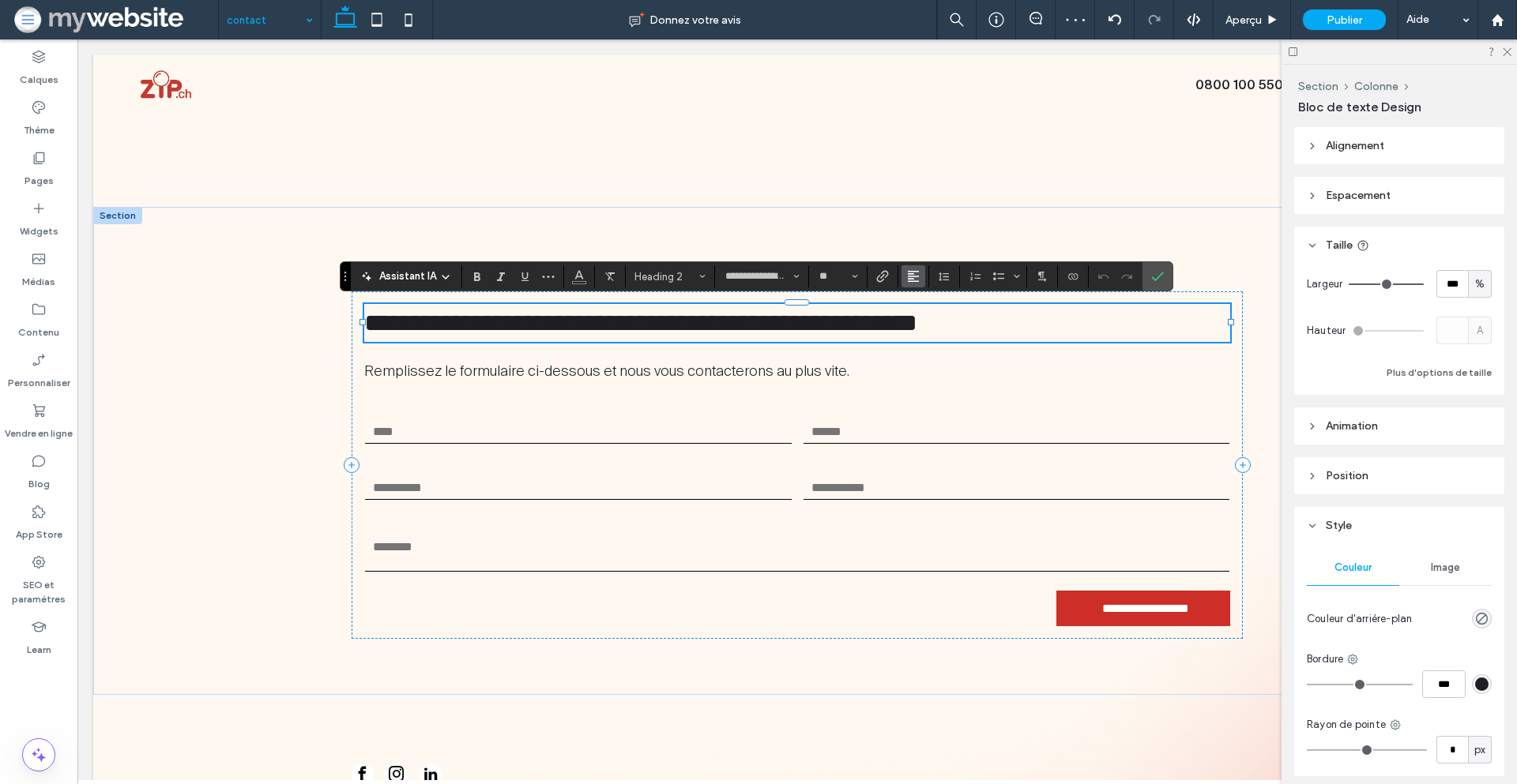
click at [921, 274] on button "Alignement" at bounding box center [913, 276] width 24 height 22
click at [934, 319] on div "ui.textEditor.alignment.center" at bounding box center [929, 325] width 21 height 12
click at [1166, 266] on label "Confirmer" at bounding box center [1157, 276] width 24 height 28
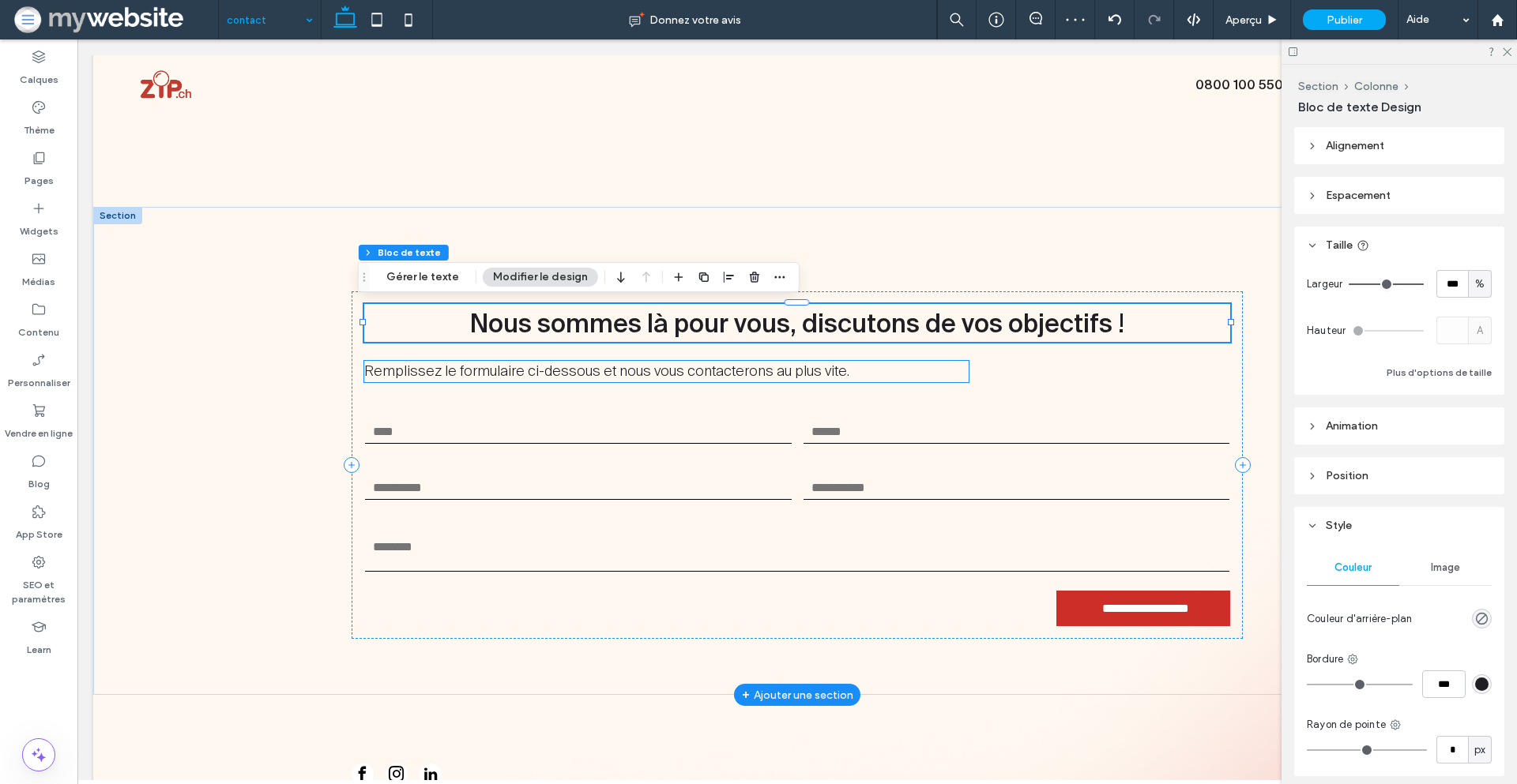
click at [675, 371] on span "Remplissez le formulaire ci-dessous et nous vous contacterons au plus vite." at bounding box center [607, 371] width 485 height 19
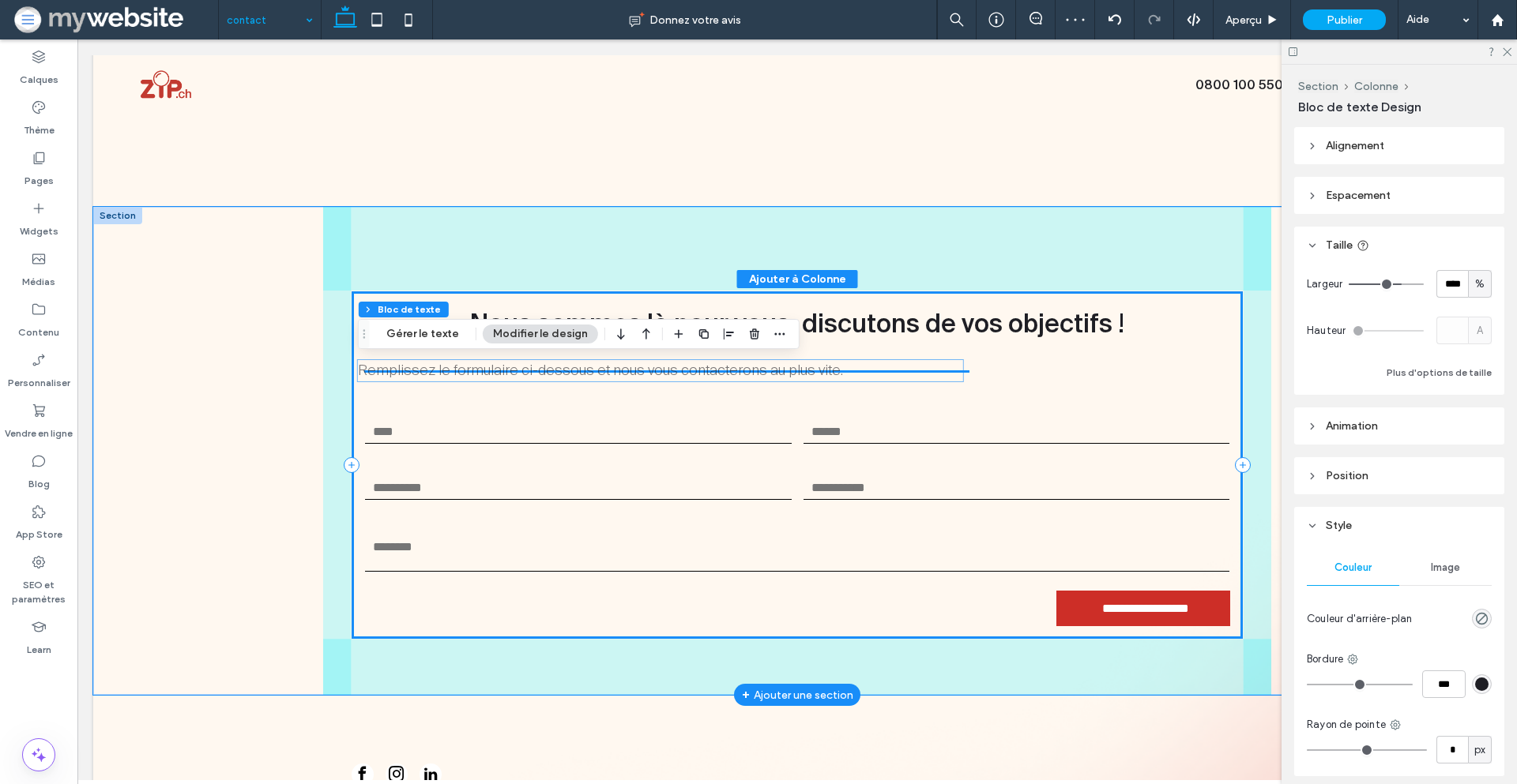
click at [676, 371] on span "Remplissez le formulaire ci-dessous et nous vous contacterons au plus vite." at bounding box center [601, 370] width 485 height 19
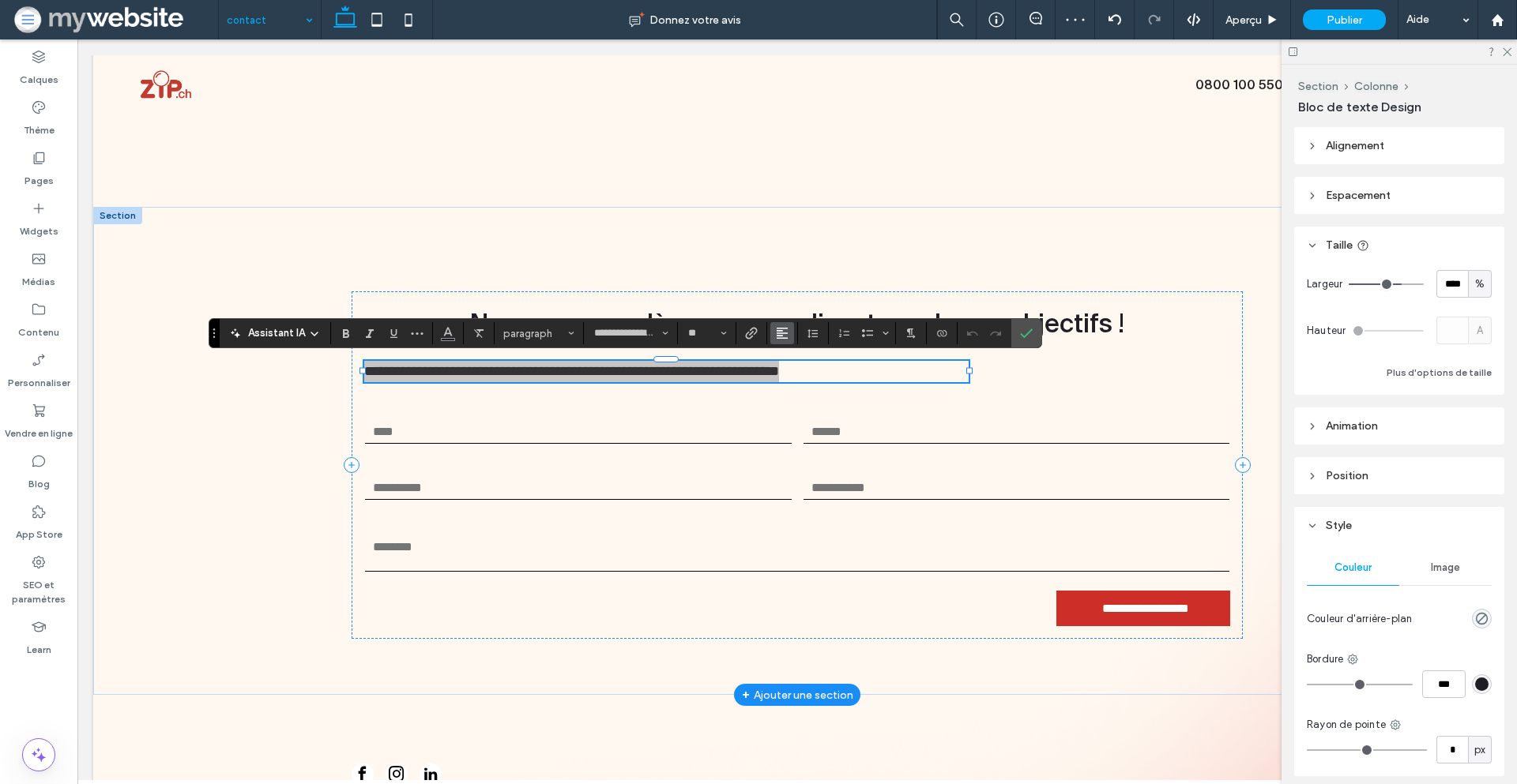
click at [788, 328] on icon "Alignement" at bounding box center [782, 333] width 12 height 12
click at [796, 371] on label "ui.textEditor.alignment.center" at bounding box center [798, 382] width 55 height 23
click at [1024, 330] on icon "Confirmer" at bounding box center [1026, 333] width 12 height 12
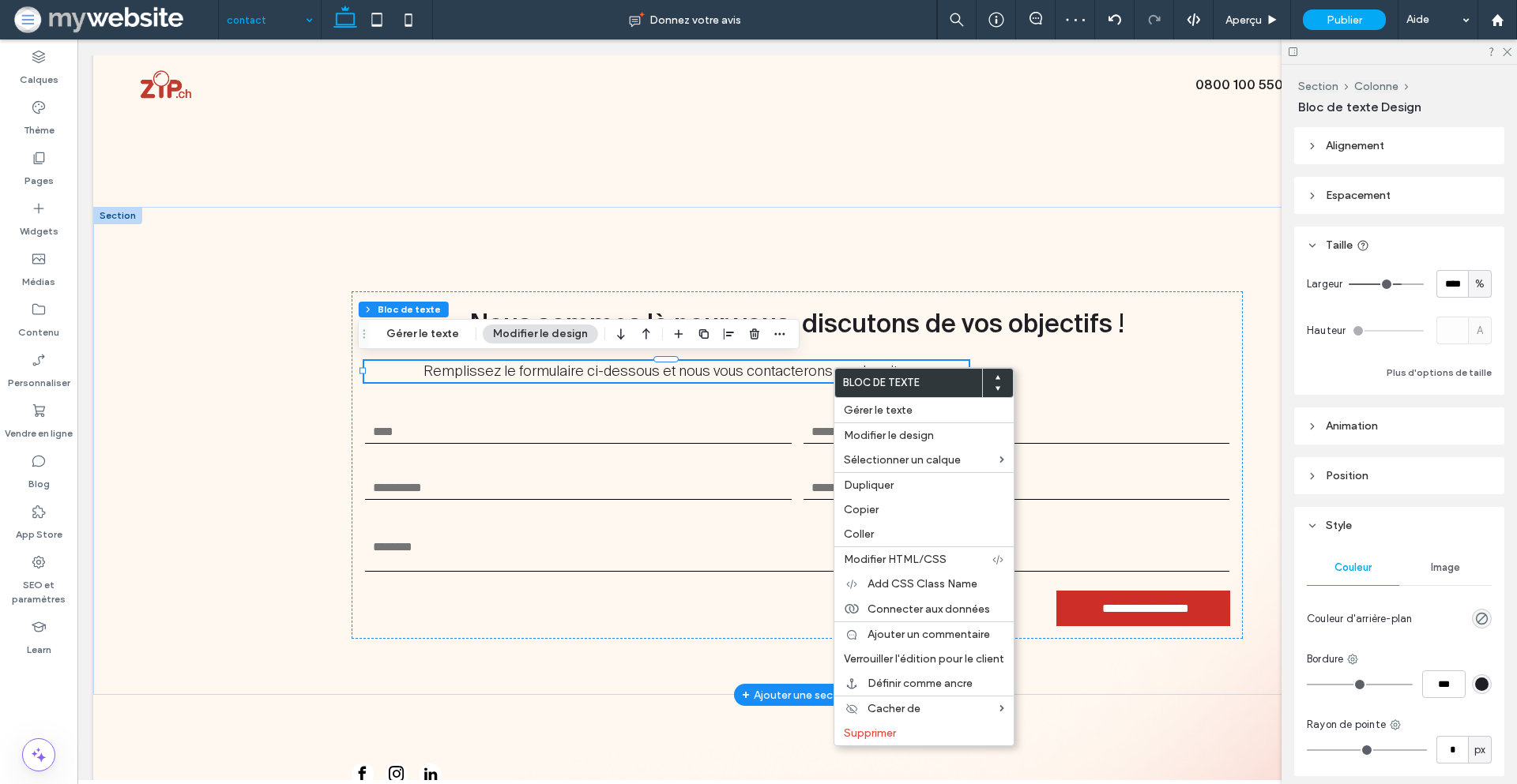
click at [1337, 143] on span "Alignement" at bounding box center [1354, 146] width 59 height 13
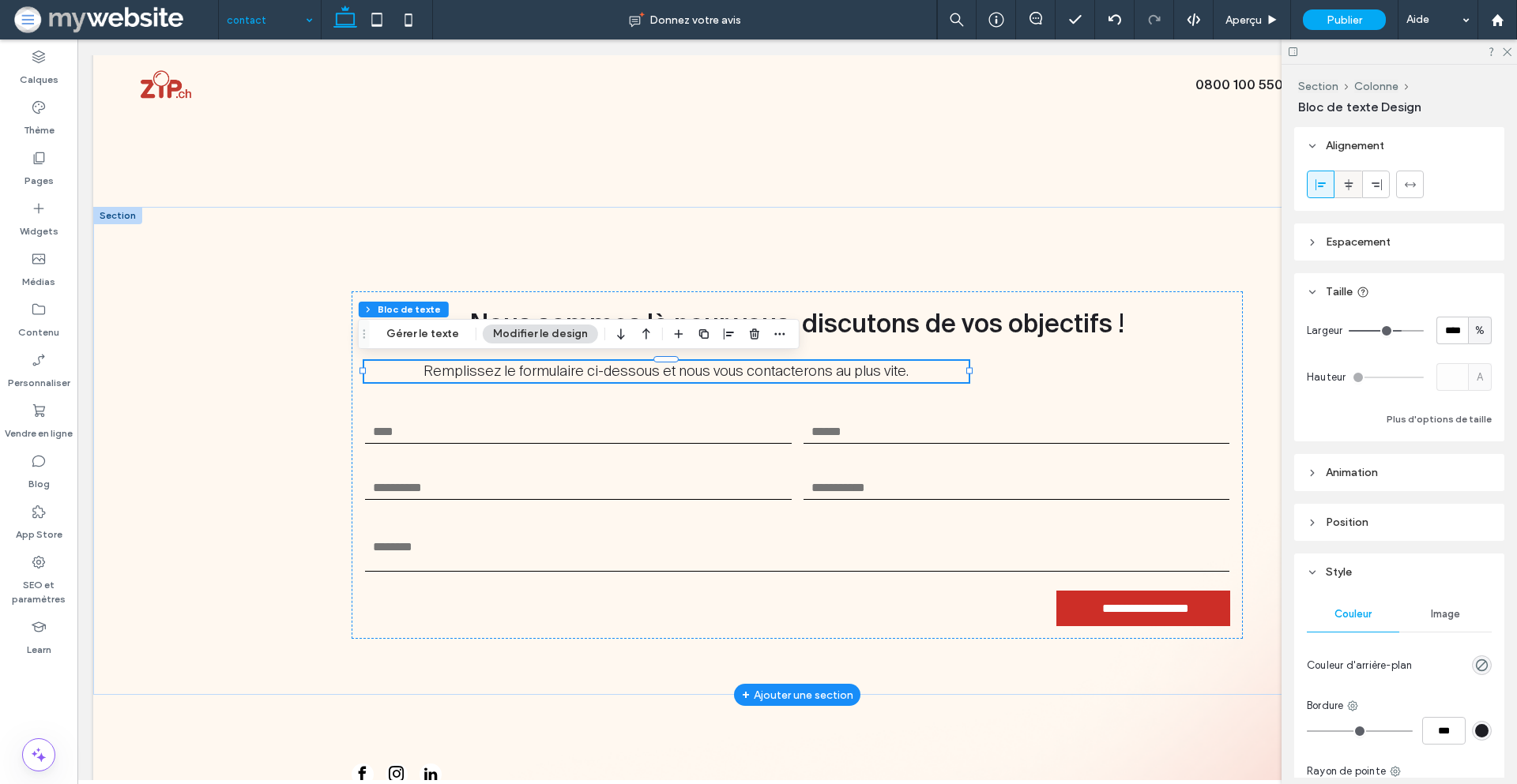
click at [1354, 187] on icon at bounding box center [1349, 184] width 12 height 12
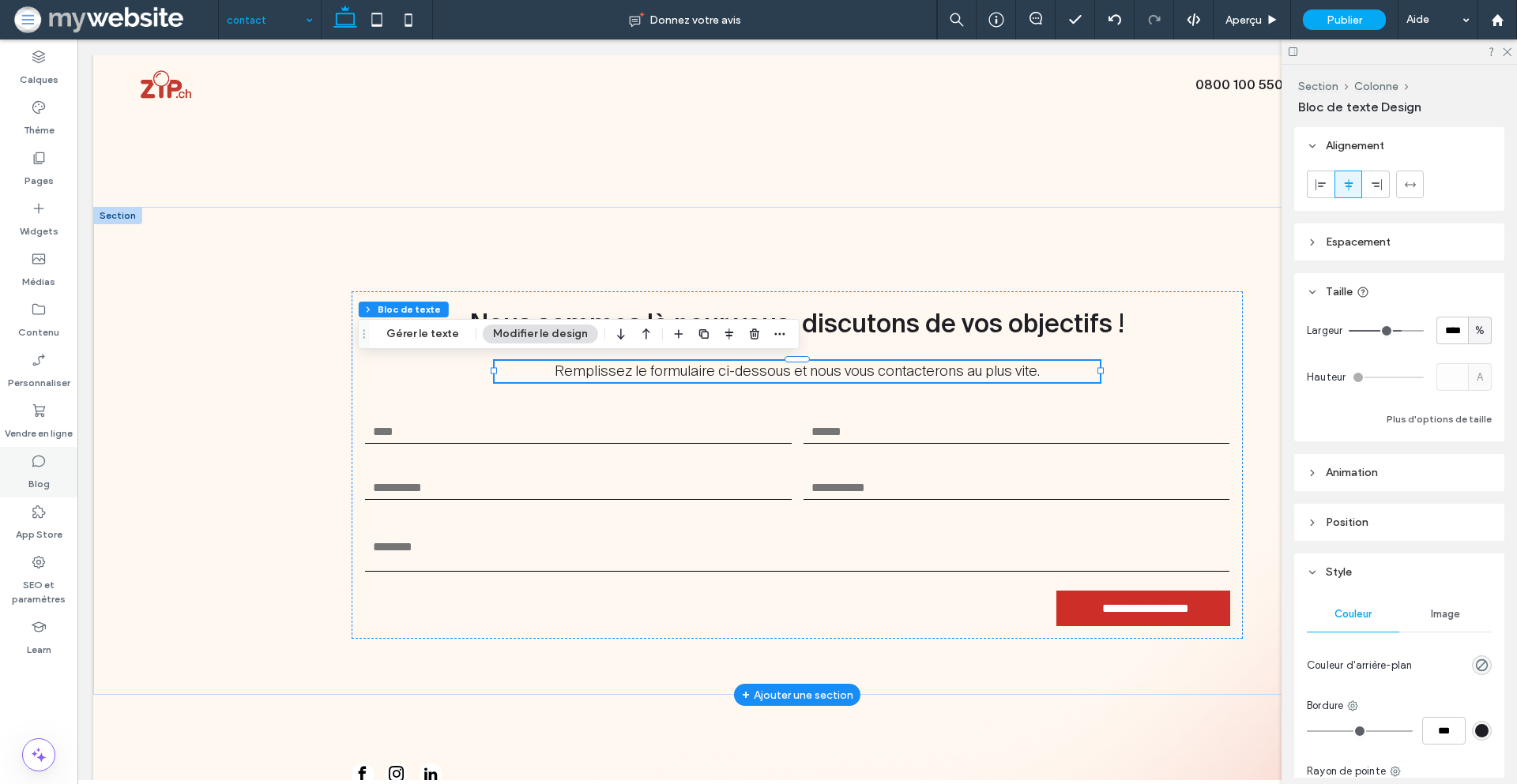
click at [40, 461] on icon at bounding box center [38, 461] width 16 height 16
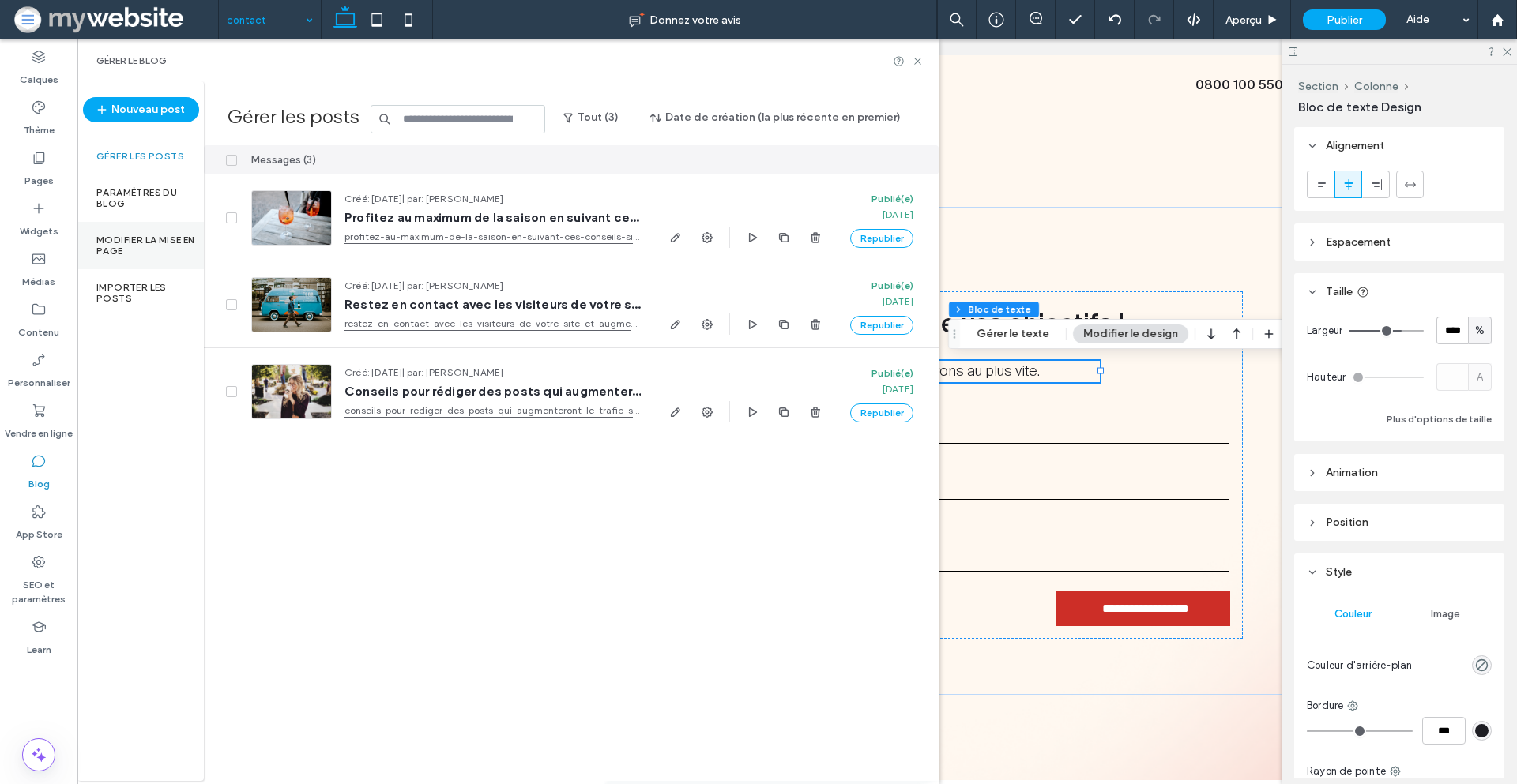
click at [175, 246] on label "Modifier la mise en page" at bounding box center [150, 246] width 107 height 22
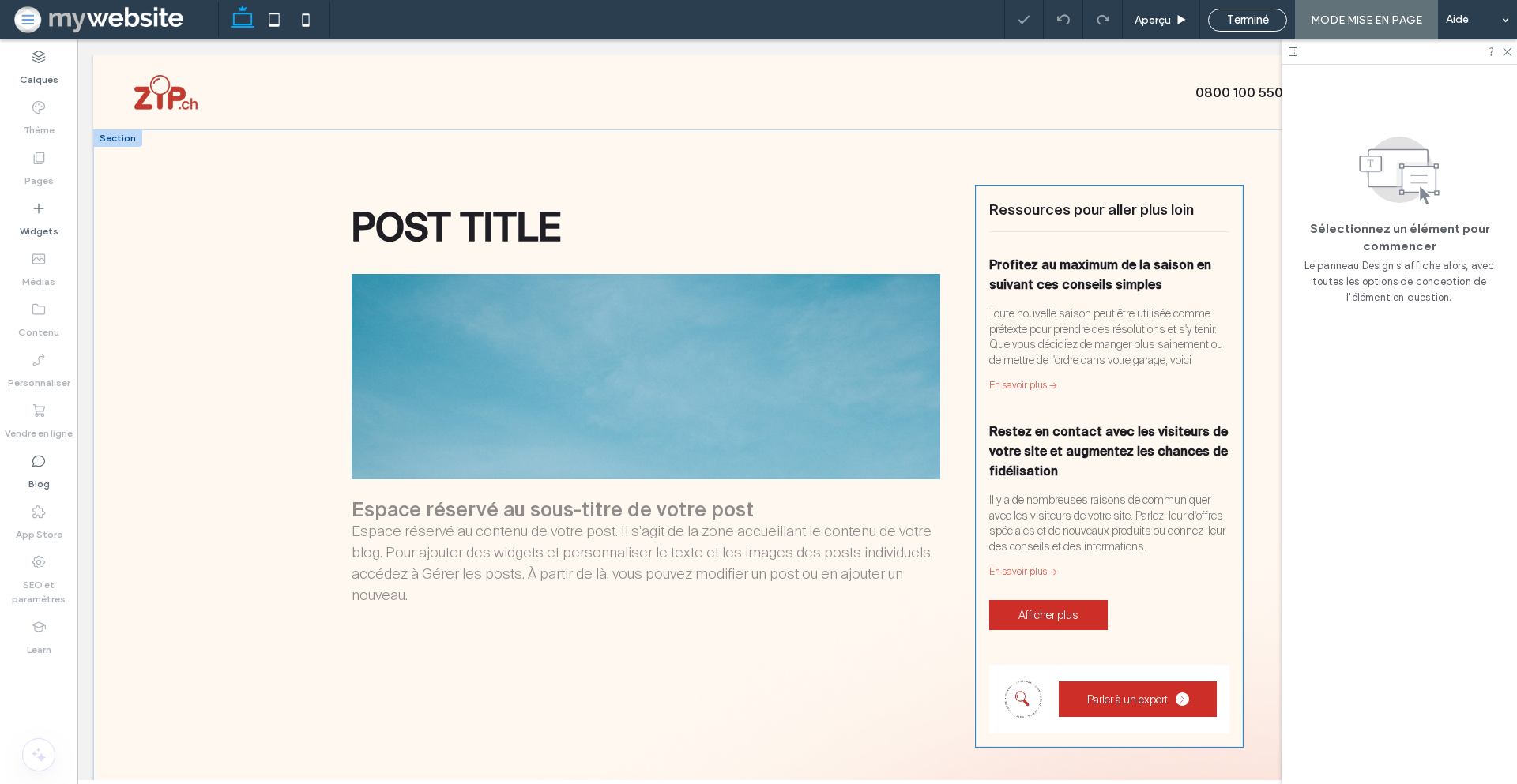
click at [1053, 354] on div "Toute nouvelle saison peut être utilisée comme prétexte pour prendre des résolu…" at bounding box center [1109, 337] width 241 height 61
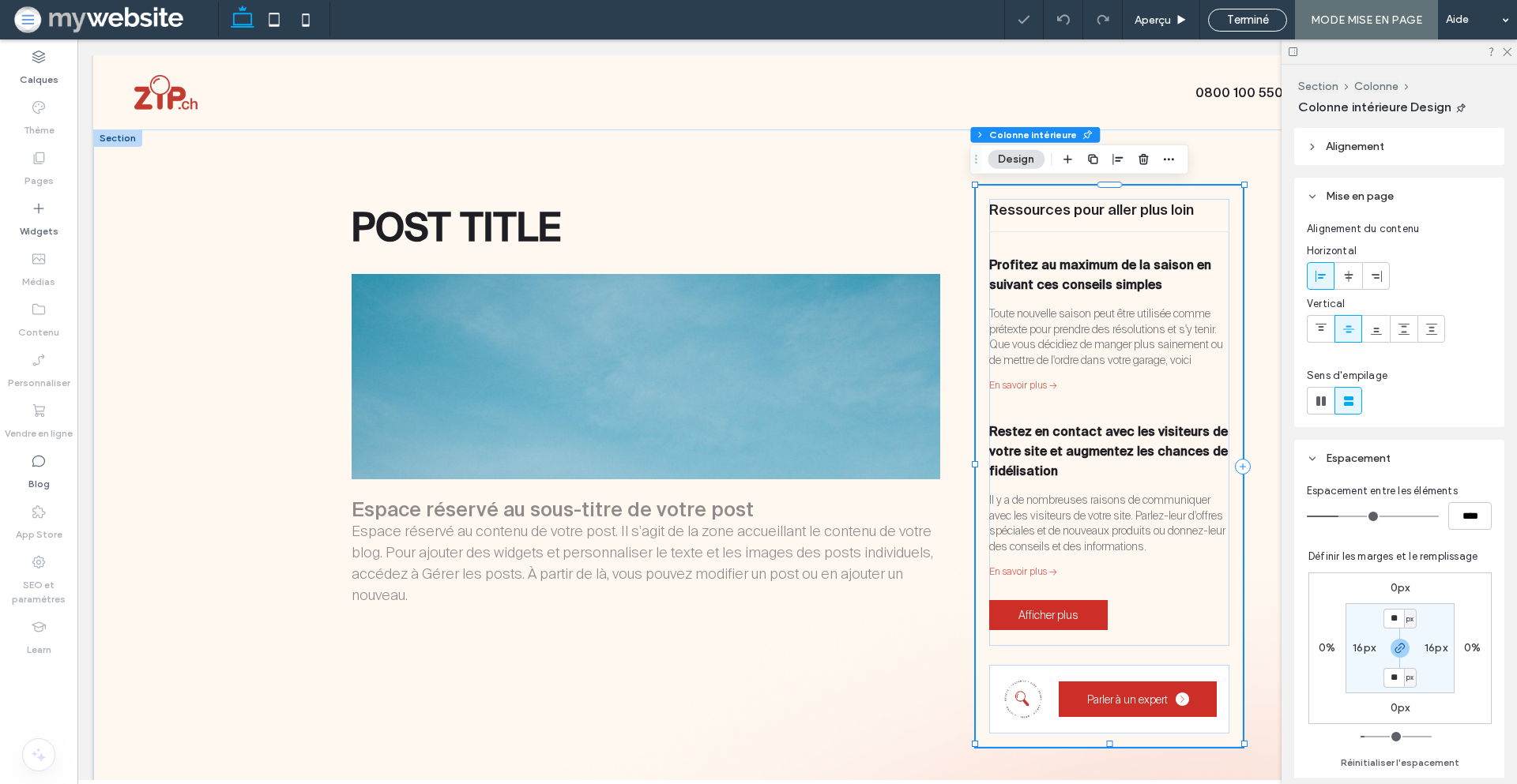
click at [1052, 336] on div "Toute nouvelle saison peut être utilisée comme prétexte pour prendre des résolu…" at bounding box center [1109, 337] width 241 height 61
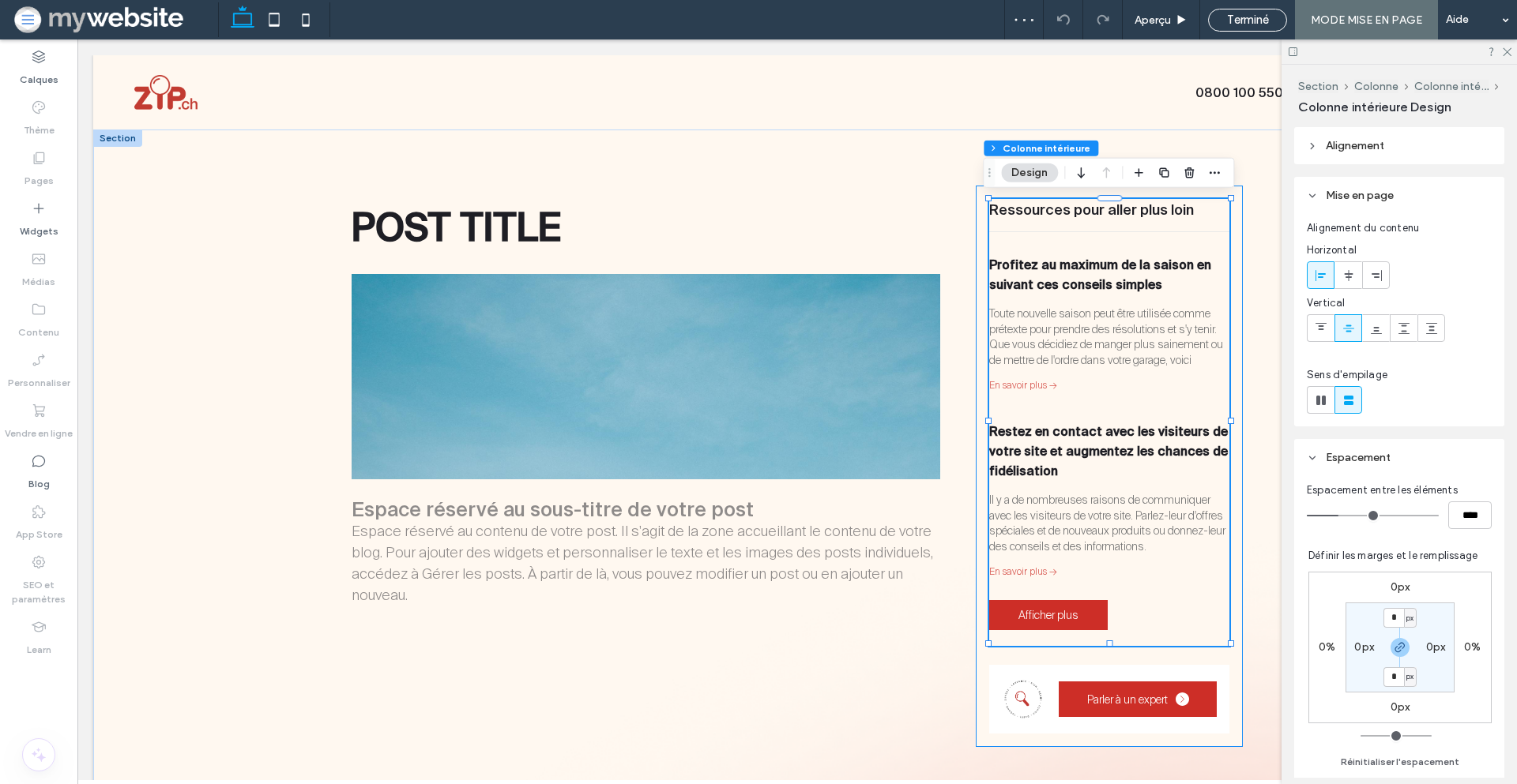
click at [1044, 326] on div "Toute nouvelle saison peut être utilisée comme prétexte pour prendre des résolu…" at bounding box center [1109, 337] width 241 height 61
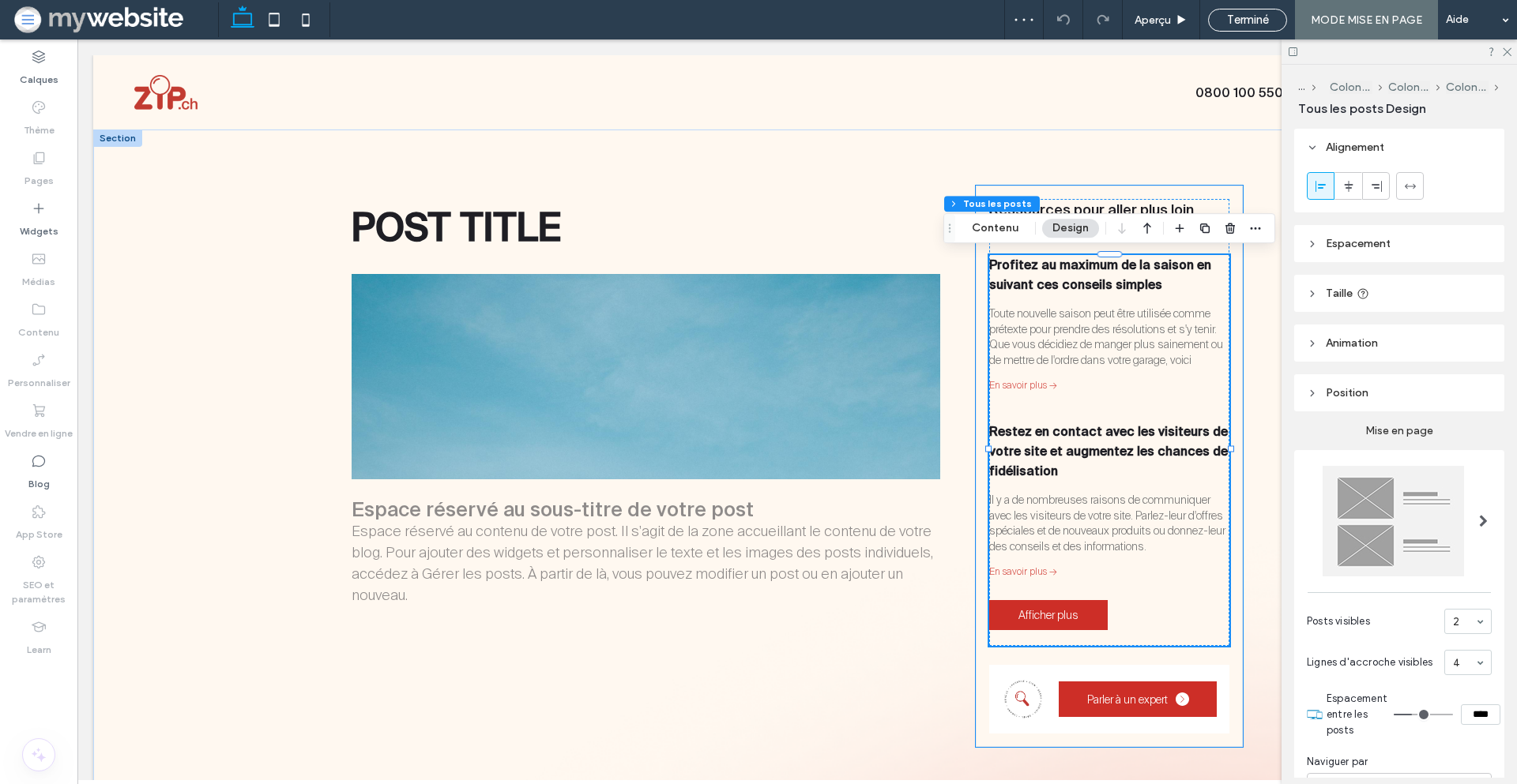
click at [1044, 326] on div "Toute nouvelle saison peut être utilisée comme prétexte pour prendre des résolu…" at bounding box center [1109, 337] width 241 height 61
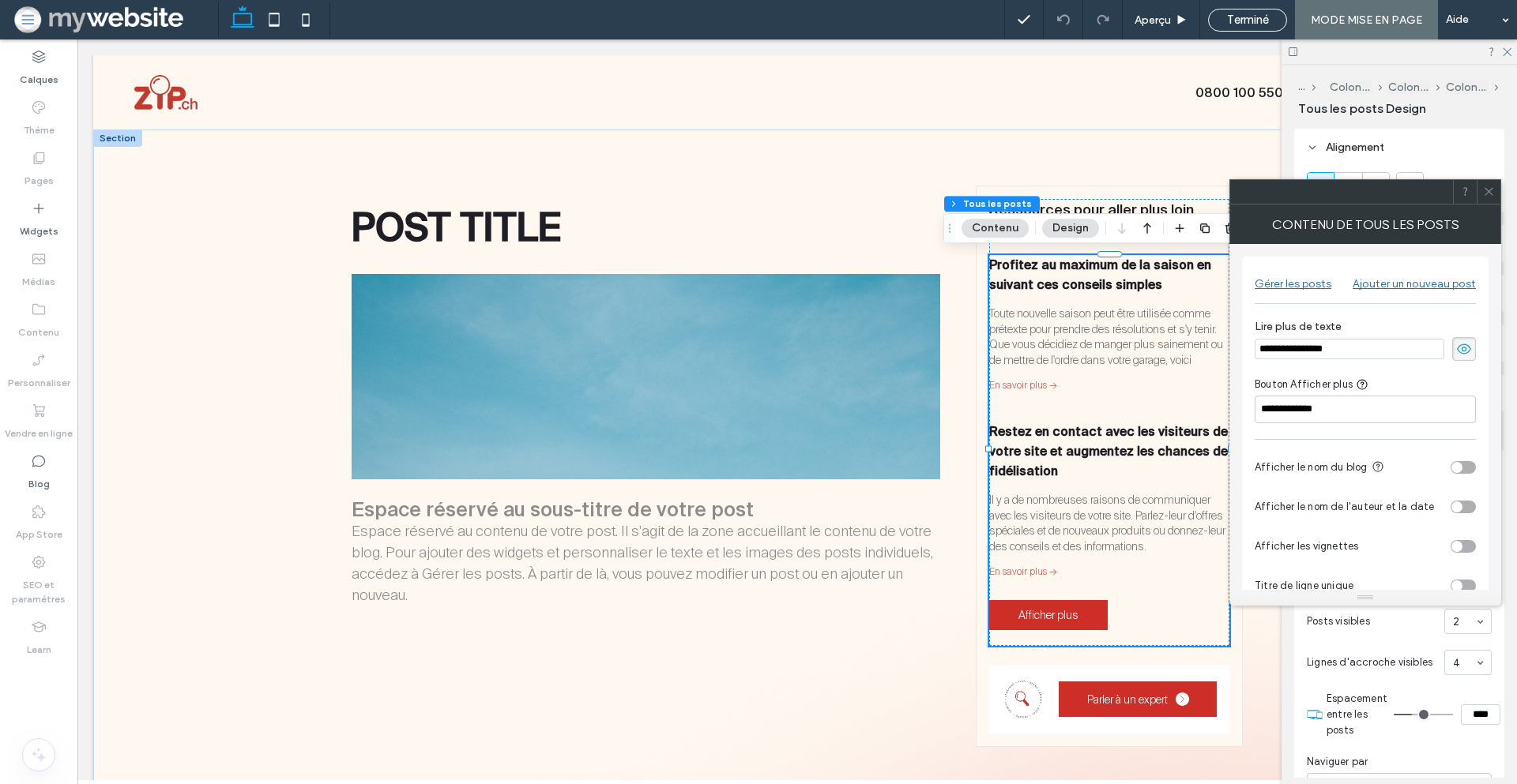
drag, startPoint x: 1322, startPoint y: 350, endPoint x: 1252, endPoint y: 351, distance: 70.0
click at [1252, 351] on div "**********" at bounding box center [1365, 434] width 247 height 357
type input "**********"
click at [1481, 188] on div at bounding box center [1488, 191] width 24 height 24
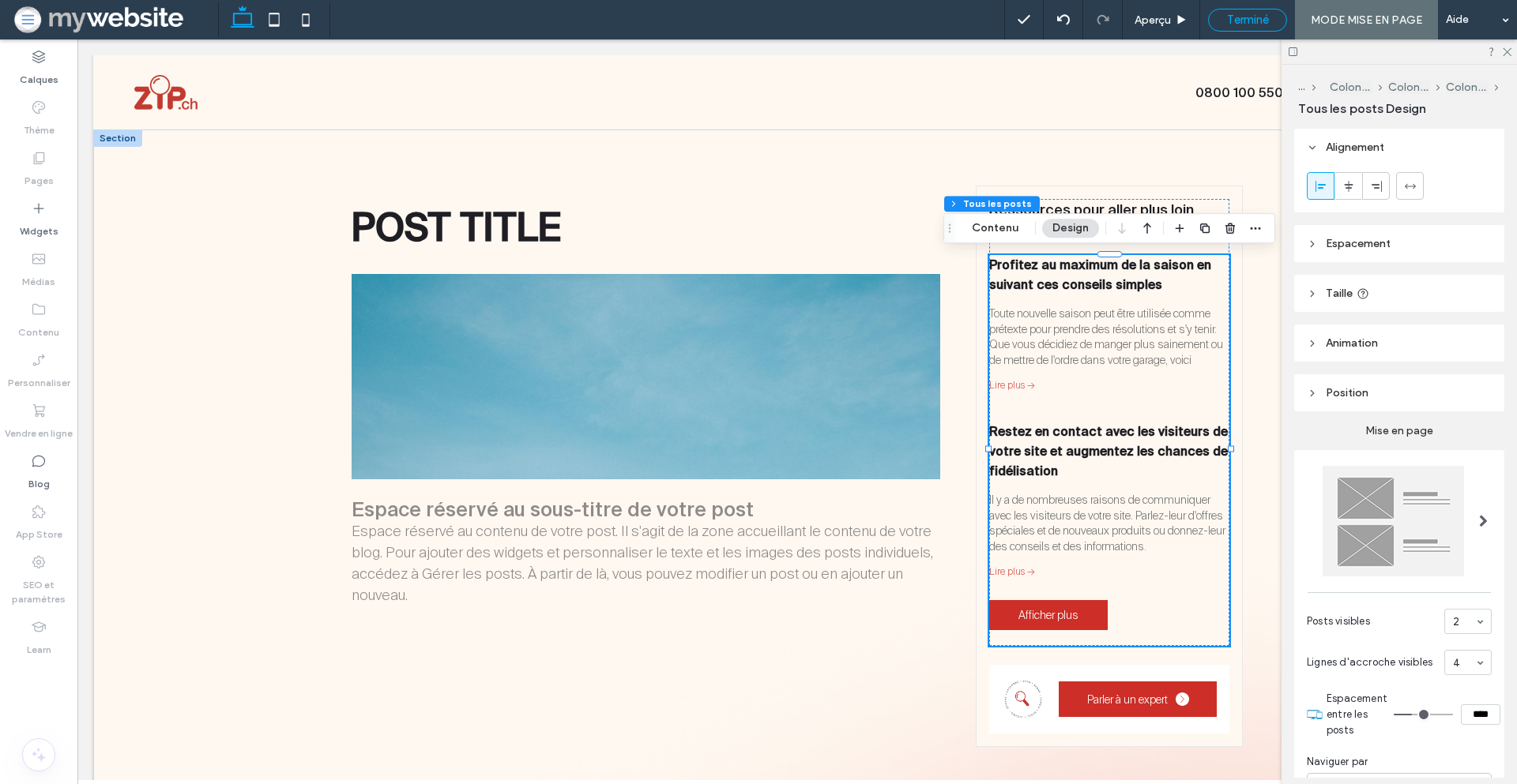
click at [1272, 23] on div "Terminé" at bounding box center [1248, 19] width 78 height 14
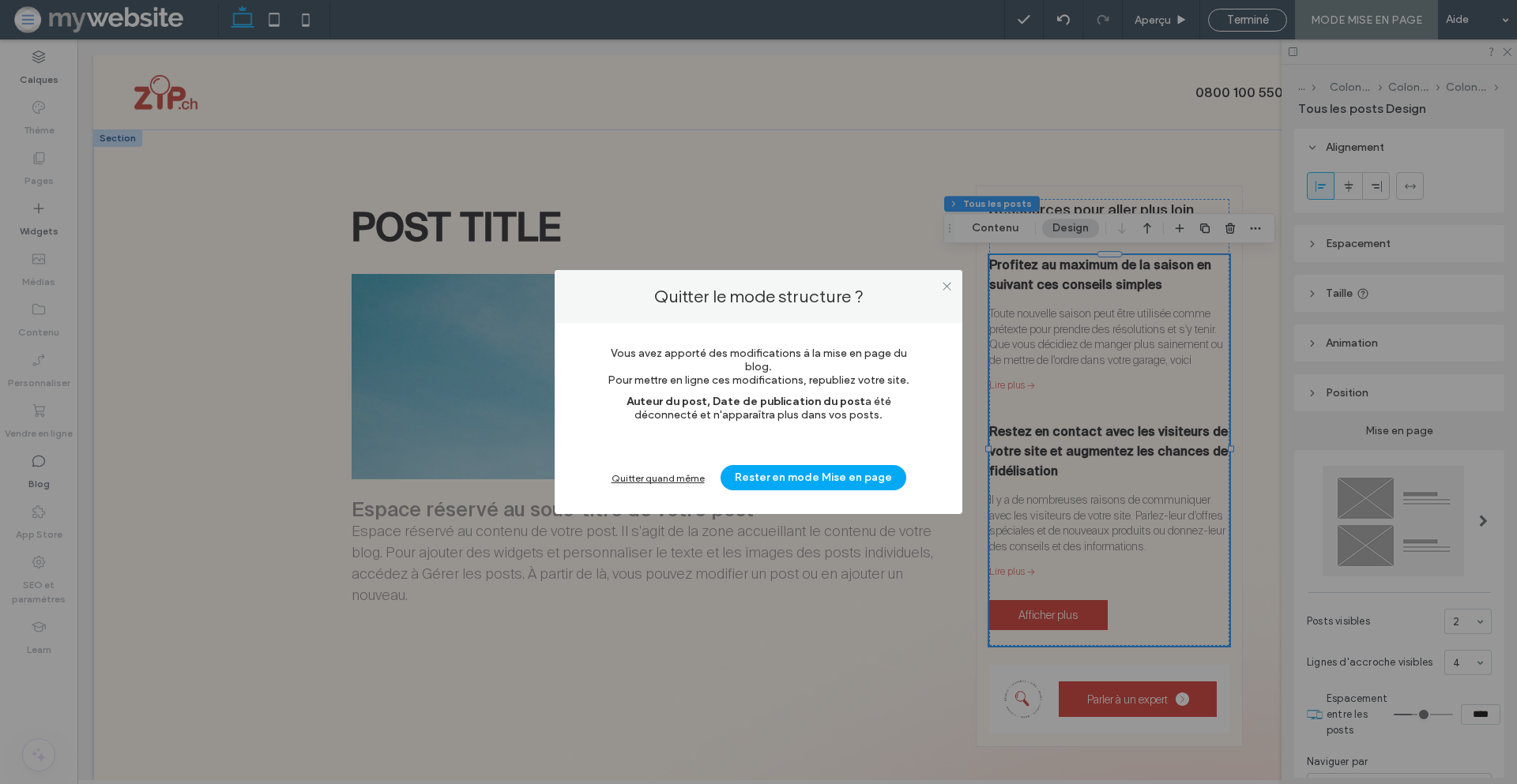
click at [670, 480] on div "Quitter quand même" at bounding box center [657, 478] width 93 height 12
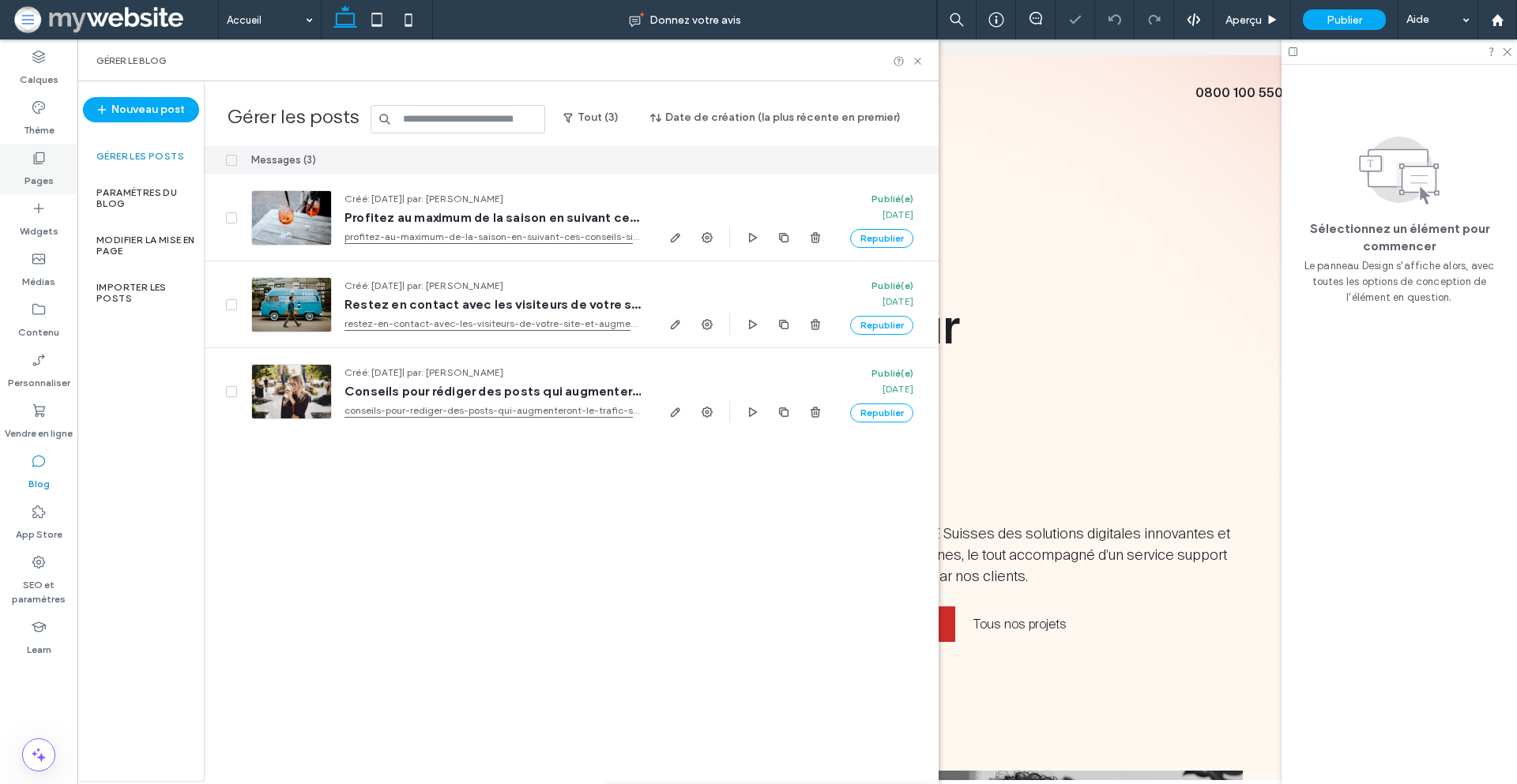
click at [35, 162] on icon at bounding box center [38, 157] width 16 height 16
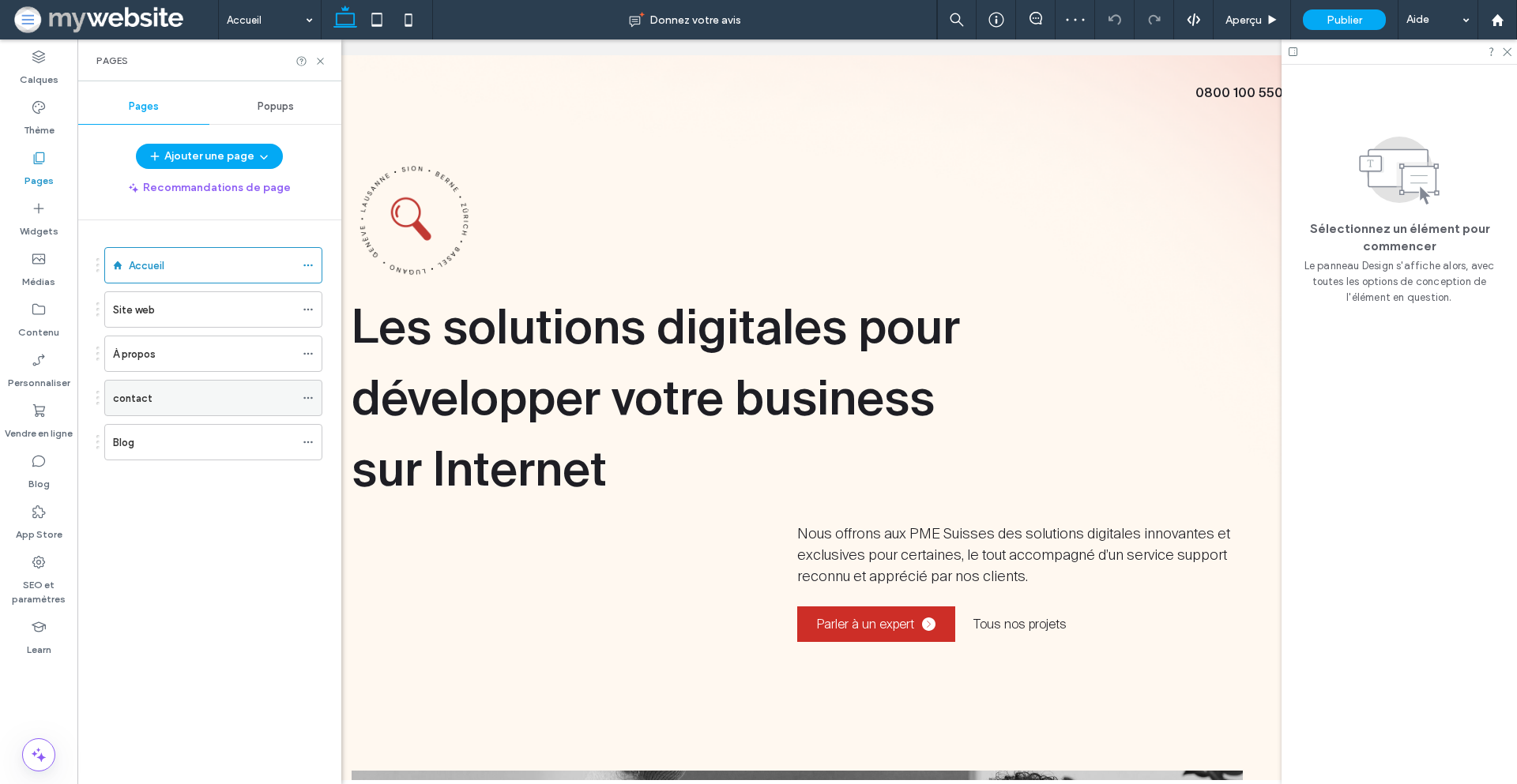
click at [180, 404] on div "contact" at bounding box center [204, 398] width 181 height 16
